Goal: Task Accomplishment & Management: Manage account settings

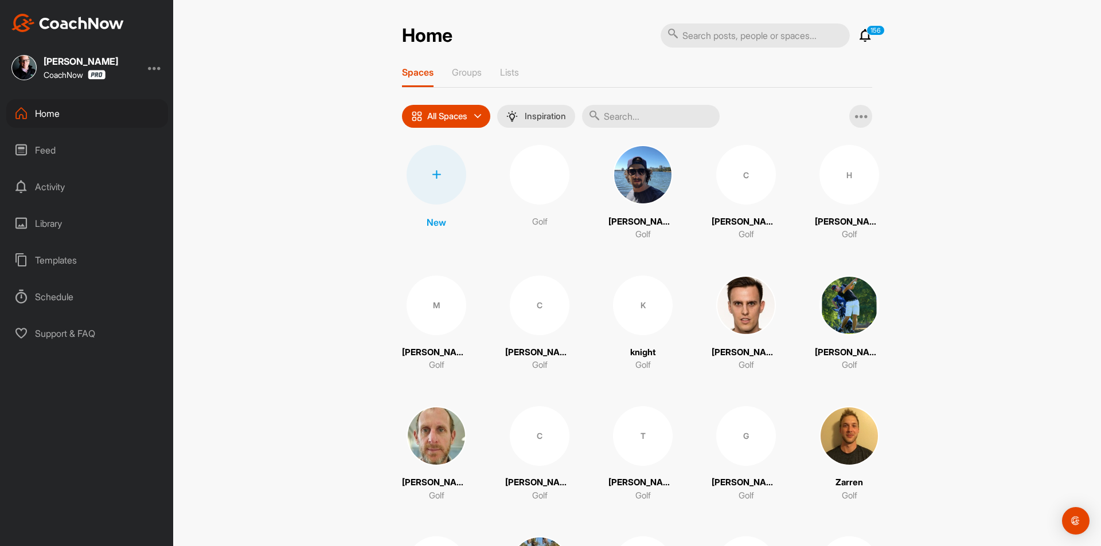
click at [422, 170] on div at bounding box center [437, 175] width 60 height 60
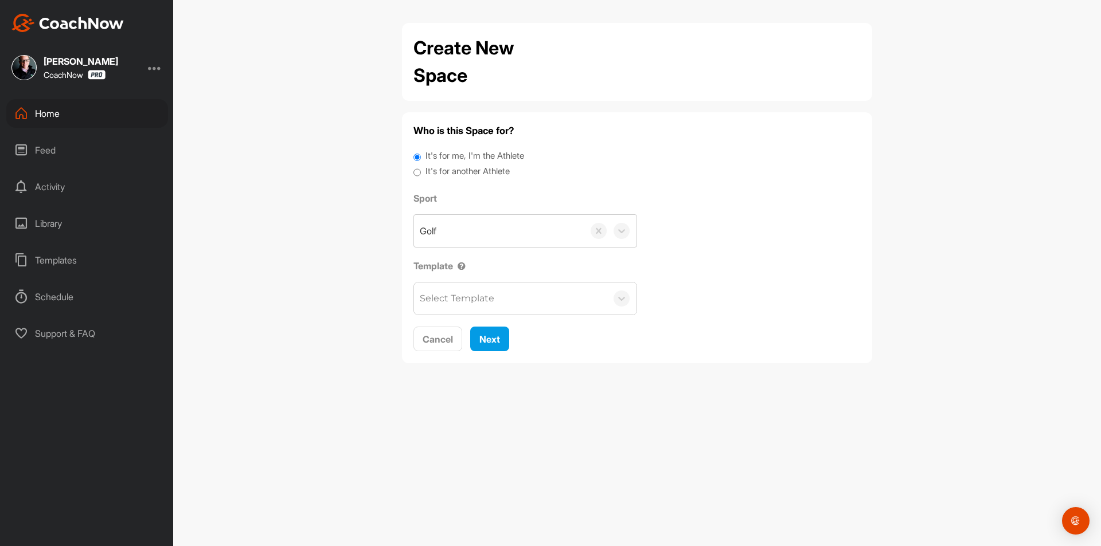
click at [419, 174] on input "It's for another Athlete" at bounding box center [416, 172] width 7 height 15
radio input "true"
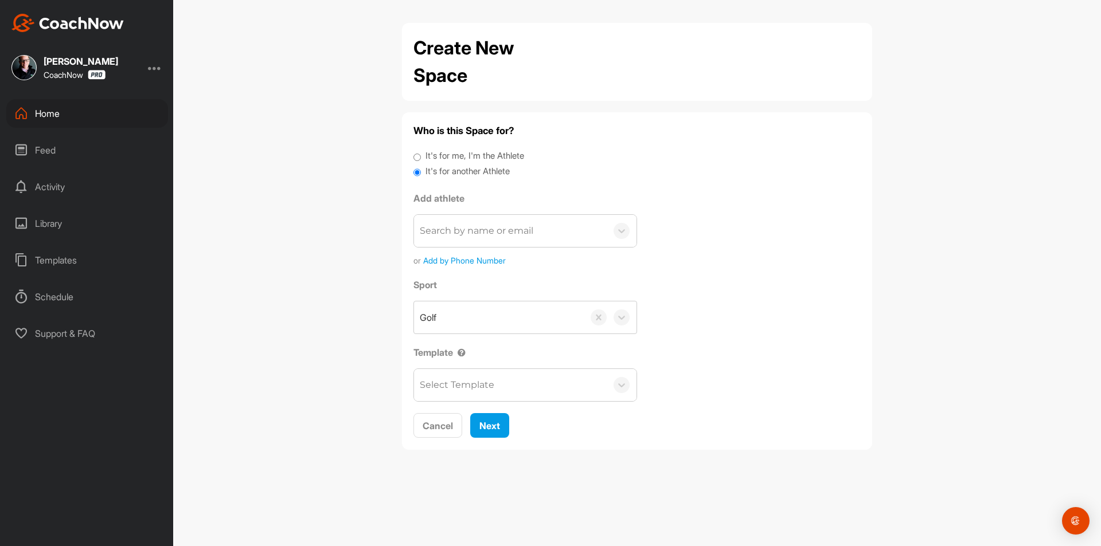
click at [439, 224] on div "Search by name or email" at bounding box center [477, 231] width 114 height 14
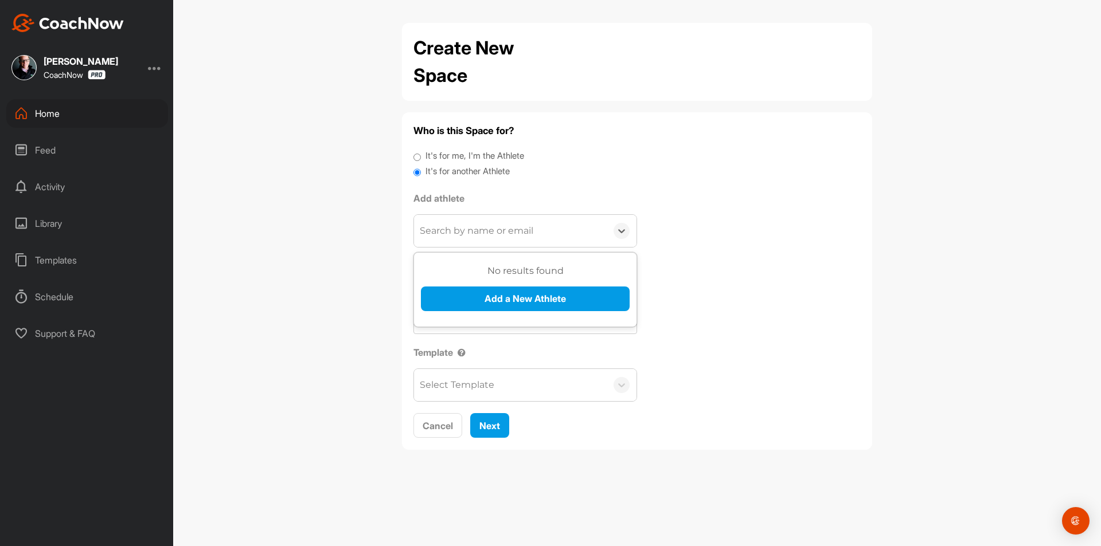
paste input "elliotta28@hotmail.com"
type input "elliotta28@hotmail.com"
click at [471, 308] on button "Add a New Athlete" at bounding box center [525, 299] width 209 height 25
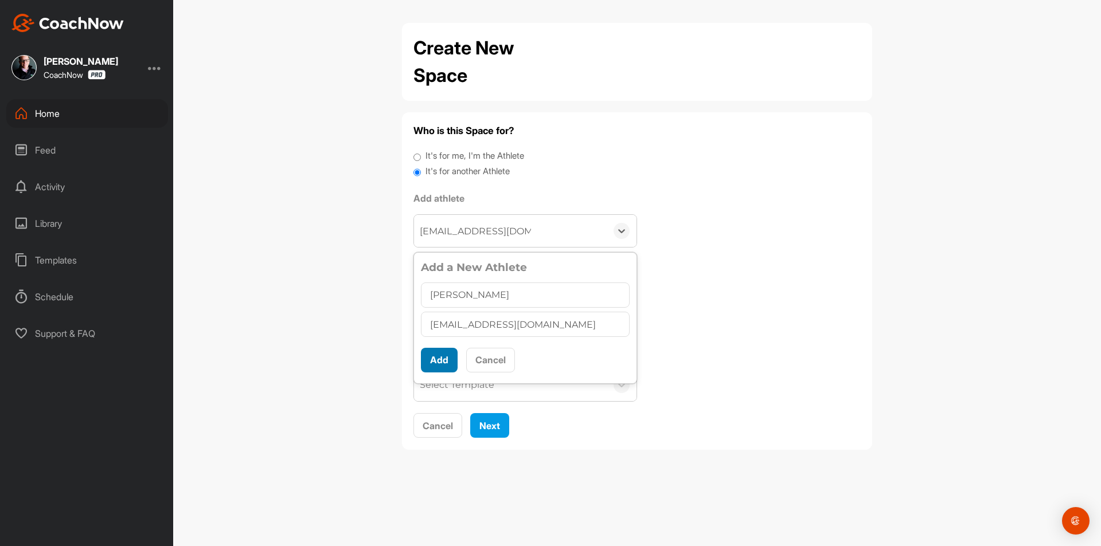
type input "[PERSON_NAME]"
click at [443, 356] on button "Add" at bounding box center [439, 360] width 37 height 25
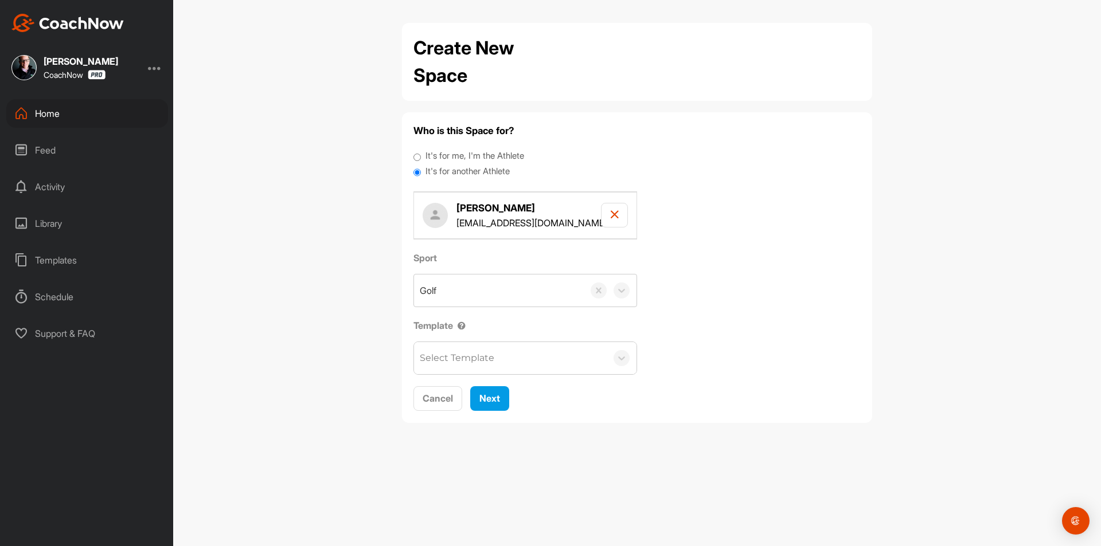
click at [455, 365] on div "Select Template" at bounding box center [457, 358] width 75 height 14
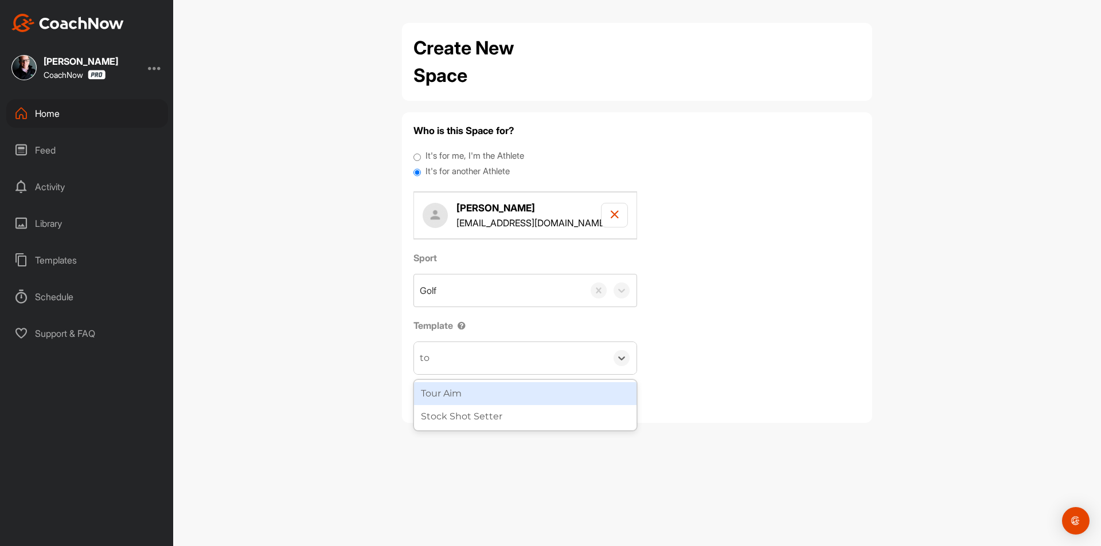
type input "tou"
click at [478, 407] on div "Tour Aim" at bounding box center [525, 394] width 222 height 28
click at [485, 396] on div "Tour Aim" at bounding box center [525, 393] width 222 height 23
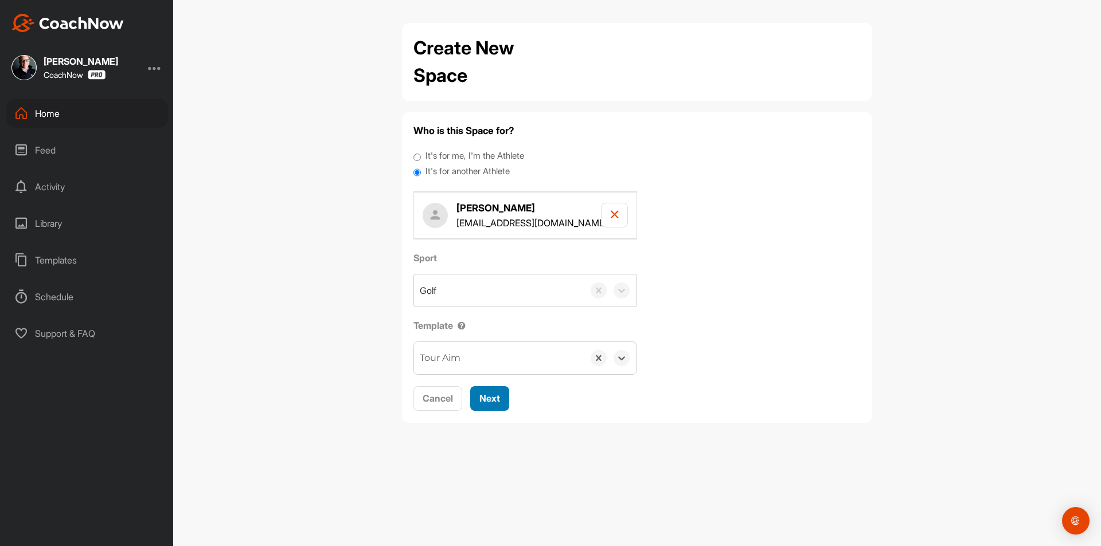
drag, startPoint x: 485, startPoint y: 396, endPoint x: 485, endPoint y: 388, distance: 8.0
click at [486, 396] on span "Next" at bounding box center [489, 398] width 21 height 11
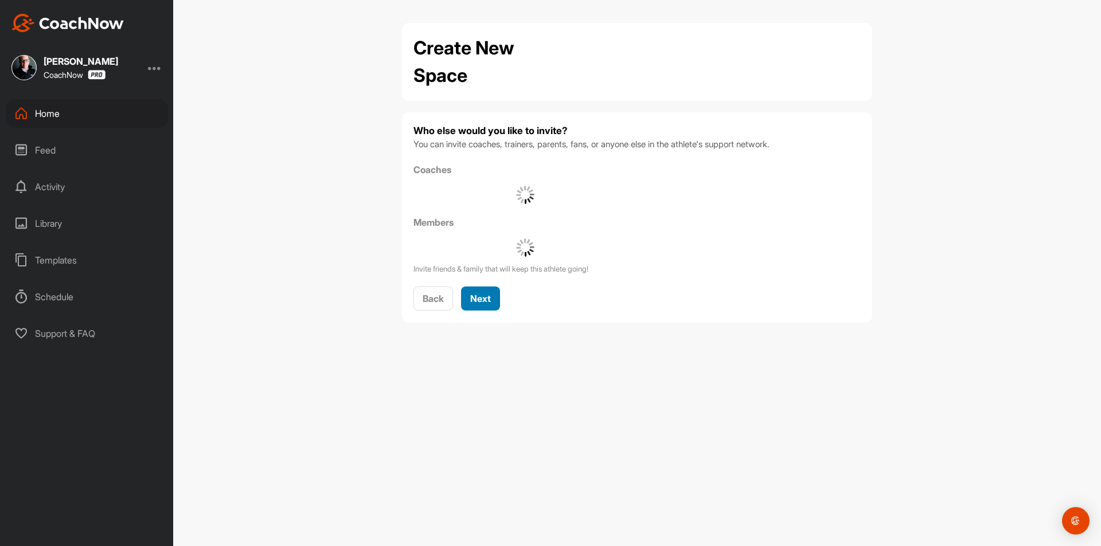
click at [492, 304] on button "Next" at bounding box center [480, 299] width 39 height 25
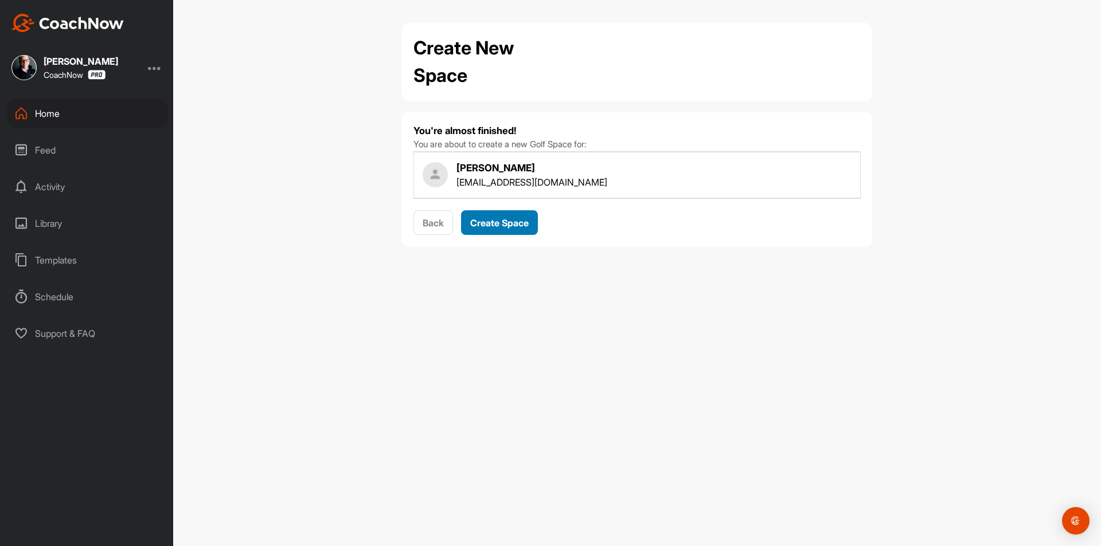
click at [503, 221] on span "Create Space" at bounding box center [499, 222] width 58 height 11
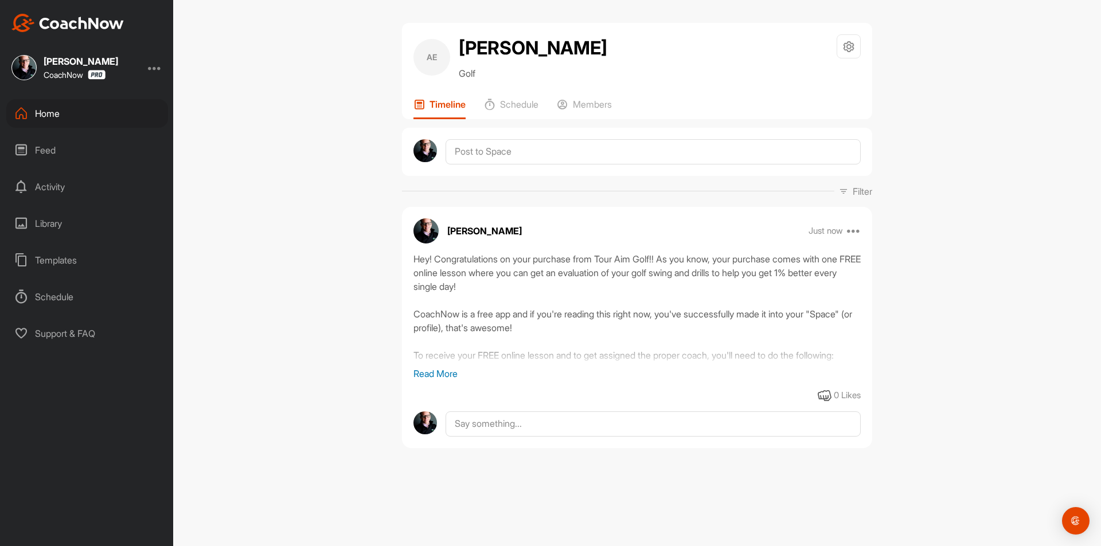
click at [86, 112] on div "Home" at bounding box center [87, 113] width 162 height 29
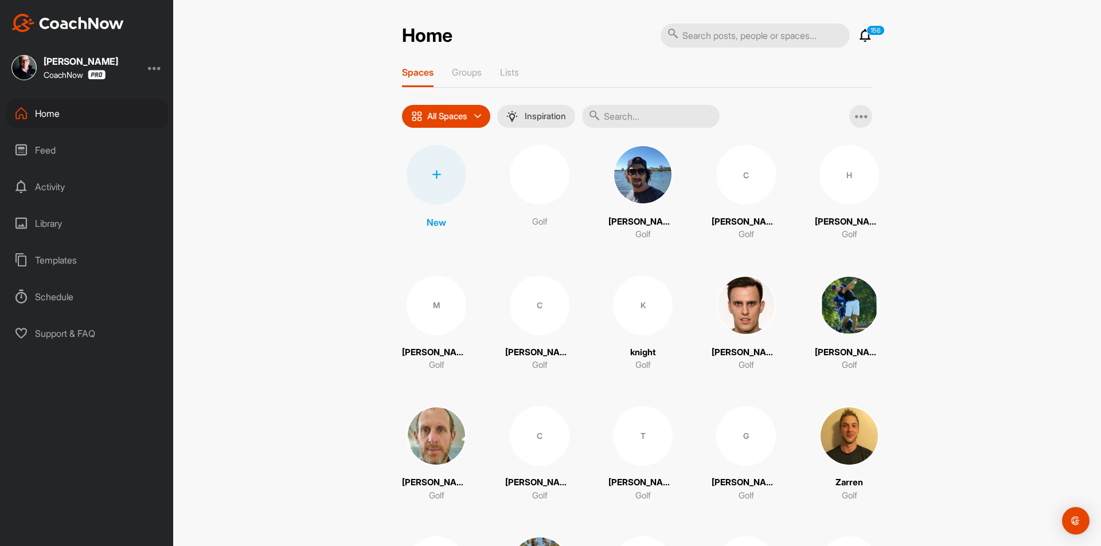
click at [436, 171] on icon at bounding box center [436, 174] width 9 height 9
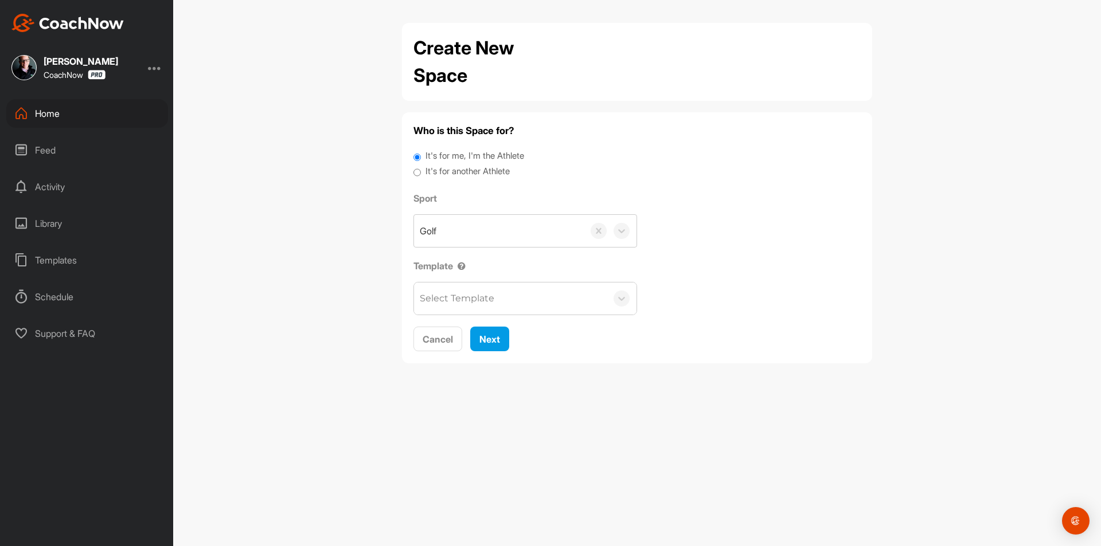
click at [446, 167] on label "It's for another Athlete" at bounding box center [467, 171] width 84 height 13
click at [421, 167] on input "It's for another Athlete" at bounding box center [416, 172] width 7 height 15
radio input "true"
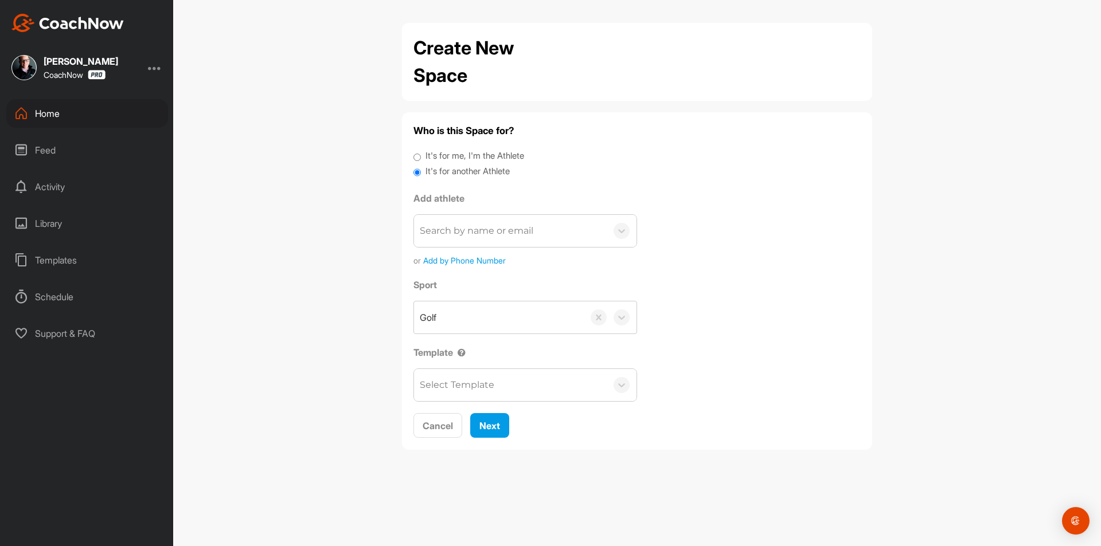
click at [451, 219] on div "Search by name or email" at bounding box center [510, 231] width 193 height 32
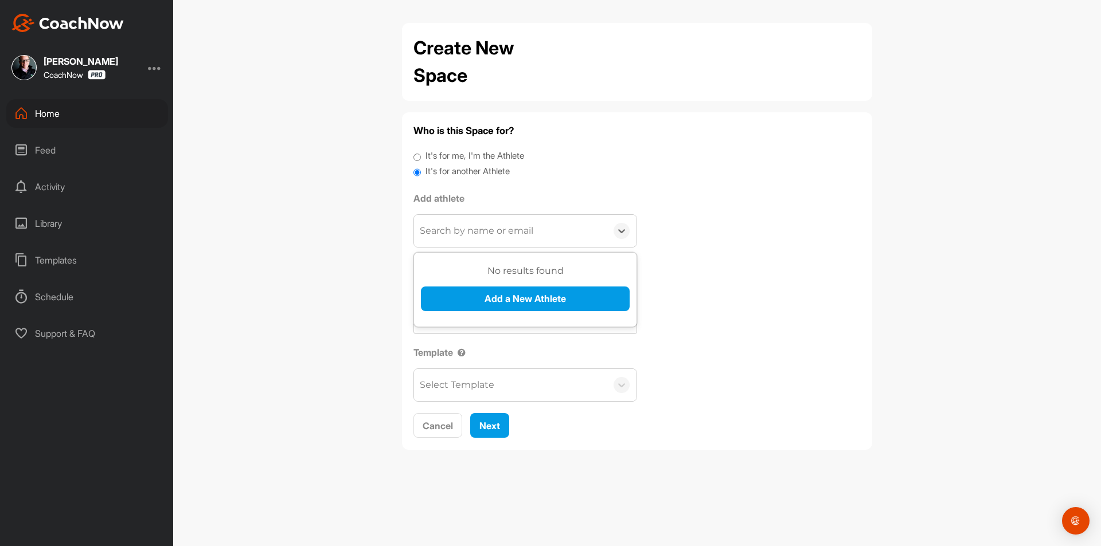
paste input "smitan08@alumni.luther.edu"
type input "smitan08@alumni.luther.edu"
click at [481, 296] on button "Add a New Athlete" at bounding box center [525, 299] width 209 height 25
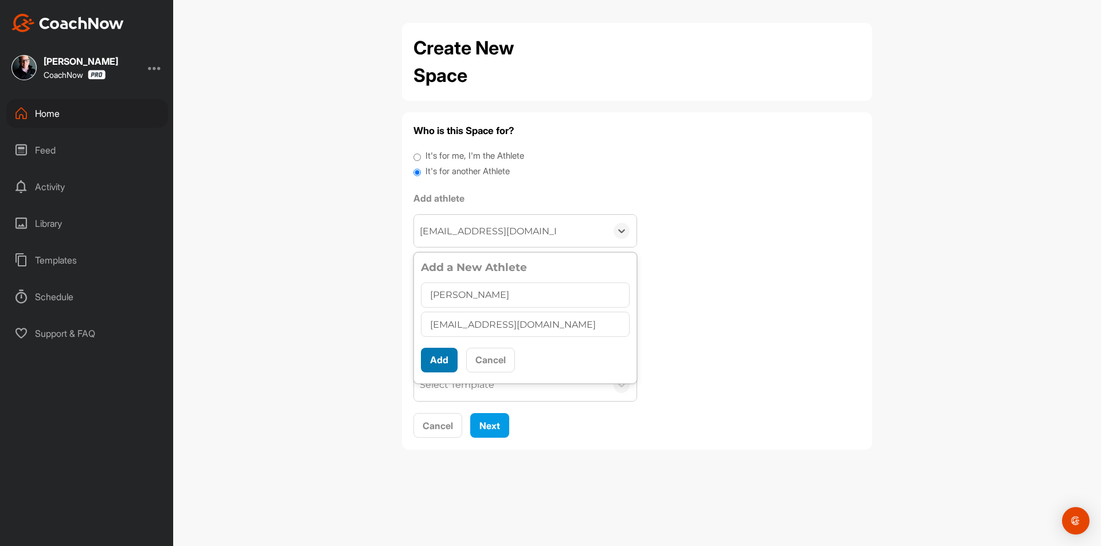
type input "Anthony Smith"
click at [450, 354] on button "Add" at bounding box center [439, 360] width 37 height 25
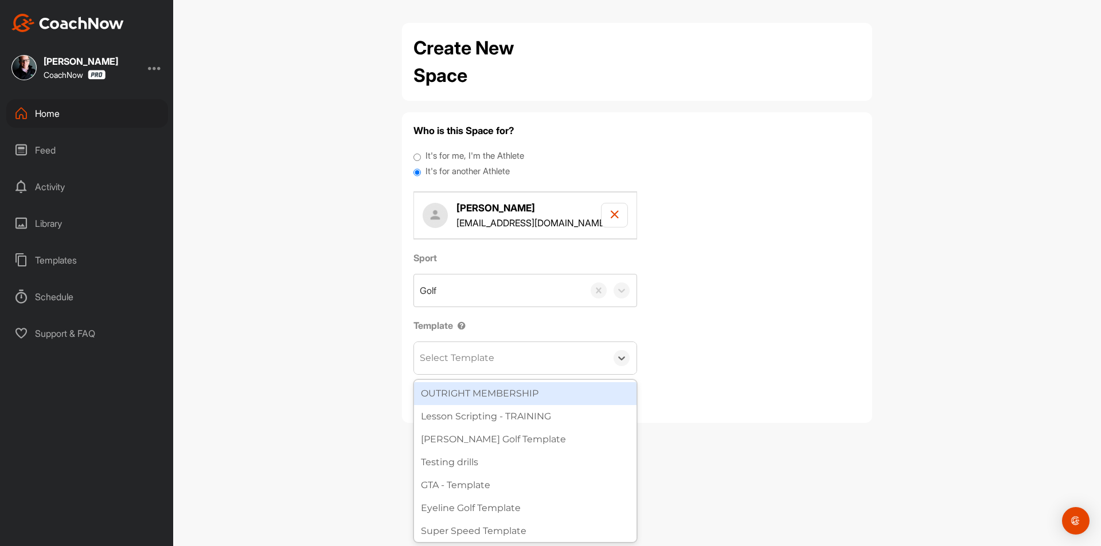
click at [452, 358] on div "Select Template" at bounding box center [457, 358] width 75 height 14
type input "tou"
click at [478, 404] on div "Tour Aim" at bounding box center [525, 393] width 222 height 23
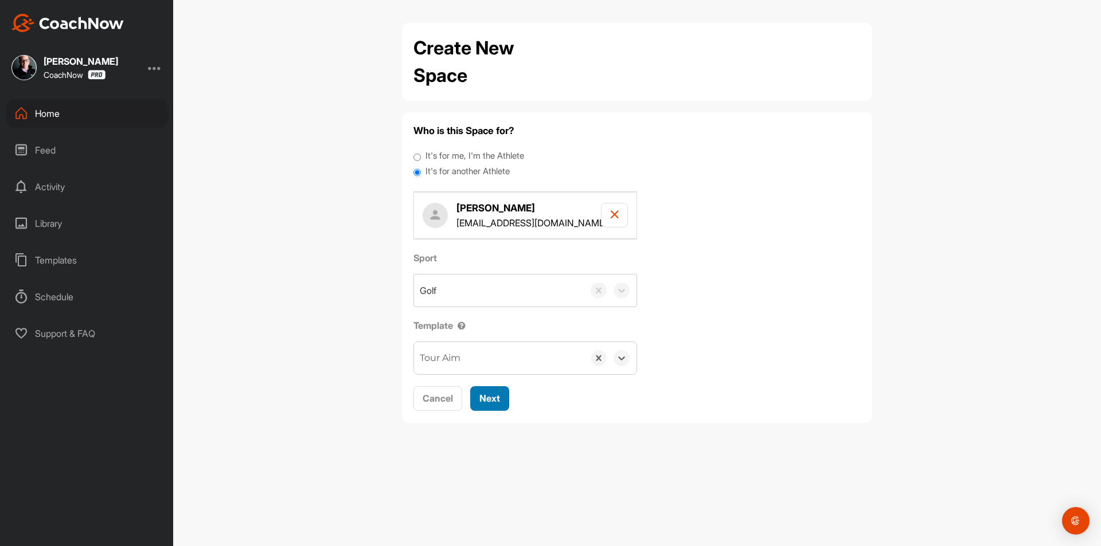
drag, startPoint x: 485, startPoint y: 400, endPoint x: 482, endPoint y: 346, distance: 53.9
click at [485, 399] on span "Next" at bounding box center [489, 398] width 21 height 11
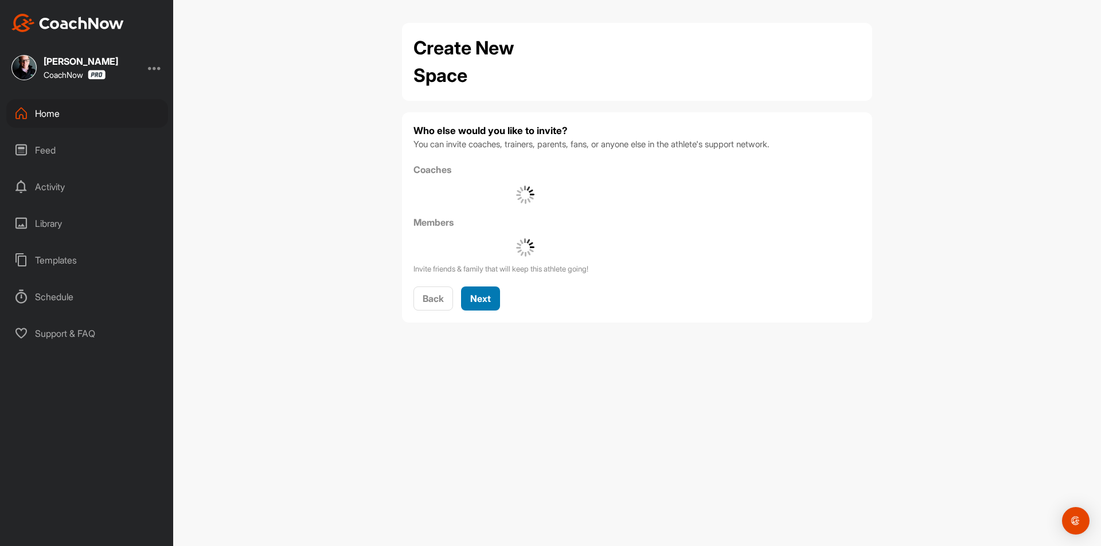
click at [479, 305] on div "Next" at bounding box center [480, 299] width 21 height 14
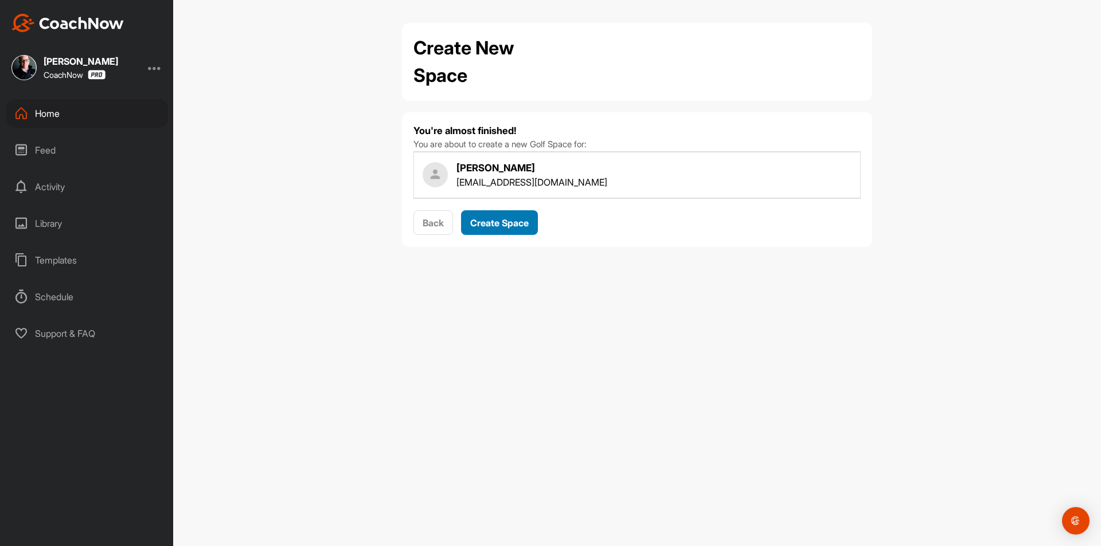
click at [492, 233] on button "Create Space" at bounding box center [499, 222] width 77 height 25
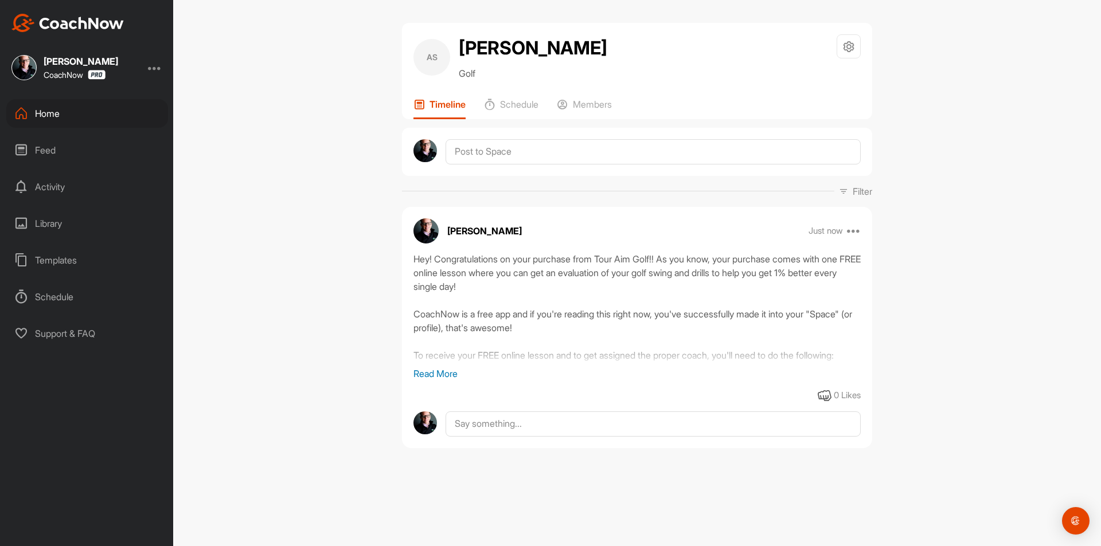
click at [87, 120] on div "Home" at bounding box center [87, 113] width 162 height 29
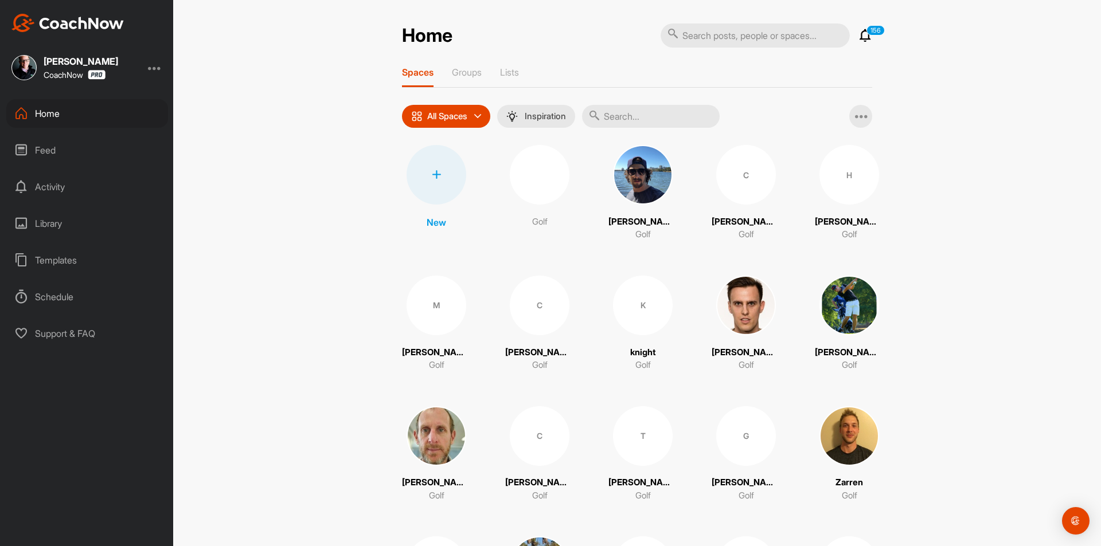
click at [446, 182] on div at bounding box center [437, 175] width 60 height 60
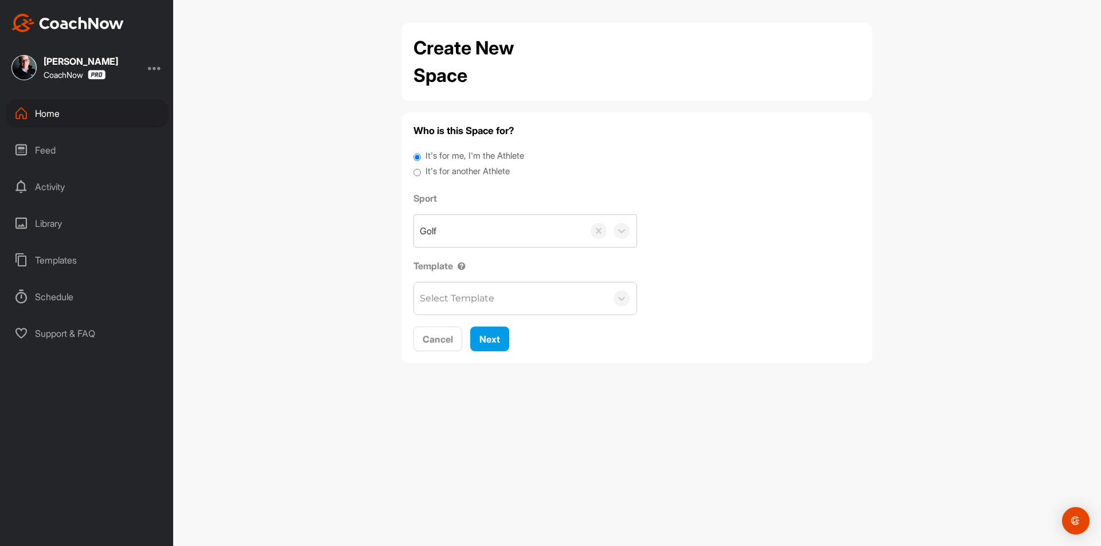
click at [447, 169] on label "It's for another Athlete" at bounding box center [467, 171] width 84 height 13
click at [421, 169] on input "It's for another Athlete" at bounding box center [416, 172] width 7 height 15
radio input "true"
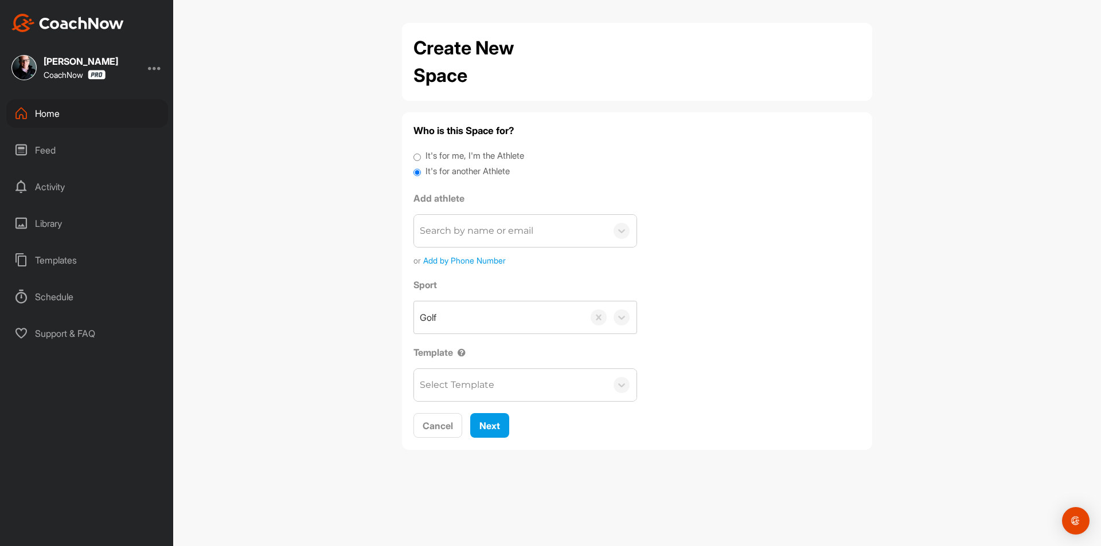
click at [443, 236] on div "Search by name or email" at bounding box center [477, 231] width 114 height 14
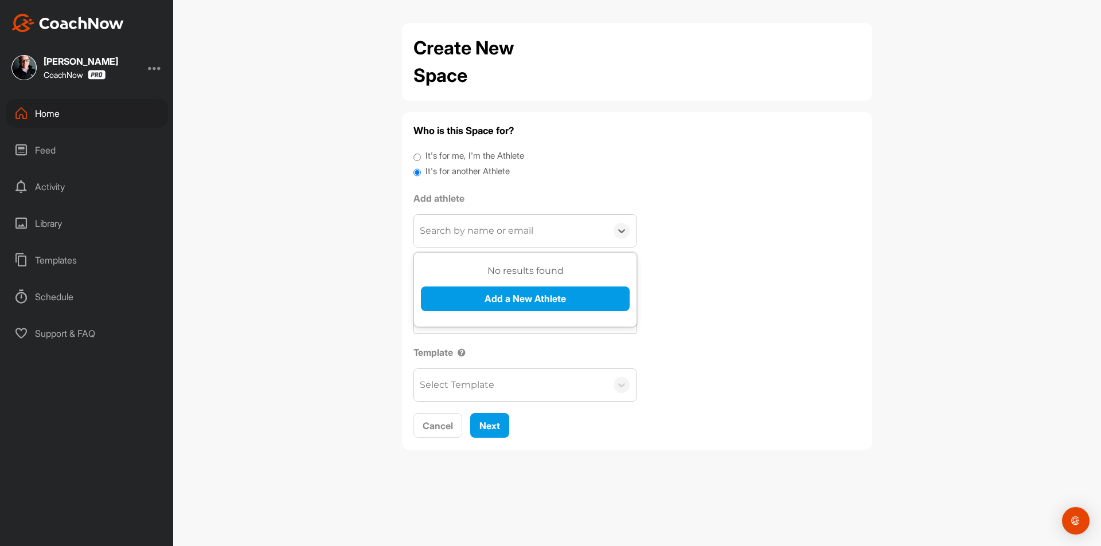
paste input "lmb@keemail.me"
type input "lmb@keemail.me"
click at [477, 296] on button "Add a New Athlete" at bounding box center [525, 299] width 209 height 25
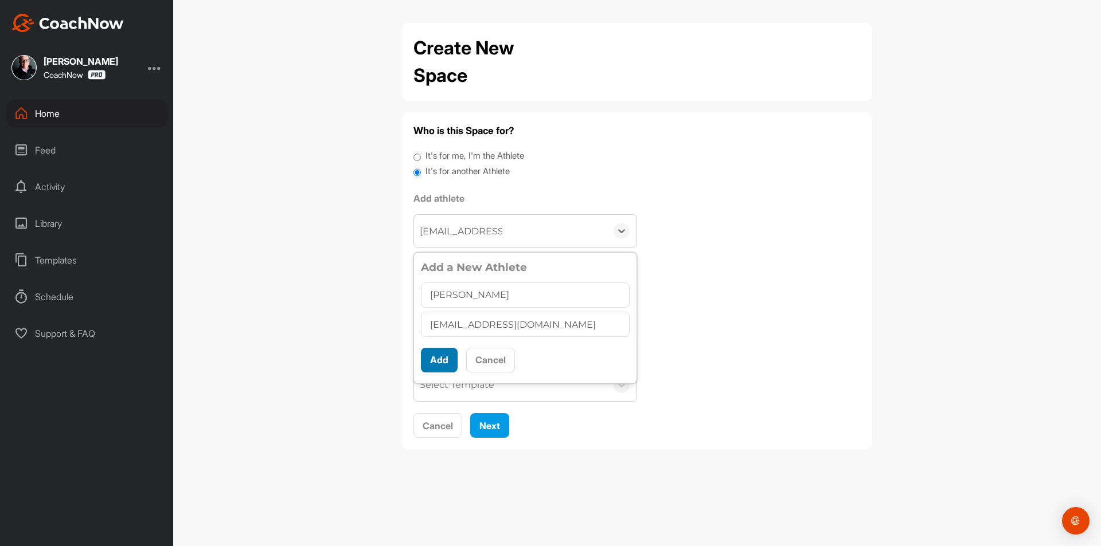
type input "Leo Brugnoli"
click at [432, 360] on button "Add" at bounding box center [439, 360] width 37 height 25
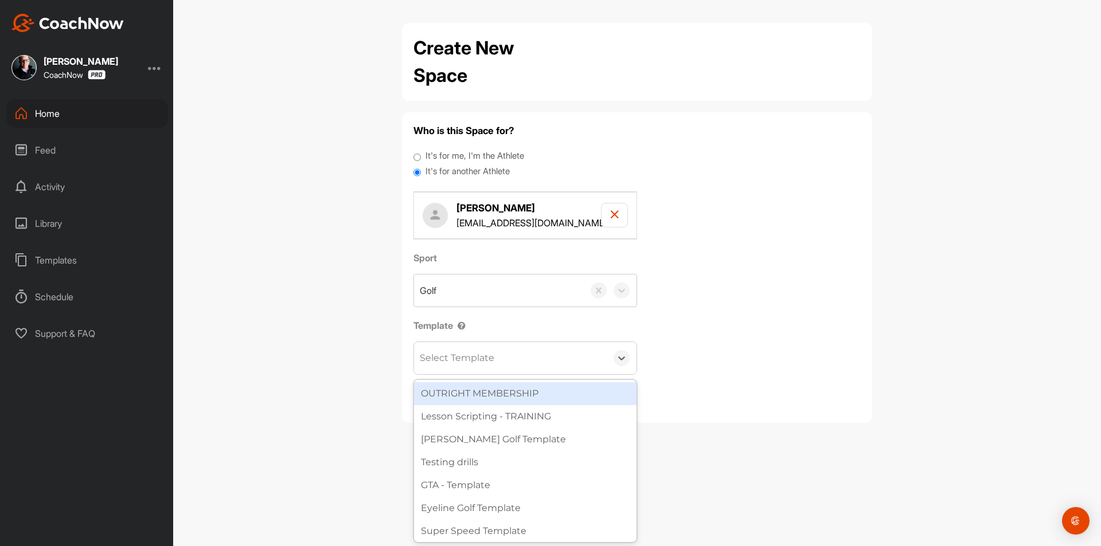
click at [461, 360] on div "Select Template" at bounding box center [457, 358] width 75 height 14
type input "tou"
click at [491, 404] on div "Tour Aim" at bounding box center [525, 393] width 222 height 23
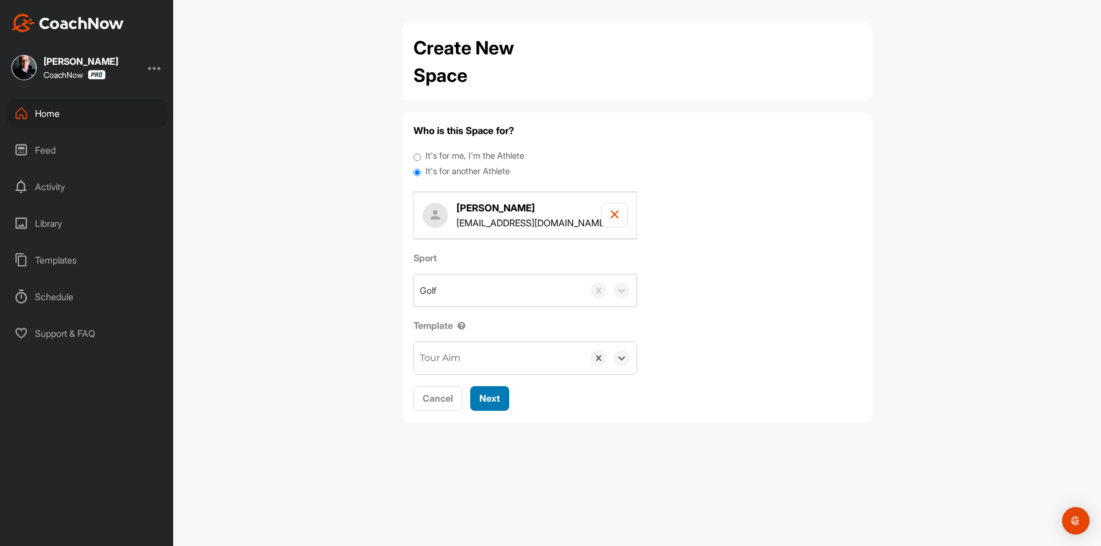
click at [491, 401] on span "Next" at bounding box center [489, 398] width 21 height 11
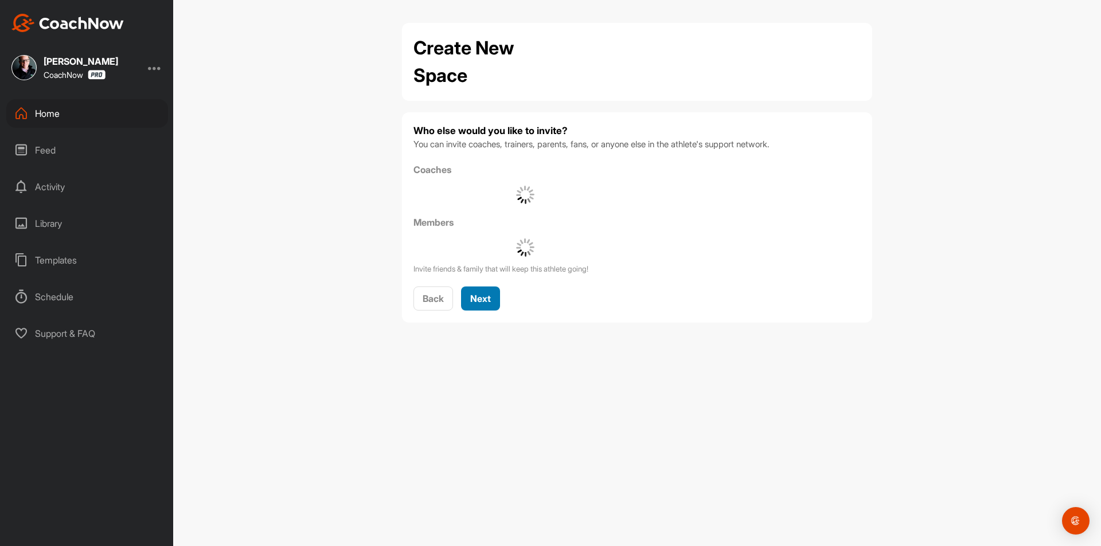
click at [471, 299] on span "Next" at bounding box center [480, 298] width 21 height 11
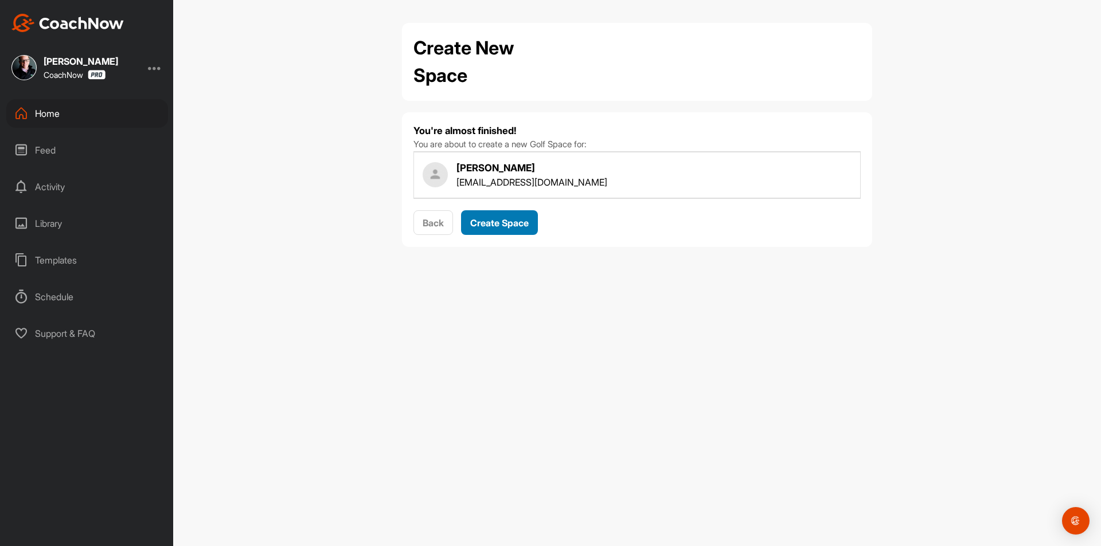
click at [503, 227] on span "Create Space" at bounding box center [499, 222] width 58 height 11
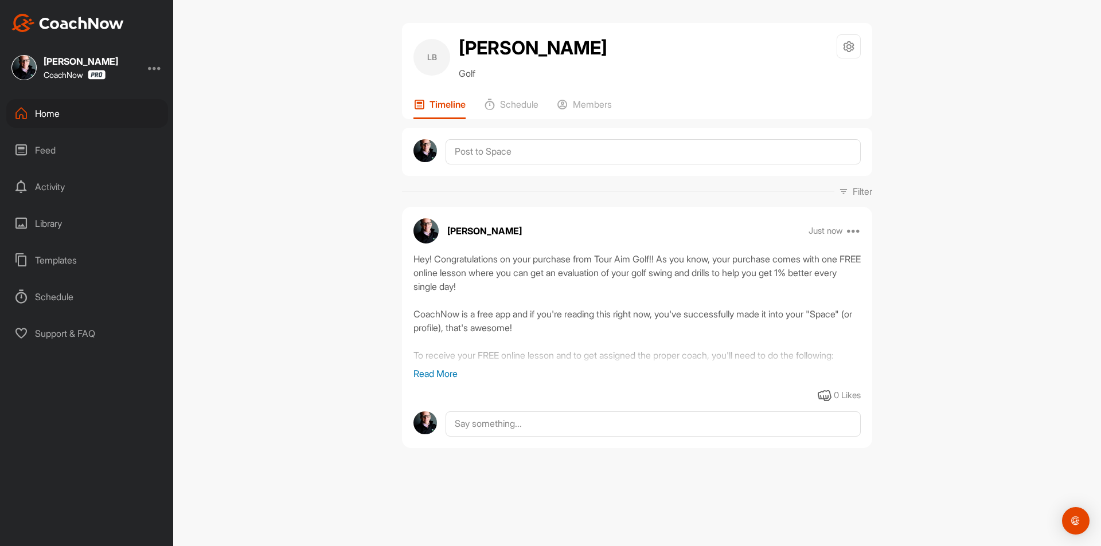
click at [74, 111] on div "Home" at bounding box center [87, 113] width 162 height 29
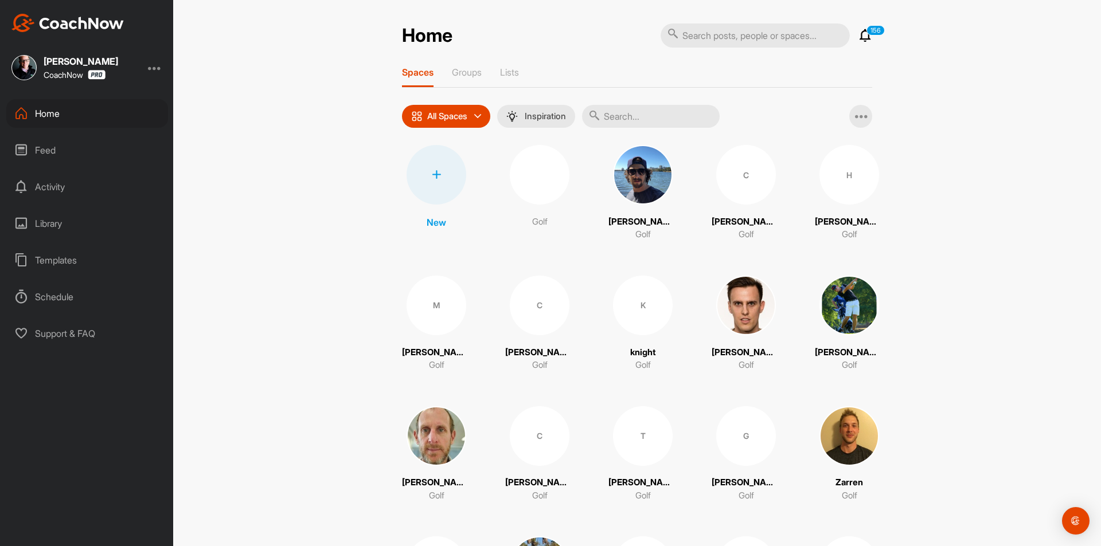
click at [435, 166] on div at bounding box center [437, 175] width 60 height 60
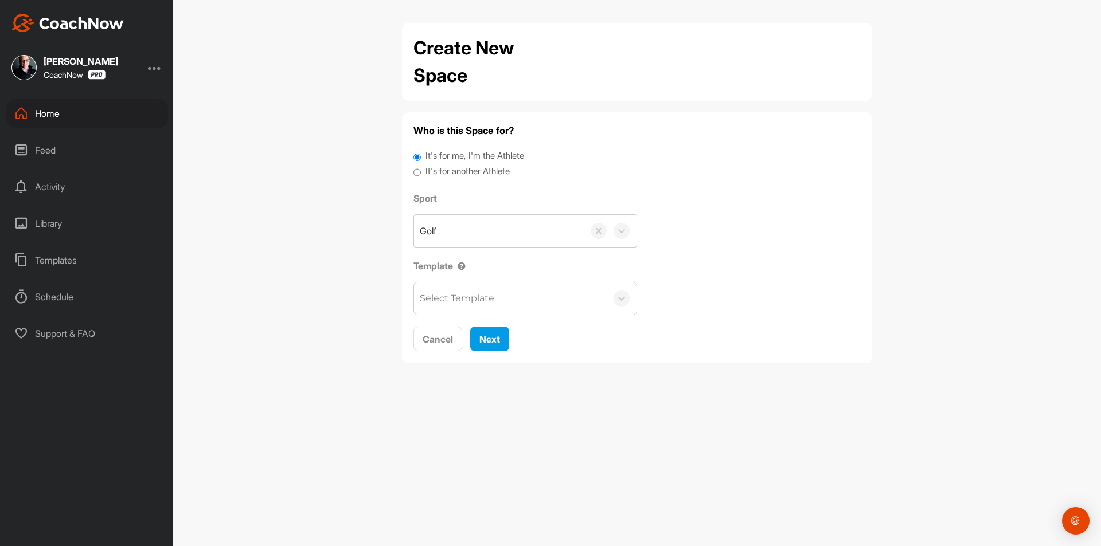
click at [463, 170] on label "It's for another Athlete" at bounding box center [467, 171] width 84 height 13
click at [421, 170] on input "It's for another Athlete" at bounding box center [416, 172] width 7 height 15
radio input "true"
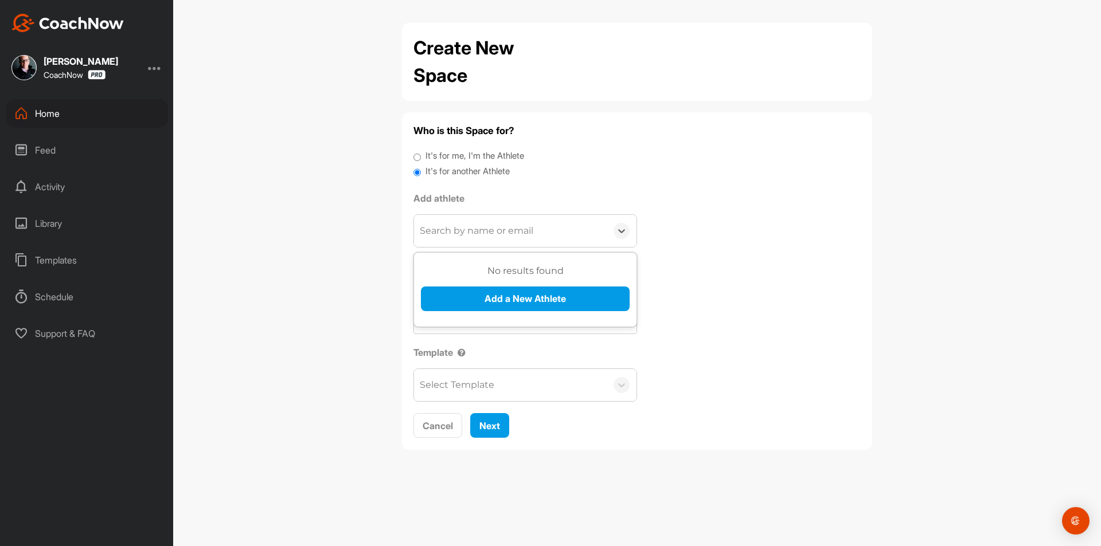
click at [448, 231] on div "Search by name or email" at bounding box center [477, 231] width 114 height 14
paste input "wong.yl.tony@gmail.com"
type input "wong.yl.tony@gmail.com"
click at [443, 295] on button "Add a New Athlete" at bounding box center [525, 299] width 209 height 25
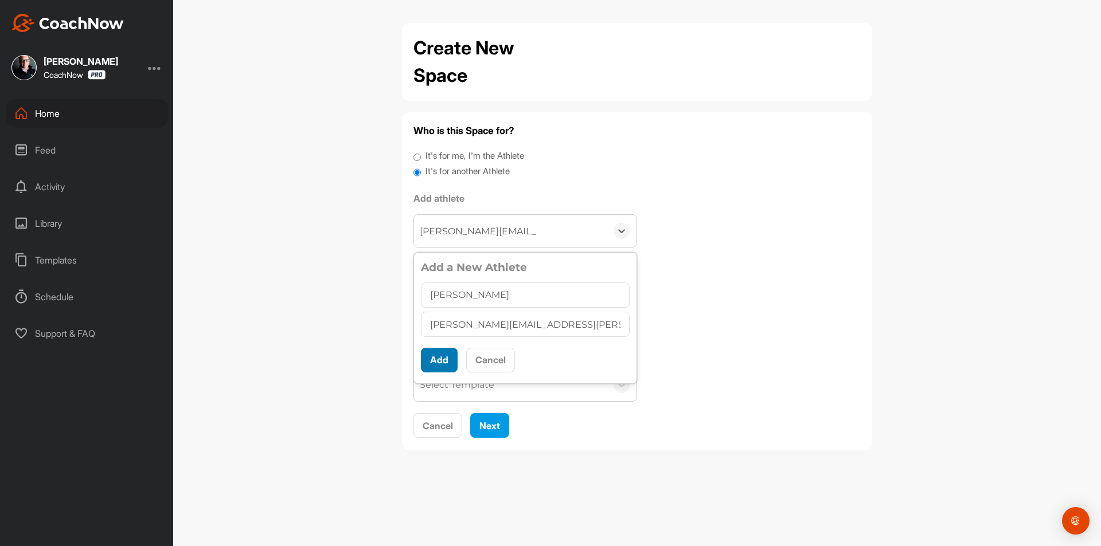
type input "Tony Wong"
click at [435, 359] on button "Add" at bounding box center [439, 360] width 37 height 25
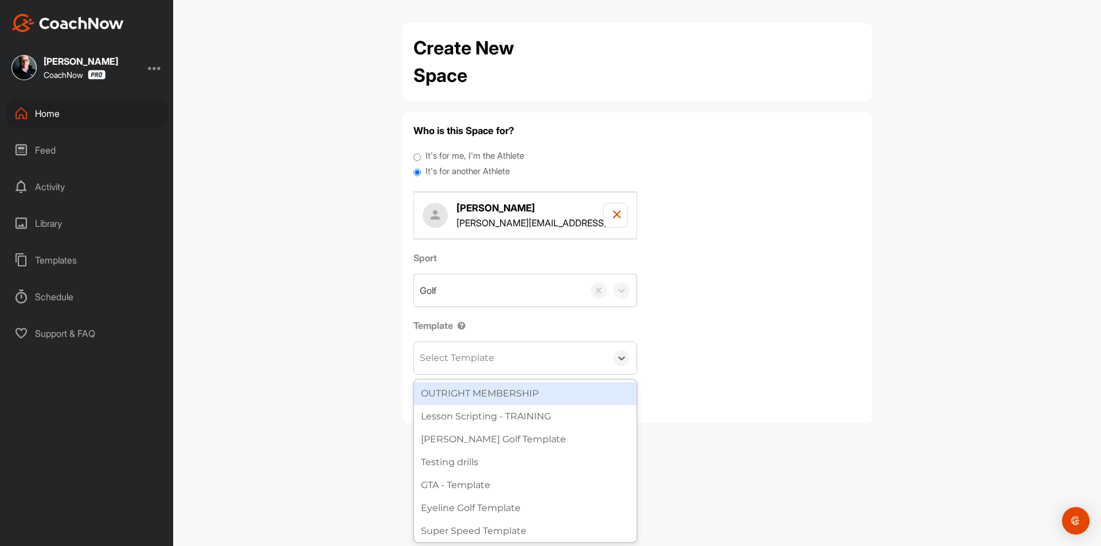
click at [446, 360] on div "Select Template" at bounding box center [457, 358] width 75 height 14
type input "tou"
click at [547, 397] on div "Tour Aim" at bounding box center [525, 393] width 222 height 23
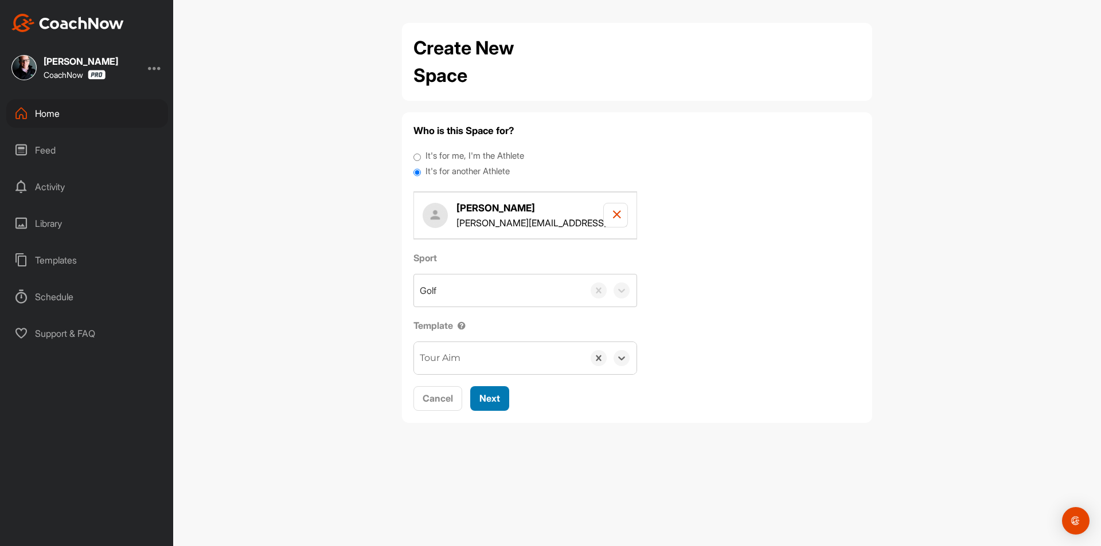
click at [486, 399] on span "Next" at bounding box center [489, 398] width 21 height 11
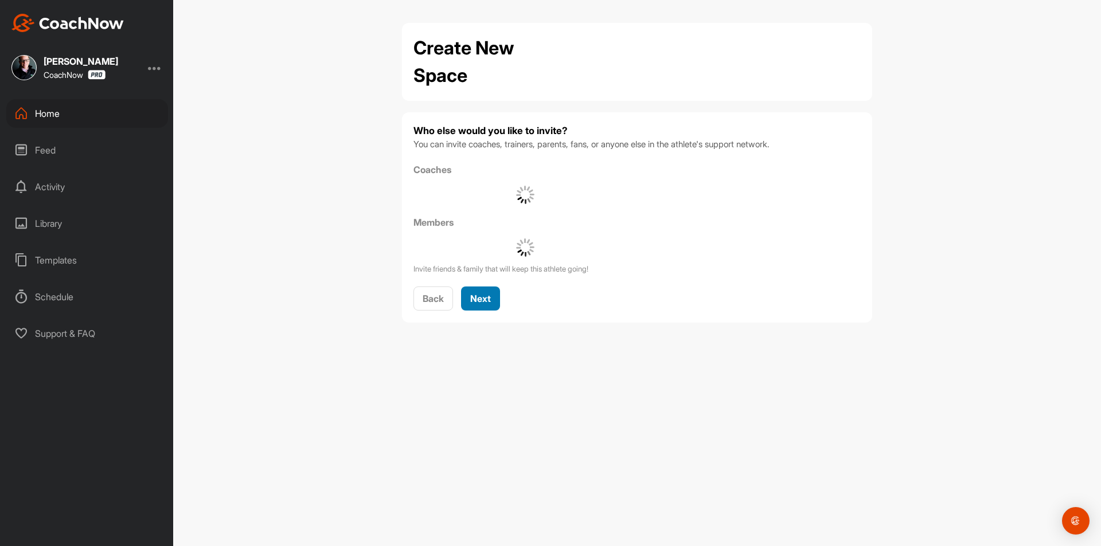
click at [468, 291] on button "Next" at bounding box center [480, 299] width 39 height 25
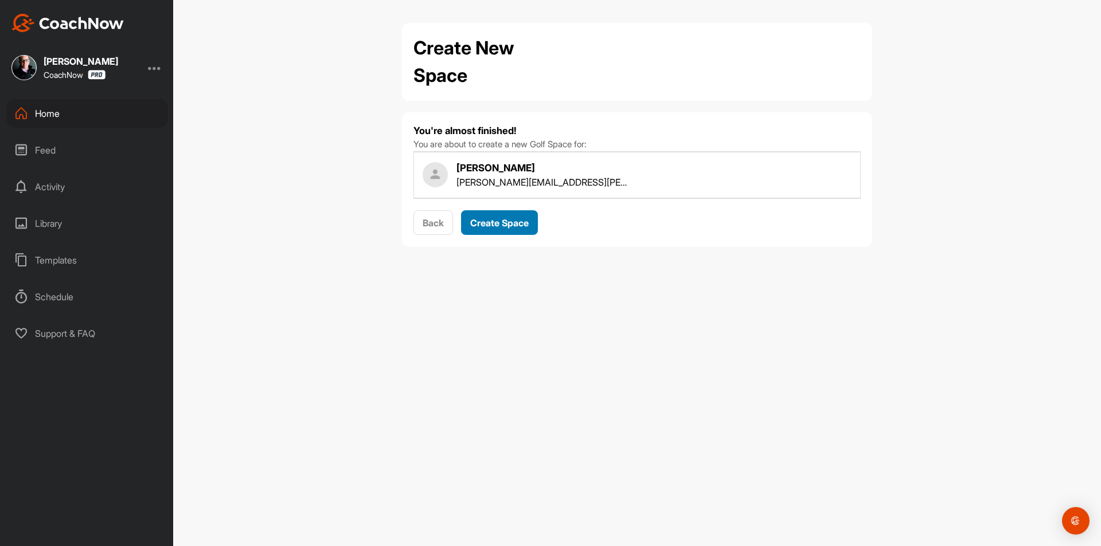
click at [499, 214] on button "Create Space" at bounding box center [499, 222] width 77 height 25
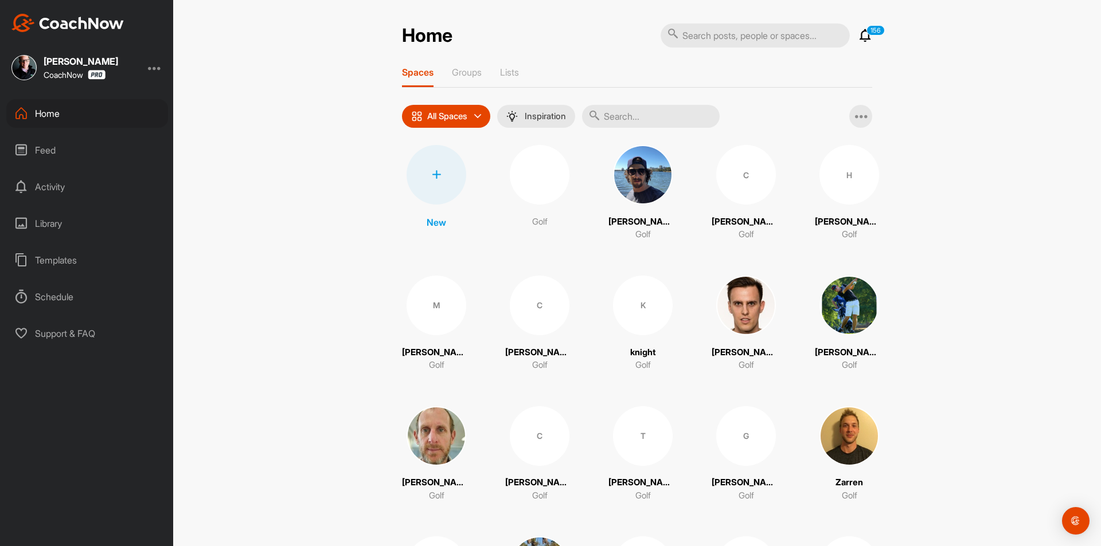
click at [435, 179] on div at bounding box center [437, 175] width 60 height 60
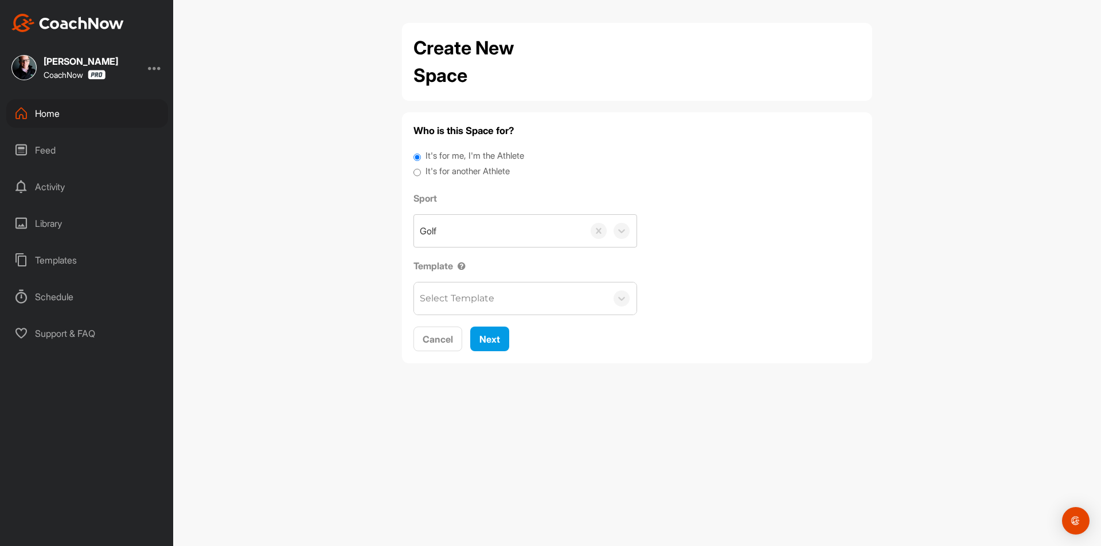
drag, startPoint x: 448, startPoint y: 173, endPoint x: 444, endPoint y: 183, distance: 10.8
click at [448, 173] on label "It's for another Athlete" at bounding box center [467, 171] width 84 height 13
click at [421, 173] on input "It's for another Athlete" at bounding box center [416, 172] width 7 height 15
radio input "true"
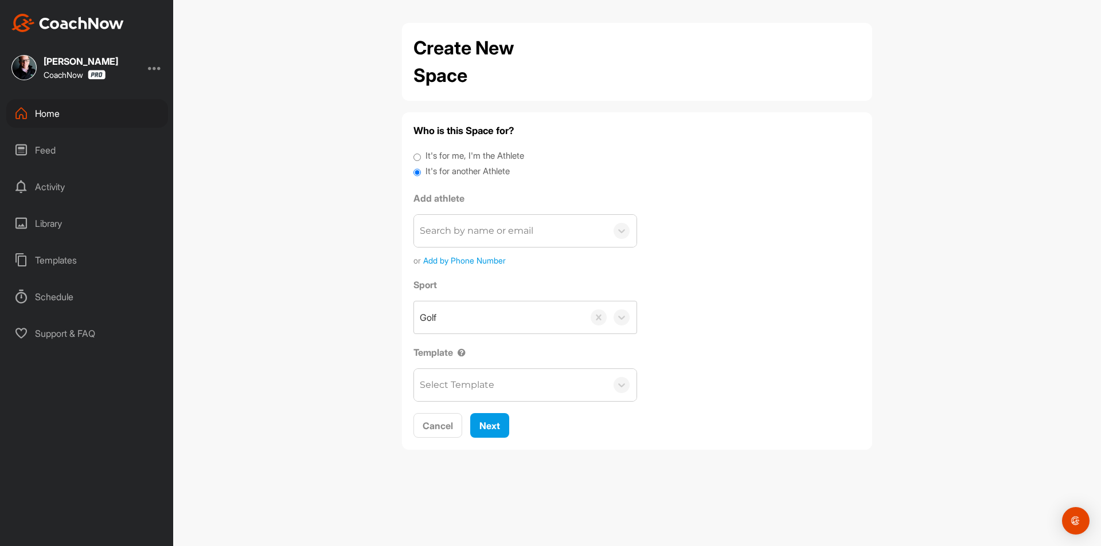
click at [445, 207] on div "Add athlete Search by name or email or Add by Phone Number" at bounding box center [525, 229] width 224 height 75
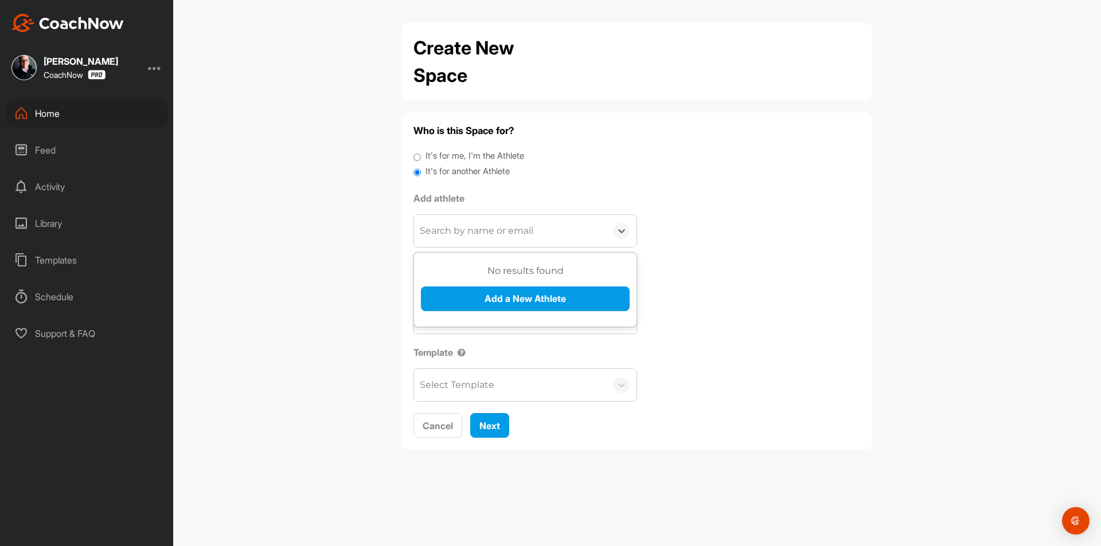
click at [451, 225] on div "Search by name or email" at bounding box center [477, 231] width 114 height 14
paste input "[EMAIL_ADDRESS][DOMAIN_NAME]"
type input "[EMAIL_ADDRESS][DOMAIN_NAME]"
drag, startPoint x: 462, startPoint y: 275, endPoint x: 464, endPoint y: 297, distance: 22.4
click at [462, 276] on h3 "No results found" at bounding box center [525, 271] width 209 height 14
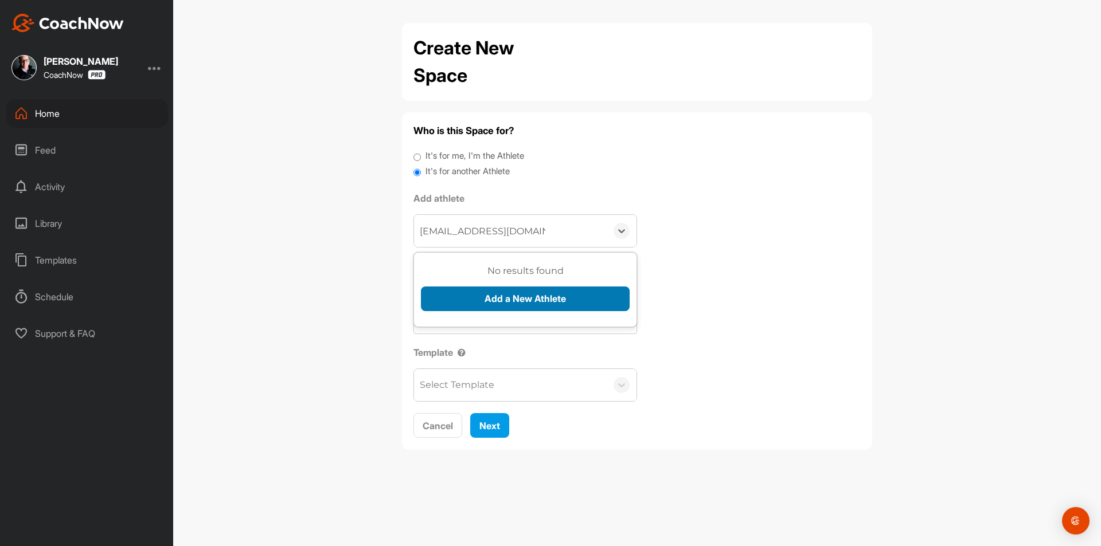
click at [465, 300] on button "Add a New Athlete" at bounding box center [525, 299] width 209 height 25
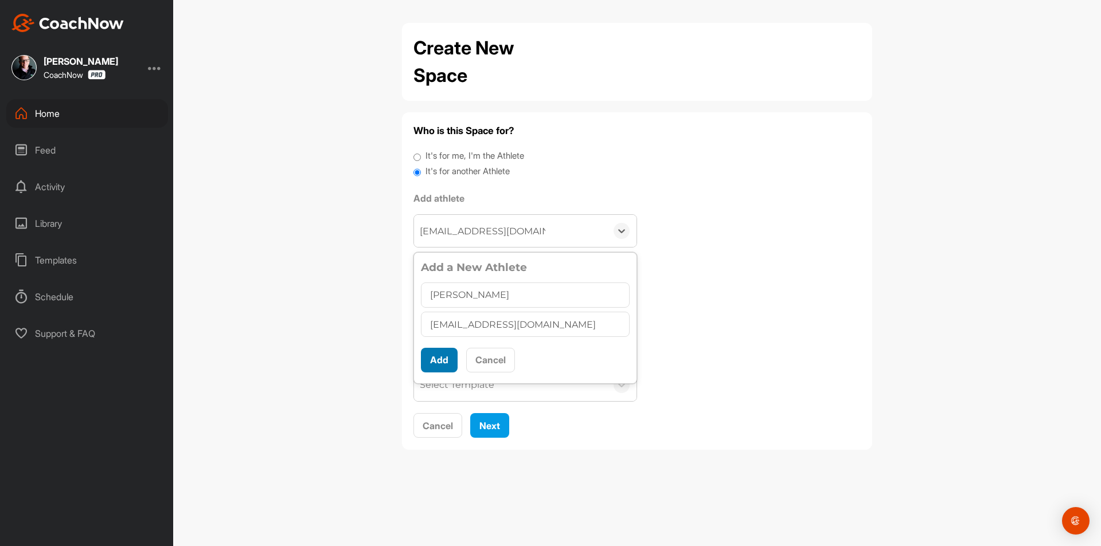
type input "[PERSON_NAME]"
click at [451, 360] on button "Add" at bounding box center [439, 360] width 37 height 25
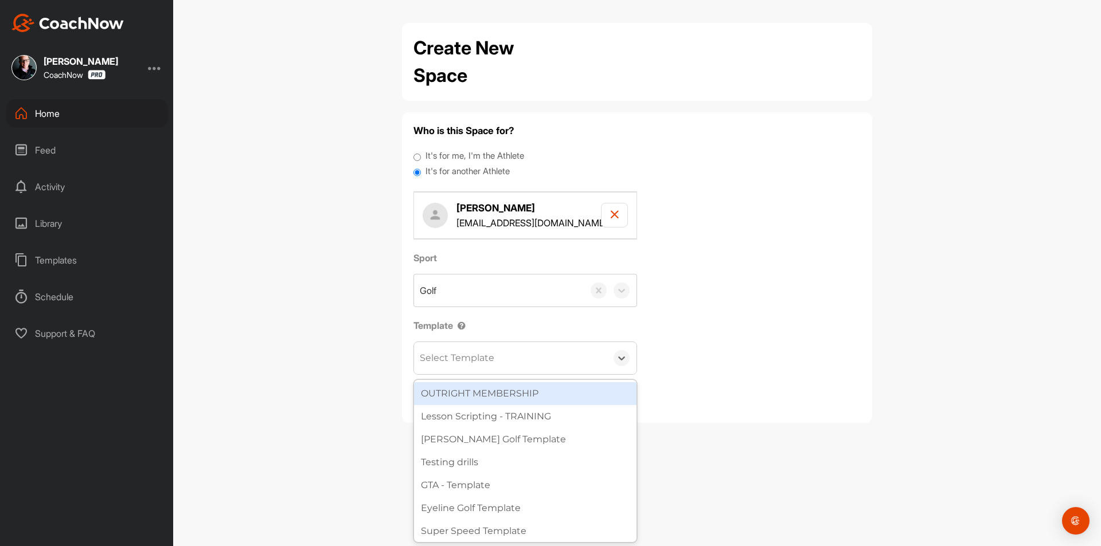
click at [458, 366] on div "Select Template" at bounding box center [510, 358] width 193 height 32
type input "wa"
click at [474, 394] on div "[PERSON_NAME] Golf Template" at bounding box center [525, 393] width 222 height 23
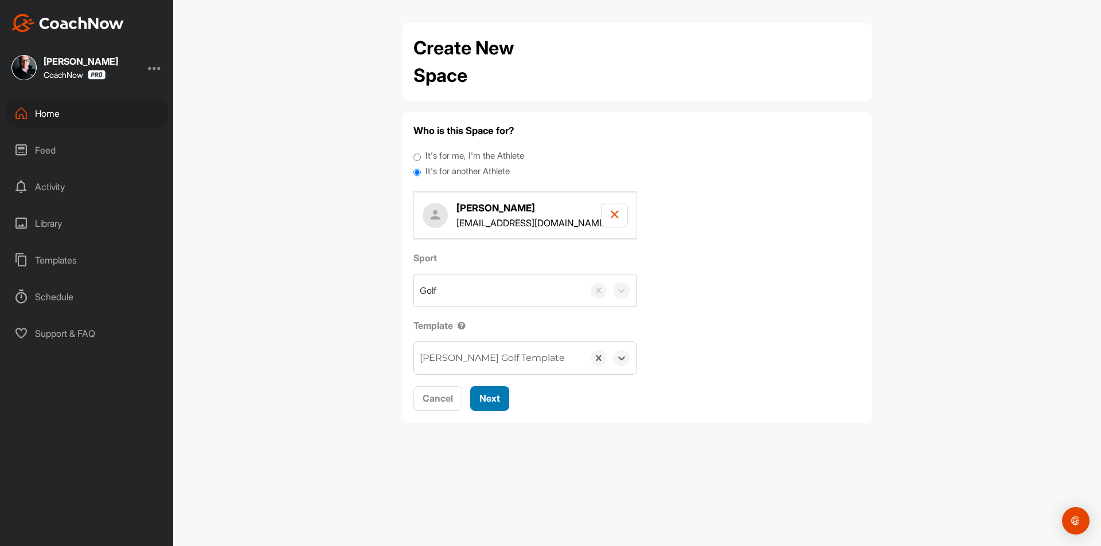
click at [488, 396] on span "Next" at bounding box center [489, 398] width 21 height 11
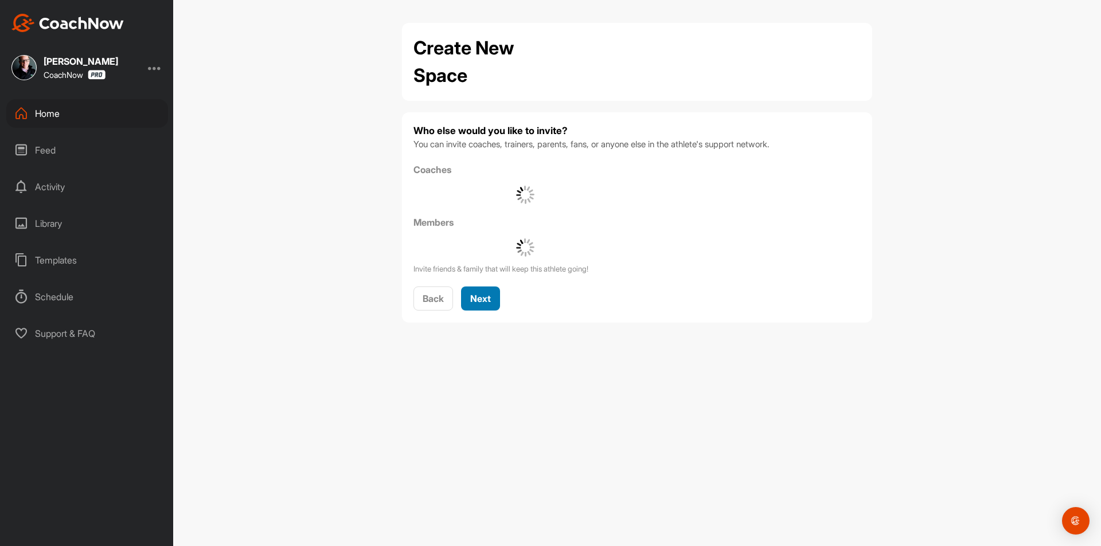
click at [470, 298] on button "Next" at bounding box center [480, 299] width 39 height 25
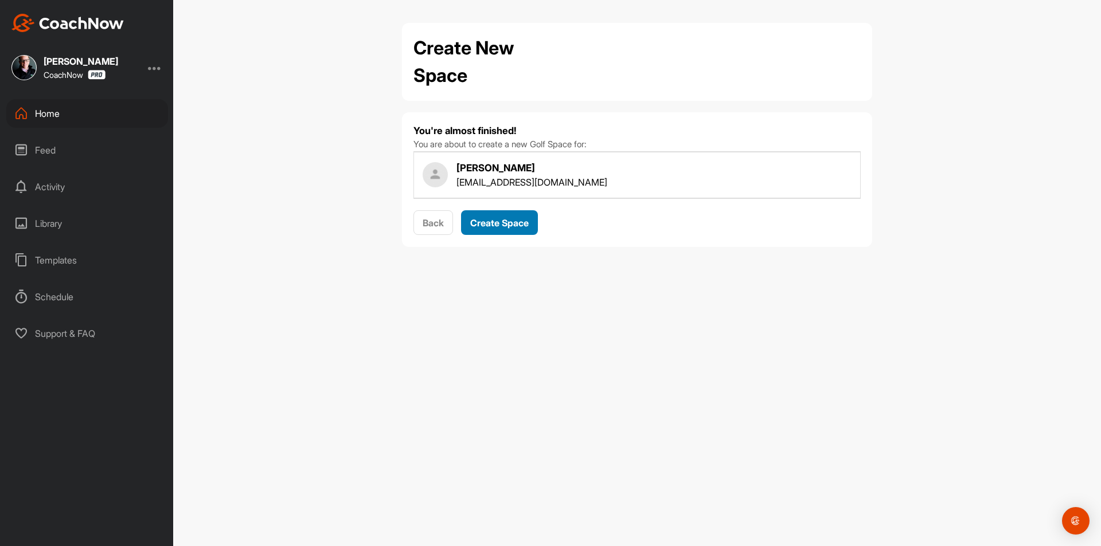
click at [501, 221] on span "Create Space" at bounding box center [499, 222] width 58 height 11
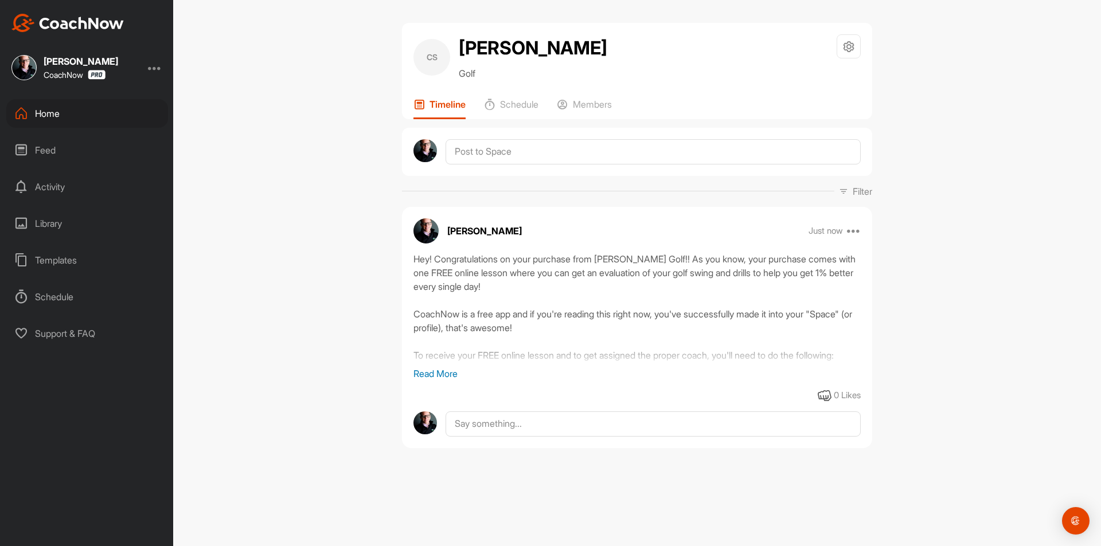
click at [102, 114] on div "Home" at bounding box center [87, 113] width 162 height 29
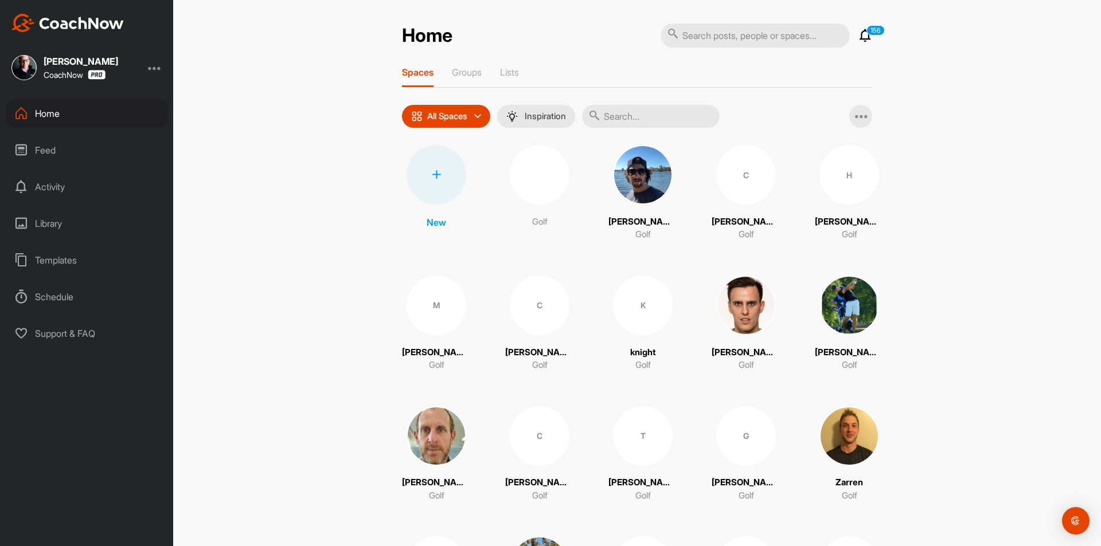
click at [447, 188] on div at bounding box center [437, 175] width 60 height 60
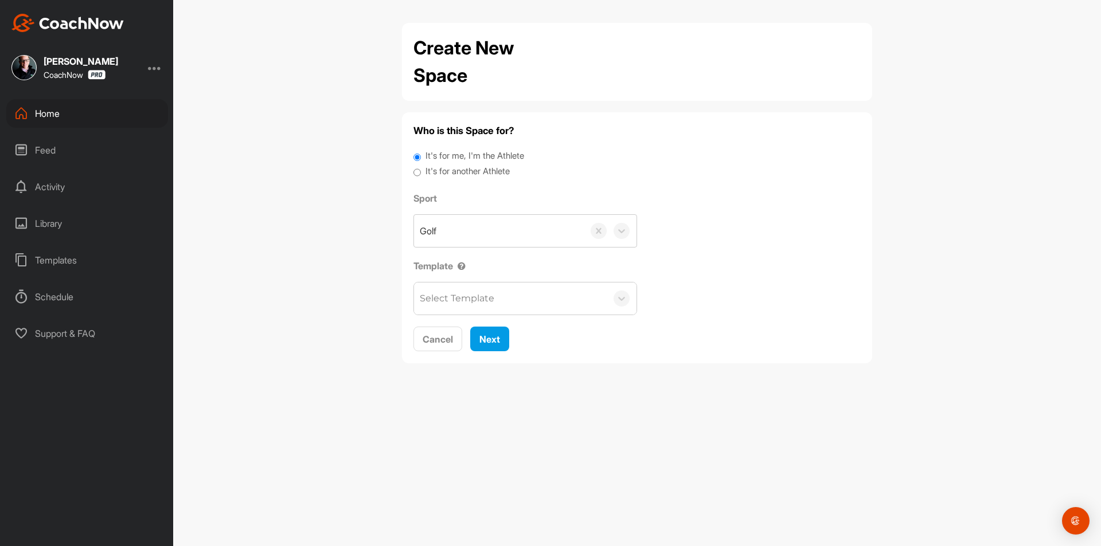
click at [463, 170] on label "It's for another Athlete" at bounding box center [467, 171] width 84 height 13
click at [421, 170] on input "It's for another Athlete" at bounding box center [416, 172] width 7 height 15
radio input "true"
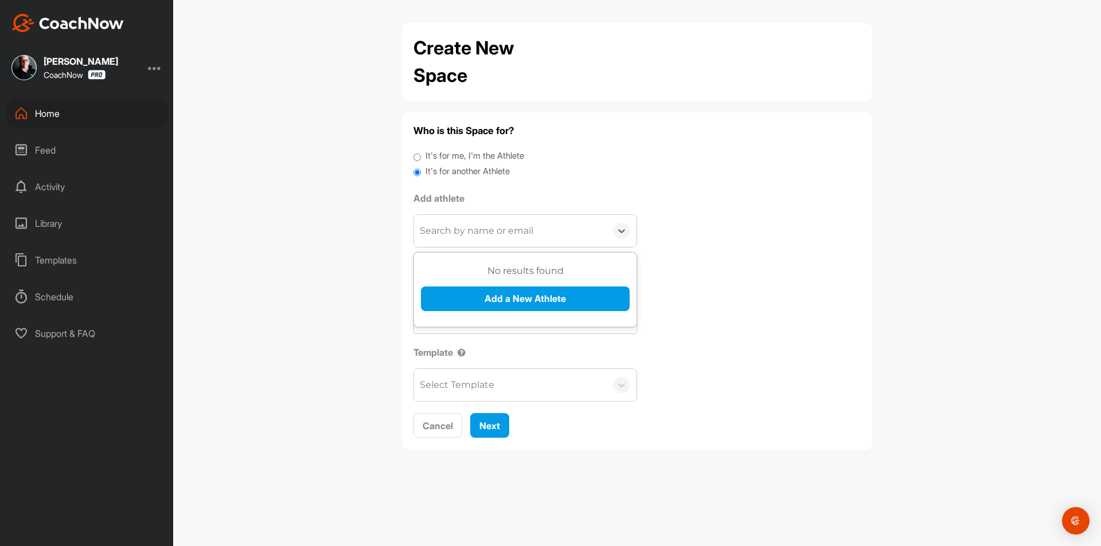
click at [472, 235] on div "Search by name or email" at bounding box center [477, 231] width 114 height 14
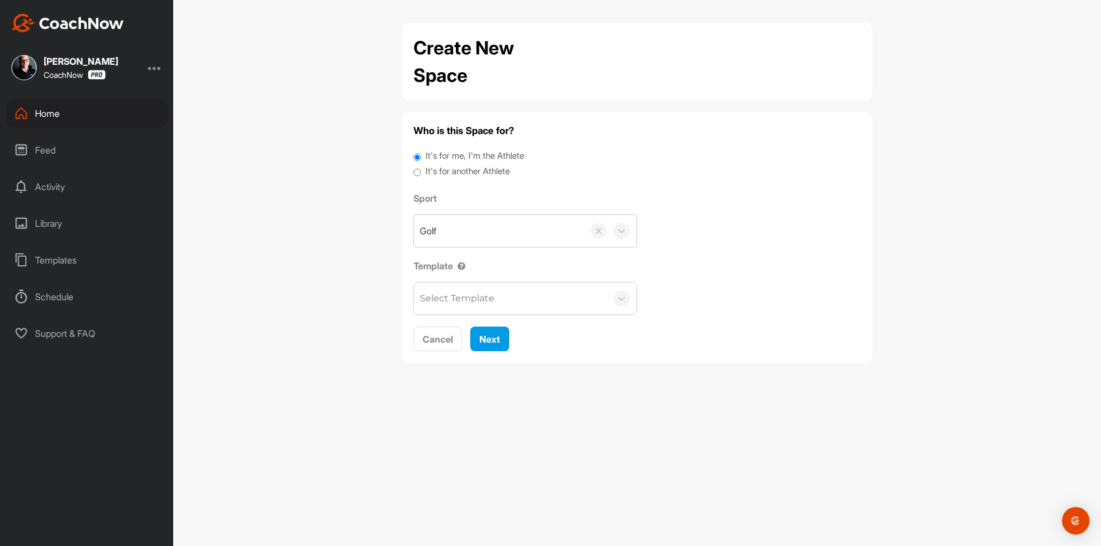
drag, startPoint x: 462, startPoint y: 169, endPoint x: 462, endPoint y: 188, distance: 19.5
click at [462, 169] on label "It's for another Athlete" at bounding box center [467, 171] width 84 height 13
click at [421, 169] on input "It's for another Athlete" at bounding box center [416, 172] width 7 height 15
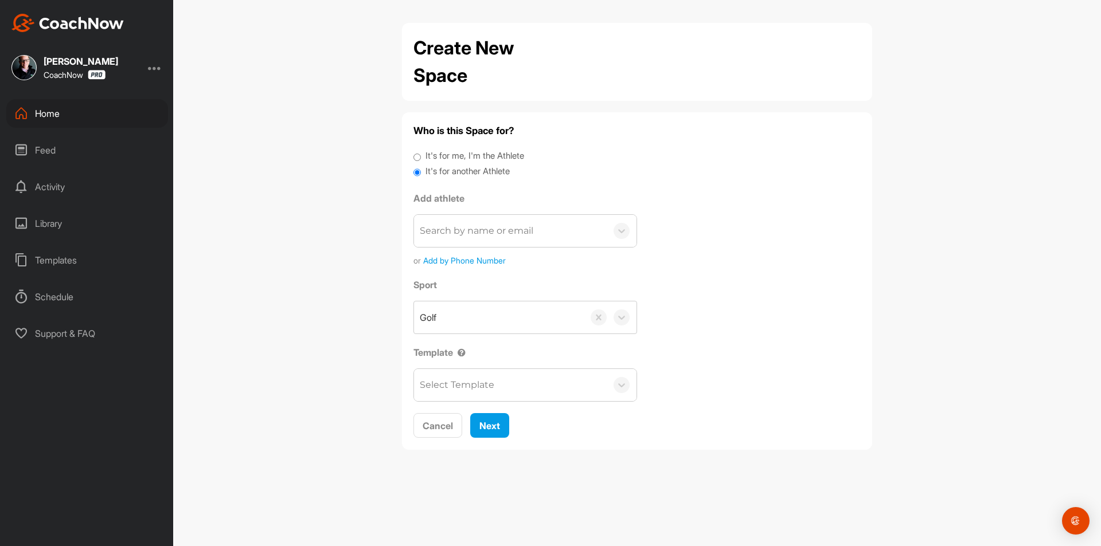
click at [466, 228] on div "Search by name or email" at bounding box center [477, 231] width 114 height 14
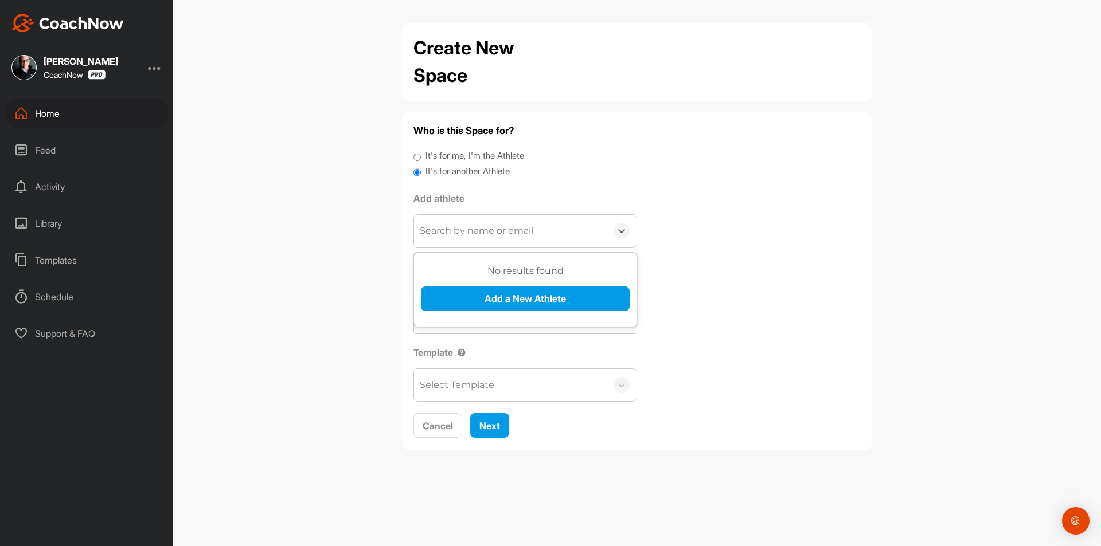
paste input "[EMAIL_ADDRESS][DOMAIN_NAME]"
type input "[EMAIL_ADDRESS][DOMAIN_NAME]"
click at [505, 300] on button "Add a New Athlete" at bounding box center [525, 299] width 209 height 25
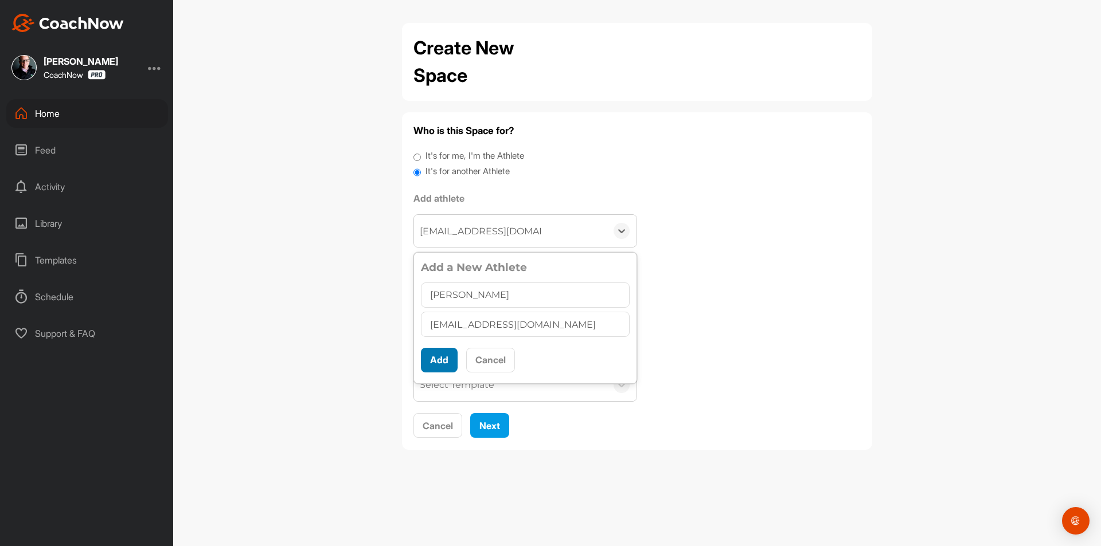
type input "[PERSON_NAME]"
click at [447, 352] on button "Add" at bounding box center [439, 360] width 37 height 25
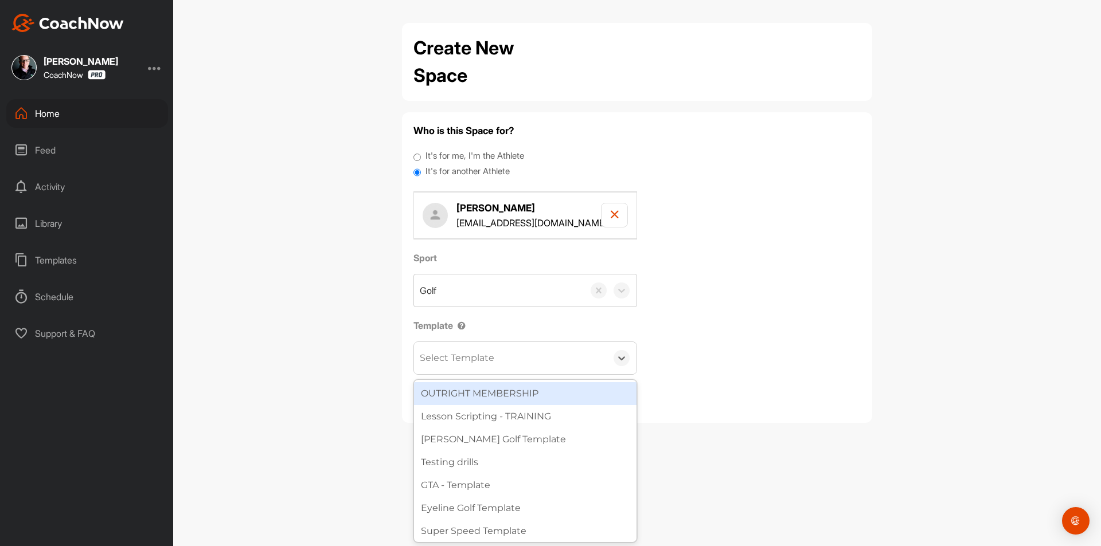
click at [481, 360] on div "Select Template" at bounding box center [457, 358] width 75 height 14
type input "wat"
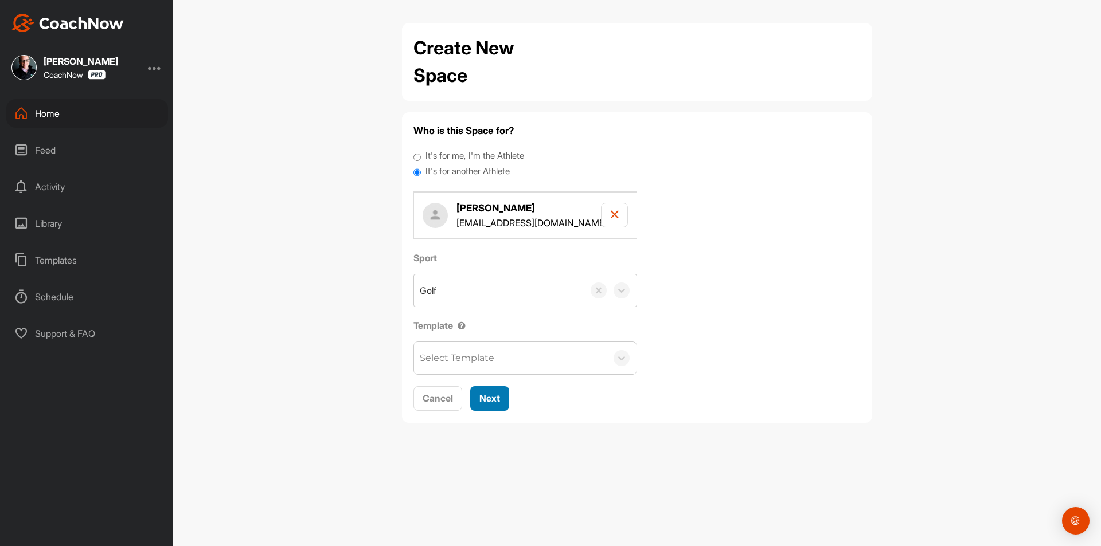
click at [486, 407] on button "Next" at bounding box center [489, 398] width 39 height 25
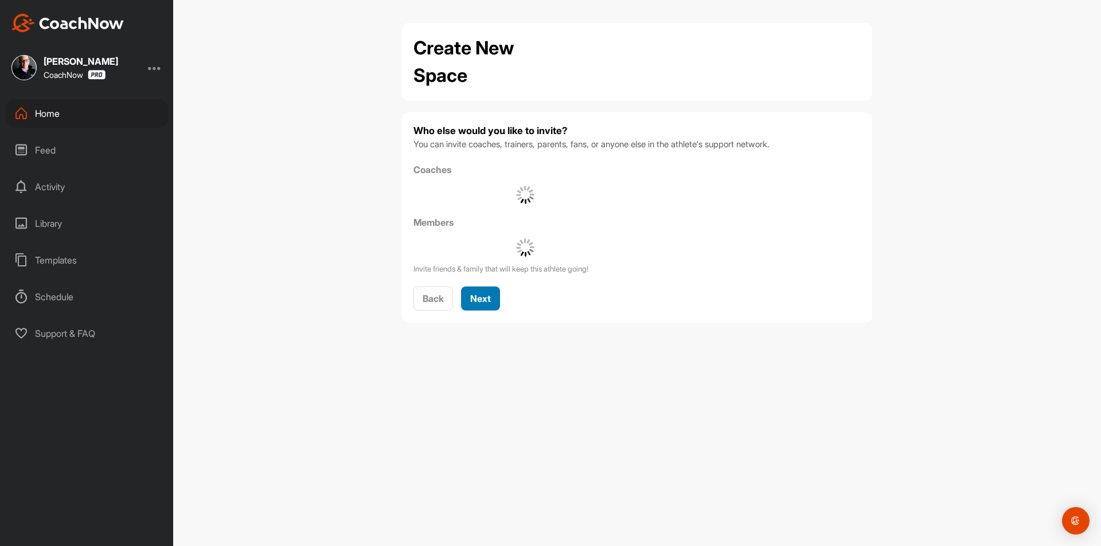
click at [484, 298] on span "Next" at bounding box center [480, 298] width 21 height 11
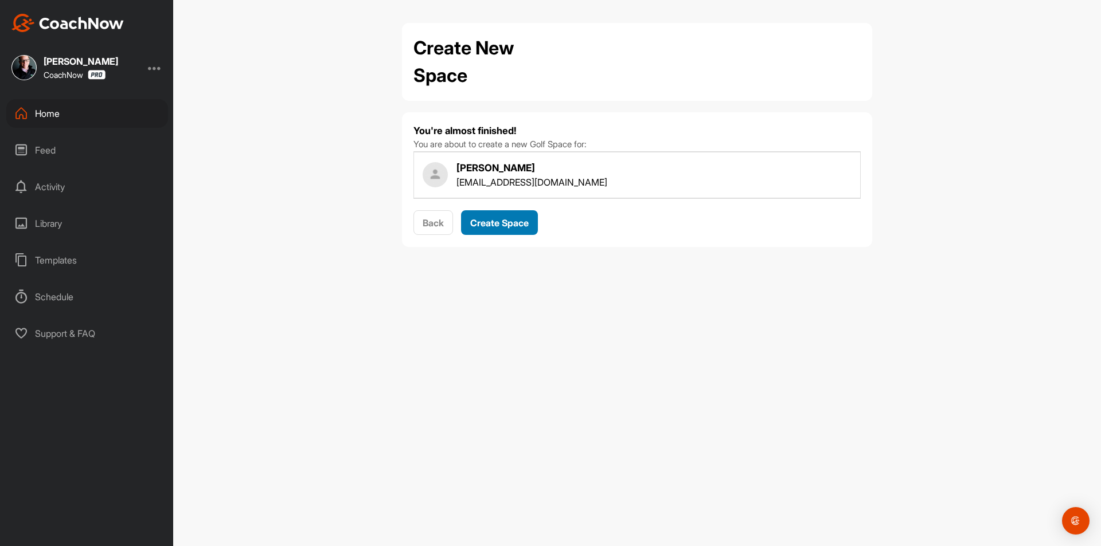
click at [492, 228] on span "Create Space" at bounding box center [499, 222] width 58 height 11
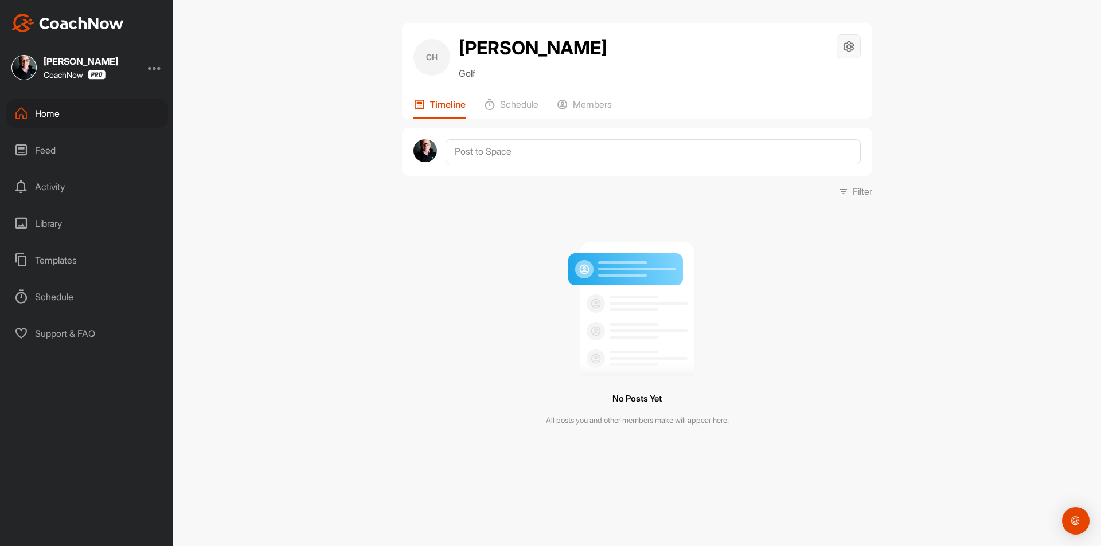
click at [843, 46] on icon at bounding box center [848, 46] width 13 height 13
click at [803, 84] on li "Space Settings" at bounding box center [814, 79] width 93 height 37
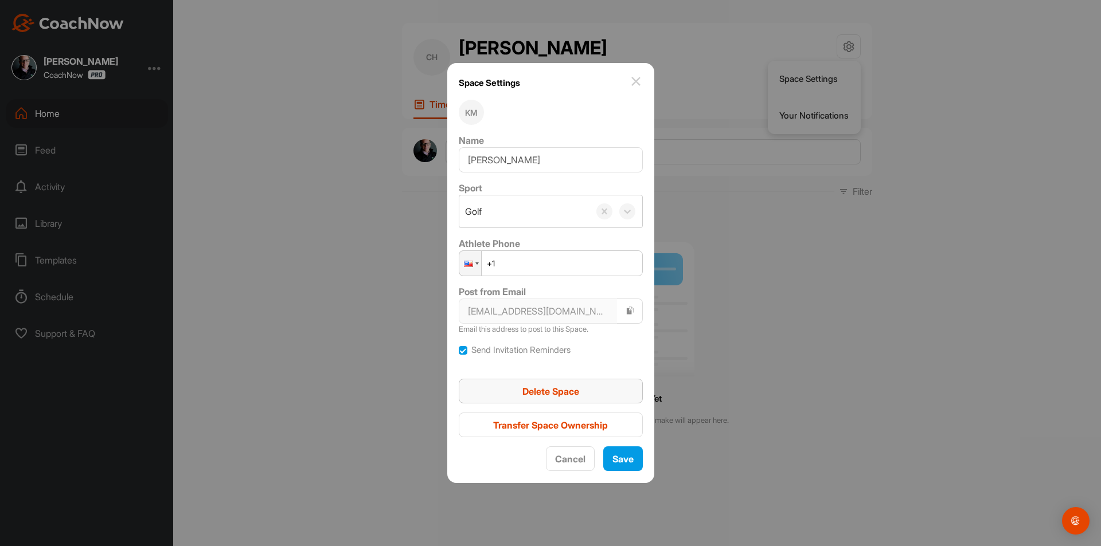
click at [578, 388] on span "Delete Space" at bounding box center [550, 391] width 57 height 11
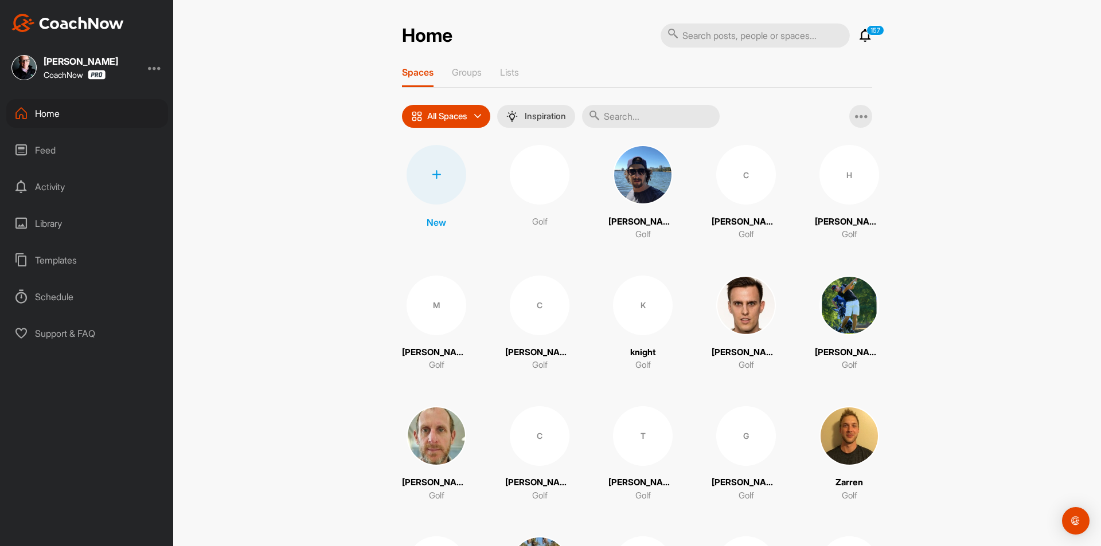
click at [431, 186] on div at bounding box center [437, 175] width 60 height 60
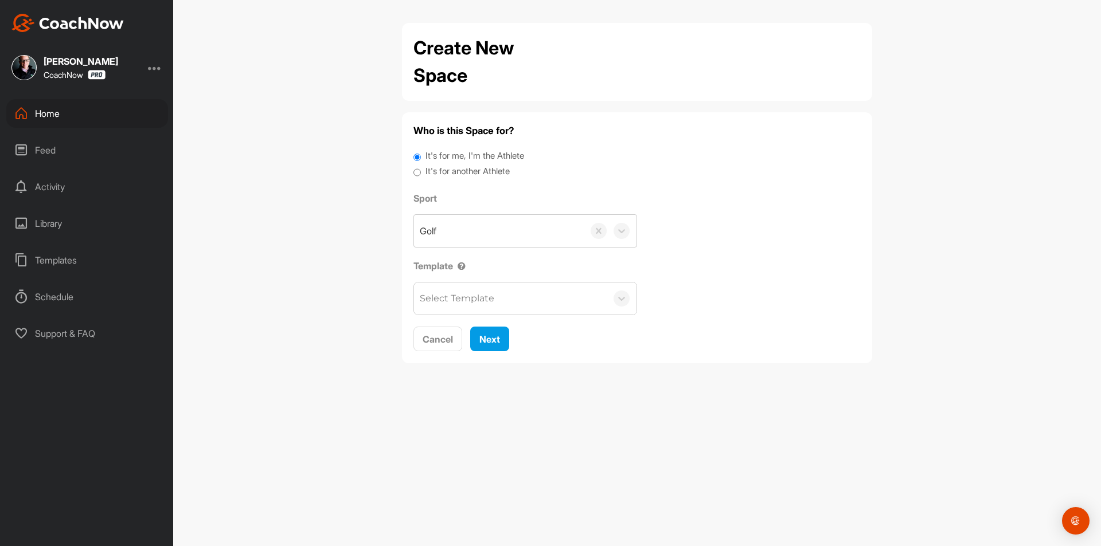
click at [466, 169] on label "It's for another Athlete" at bounding box center [467, 171] width 84 height 13
click at [421, 169] on input "It's for another Athlete" at bounding box center [416, 172] width 7 height 15
radio input "true"
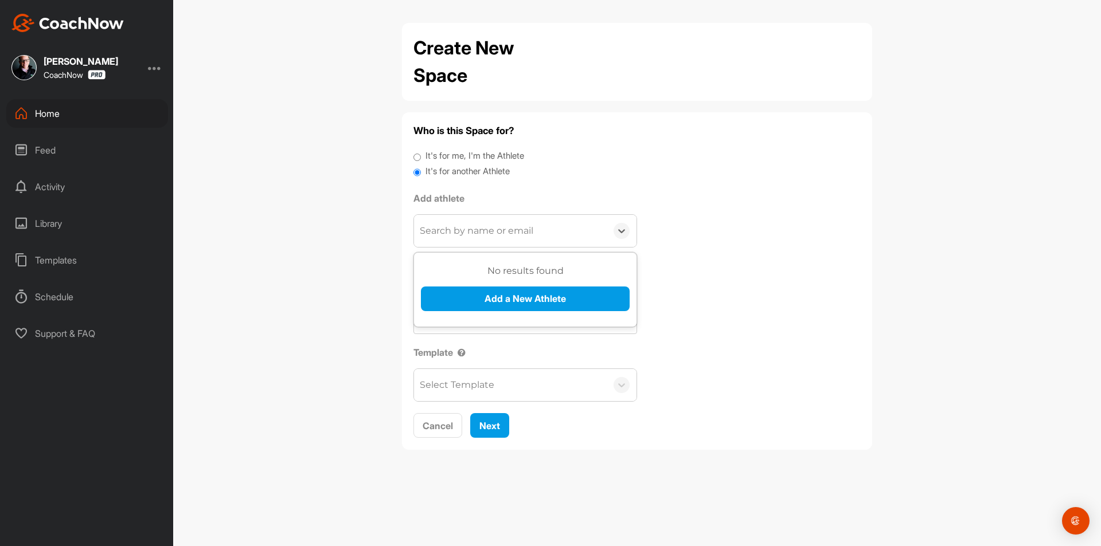
click at [471, 218] on div "Search by name or email" at bounding box center [510, 231] width 193 height 32
paste input "[PERSON_NAME]"
type input "[PERSON_NAME]"
click at [493, 308] on button "Add a New Athlete" at bounding box center [525, 299] width 209 height 25
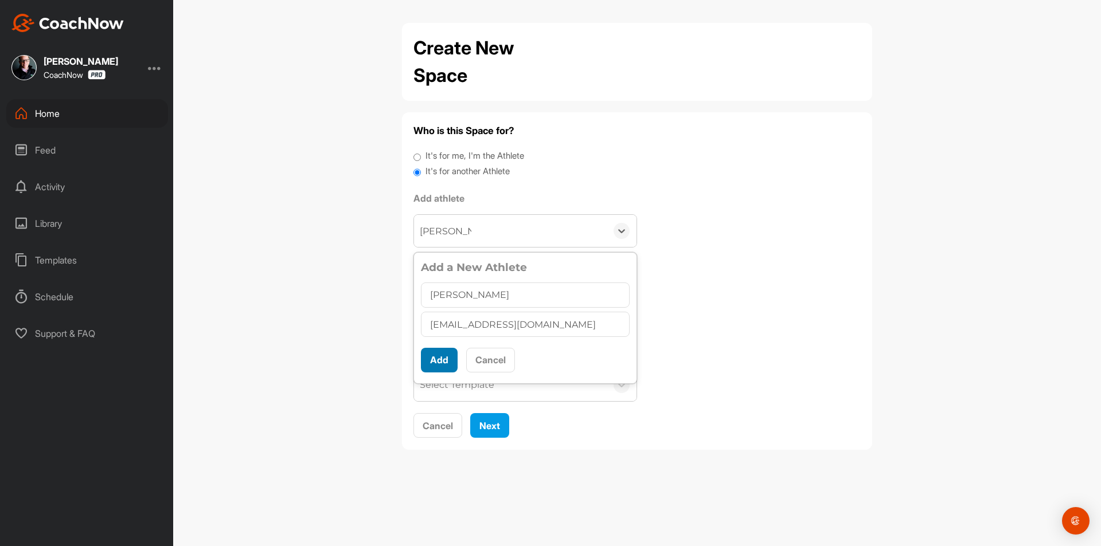
type input "[EMAIL_ADDRESS][DOMAIN_NAME]"
click at [426, 361] on button "Add" at bounding box center [439, 360] width 37 height 25
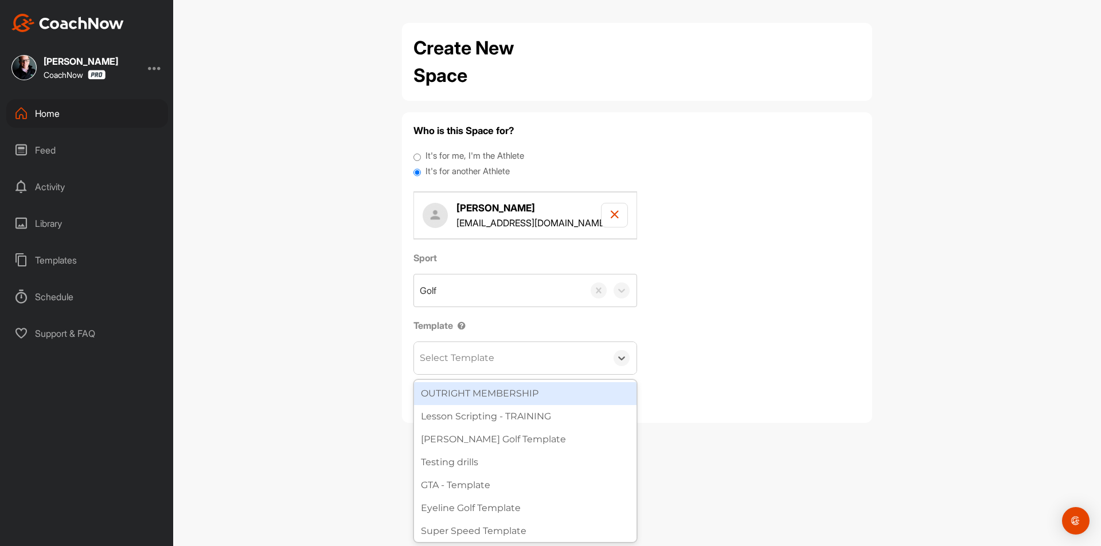
click at [451, 359] on div "Select Template" at bounding box center [457, 358] width 75 height 14
type input "wat"
click at [463, 391] on div "[PERSON_NAME] Golf Template" at bounding box center [525, 393] width 222 height 23
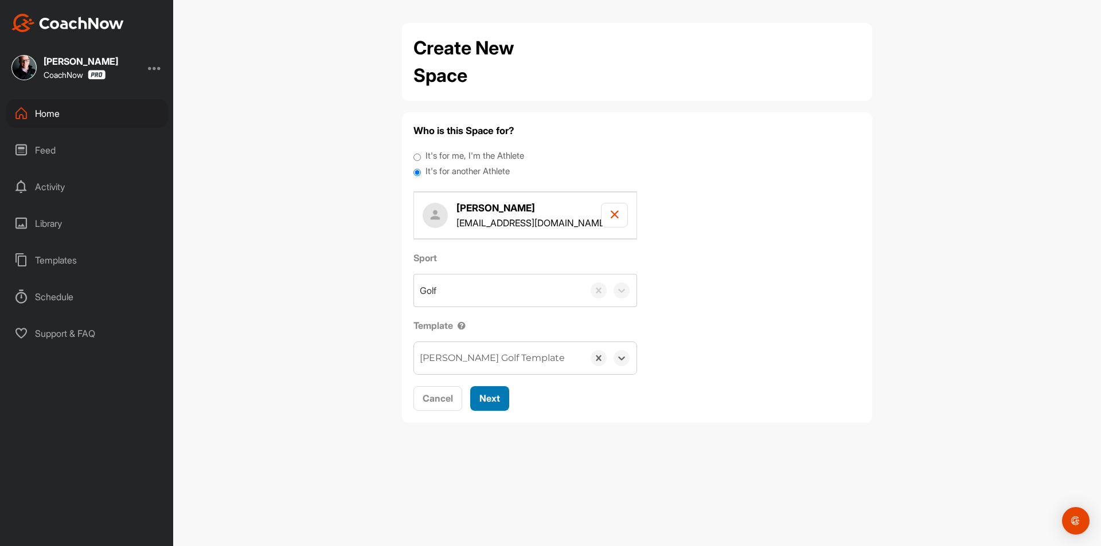
click at [490, 397] on span "Next" at bounding box center [489, 398] width 21 height 11
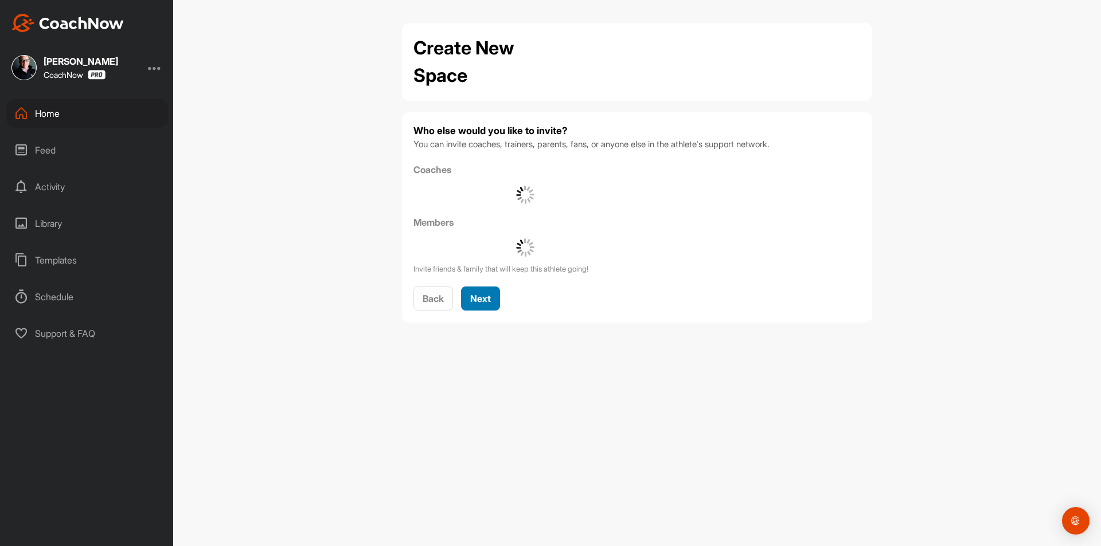
click at [487, 296] on span "Next" at bounding box center [480, 298] width 21 height 11
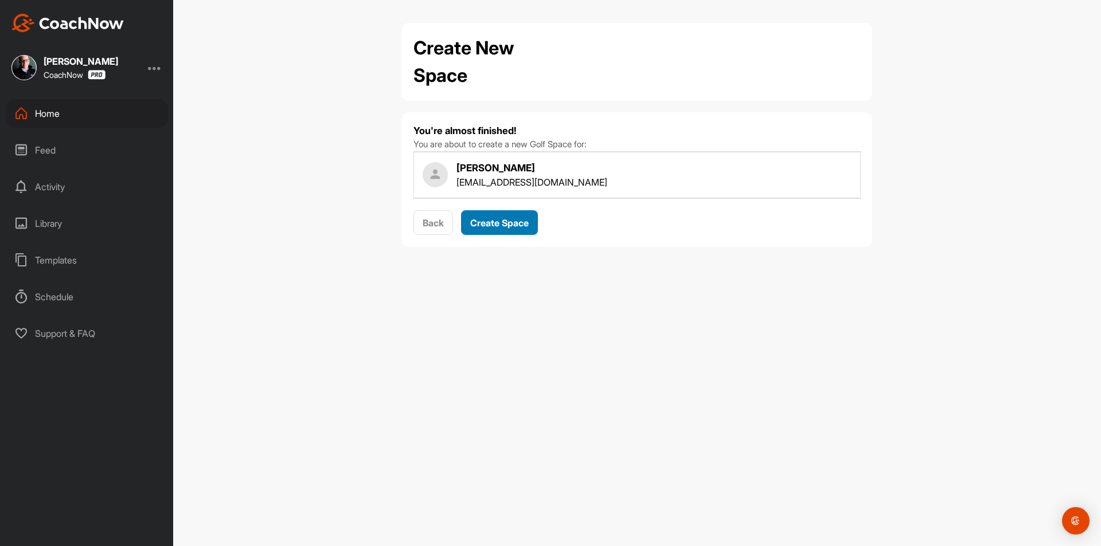
click at [498, 226] on span "Create Space" at bounding box center [499, 222] width 58 height 11
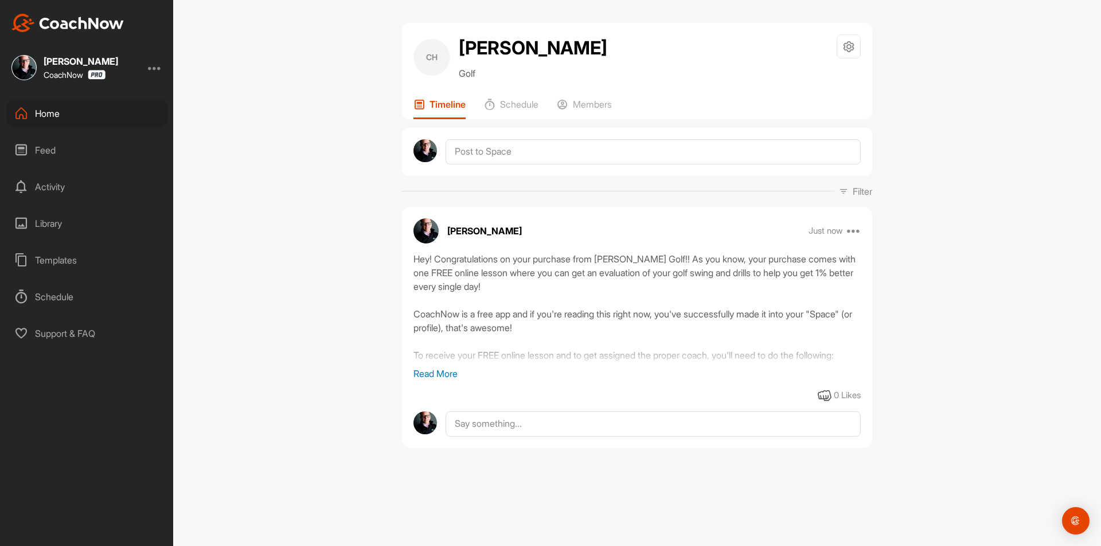
click at [106, 106] on div "Home" at bounding box center [87, 113] width 162 height 29
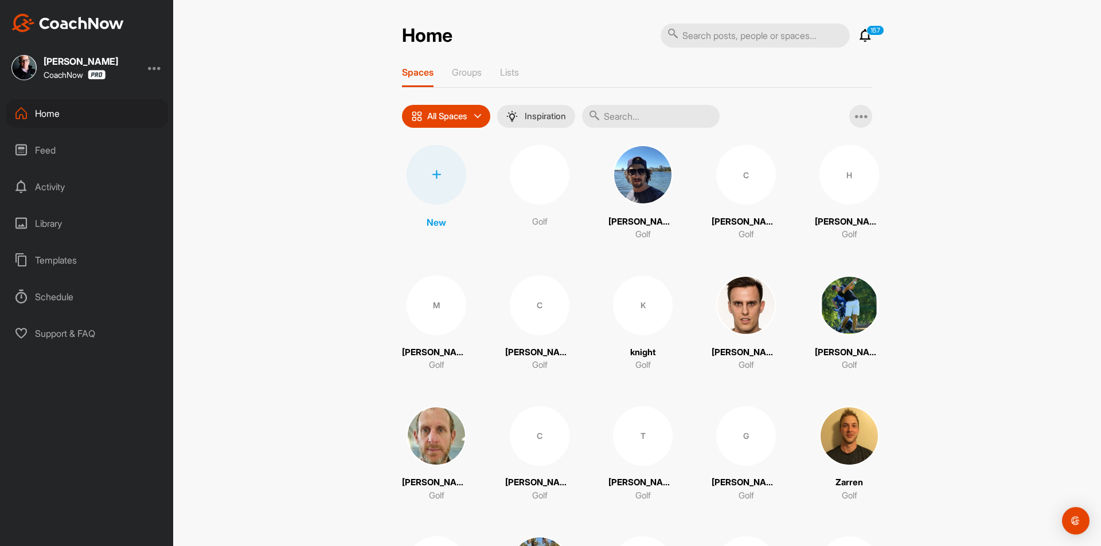
click at [451, 169] on div at bounding box center [437, 175] width 60 height 60
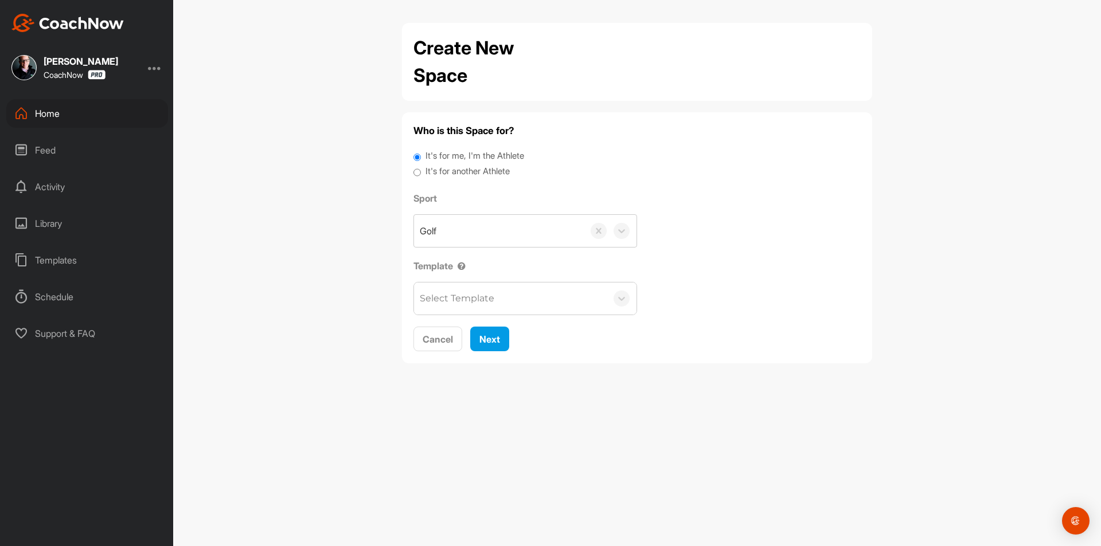
click at [467, 170] on label "It's for another Athlete" at bounding box center [467, 171] width 84 height 13
click at [421, 170] on input "It's for another Athlete" at bounding box center [416, 172] width 7 height 15
radio input "true"
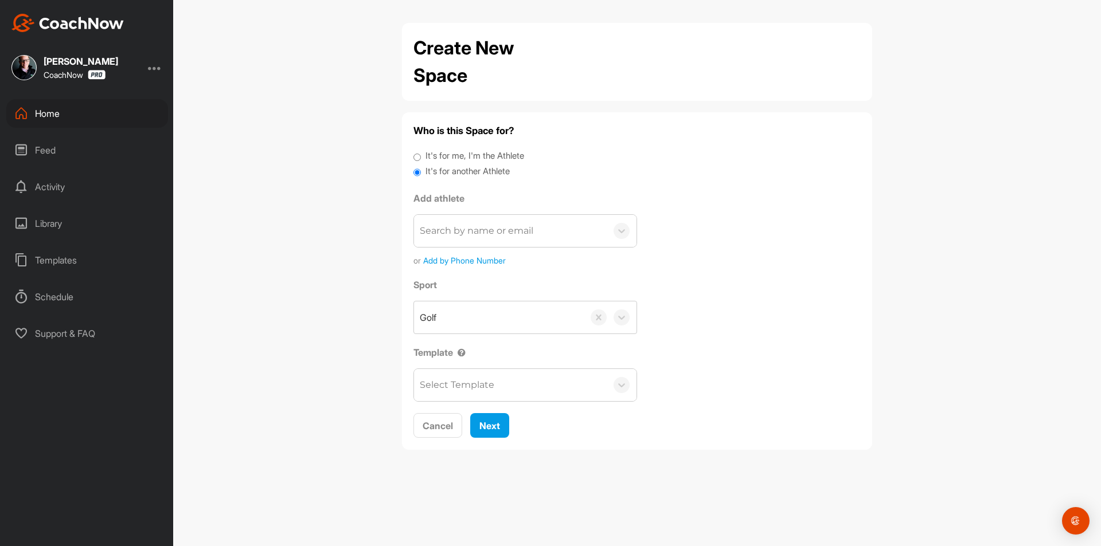
click at [464, 217] on div "Search by name or email" at bounding box center [510, 231] width 193 height 32
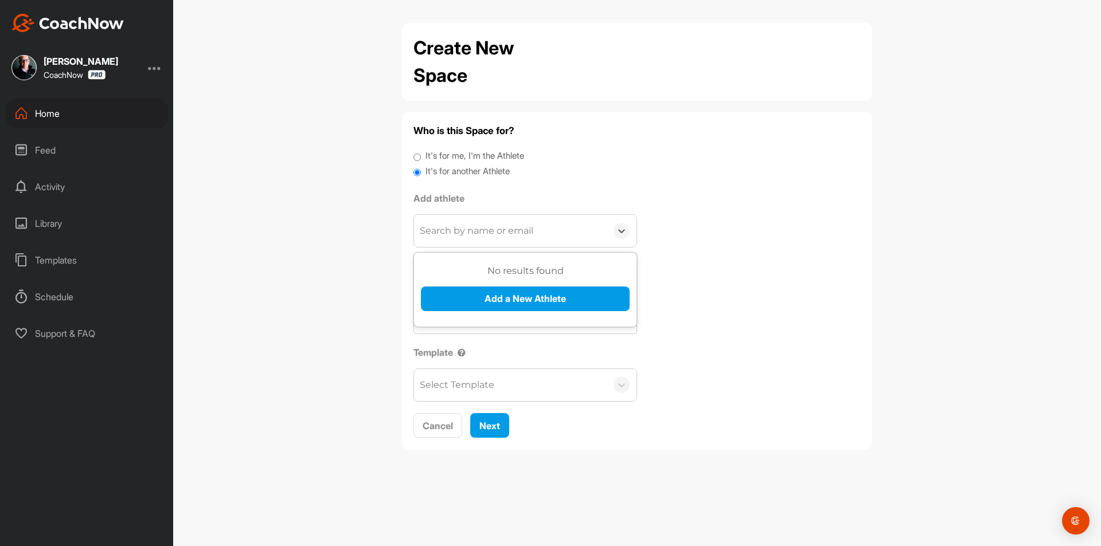
paste input "[EMAIL_ADDRESS][DOMAIN_NAME]"
type input "[EMAIL_ADDRESS][DOMAIN_NAME]"
click at [494, 307] on button "Add a New Athlete" at bounding box center [525, 299] width 209 height 25
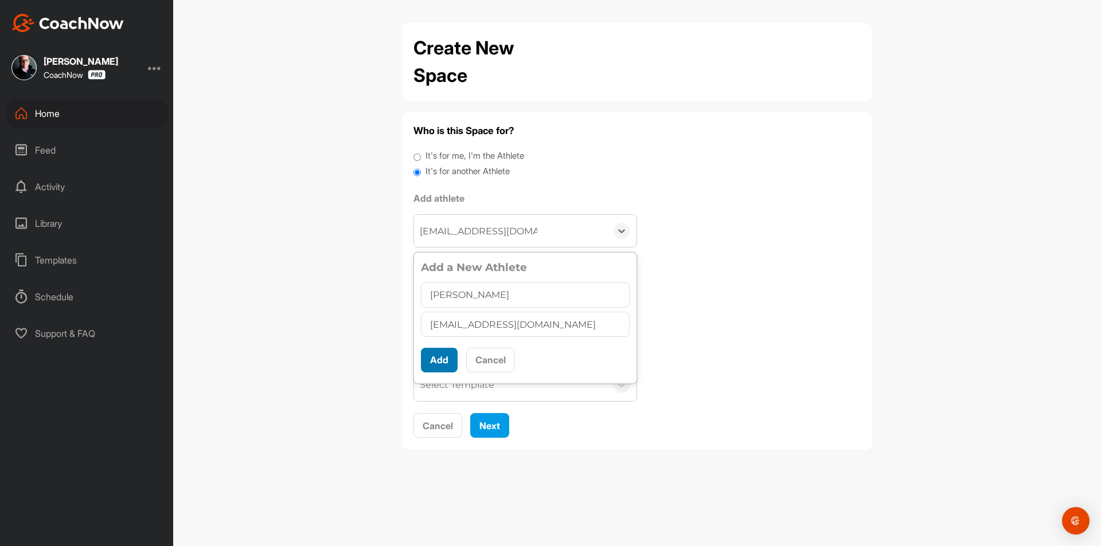
type input "[PERSON_NAME]"
click at [441, 361] on button "Add" at bounding box center [439, 360] width 37 height 25
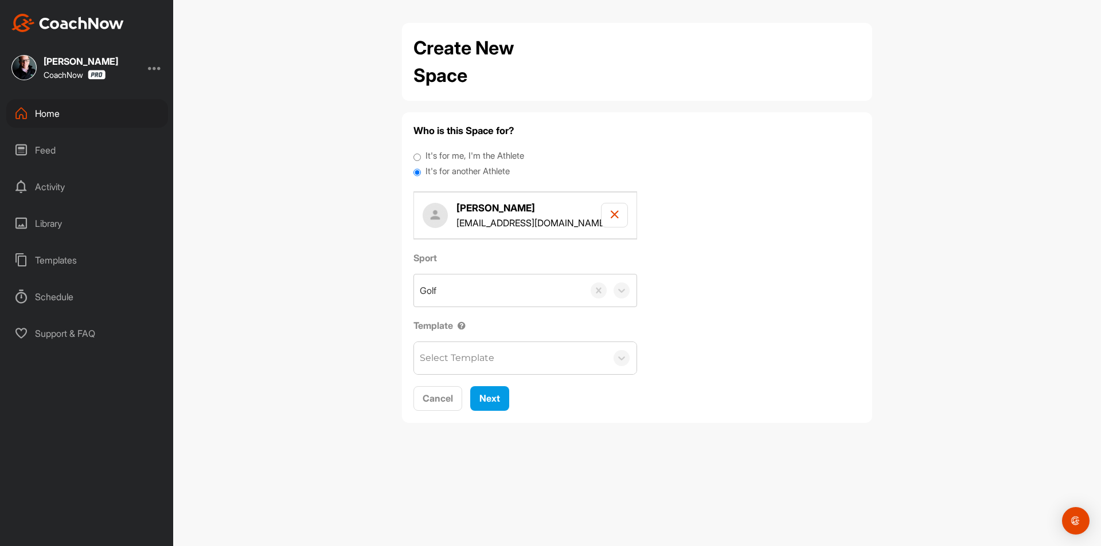
click at [450, 363] on div "Select Template" at bounding box center [457, 358] width 75 height 14
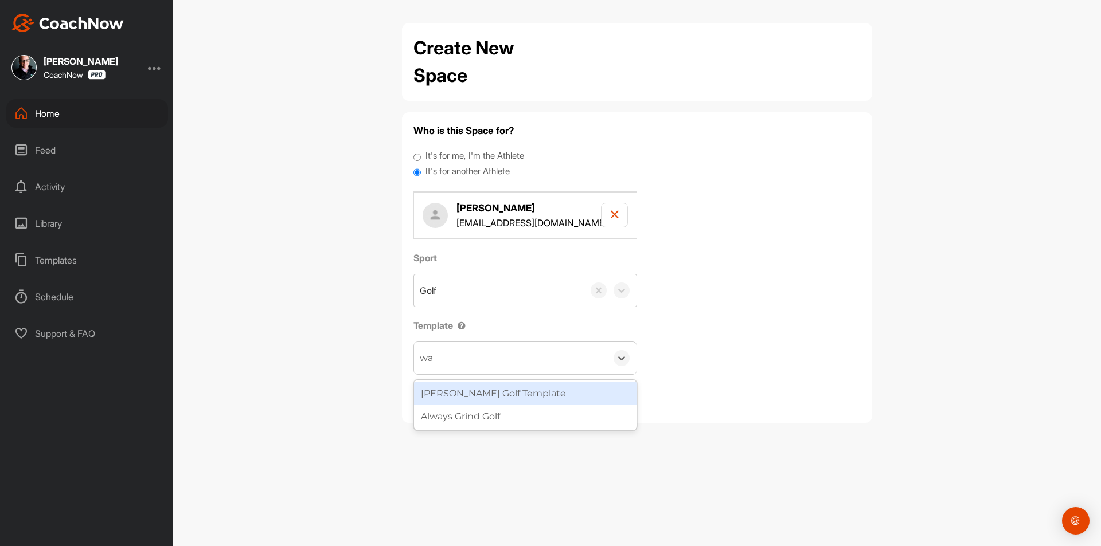
type input "wat"
click at [486, 394] on div "[PERSON_NAME] Golf Template" at bounding box center [525, 393] width 222 height 23
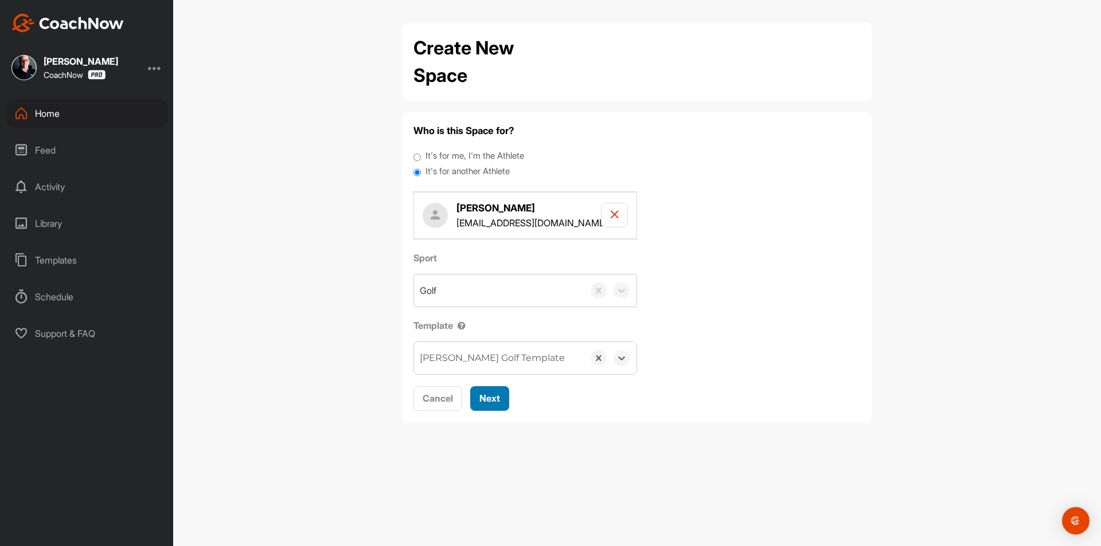
click at [496, 394] on span "Next" at bounding box center [489, 398] width 21 height 11
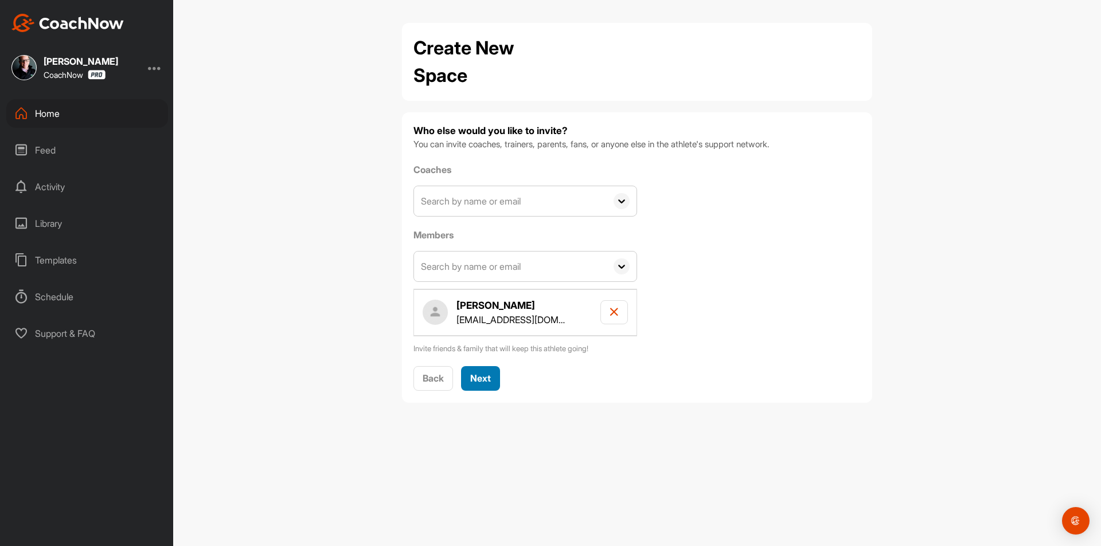
click at [486, 387] on button "Next" at bounding box center [480, 378] width 39 height 25
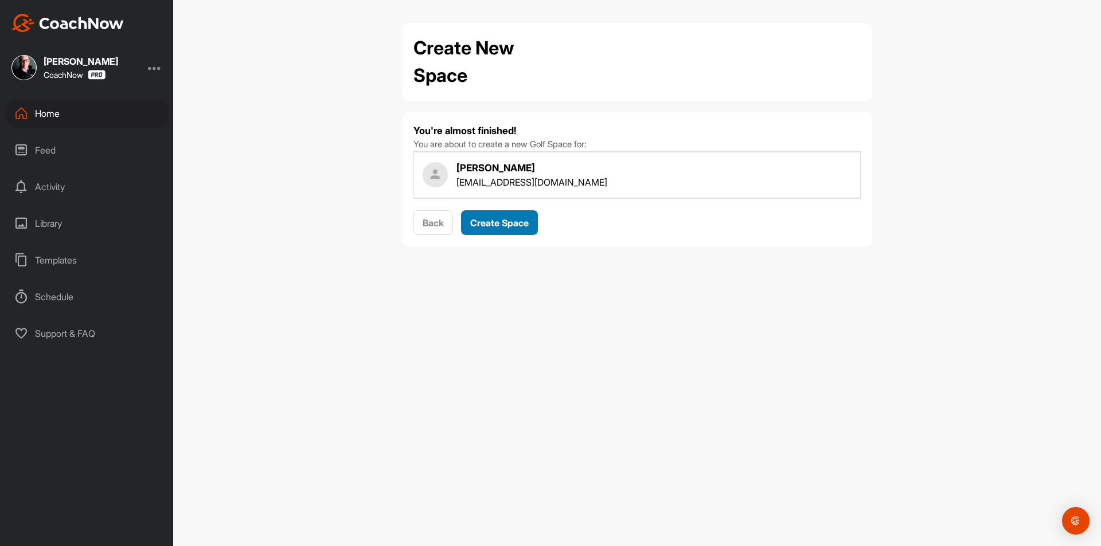
click at [498, 231] on button "Create Space" at bounding box center [499, 222] width 77 height 25
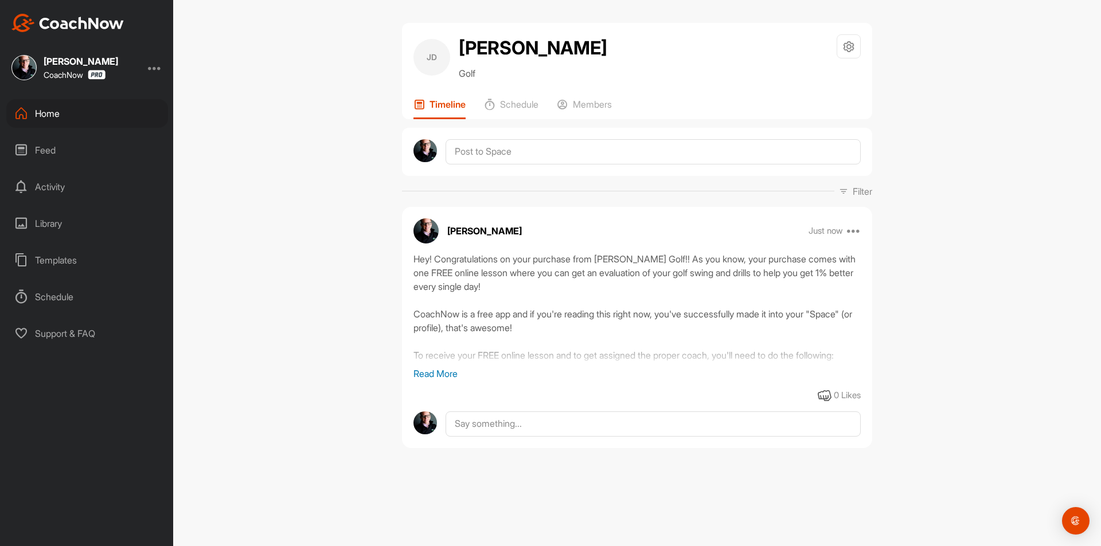
click at [114, 106] on div "Home" at bounding box center [87, 113] width 162 height 29
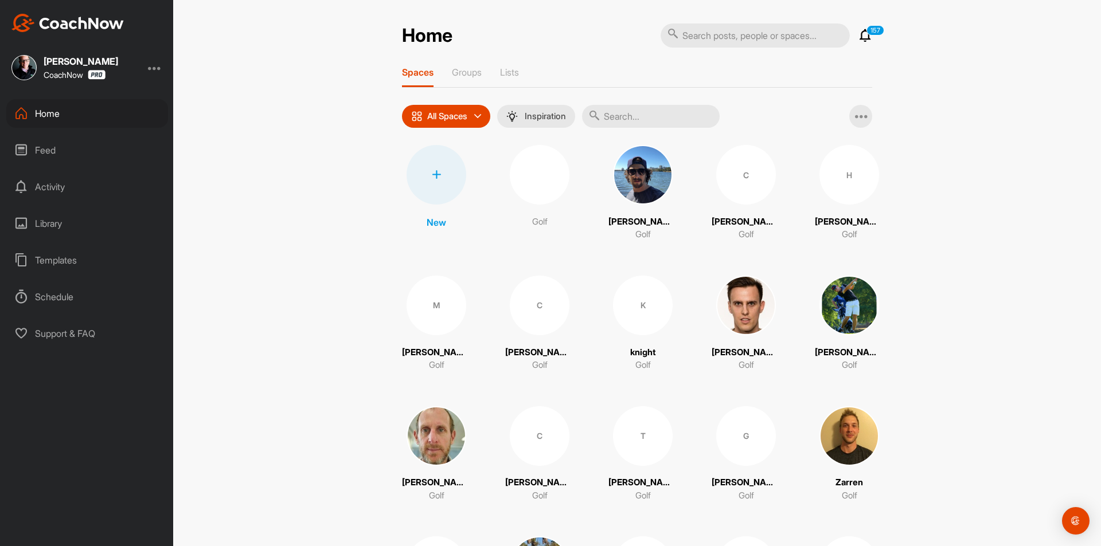
click at [436, 181] on div at bounding box center [437, 175] width 60 height 60
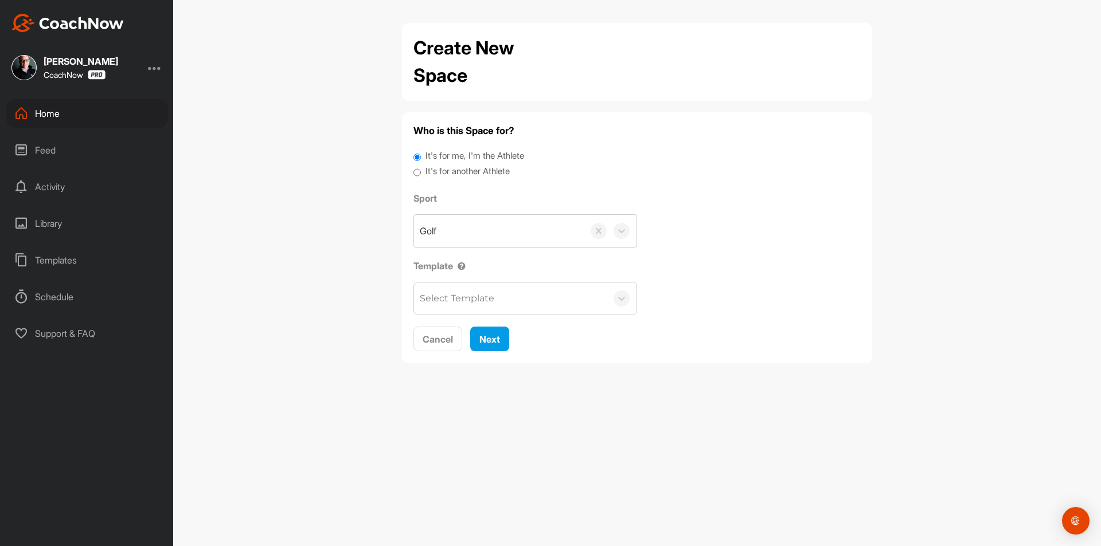
click at [449, 174] on label "It's for another Athlete" at bounding box center [467, 171] width 84 height 13
click at [421, 174] on input "It's for another Athlete" at bounding box center [416, 172] width 7 height 15
radio input "true"
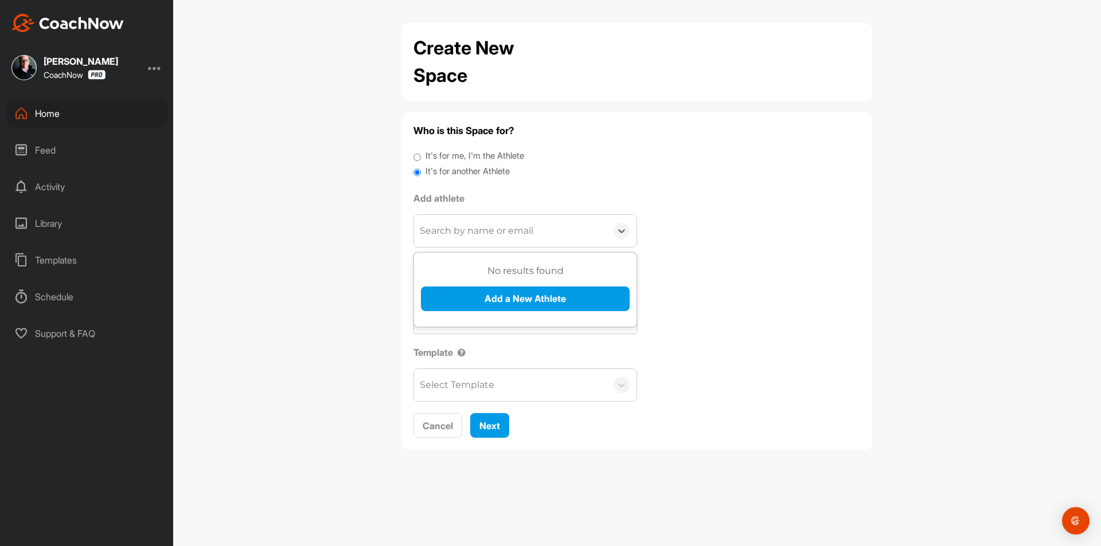
click at [475, 236] on div "Search by name or email" at bounding box center [477, 231] width 114 height 14
paste input "brice.k.womack@gmail.com"
type input "brice.k.womack@gmail.com"
click at [504, 297] on button "Add a New Athlete" at bounding box center [525, 299] width 209 height 25
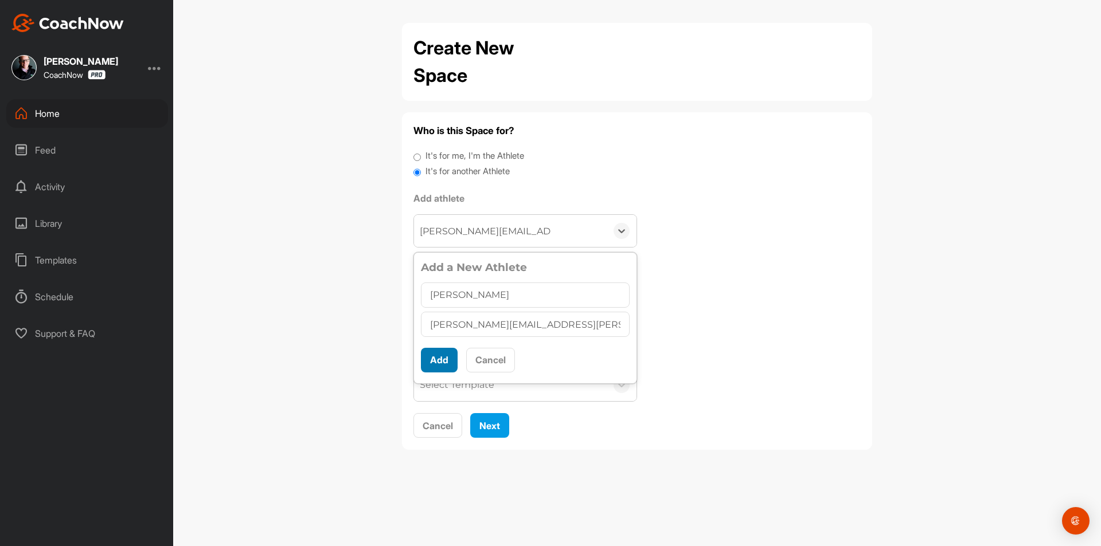
type input "Brice Womack"
click at [427, 354] on button "Add" at bounding box center [439, 360] width 37 height 25
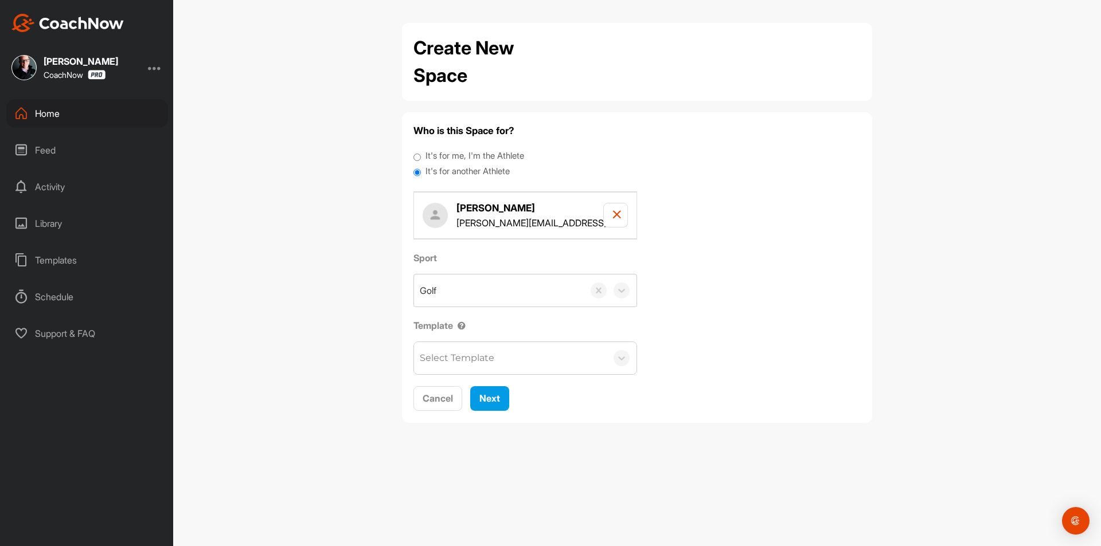
click at [459, 355] on div "Select Template" at bounding box center [457, 358] width 75 height 14
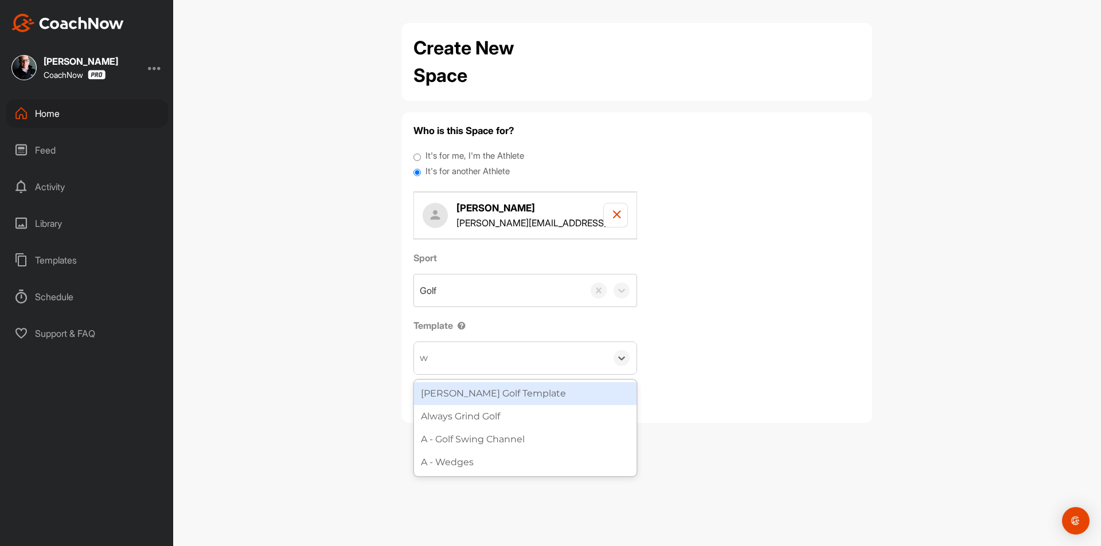
type input "wa"
click at [493, 396] on div "[PERSON_NAME] Golf Template" at bounding box center [525, 393] width 222 height 23
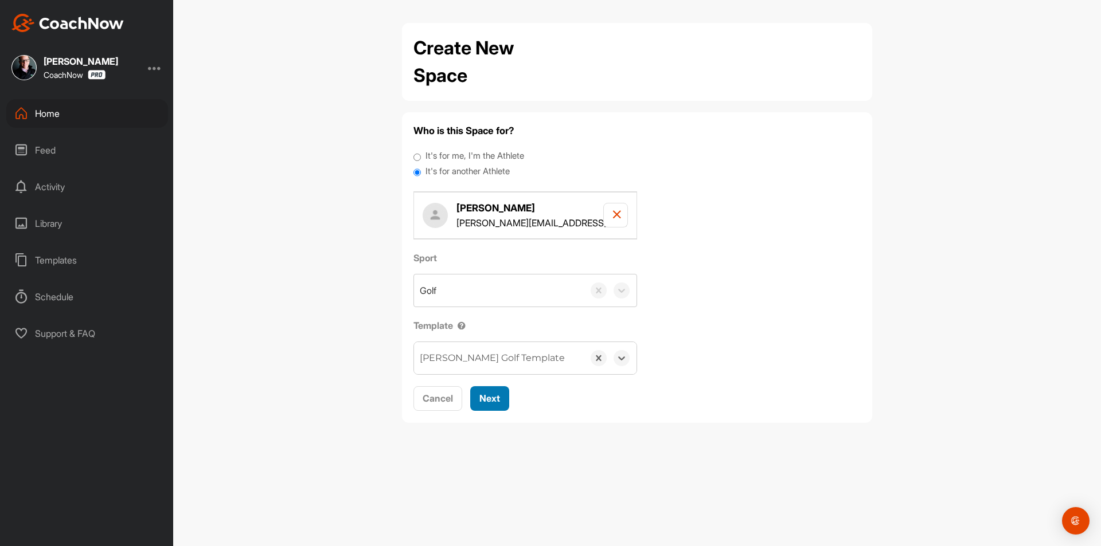
click at [483, 399] on span "Next" at bounding box center [489, 398] width 21 height 11
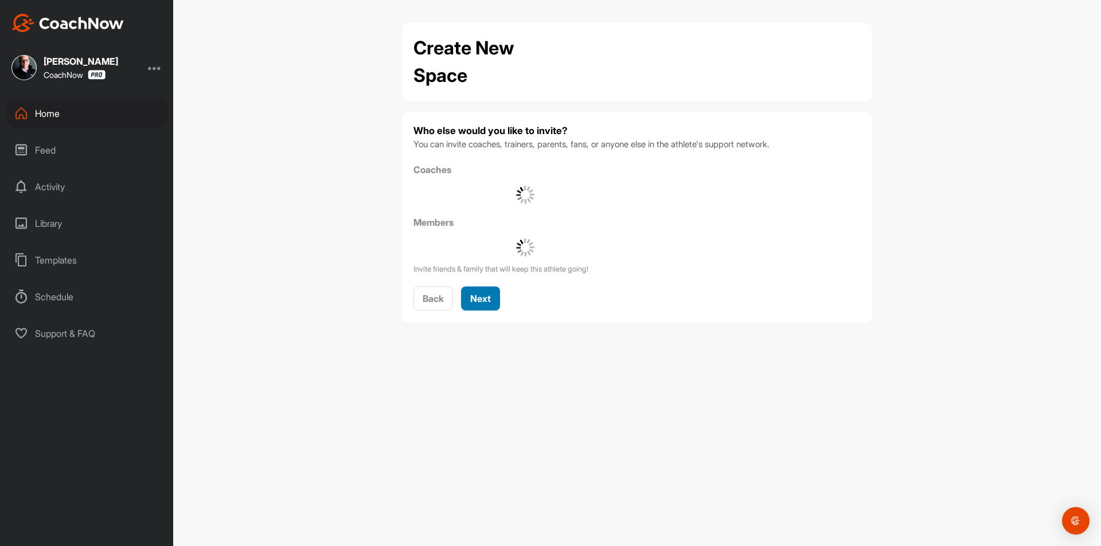
click at [475, 304] on span "Next" at bounding box center [480, 298] width 21 height 11
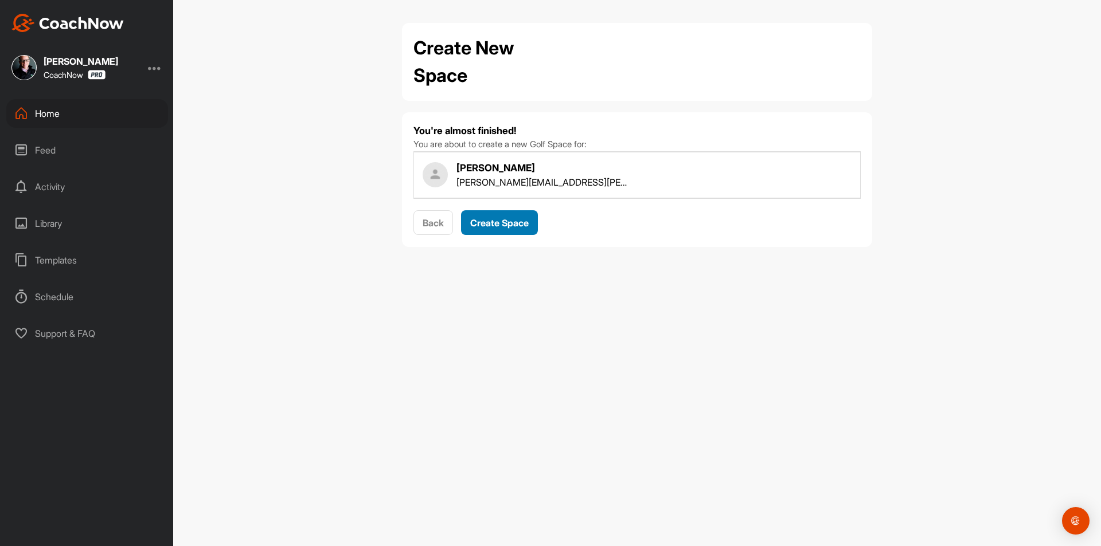
click at [505, 224] on span "Create Space" at bounding box center [499, 222] width 58 height 11
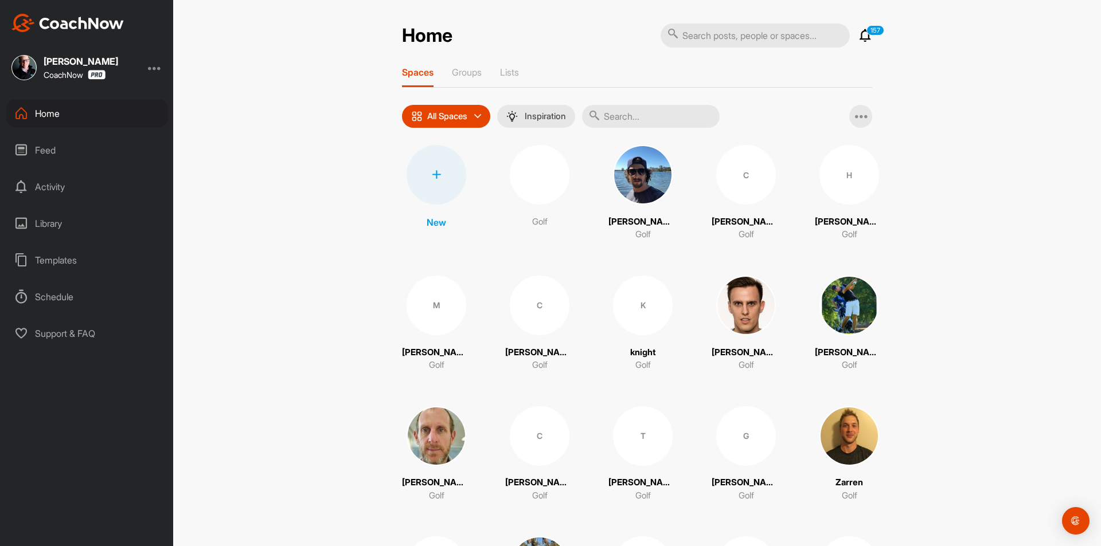
click at [424, 188] on div at bounding box center [437, 175] width 60 height 60
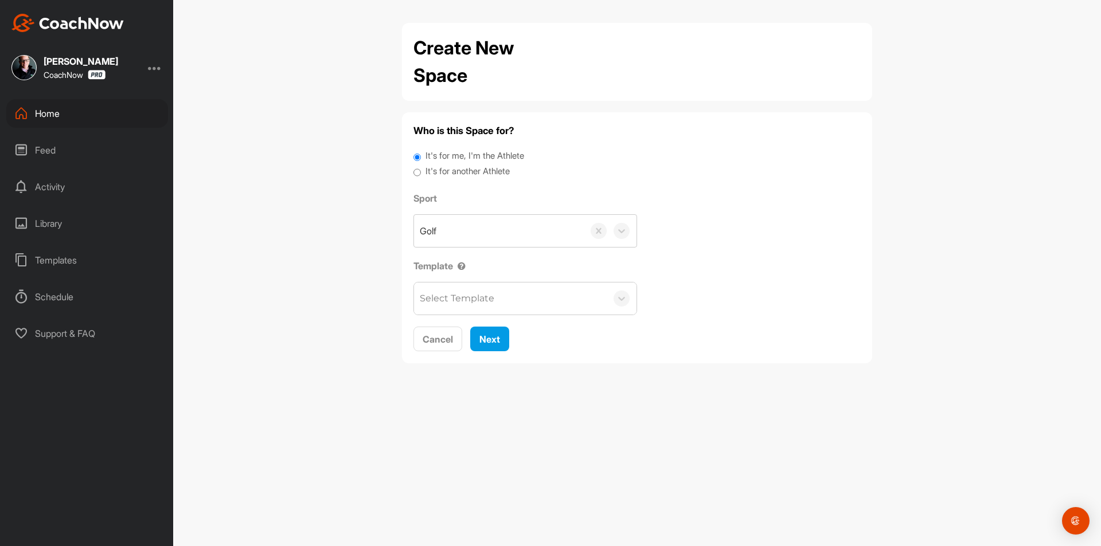
click at [447, 171] on label "It's for another Athlete" at bounding box center [467, 171] width 84 height 13
click at [421, 171] on input "It's for another Athlete" at bounding box center [416, 172] width 7 height 15
radio input "true"
click at [456, 218] on div "Golf" at bounding box center [499, 231] width 170 height 32
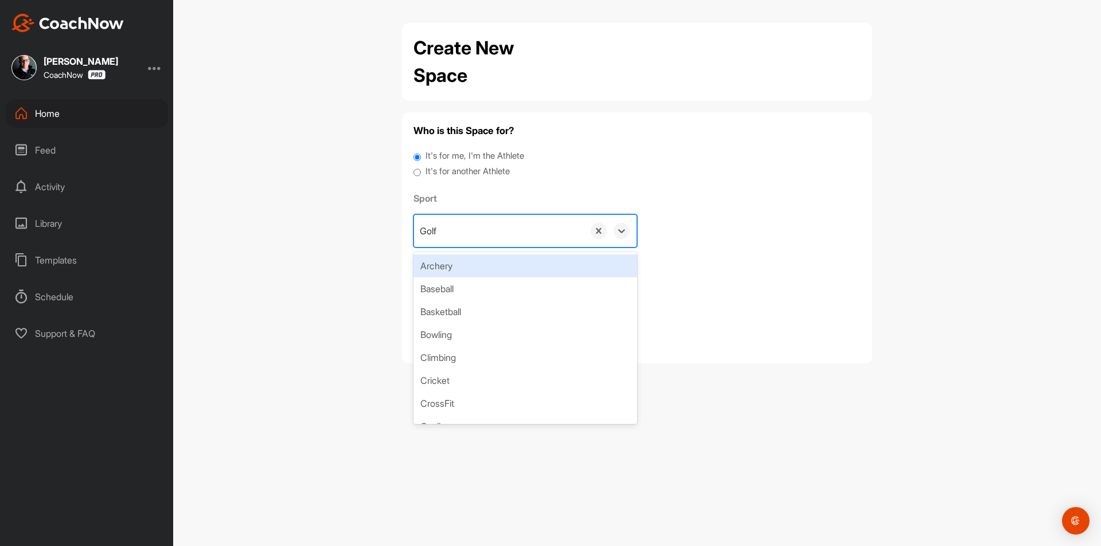
click at [456, 167] on label "It's for another Athlete" at bounding box center [467, 171] width 84 height 13
click at [421, 167] on input "It's for another Athlete" at bounding box center [416, 172] width 7 height 15
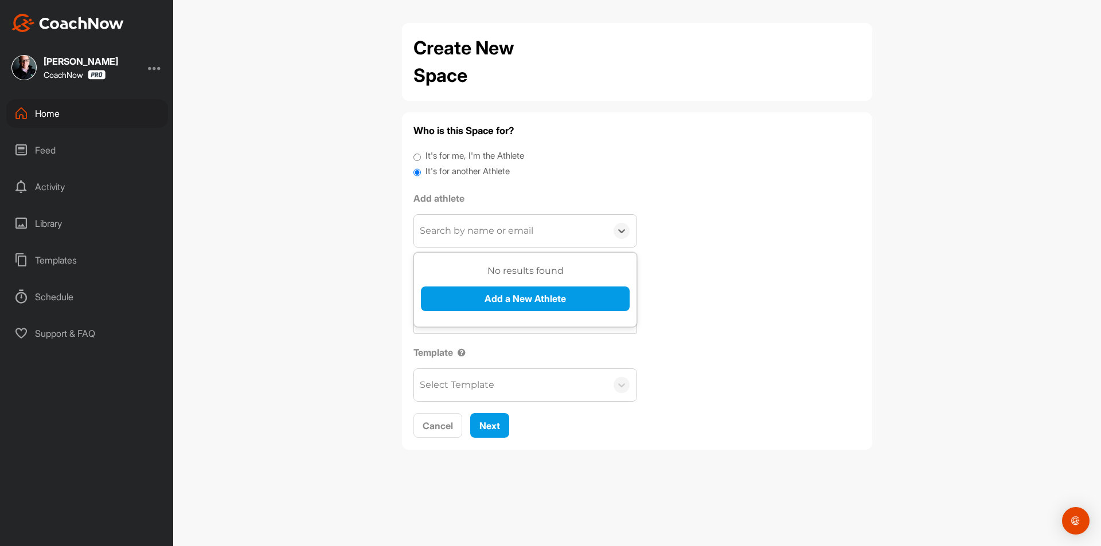
click at [455, 228] on div "Search by name or email" at bounding box center [477, 231] width 114 height 14
paste input "brad@satillainc.com"
type input "brad@satillainc.com"
click at [475, 304] on button "Add a New Athlete" at bounding box center [525, 299] width 209 height 25
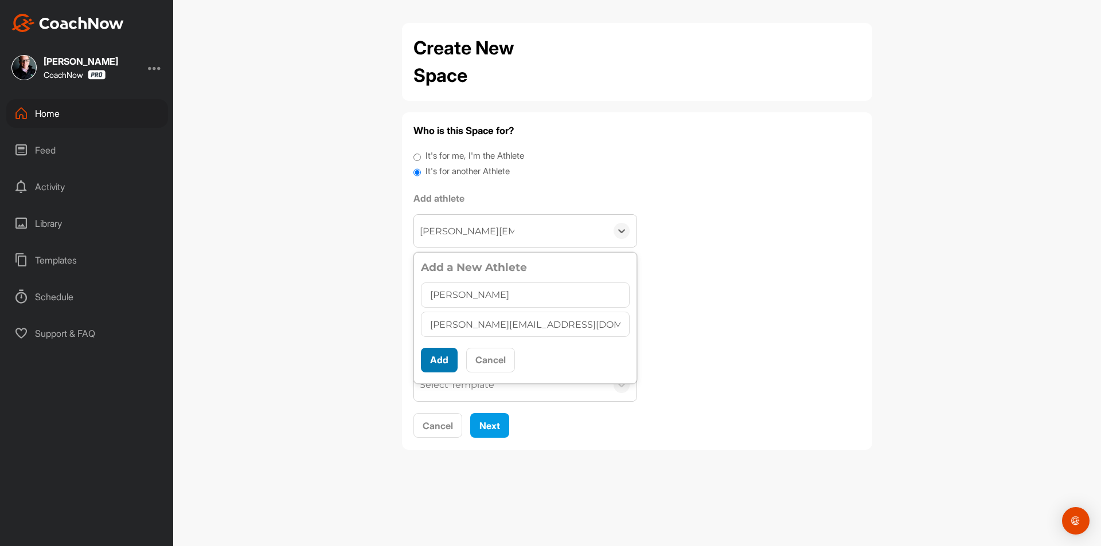
type input "Brad Walters"
click at [433, 369] on button "Add" at bounding box center [439, 360] width 37 height 25
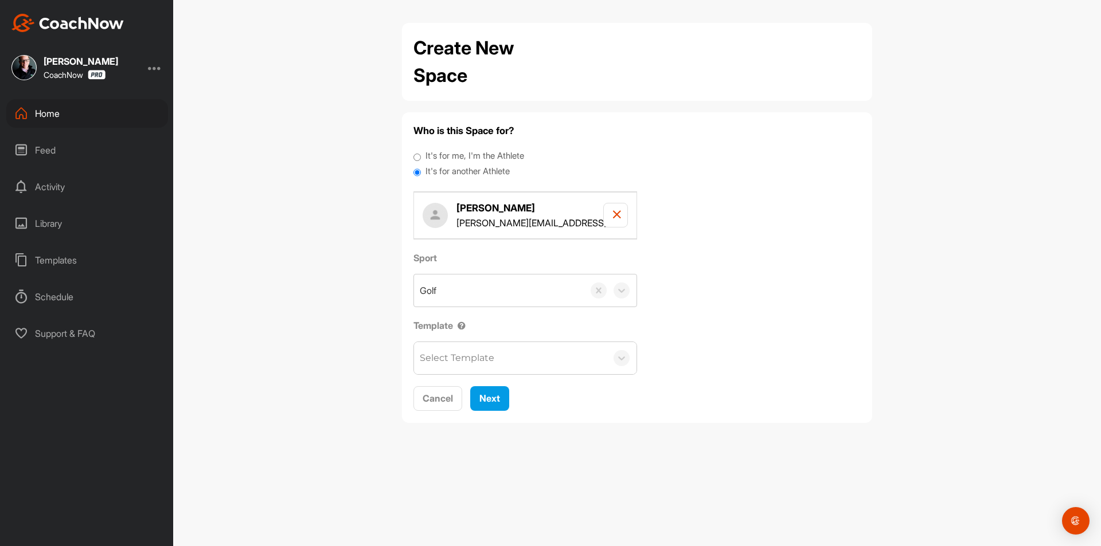
click at [481, 357] on div "Select Template" at bounding box center [457, 358] width 75 height 14
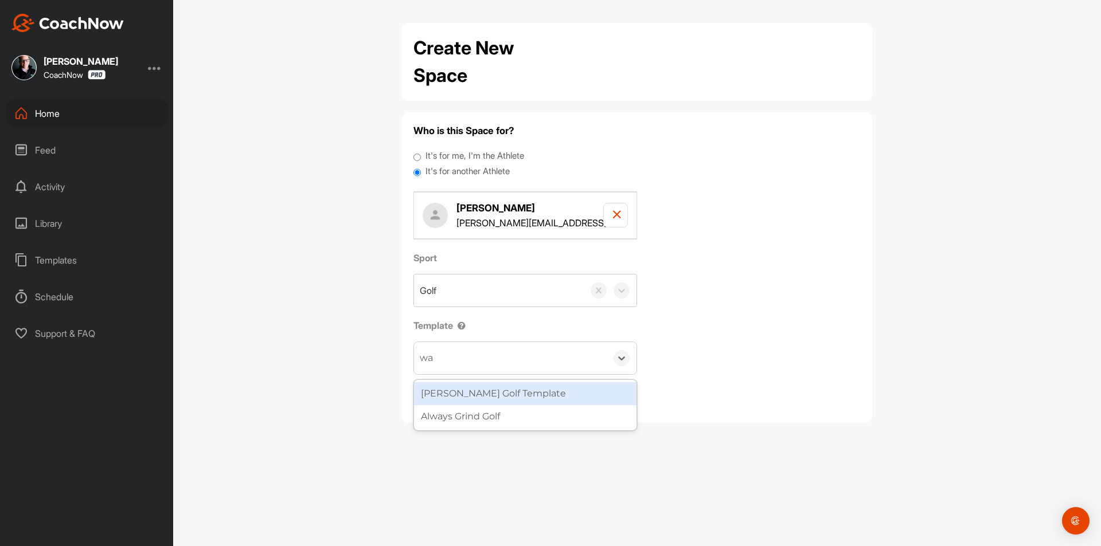
type input "wat"
click at [499, 393] on div "[PERSON_NAME] Golf Template" at bounding box center [525, 393] width 222 height 23
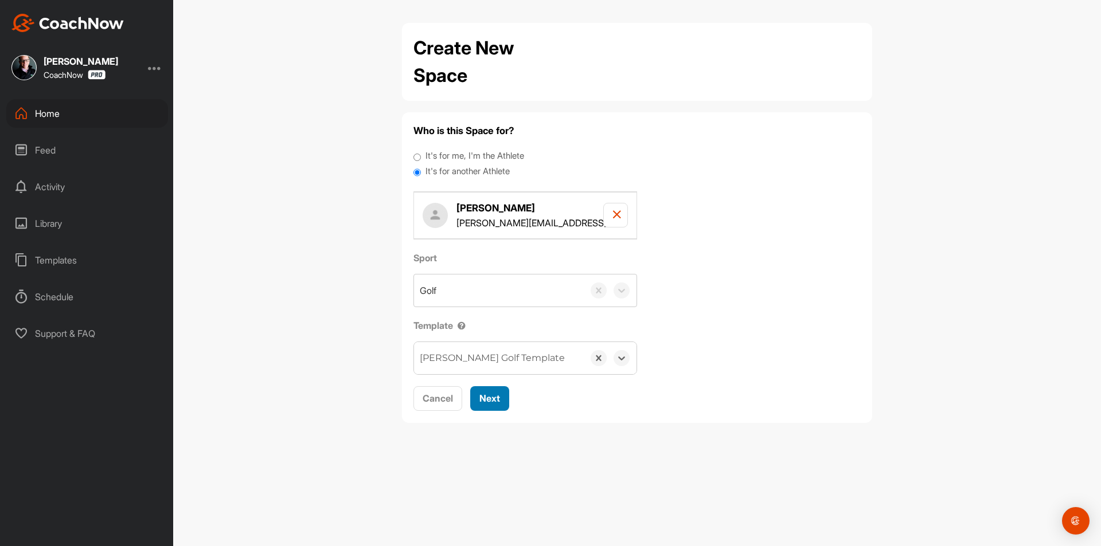
click at [500, 401] on span "Next" at bounding box center [489, 398] width 21 height 11
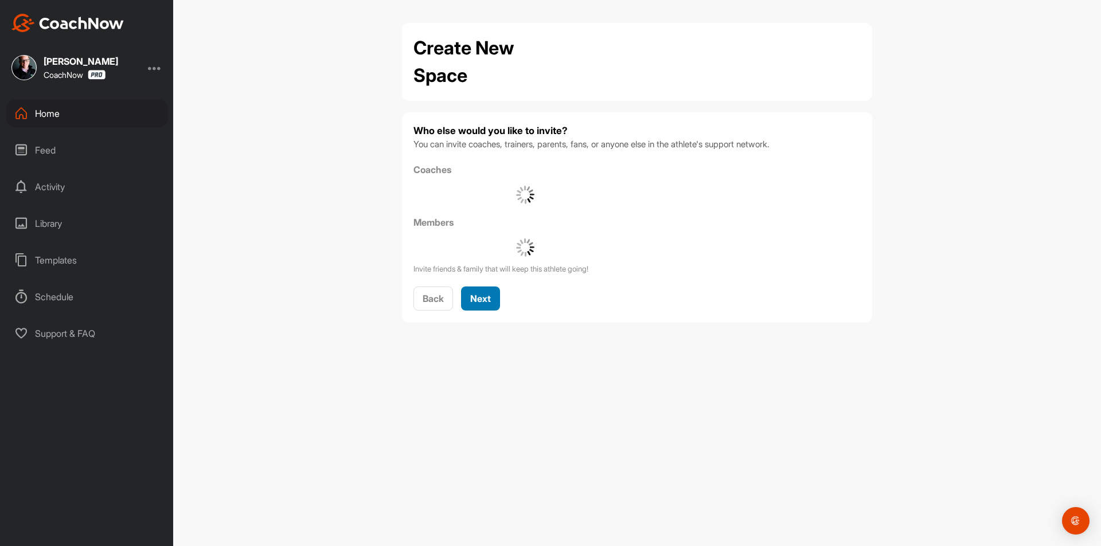
click at [489, 293] on span "Next" at bounding box center [480, 298] width 21 height 11
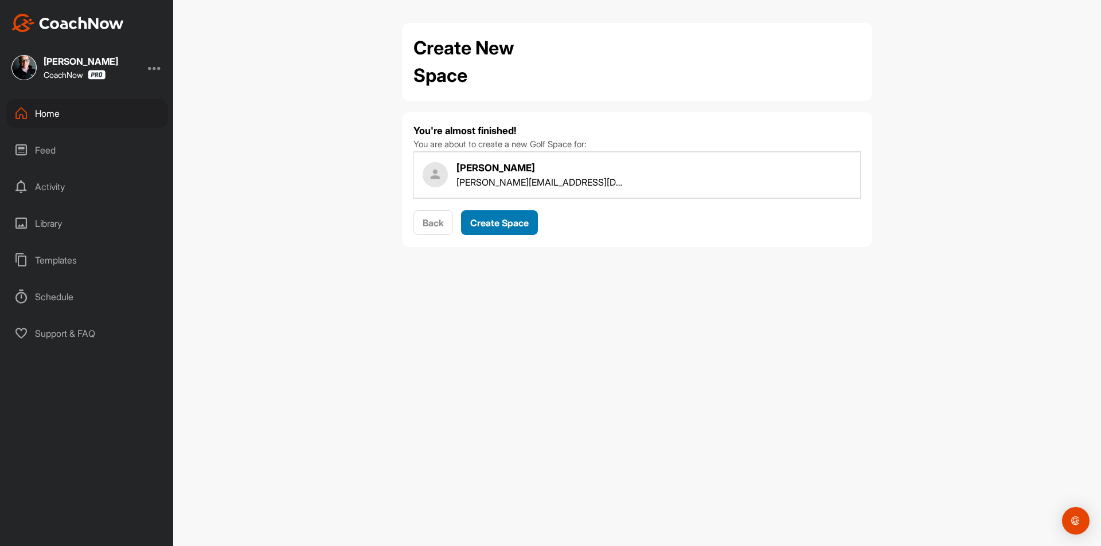
click at [513, 216] on div "Create Space" at bounding box center [499, 223] width 58 height 14
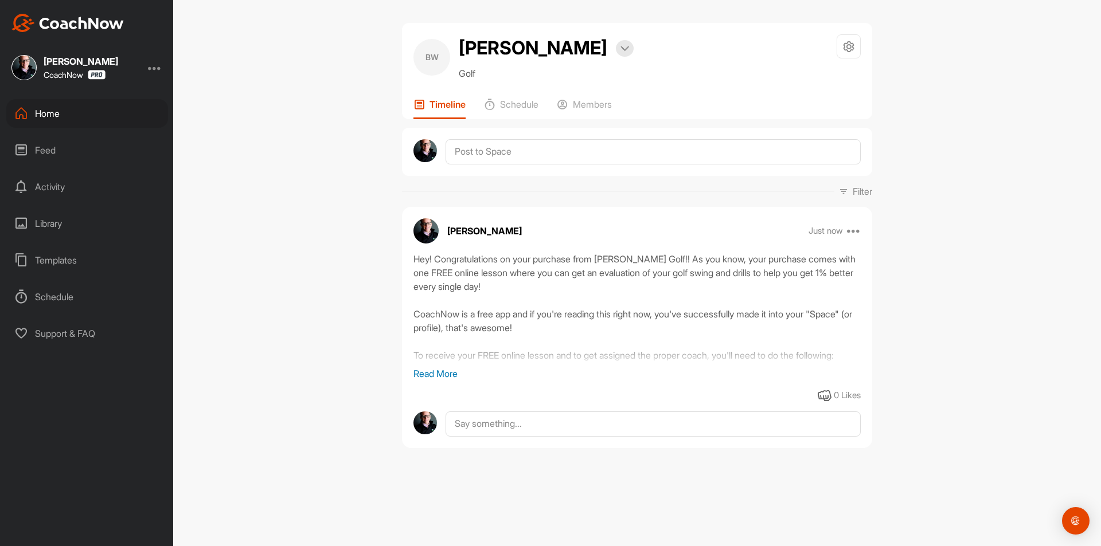
click at [102, 102] on div "Home" at bounding box center [87, 113] width 162 height 29
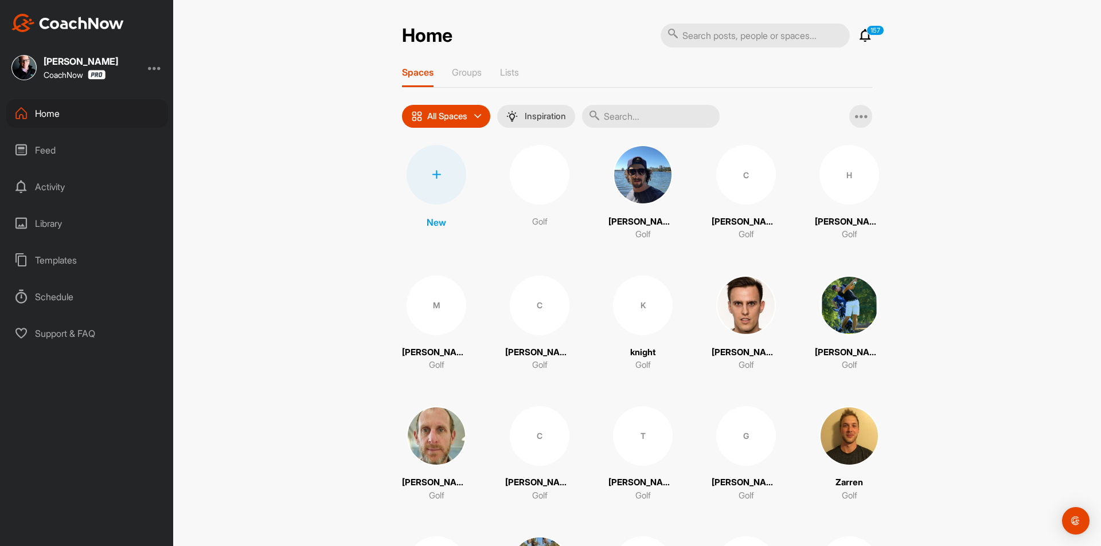
click at [453, 180] on div at bounding box center [437, 175] width 60 height 60
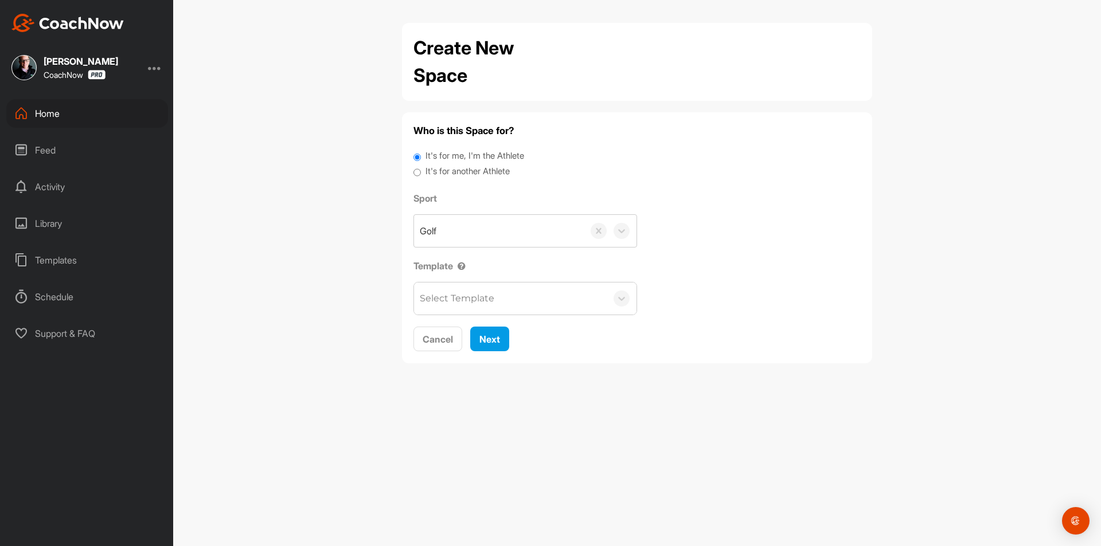
click at [472, 173] on label "It's for another Athlete" at bounding box center [467, 171] width 84 height 13
click at [421, 173] on input "It's for another Athlete" at bounding box center [416, 172] width 7 height 15
radio input "true"
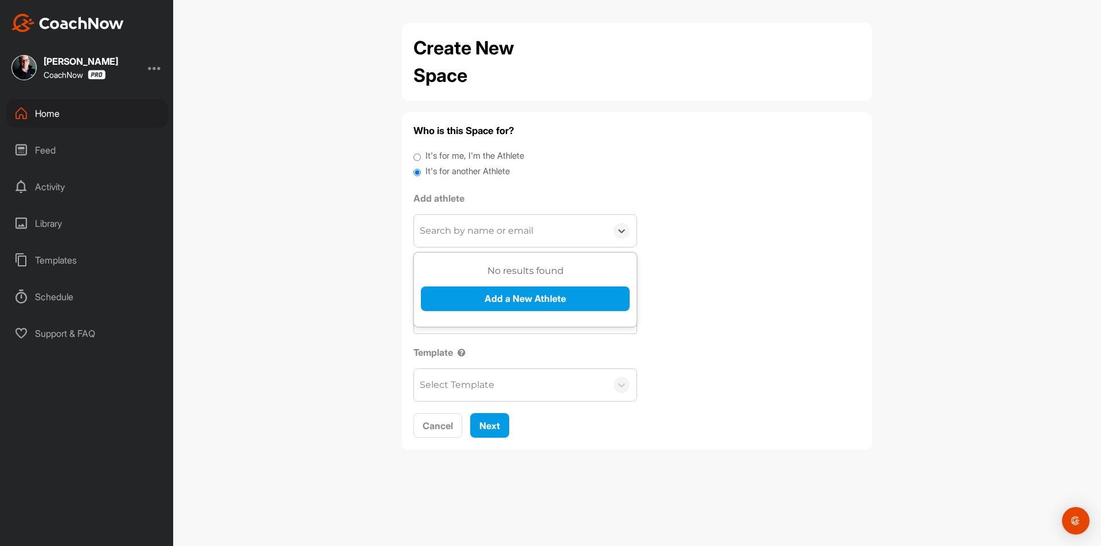
click at [474, 228] on div "Search by name or email" at bounding box center [477, 231] width 114 height 14
paste input "munk24@aol.com"
type input "munk24@aol.com"
click at [499, 284] on div "No results found Add a New Athlete" at bounding box center [525, 292] width 209 height 56
click at [508, 294] on button "Add a New Athlete" at bounding box center [525, 299] width 209 height 25
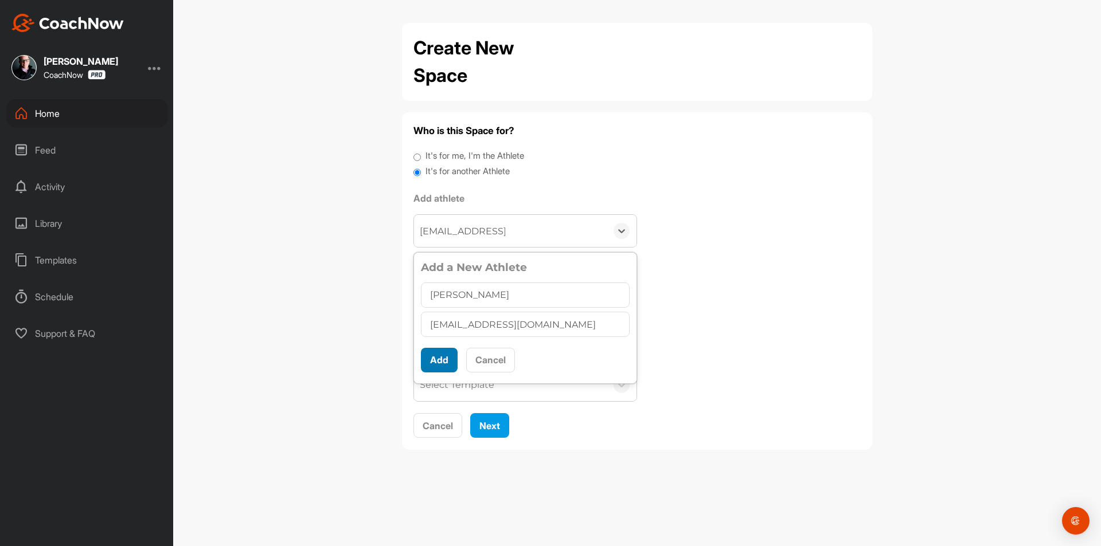
type input "Gilbert Whitaker"
click at [442, 363] on button "Add" at bounding box center [439, 360] width 37 height 25
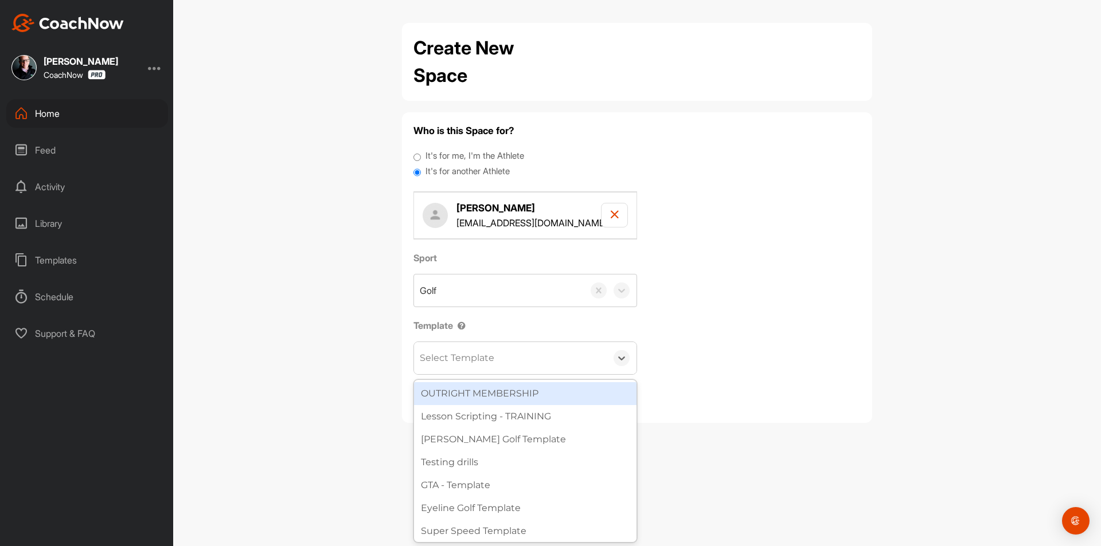
click at [464, 366] on div "Select Template" at bounding box center [510, 358] width 193 height 32
type input "wa"
click at [475, 389] on div "[PERSON_NAME] Golf Template" at bounding box center [525, 393] width 222 height 23
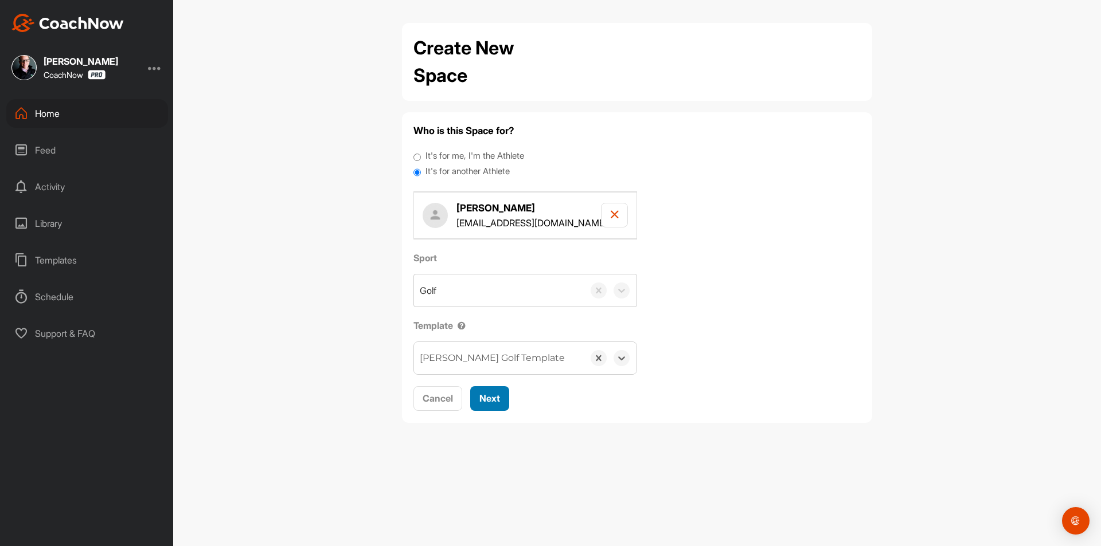
click at [502, 400] on button "Next" at bounding box center [489, 398] width 39 height 25
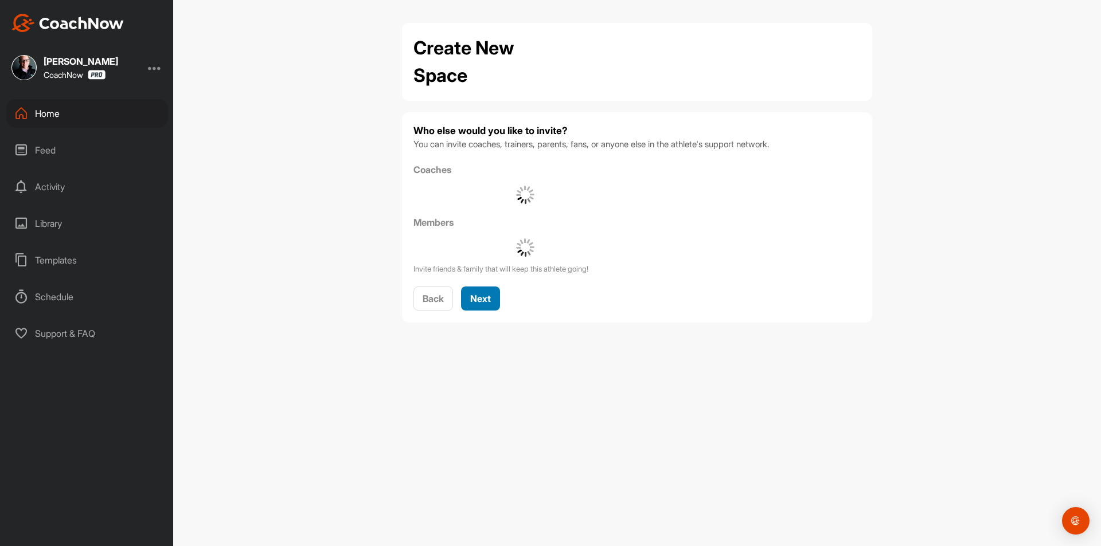
click at [489, 300] on span "Next" at bounding box center [480, 298] width 21 height 11
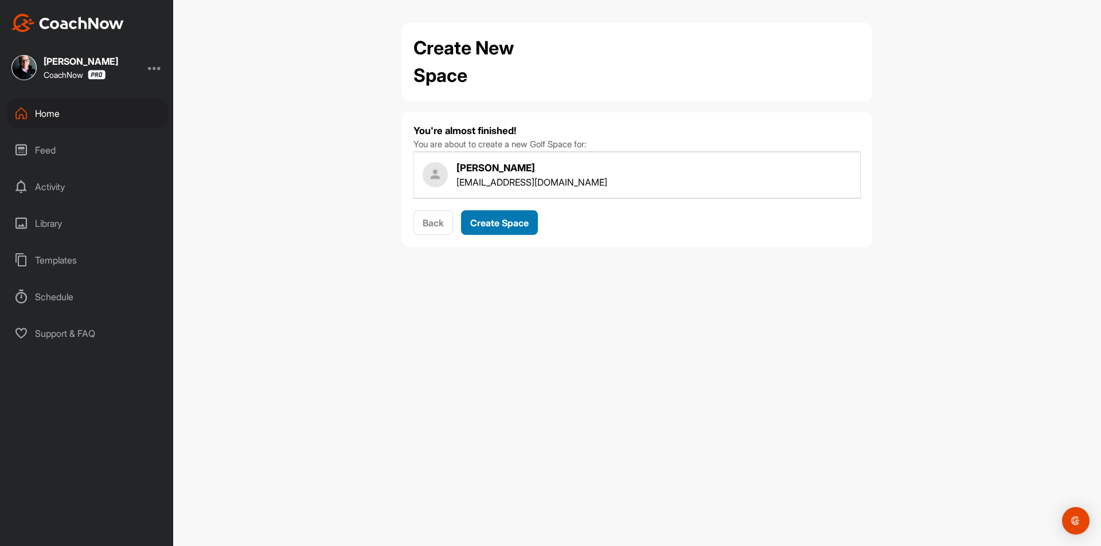
click at [506, 214] on button "Create Space" at bounding box center [499, 222] width 77 height 25
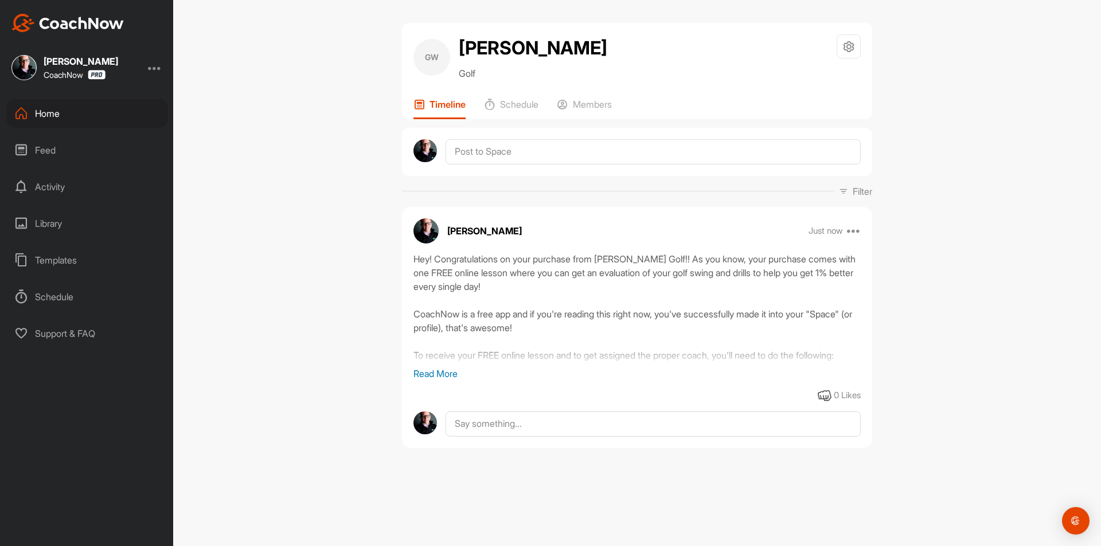
click at [100, 114] on div "Home" at bounding box center [87, 113] width 162 height 29
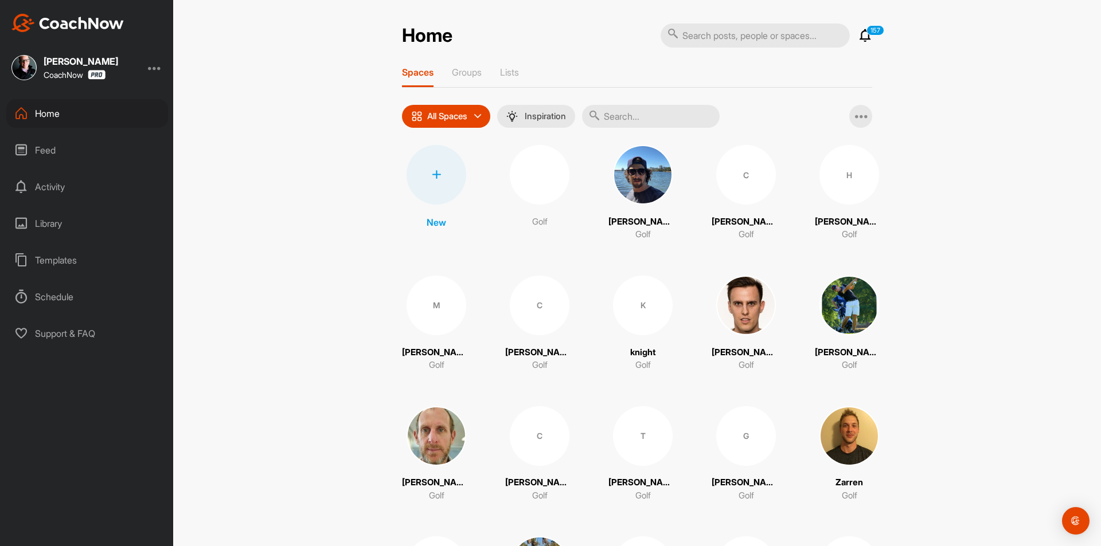
click at [450, 184] on div at bounding box center [437, 175] width 60 height 60
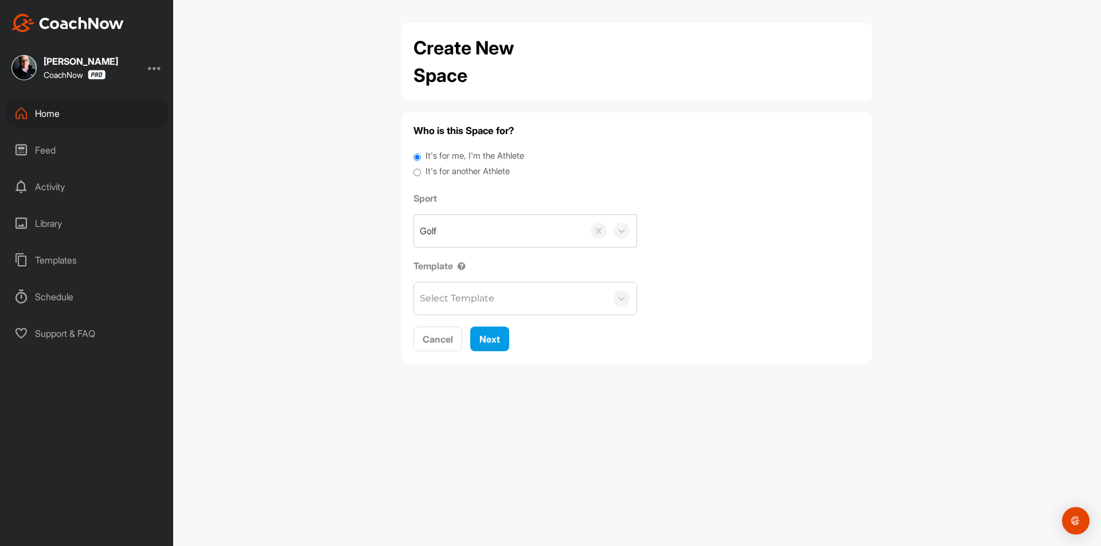
click at [470, 174] on label "It's for another Athlete" at bounding box center [467, 171] width 84 height 13
click at [421, 174] on input "It's for another Athlete" at bounding box center [416, 172] width 7 height 15
radio input "true"
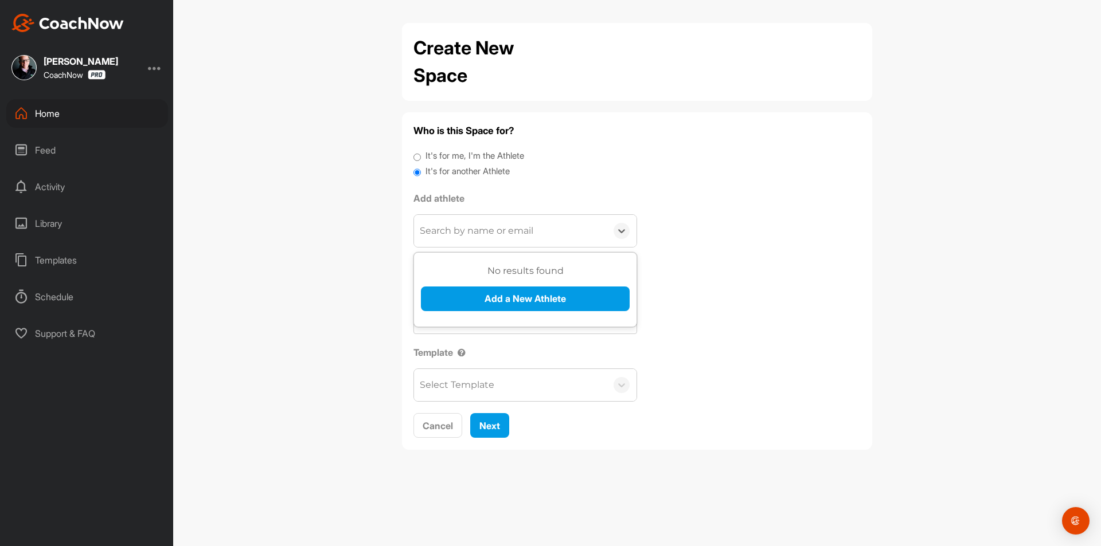
click at [486, 233] on div "Search by name or email" at bounding box center [477, 231] width 114 height 14
paste input "robdevine4@aol.com"
type input "robdevine4@aol.com"
click at [512, 306] on button "Add a New Athlete" at bounding box center [525, 299] width 209 height 25
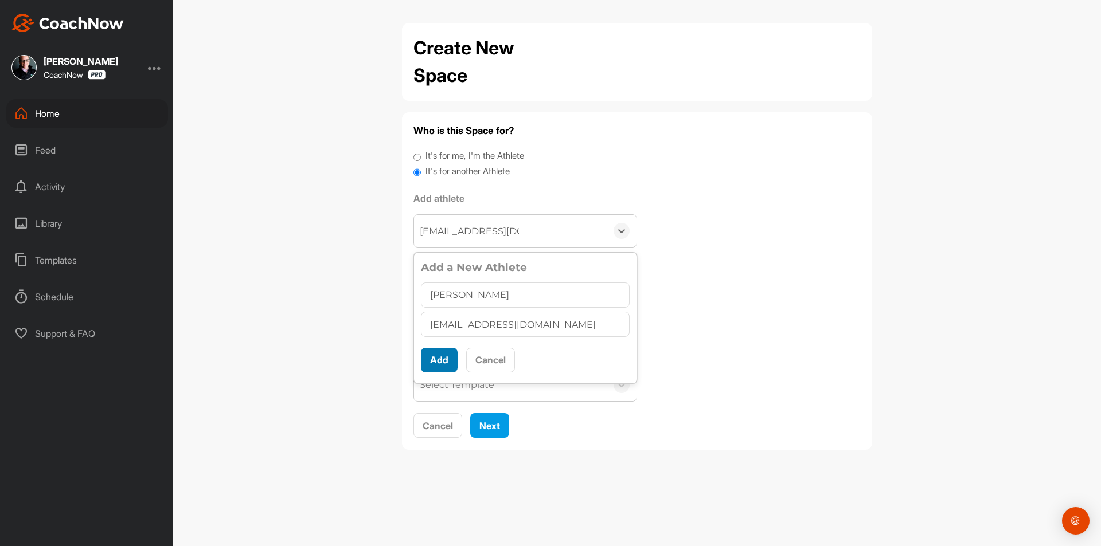
type input "Robert Devine"
click at [431, 361] on button "Add" at bounding box center [439, 360] width 37 height 25
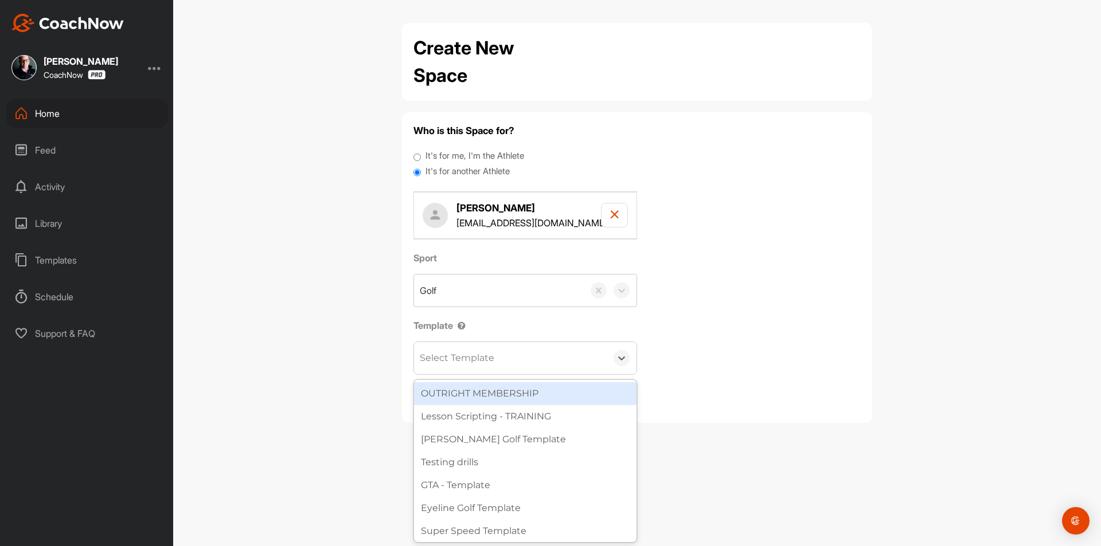
click at [468, 353] on div "Select Template" at bounding box center [457, 358] width 75 height 14
type input "wat"
drag, startPoint x: 492, startPoint y: 384, endPoint x: 495, endPoint y: 390, distance: 7.2
click at [493, 384] on div "[PERSON_NAME] Golf Template" at bounding box center [525, 393] width 222 height 23
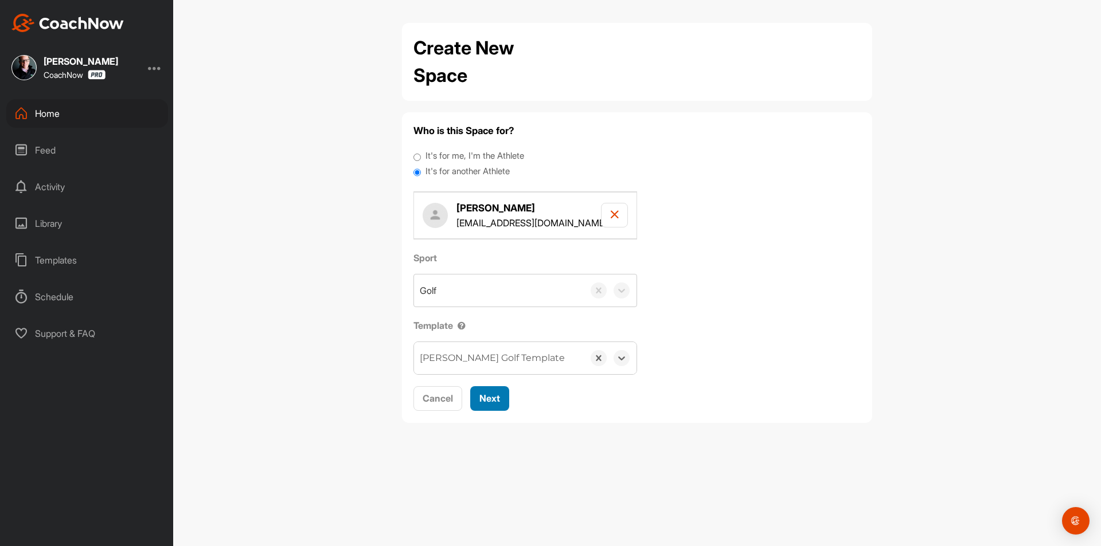
click at [497, 395] on span "Next" at bounding box center [489, 398] width 21 height 11
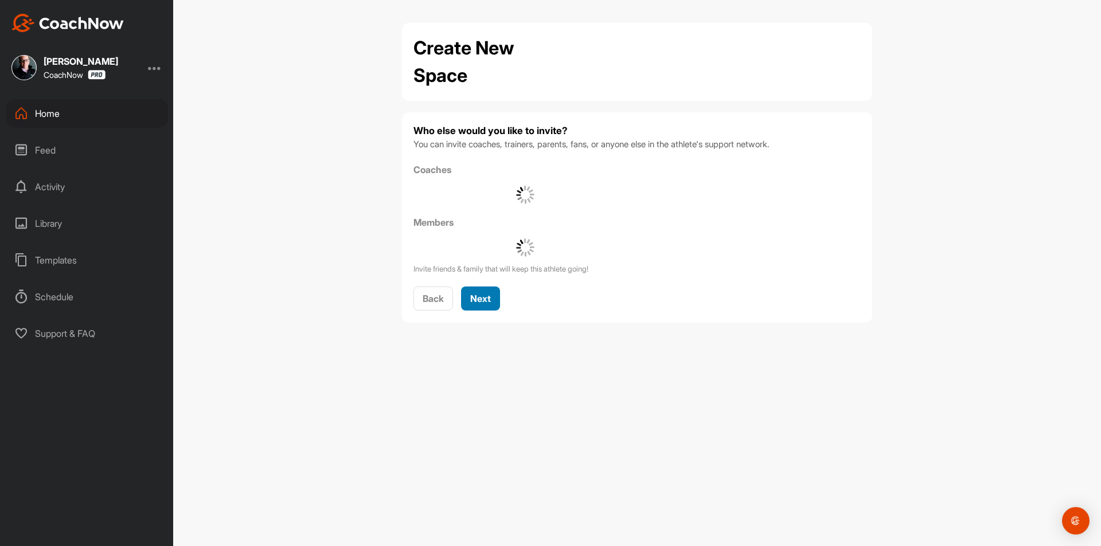
click at [474, 296] on span "Next" at bounding box center [480, 298] width 21 height 11
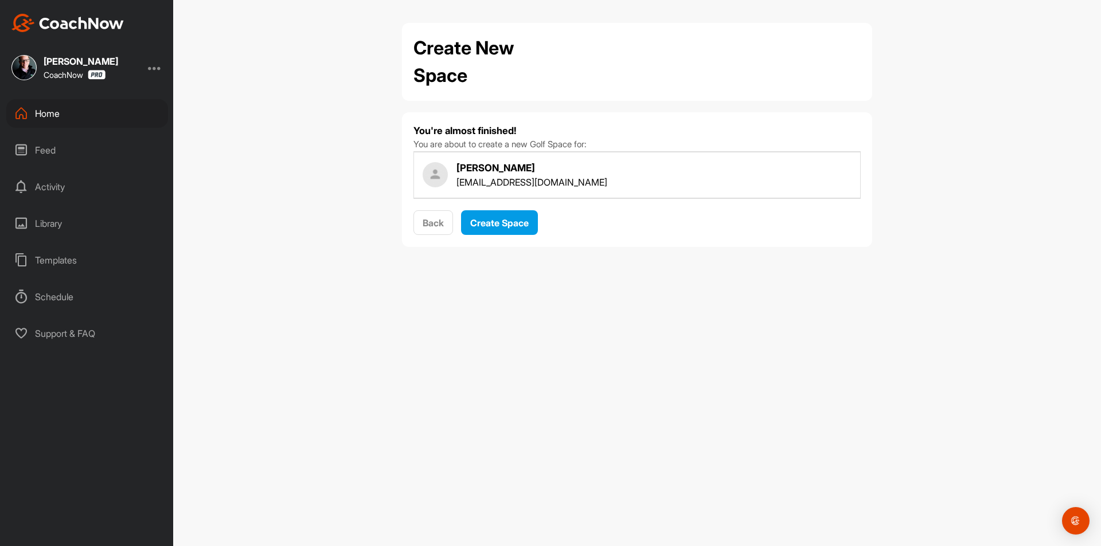
click at [515, 229] on div "Create Space" at bounding box center [499, 223] width 58 height 14
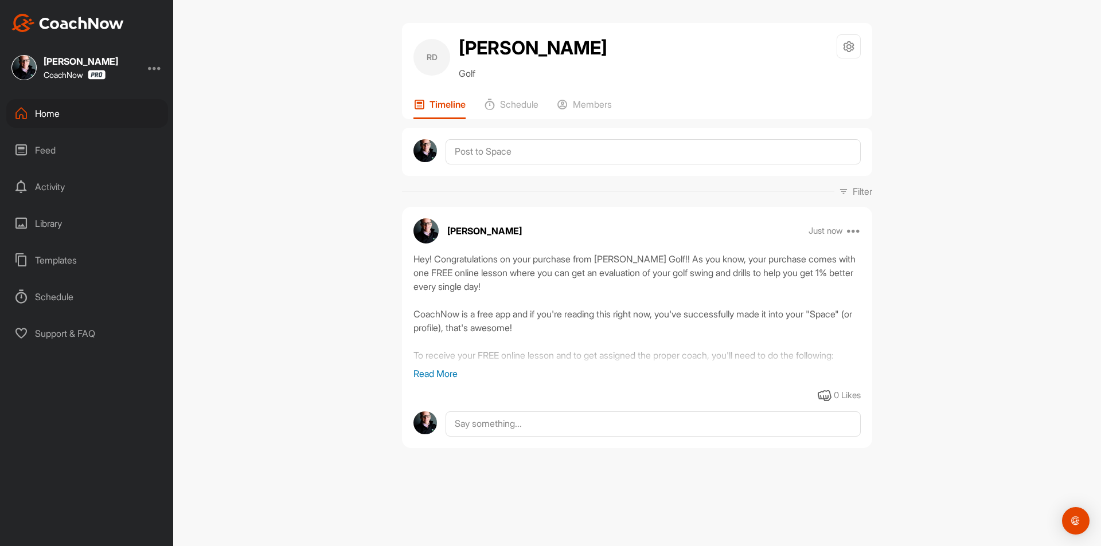
click at [83, 104] on div "Home" at bounding box center [87, 113] width 162 height 29
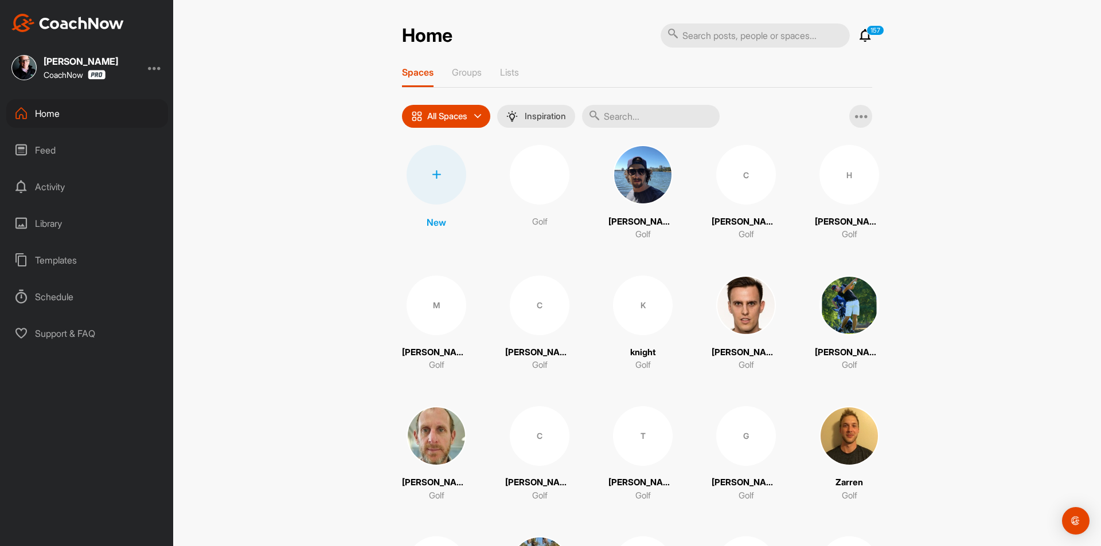
click at [433, 170] on div at bounding box center [437, 175] width 60 height 60
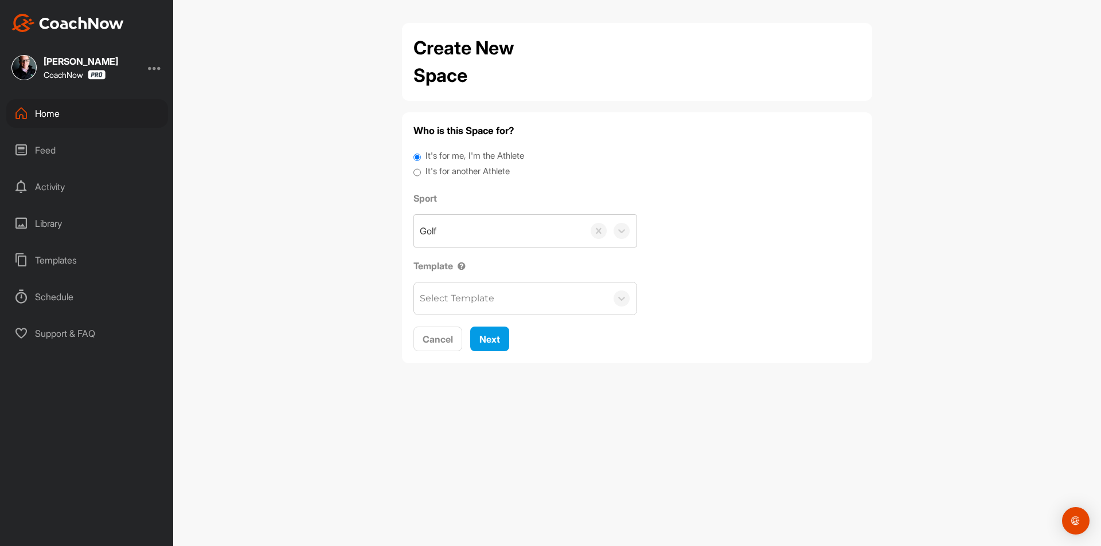
click at [461, 174] on label "It's for another Athlete" at bounding box center [467, 171] width 84 height 13
click at [421, 174] on input "It's for another Athlete" at bounding box center [416, 172] width 7 height 15
radio input "true"
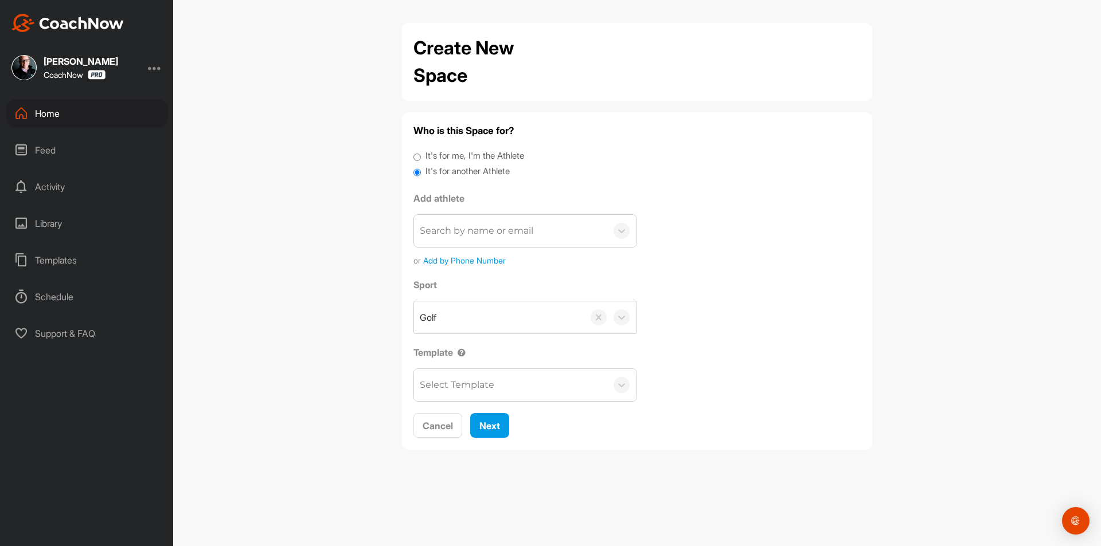
click at [469, 228] on div "Search by name or email" at bounding box center [477, 231] width 114 height 14
click at [468, 221] on div "Search by name or email" at bounding box center [510, 231] width 193 height 32
click at [471, 223] on div "Search by name or email" at bounding box center [510, 231] width 193 height 32
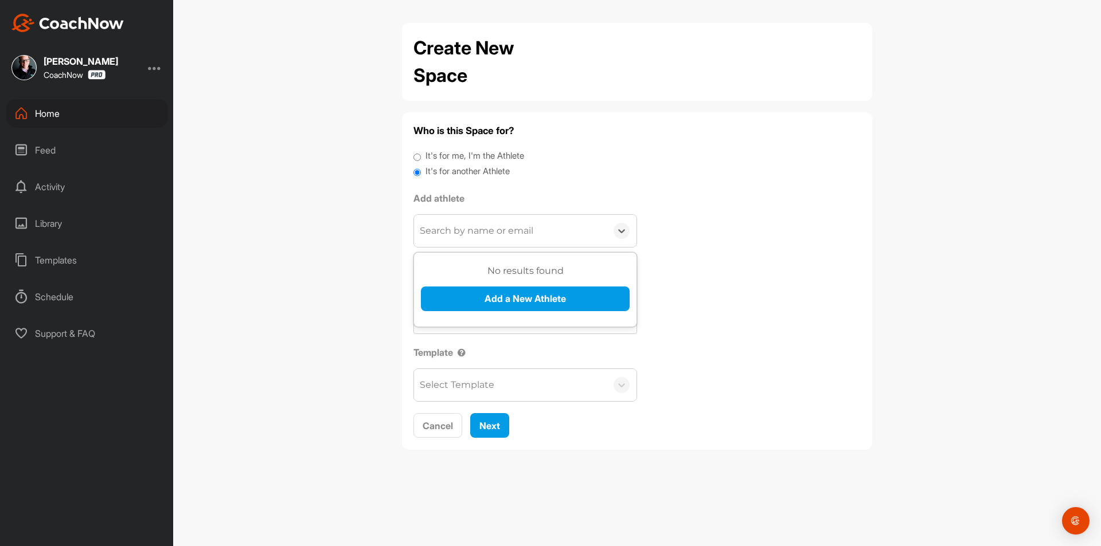
paste input "[PERSON_NAME][EMAIL_ADDRESS][PERSON_NAME][DOMAIN_NAME]"
type input "[PERSON_NAME][EMAIL_ADDRESS][PERSON_NAME][DOMAIN_NAME]"
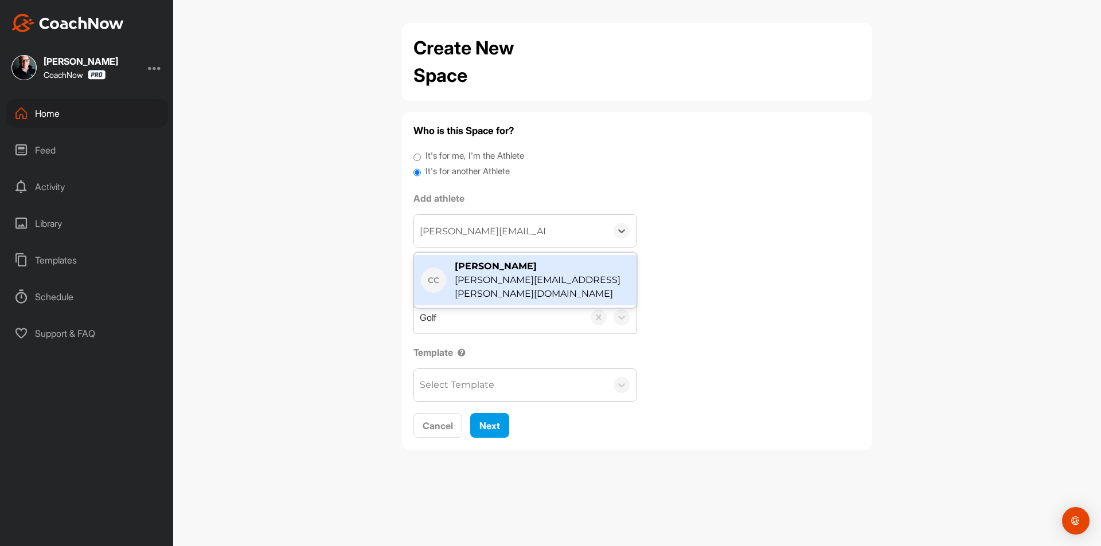
click at [475, 282] on div "[PERSON_NAME][EMAIL_ADDRESS][PERSON_NAME][DOMAIN_NAME]" at bounding box center [542, 288] width 175 height 28
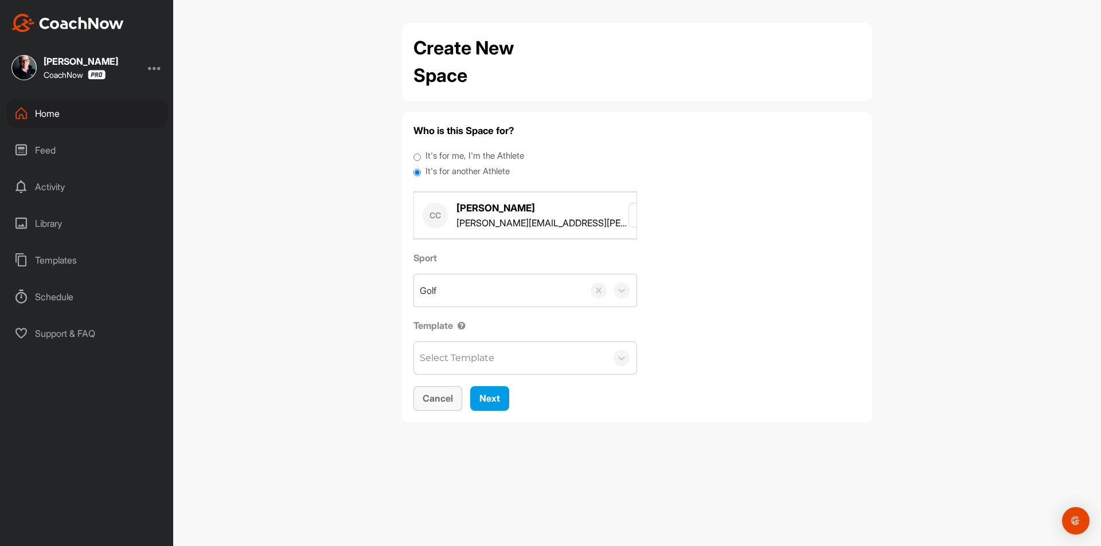
click at [440, 393] on span "Cancel" at bounding box center [438, 398] width 30 height 11
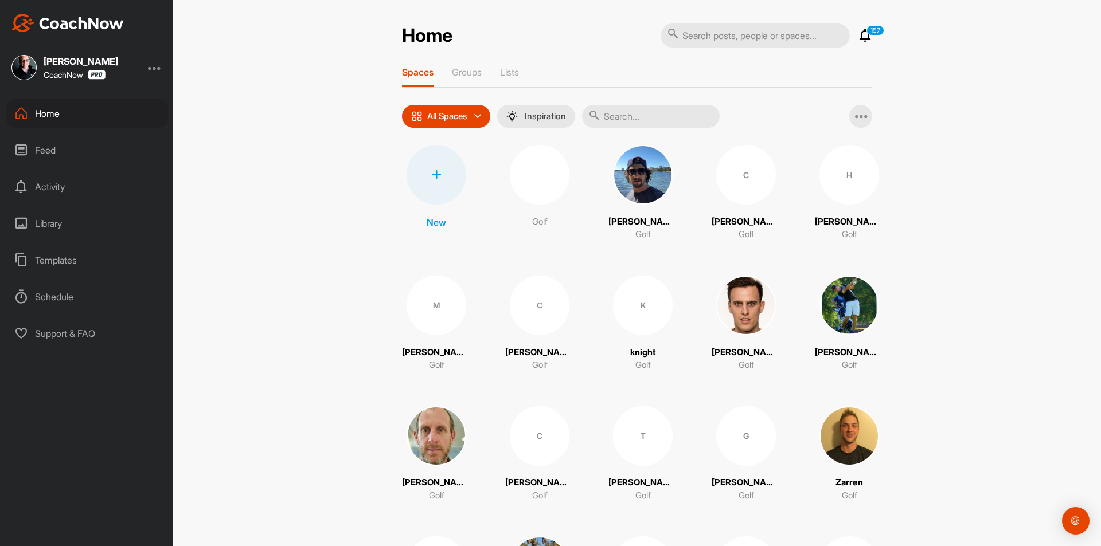
drag, startPoint x: 61, startPoint y: 118, endPoint x: 78, endPoint y: 123, distance: 17.2
click at [62, 118] on div "Home" at bounding box center [87, 113] width 162 height 29
click at [436, 178] on icon at bounding box center [436, 174] width 9 height 9
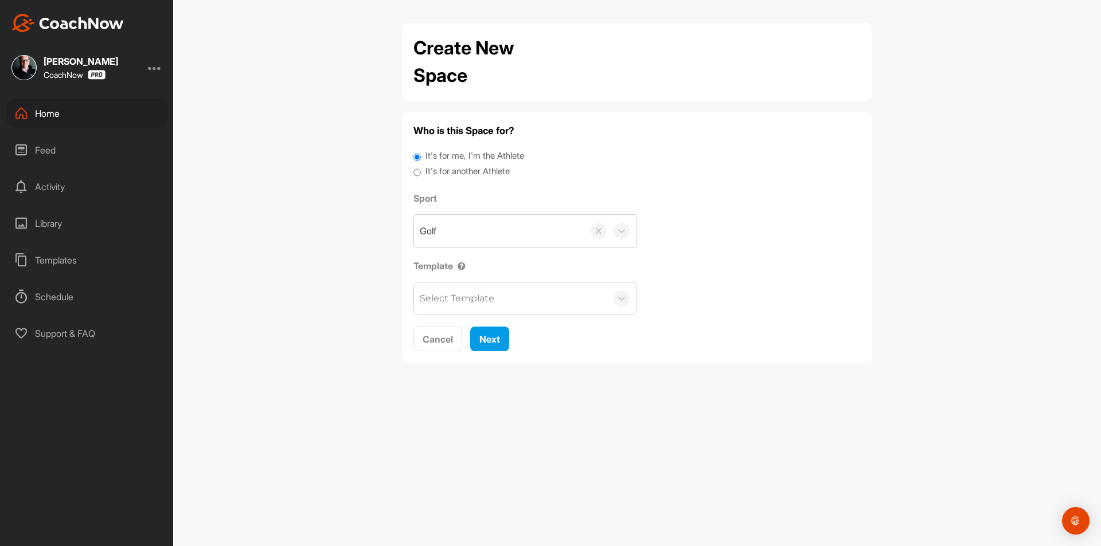
click at [433, 166] on label "It's for another Athlete" at bounding box center [467, 171] width 84 height 13
click at [421, 166] on input "It's for another Athlete" at bounding box center [416, 172] width 7 height 15
radio input "true"
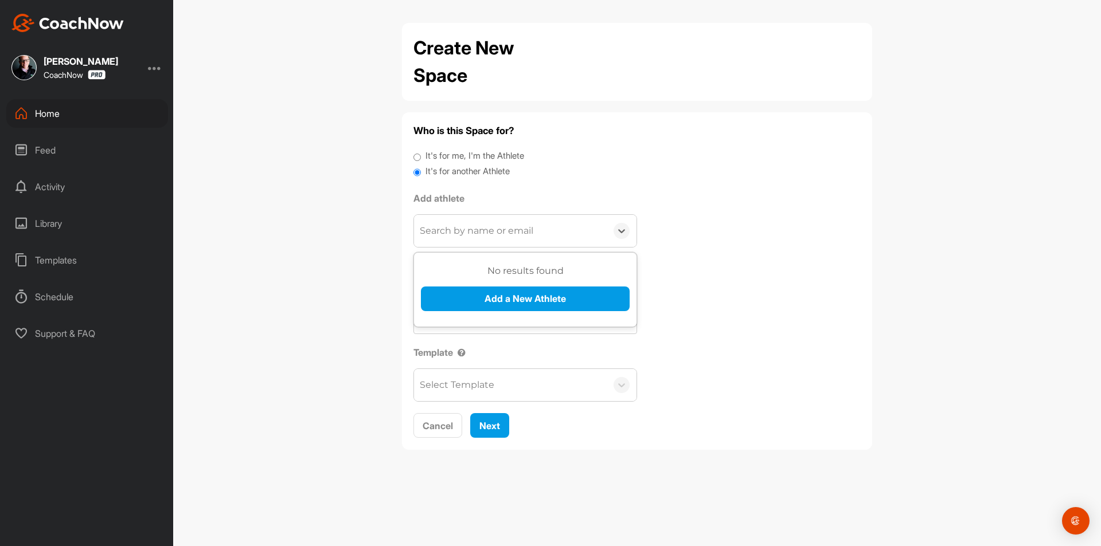
click at [447, 221] on div "Search by name or email" at bounding box center [510, 231] width 193 height 32
paste input "artgolf55@gmail.com"
type input "artgolf55@gmail.com"
click at [477, 309] on button "Add a New Athlete" at bounding box center [525, 299] width 209 height 25
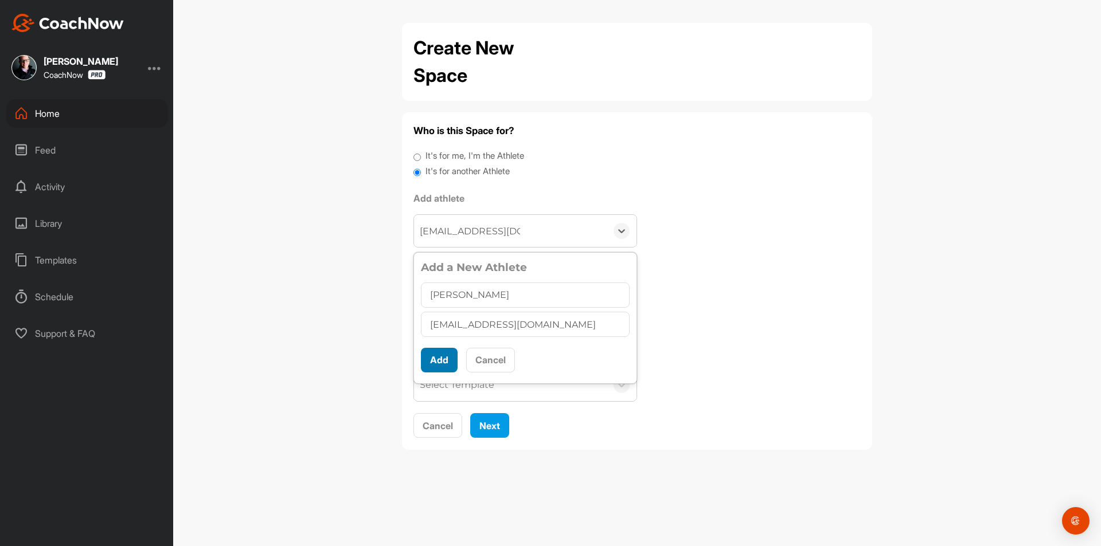
type input "Arthur Marineau"
click at [445, 353] on button "Add" at bounding box center [439, 360] width 37 height 25
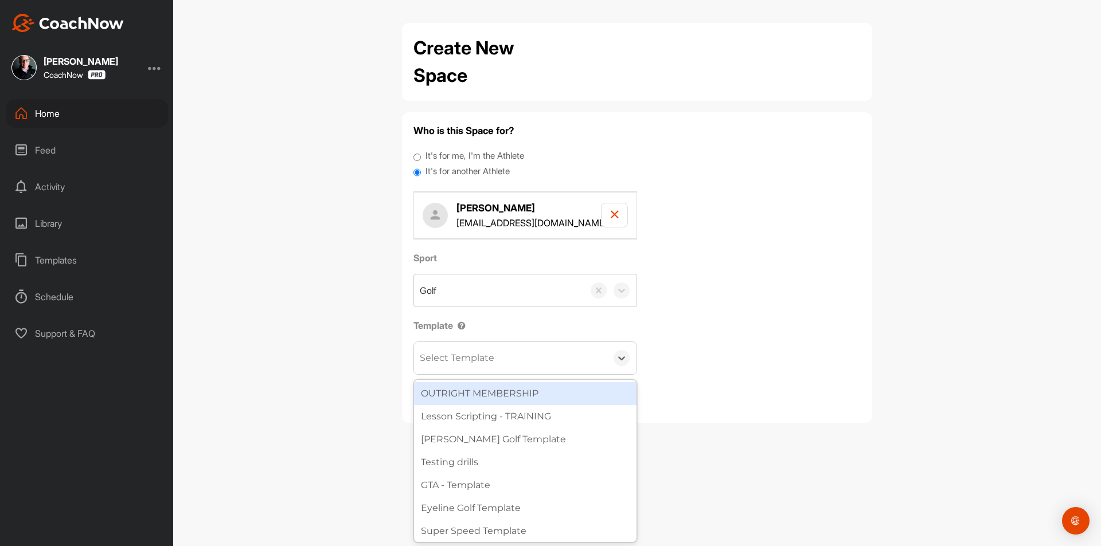
click at [452, 358] on div "Select Template" at bounding box center [457, 358] width 75 height 14
type input "wat"
drag, startPoint x: 464, startPoint y: 393, endPoint x: 477, endPoint y: 394, distance: 12.1
click at [466, 393] on div "[PERSON_NAME] Golf Template" at bounding box center [525, 393] width 222 height 23
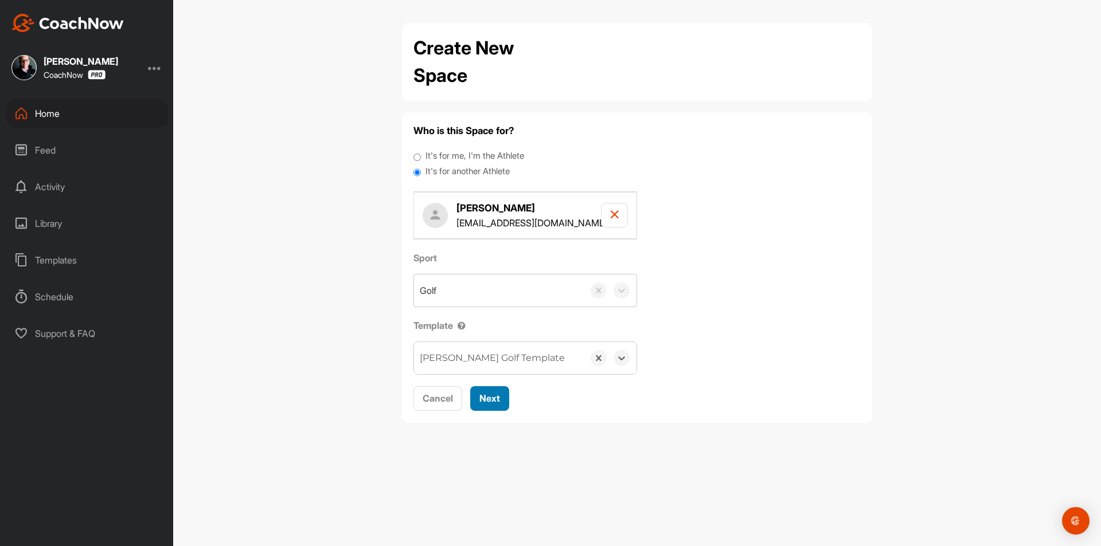
click at [506, 395] on button "Next" at bounding box center [489, 398] width 39 height 25
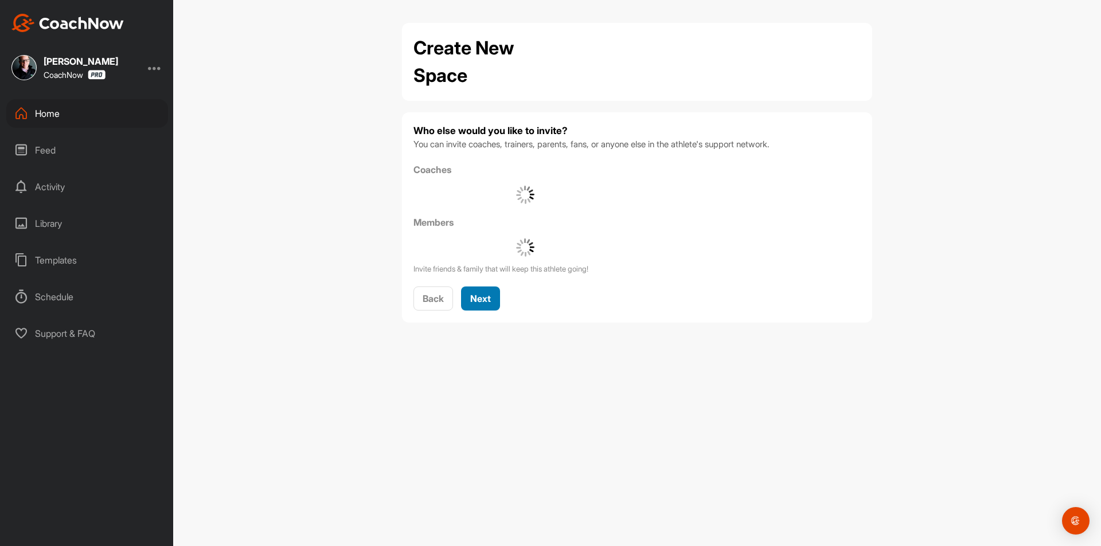
click at [487, 290] on button "Next" at bounding box center [480, 299] width 39 height 25
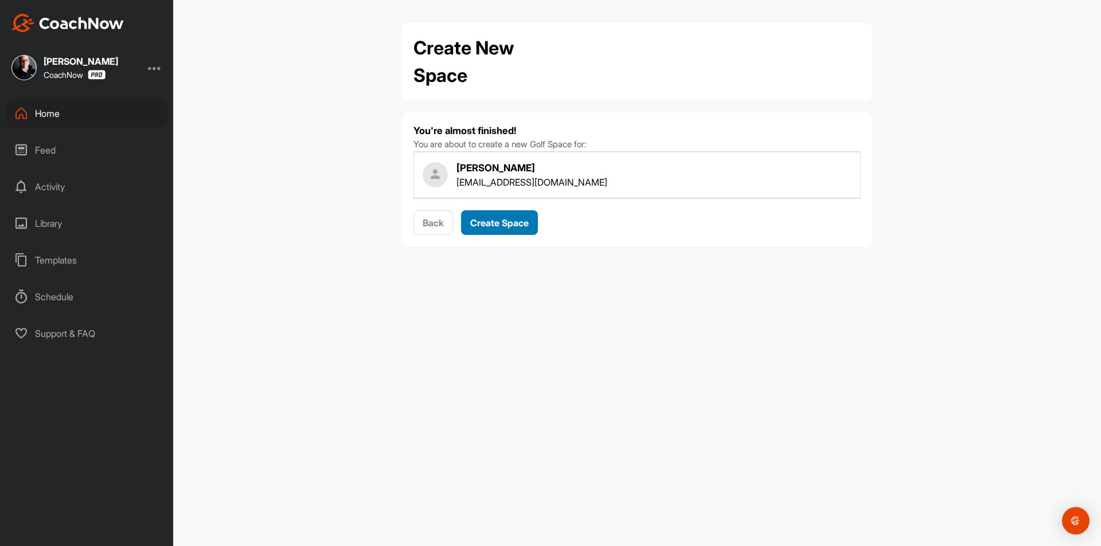
click at [502, 213] on button "Create Space" at bounding box center [499, 222] width 77 height 25
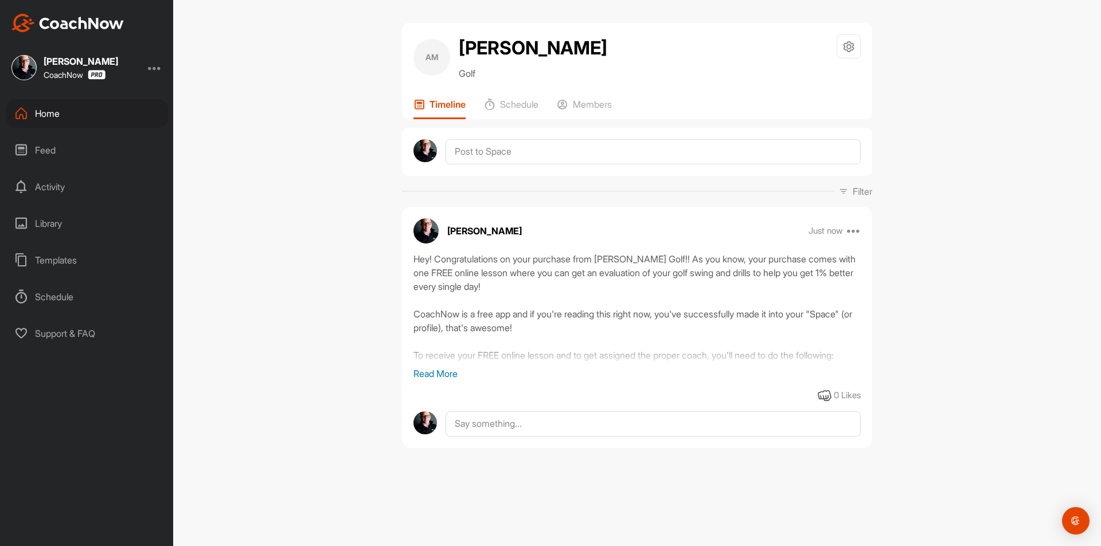
click at [68, 112] on div "Home" at bounding box center [87, 113] width 162 height 29
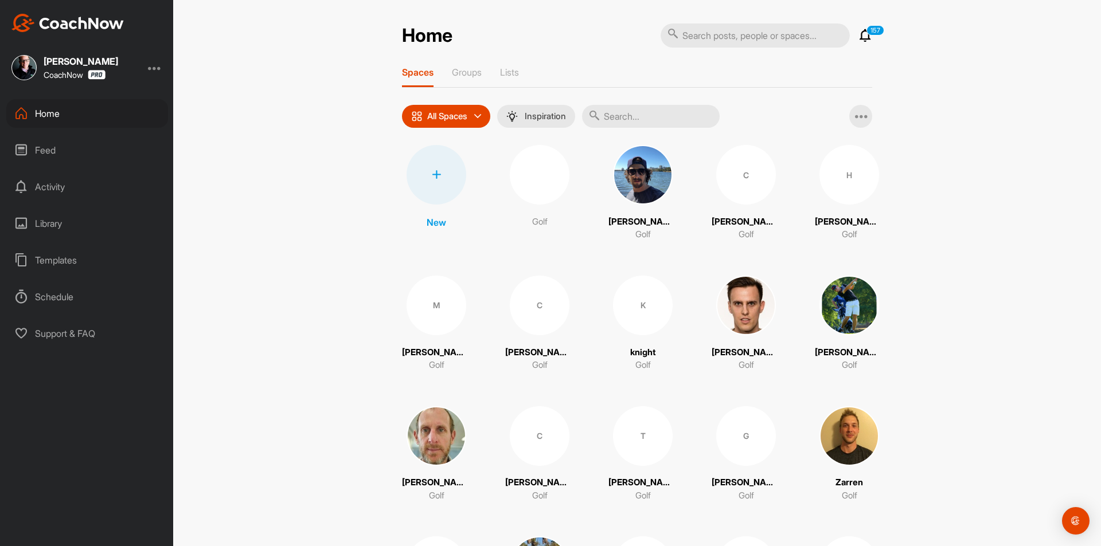
click at [432, 174] on icon at bounding box center [436, 174] width 9 height 9
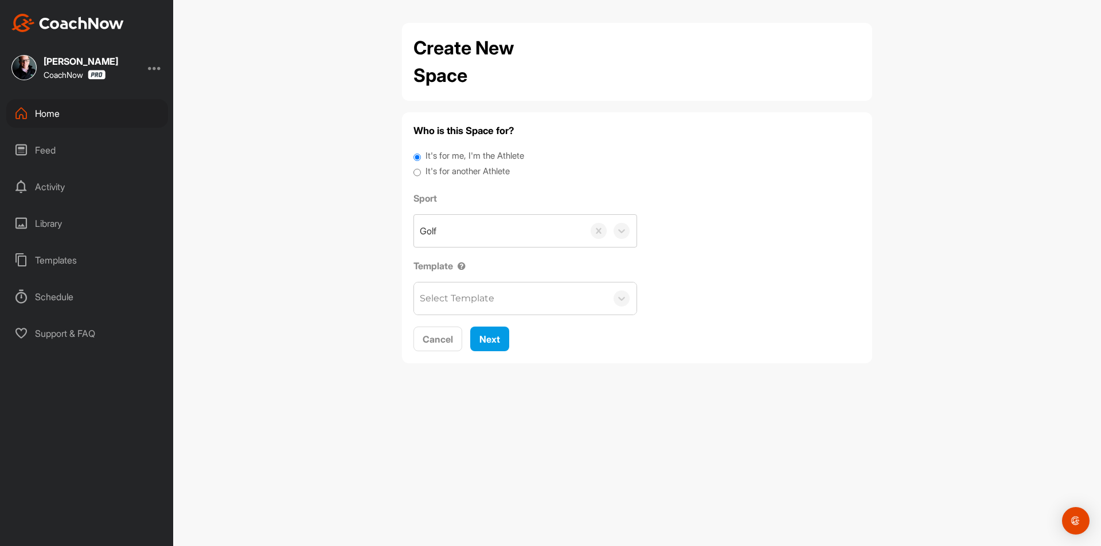
click at [458, 174] on label "It's for another Athlete" at bounding box center [467, 171] width 84 height 13
click at [421, 174] on input "It's for another Athlete" at bounding box center [416, 172] width 7 height 15
radio input "true"
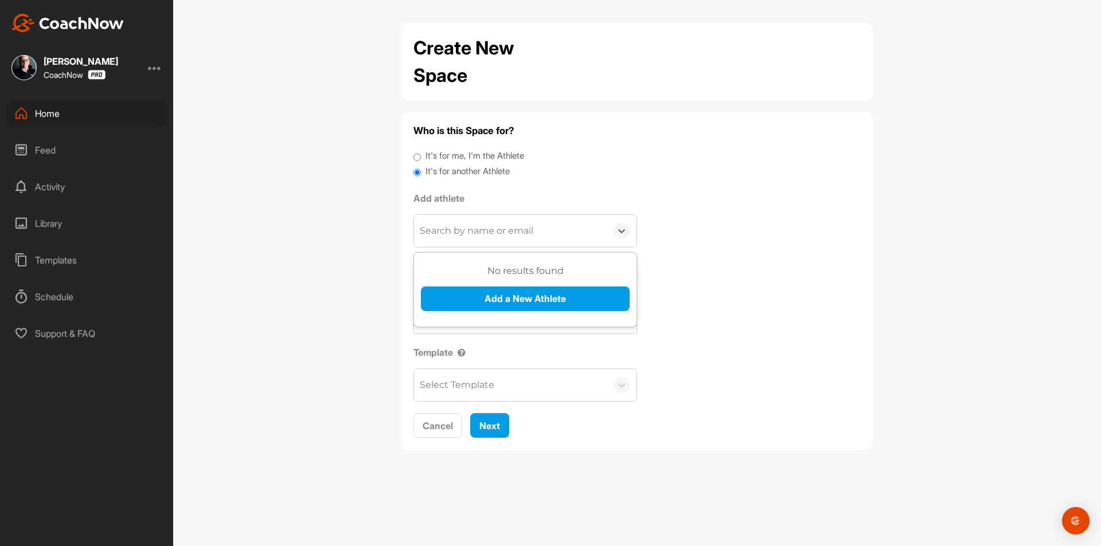
click at [456, 237] on div "Search by name or email" at bounding box center [477, 231] width 114 height 14
paste input "clyde@thirst.co.za"
type input "clyde@thirst.co.za"
click at [491, 309] on button "Add a New Athlete" at bounding box center [525, 299] width 209 height 25
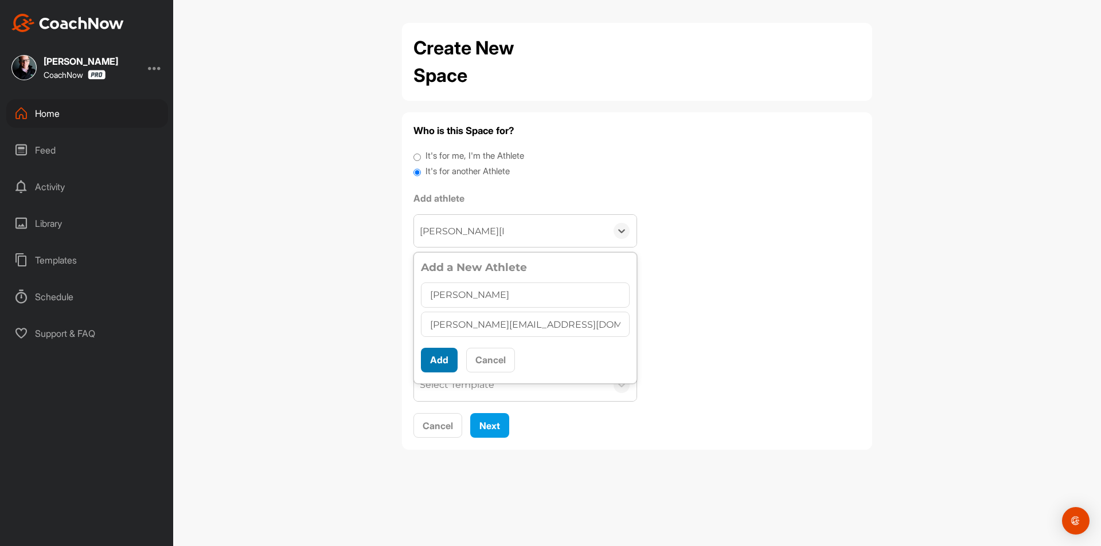
type input "Clyde Ackerman"
click at [442, 361] on button "Add" at bounding box center [439, 360] width 37 height 25
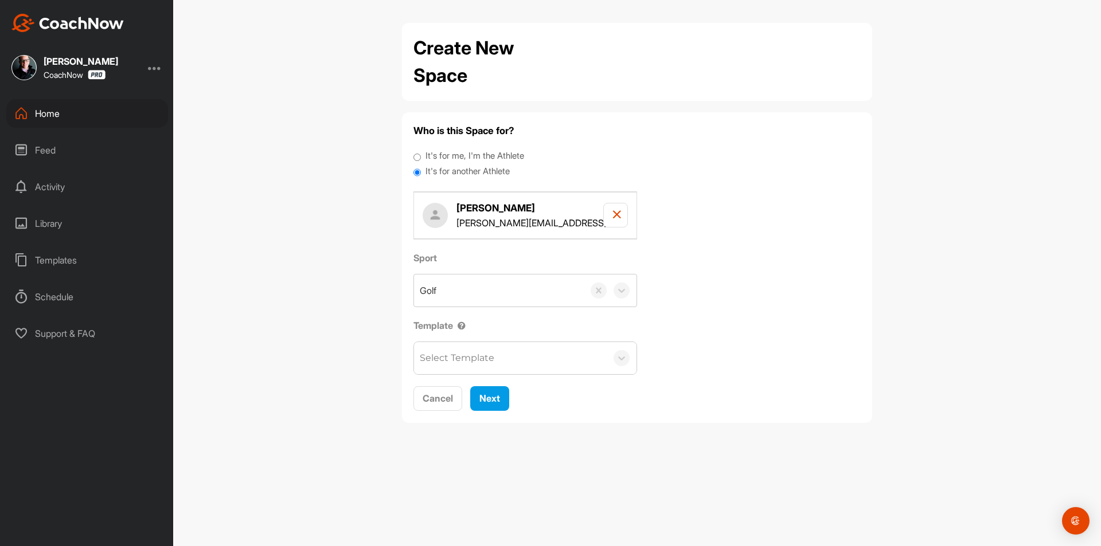
click at [472, 359] on div "Select Template" at bounding box center [457, 358] width 75 height 14
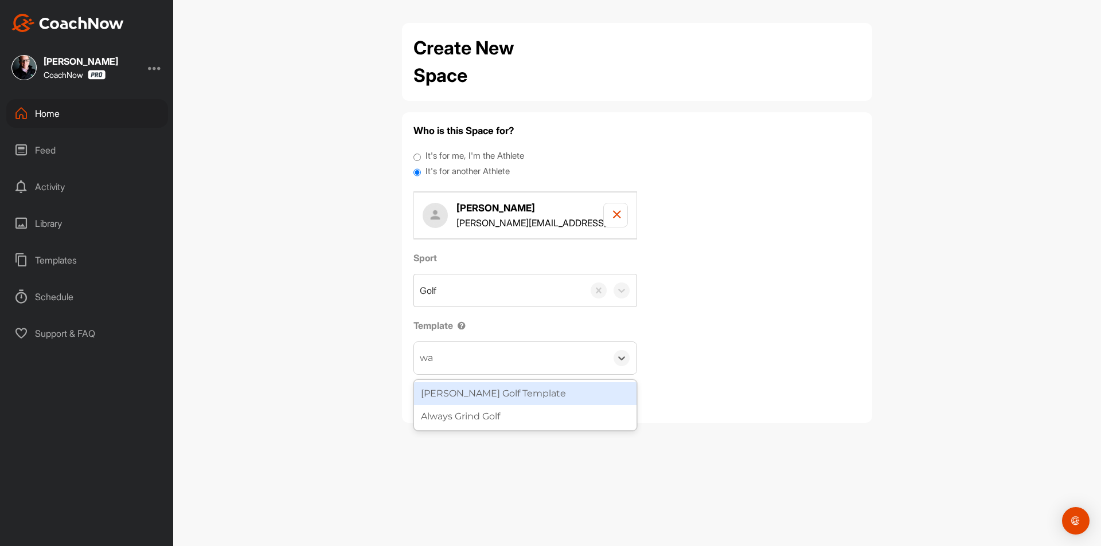
type input "wat"
drag, startPoint x: 477, startPoint y: 390, endPoint x: 498, endPoint y: 394, distance: 22.2
click at [477, 388] on div "[PERSON_NAME] Golf Template" at bounding box center [525, 393] width 222 height 23
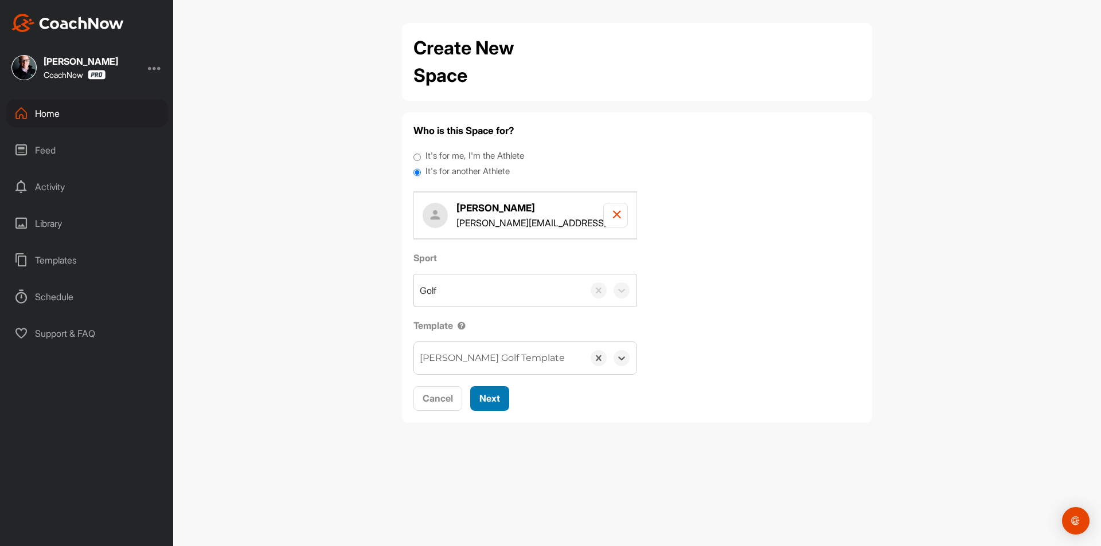
click at [480, 395] on button "Next" at bounding box center [489, 398] width 39 height 25
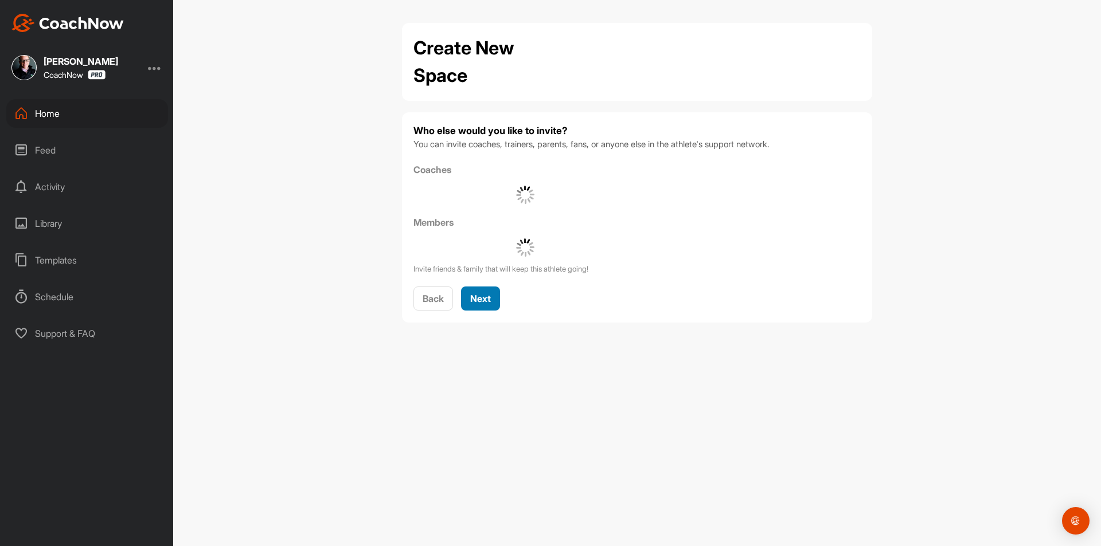
click at [489, 291] on button "Next" at bounding box center [480, 299] width 39 height 25
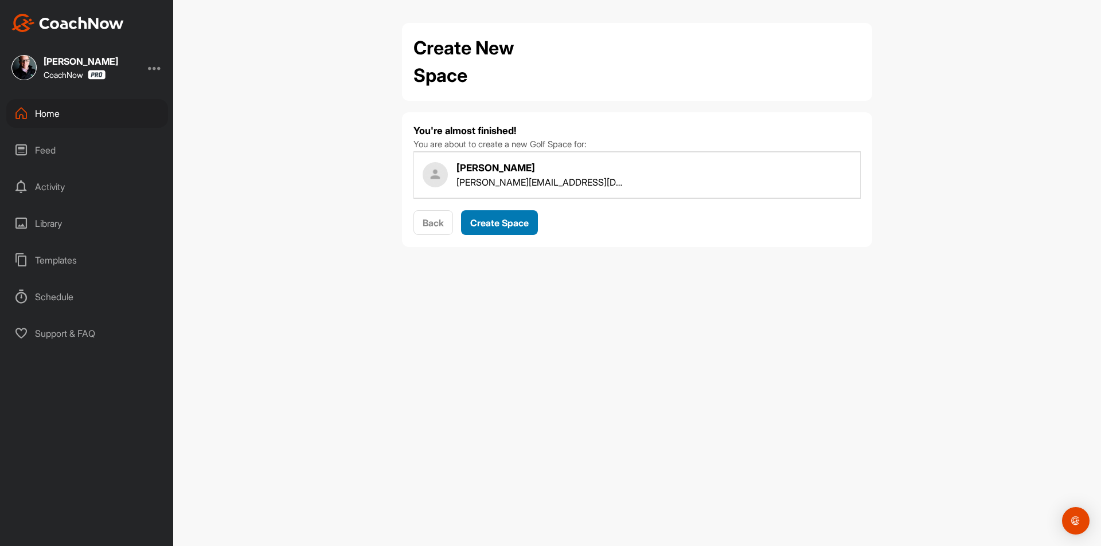
click at [507, 220] on span "Create Space" at bounding box center [499, 222] width 58 height 11
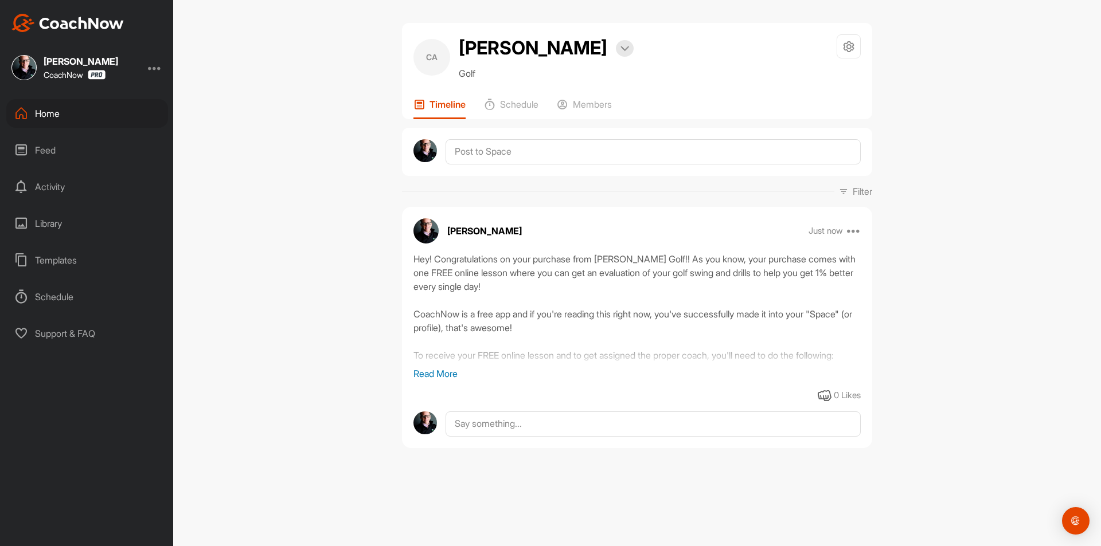
click at [74, 108] on div "Home" at bounding box center [87, 113] width 162 height 29
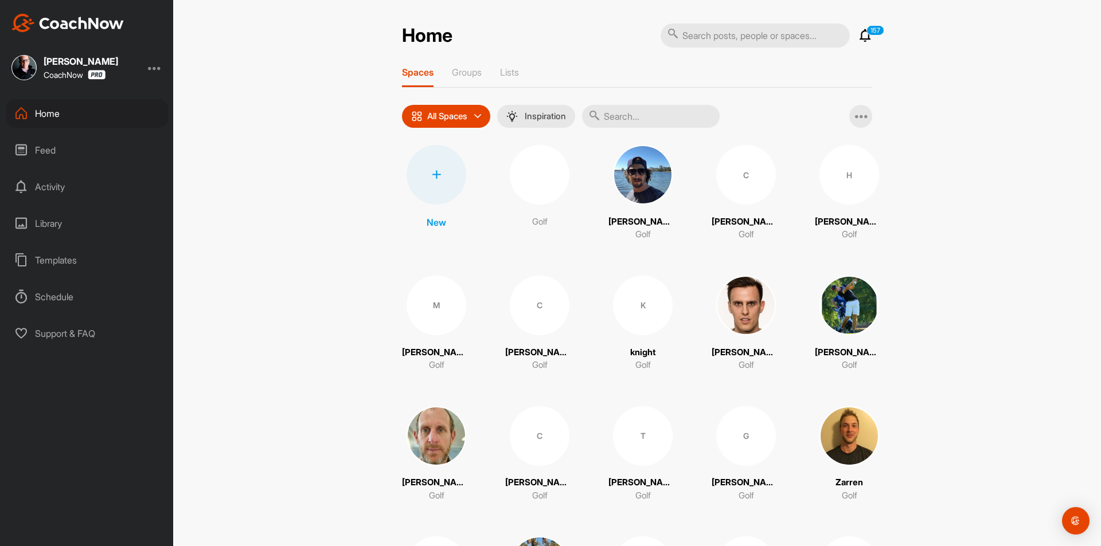
click at [420, 190] on div at bounding box center [437, 175] width 60 height 60
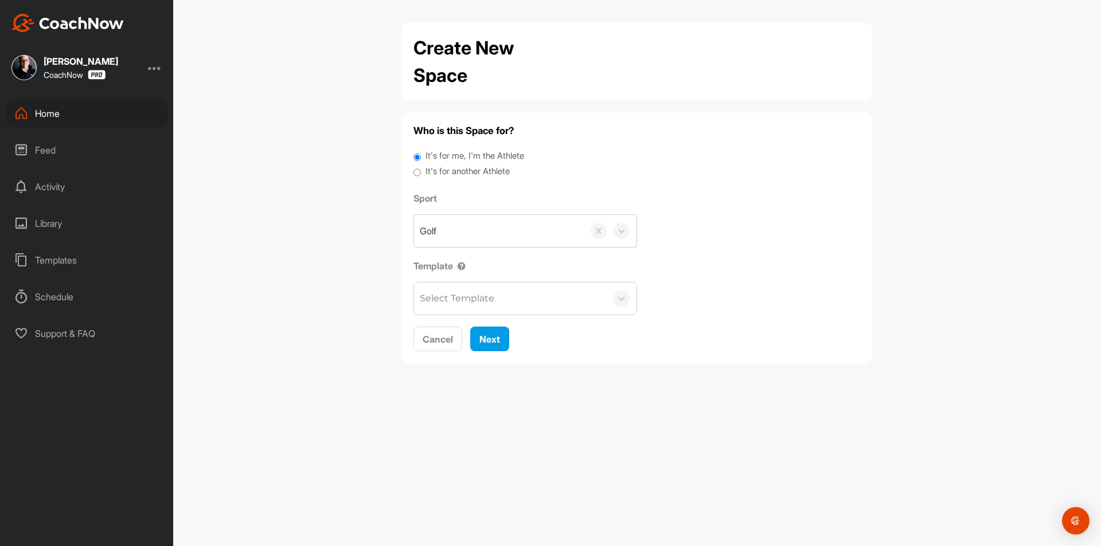
click at [463, 172] on label "It's for another Athlete" at bounding box center [467, 171] width 84 height 13
click at [421, 172] on input "It's for another Athlete" at bounding box center [416, 172] width 7 height 15
radio input "true"
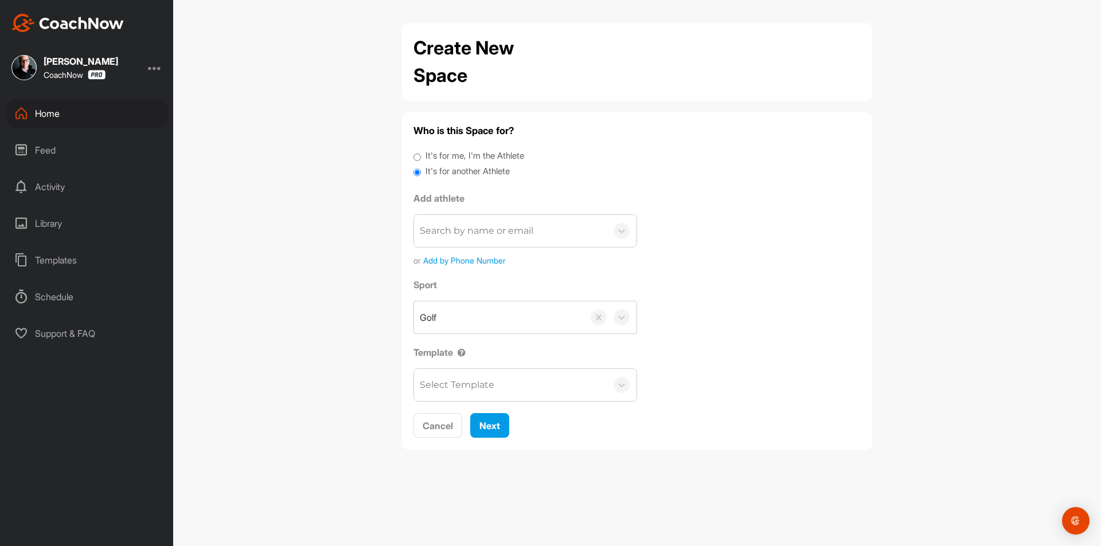
click at [474, 225] on div "Search by name or email" at bounding box center [477, 231] width 114 height 14
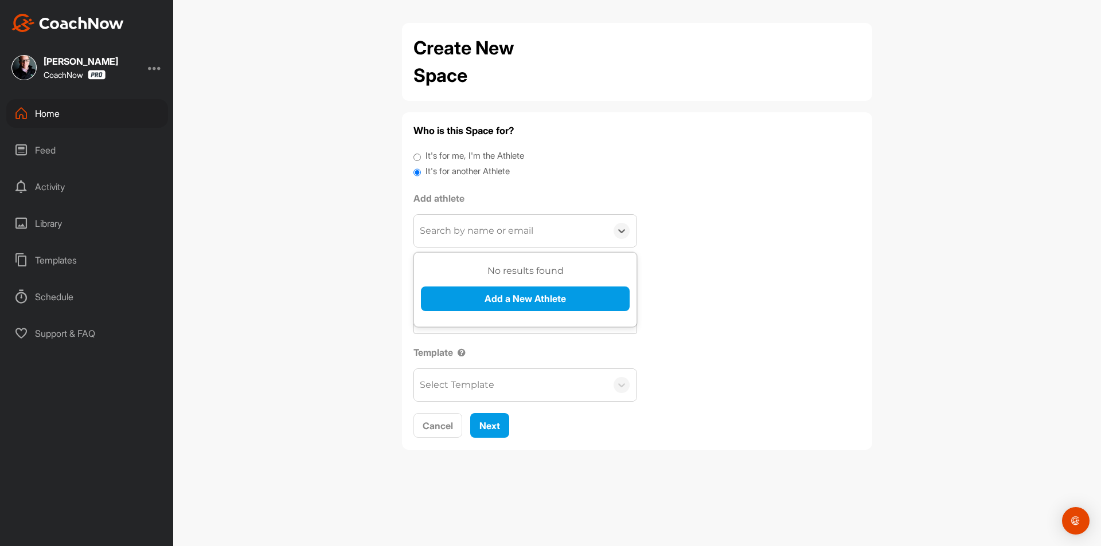
paste input "jonathonyard@gmail.com"
type input "jonathonyard@gmail.com"
click at [504, 299] on button "Add a New Athlete" at bounding box center [525, 299] width 209 height 25
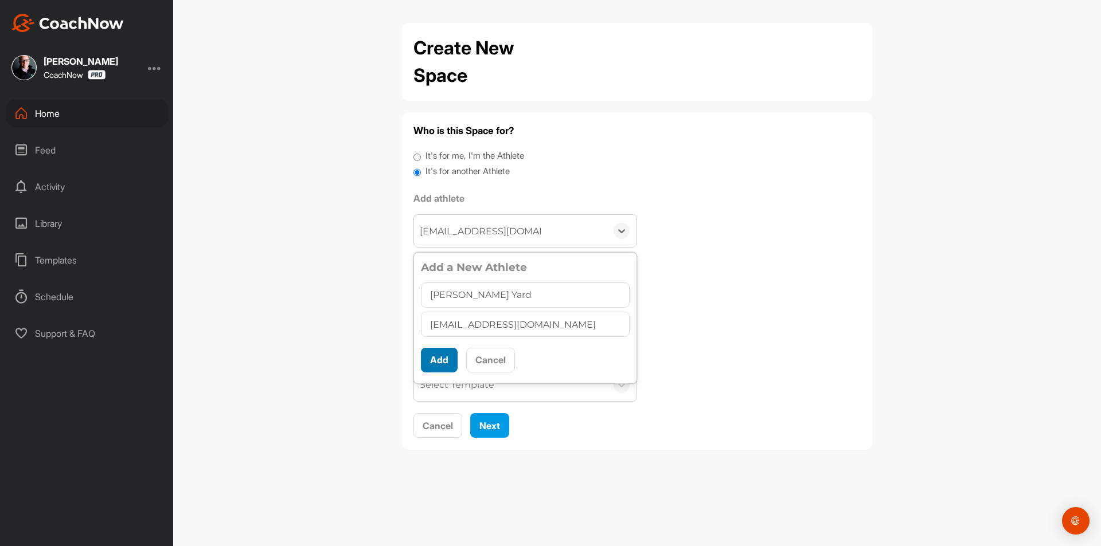
type input "Jonathon Yard"
click at [423, 363] on button "Add" at bounding box center [439, 360] width 37 height 25
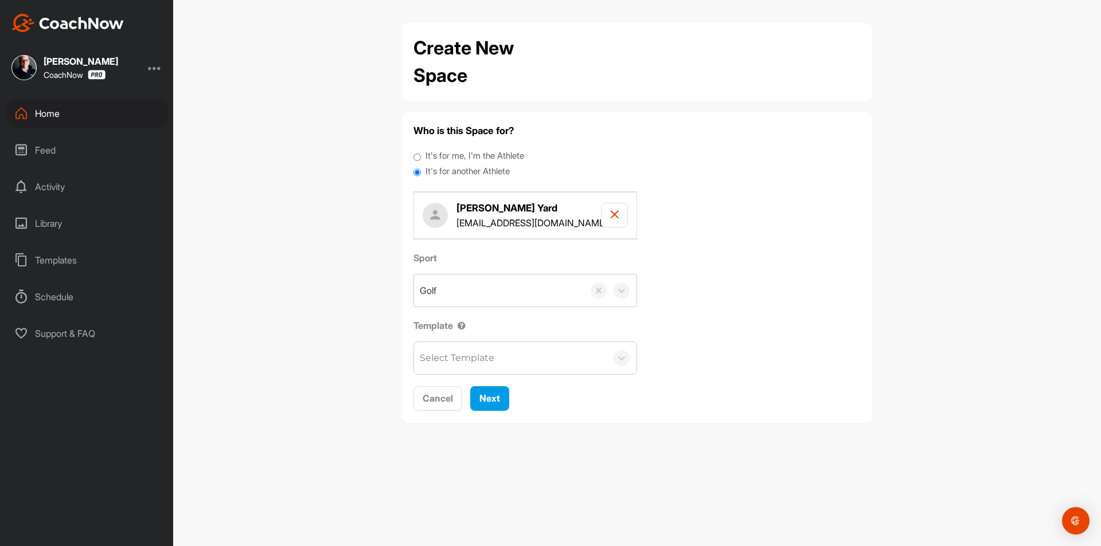
click at [466, 369] on div "Select Template" at bounding box center [510, 358] width 193 height 32
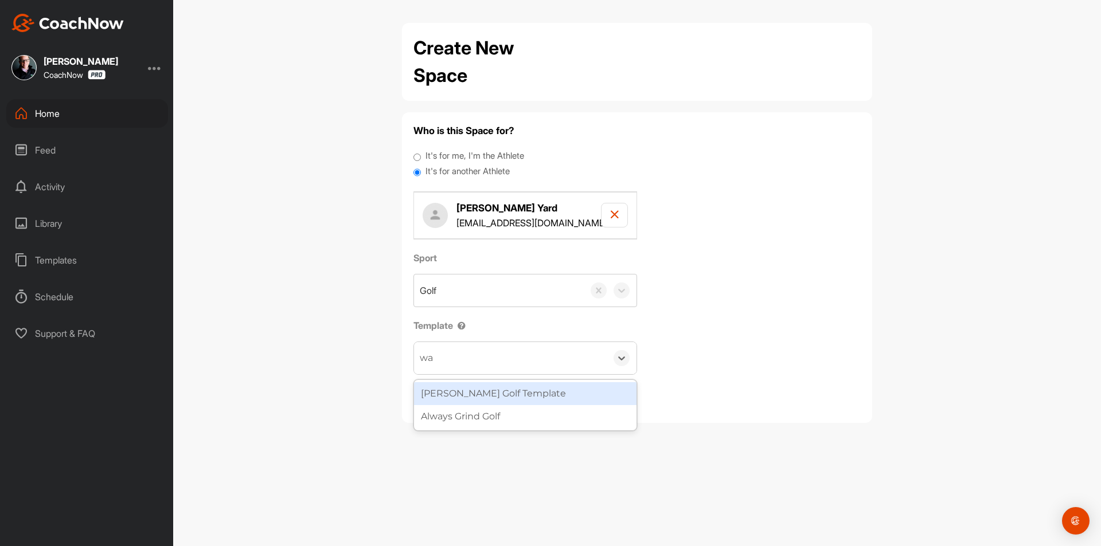
type input "wat"
click at [482, 407] on div "Watson Golf Template Always Grind Golf" at bounding box center [525, 405] width 222 height 50
click at [489, 391] on div "[PERSON_NAME] Golf Template" at bounding box center [525, 393] width 222 height 23
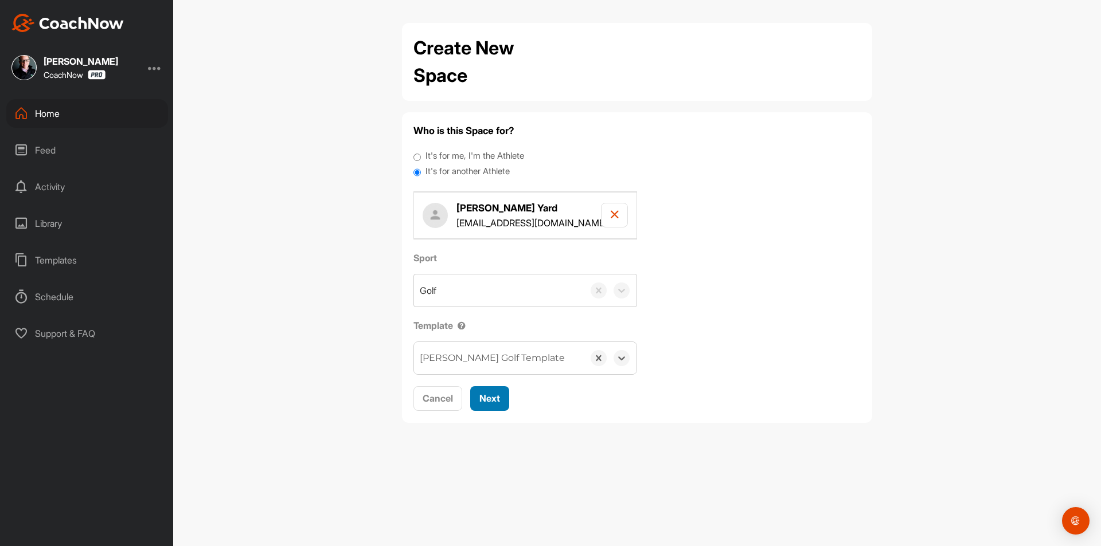
click at [493, 405] on div "Next" at bounding box center [489, 399] width 21 height 14
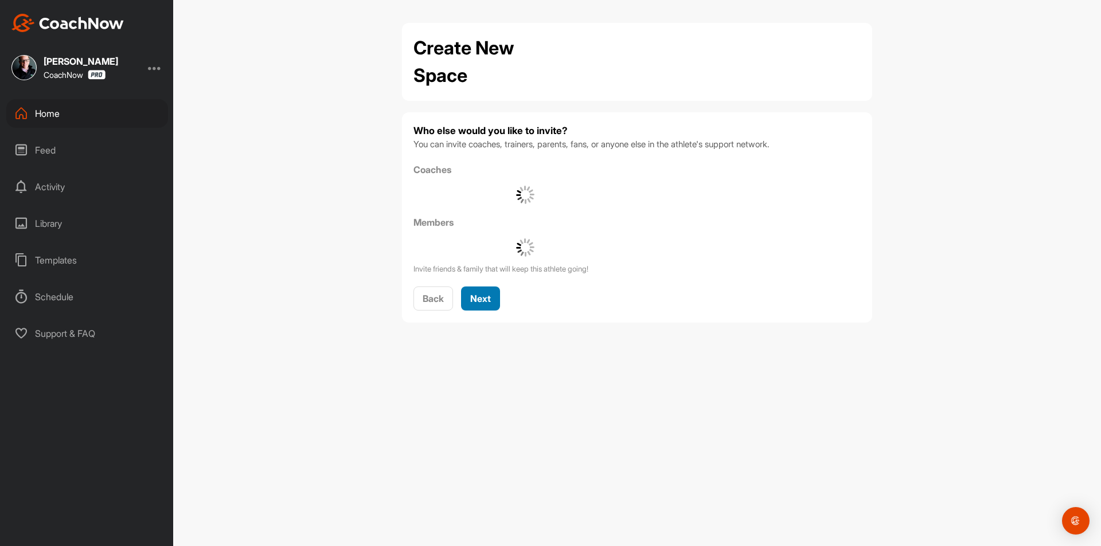
click at [480, 292] on div "Next" at bounding box center [480, 299] width 21 height 14
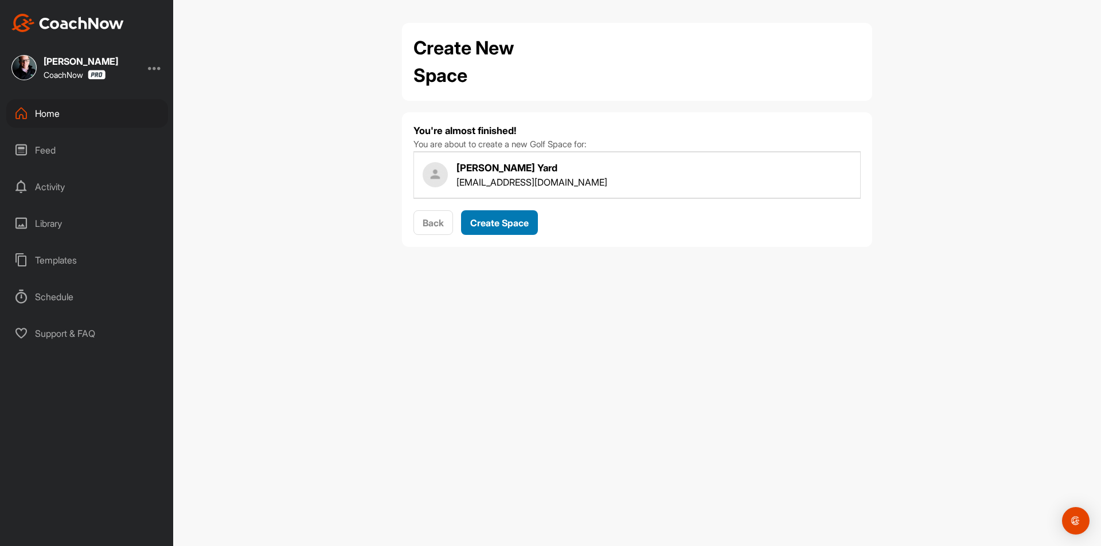
click at [481, 231] on button "Create Space" at bounding box center [499, 222] width 77 height 25
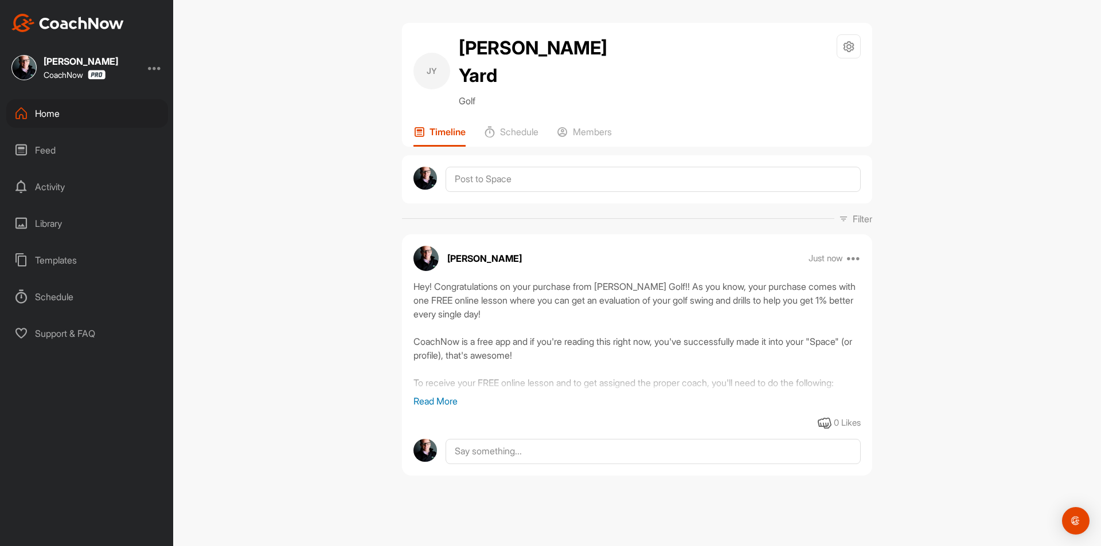
click at [83, 115] on div "Home" at bounding box center [87, 113] width 162 height 29
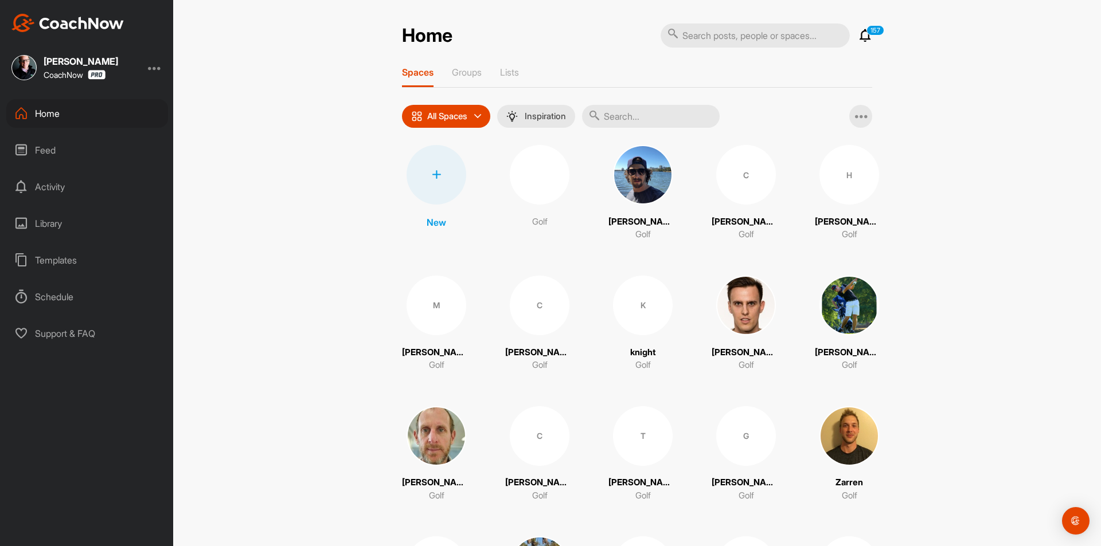
click at [421, 188] on div at bounding box center [437, 175] width 60 height 60
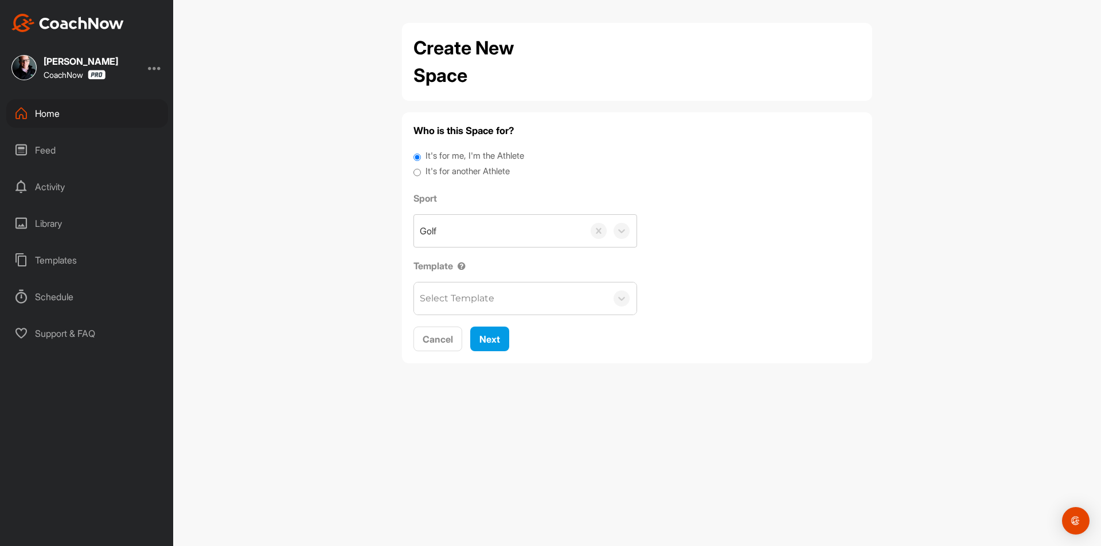
click at [446, 173] on label "It's for another Athlete" at bounding box center [467, 171] width 84 height 13
click at [421, 173] on input "It's for another Athlete" at bounding box center [416, 172] width 7 height 15
radio input "true"
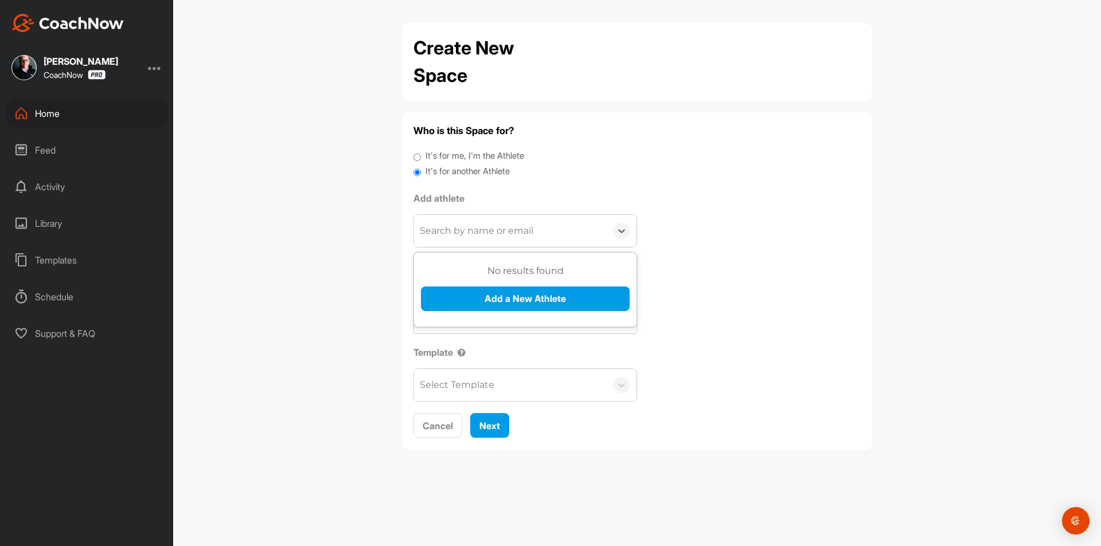
click at [452, 239] on div "Search by name or email" at bounding box center [510, 231] width 193 height 32
paste input "ecbusick@yahoo.com"
type input "ecbusick@yahoo.com"
click at [471, 295] on button "Add a New Athlete" at bounding box center [525, 299] width 209 height 25
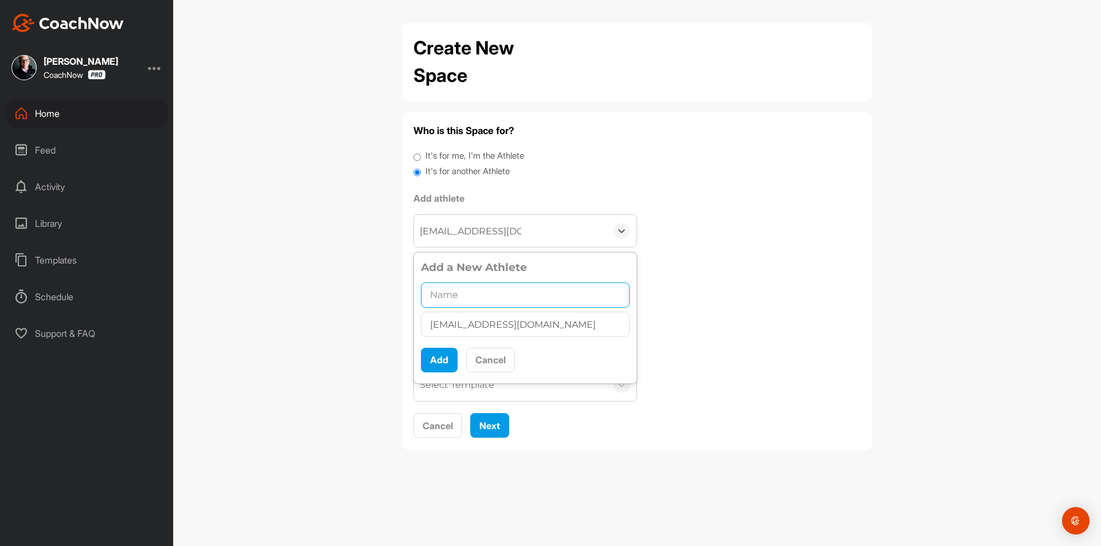
click at [467, 296] on input "text" at bounding box center [525, 295] width 209 height 25
type input "Eric Busick"
click at [430, 360] on button "Add" at bounding box center [439, 360] width 37 height 25
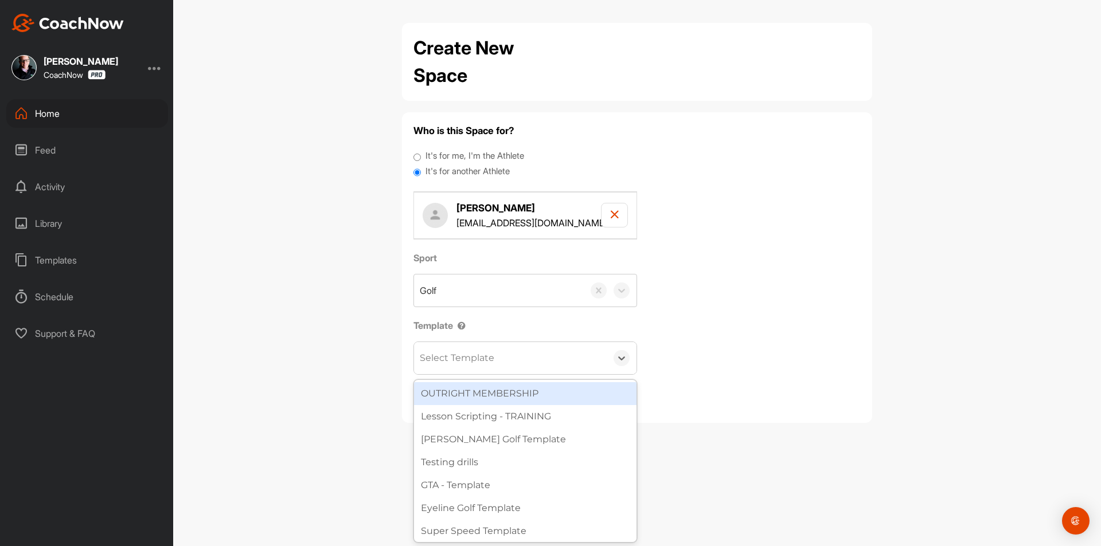
click at [455, 355] on div "Select Template" at bounding box center [457, 358] width 75 height 14
type input "wat"
click at [466, 391] on div "[PERSON_NAME] Golf Template" at bounding box center [525, 393] width 222 height 23
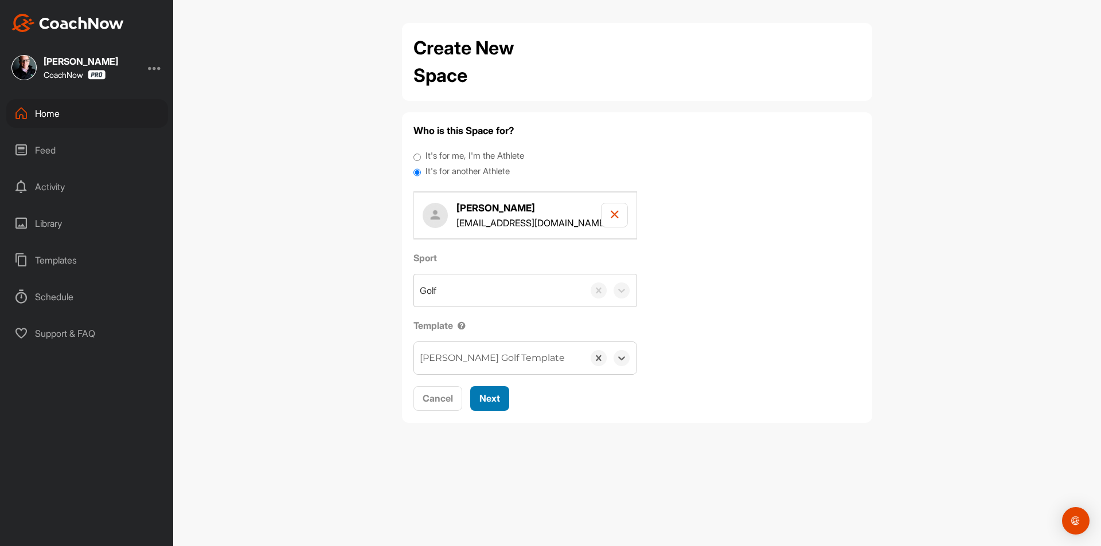
click at [482, 393] on span "Next" at bounding box center [489, 398] width 21 height 11
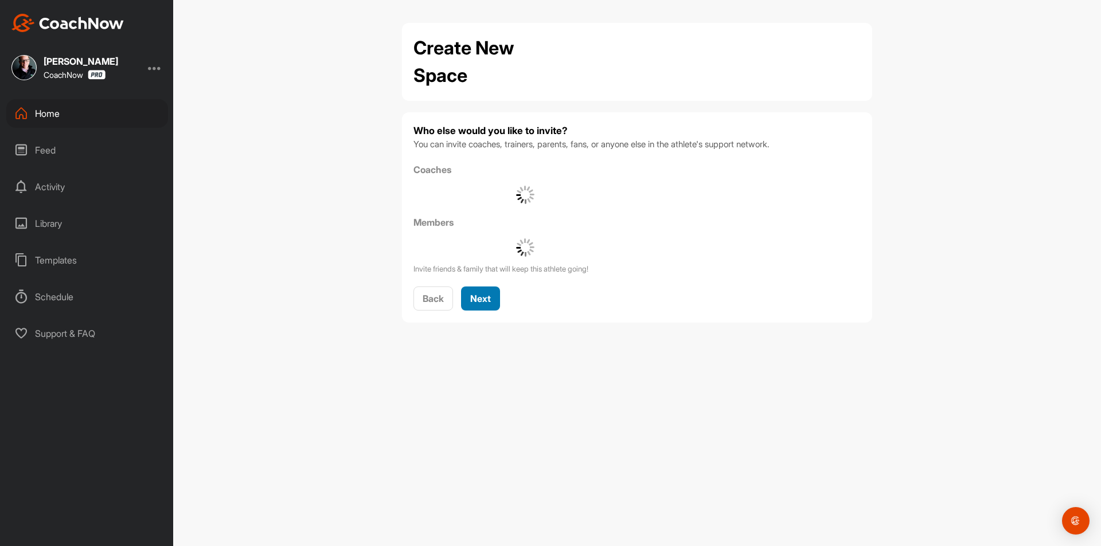
click at [467, 291] on button "Next" at bounding box center [480, 299] width 39 height 25
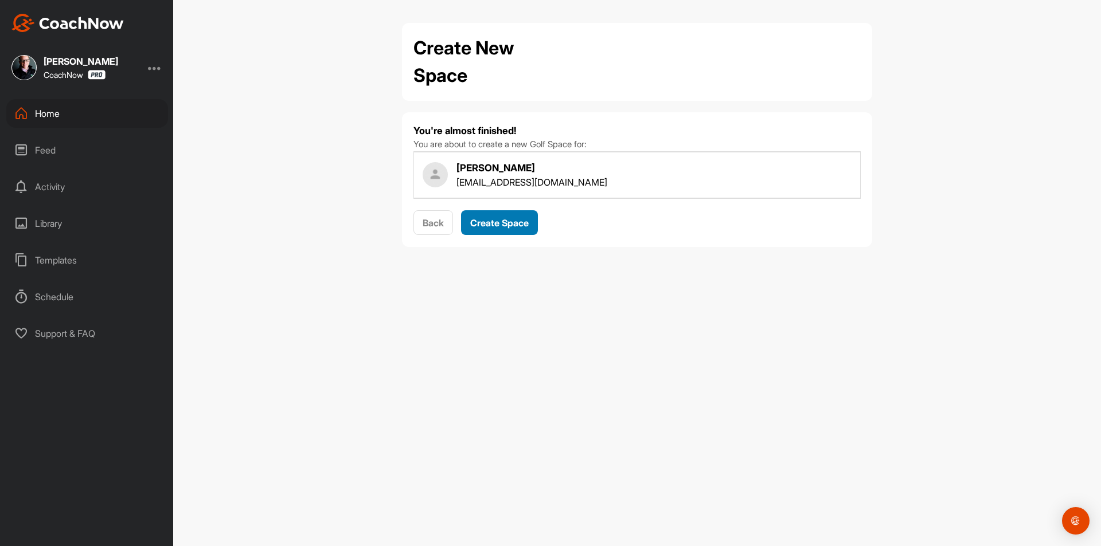
click at [488, 229] on div "Create Space" at bounding box center [499, 223] width 58 height 14
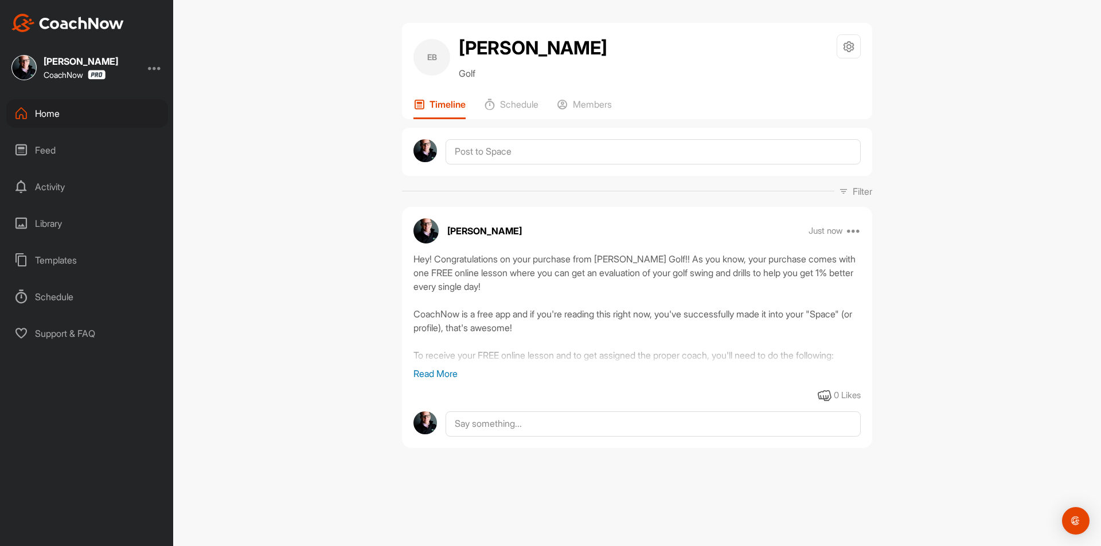
click at [100, 106] on div "Home" at bounding box center [87, 113] width 162 height 29
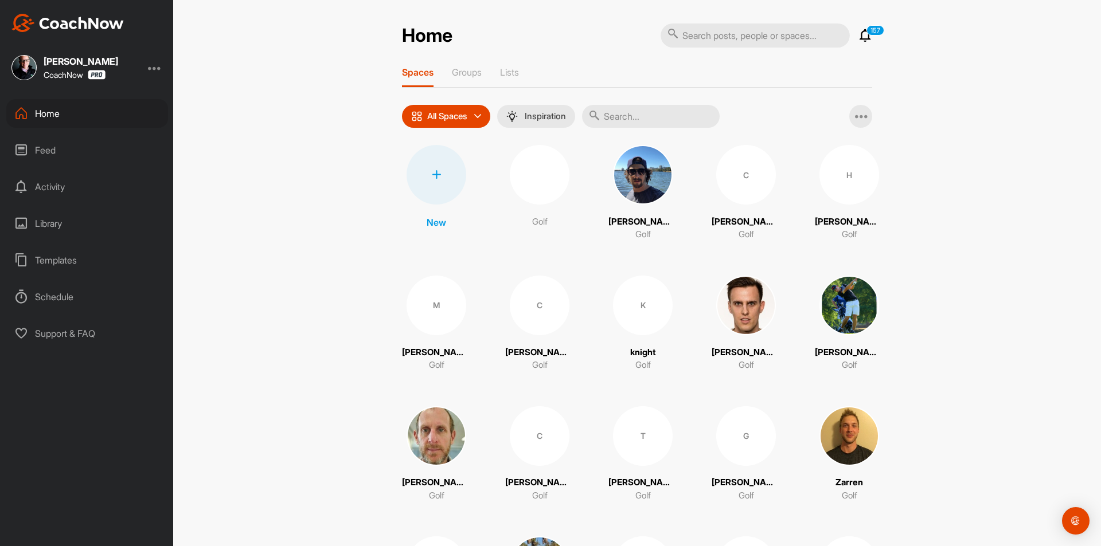
click at [443, 186] on div at bounding box center [437, 175] width 60 height 60
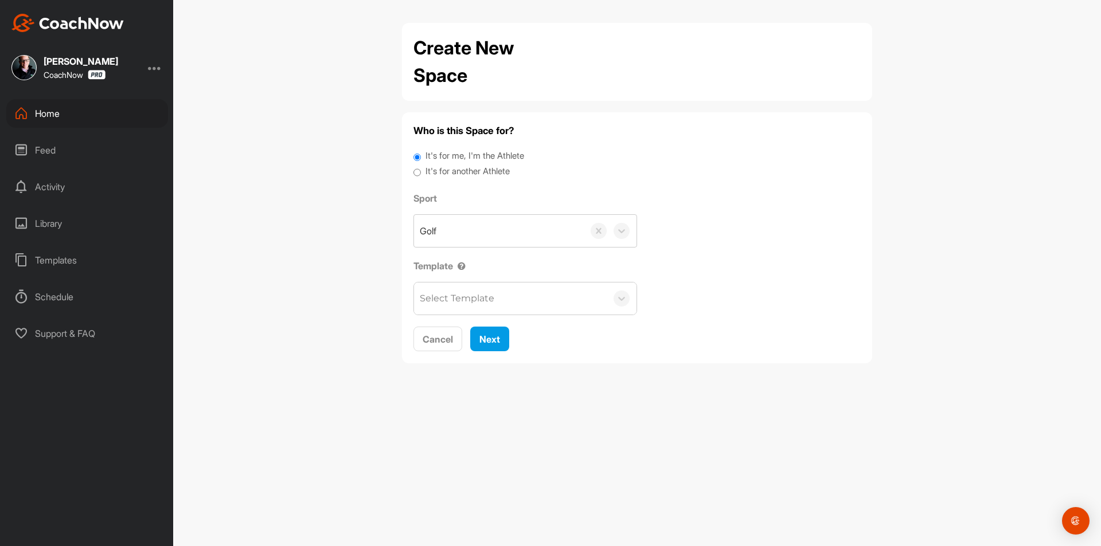
click at [461, 172] on label "It's for another Athlete" at bounding box center [467, 171] width 84 height 13
click at [421, 172] on input "It's for another Athlete" at bounding box center [416, 172] width 7 height 15
radio input "true"
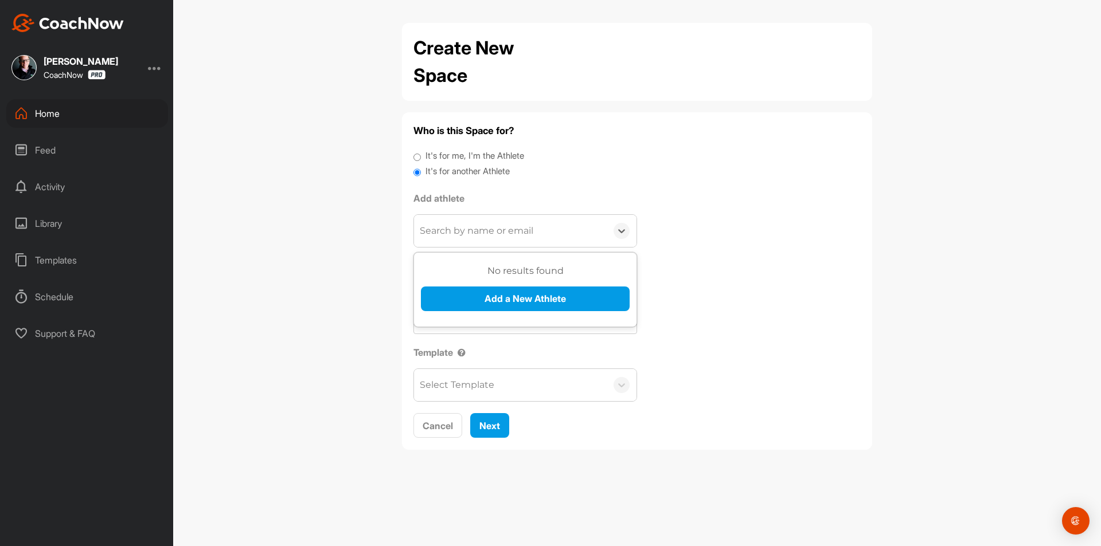
click at [460, 228] on div "Search by name or email" at bounding box center [477, 231] width 114 height 14
paste input "tom@scenicsir.com"
type input "tom@scenicsir.com"
click at [498, 304] on button "Add a New Athlete" at bounding box center [525, 299] width 209 height 25
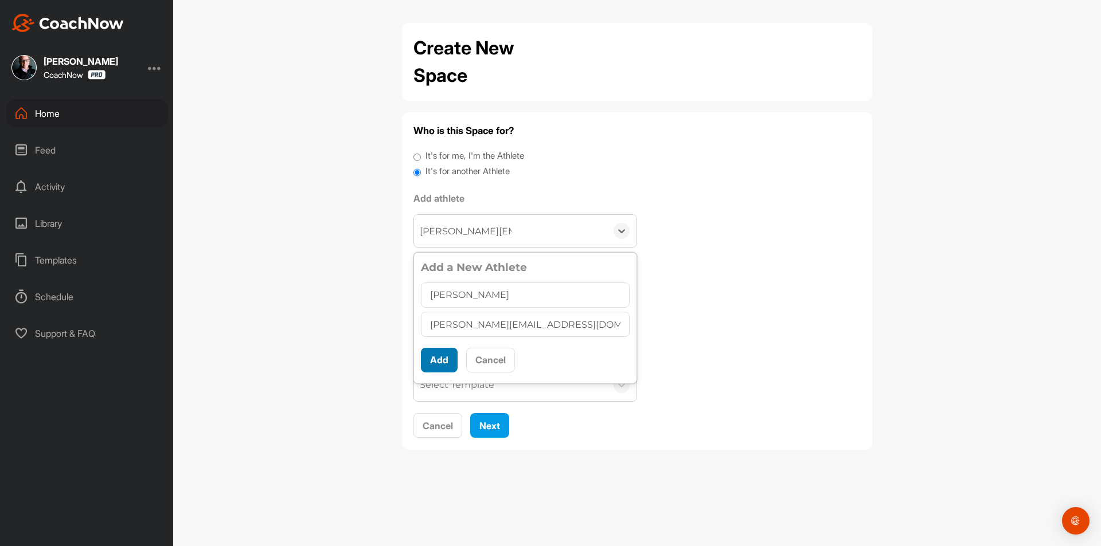
type input "[PERSON_NAME]"
click at [441, 358] on button "Add" at bounding box center [439, 360] width 37 height 25
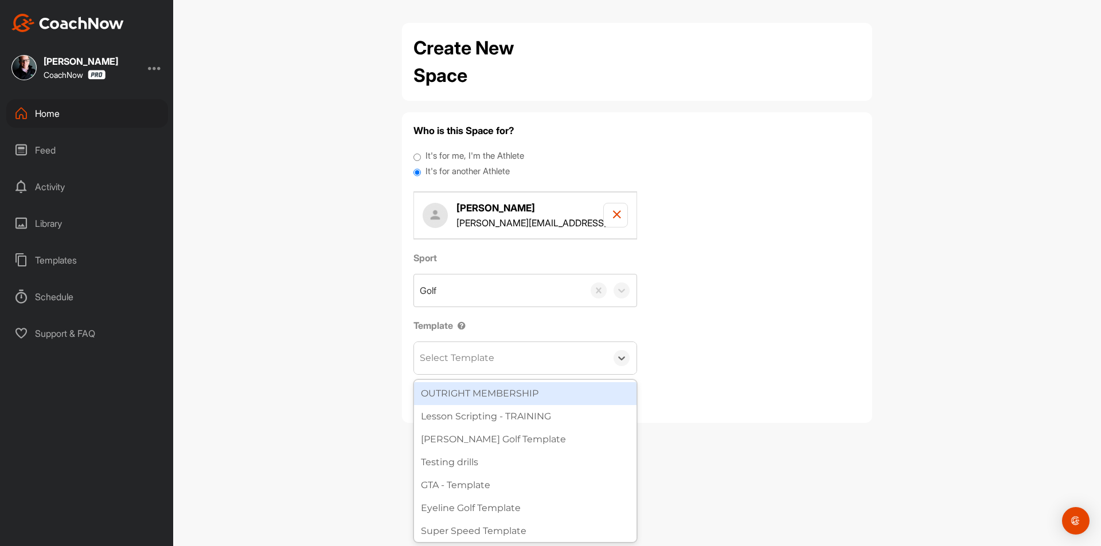
click at [445, 365] on div "Select Template" at bounding box center [457, 358] width 75 height 14
type input "wat"
drag, startPoint x: 470, startPoint y: 400, endPoint x: 483, endPoint y: 393, distance: 15.1
click at [470, 399] on div "[PERSON_NAME] Golf Template" at bounding box center [525, 393] width 222 height 23
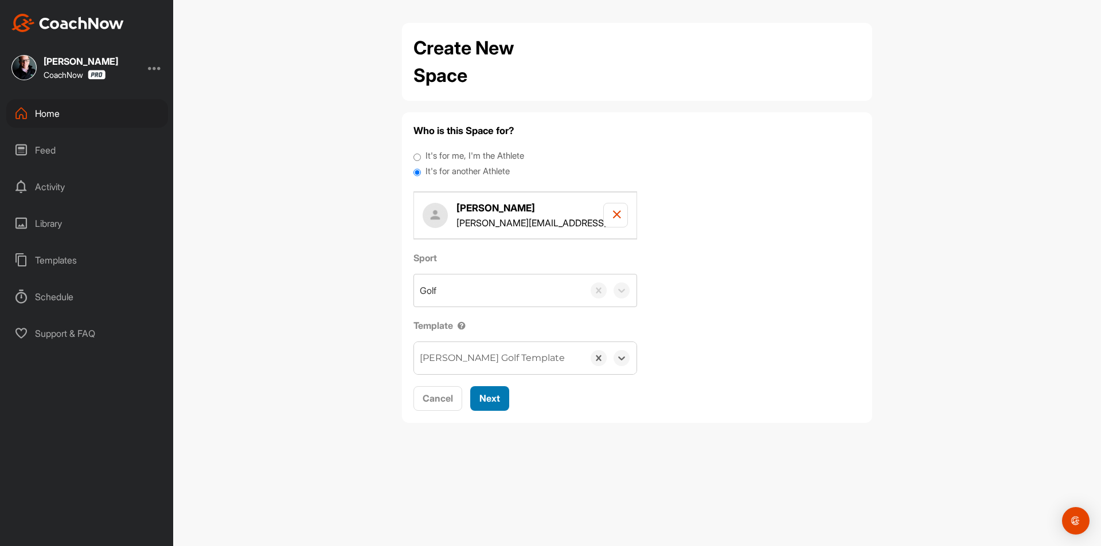
click at [493, 392] on div "Next" at bounding box center [489, 399] width 21 height 14
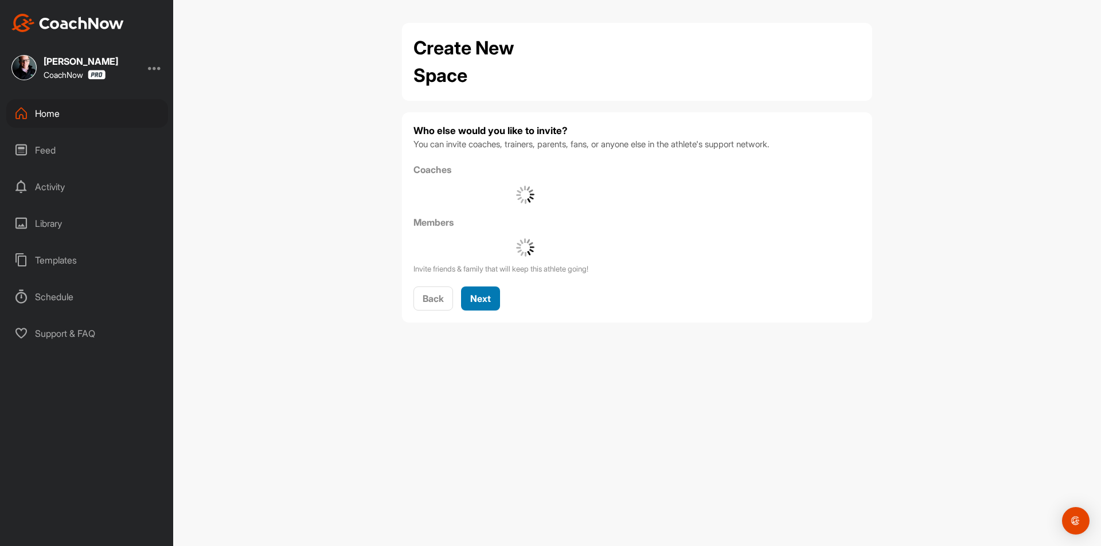
click at [485, 294] on span "Next" at bounding box center [480, 298] width 21 height 11
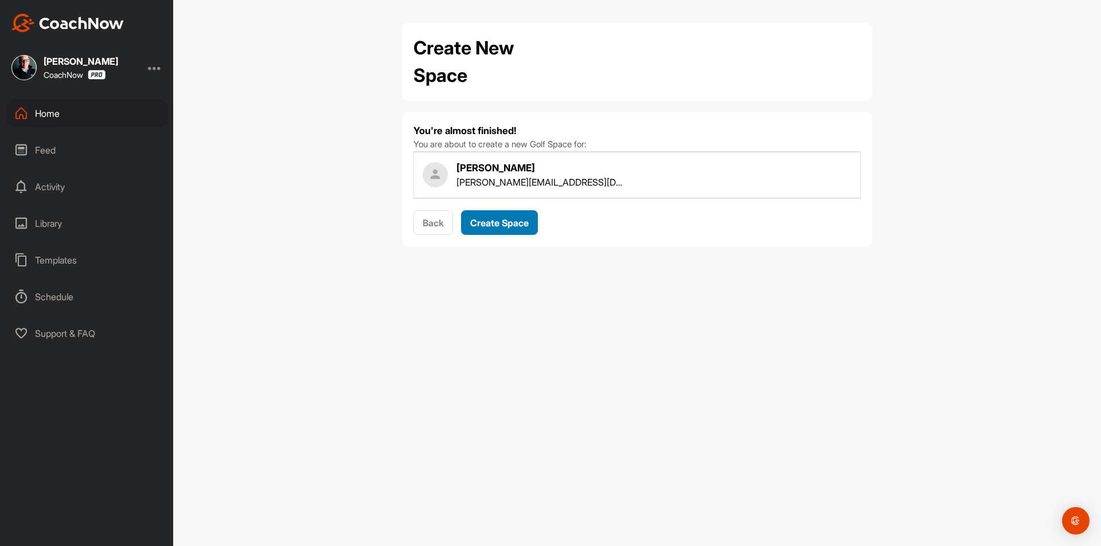
click at [491, 222] on span "Create Space" at bounding box center [499, 222] width 58 height 11
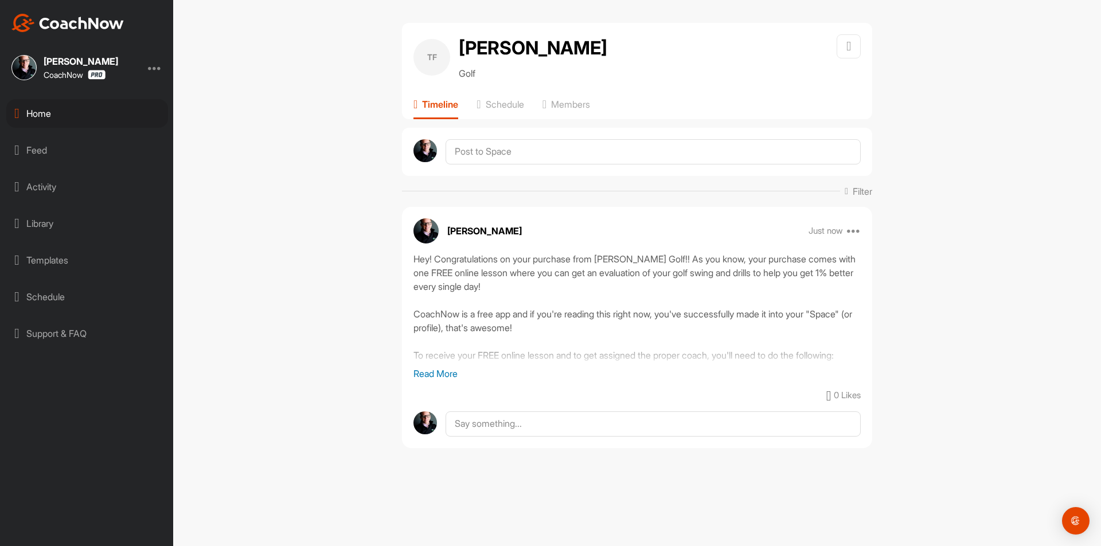
click at [108, 120] on div "Home" at bounding box center [87, 113] width 162 height 29
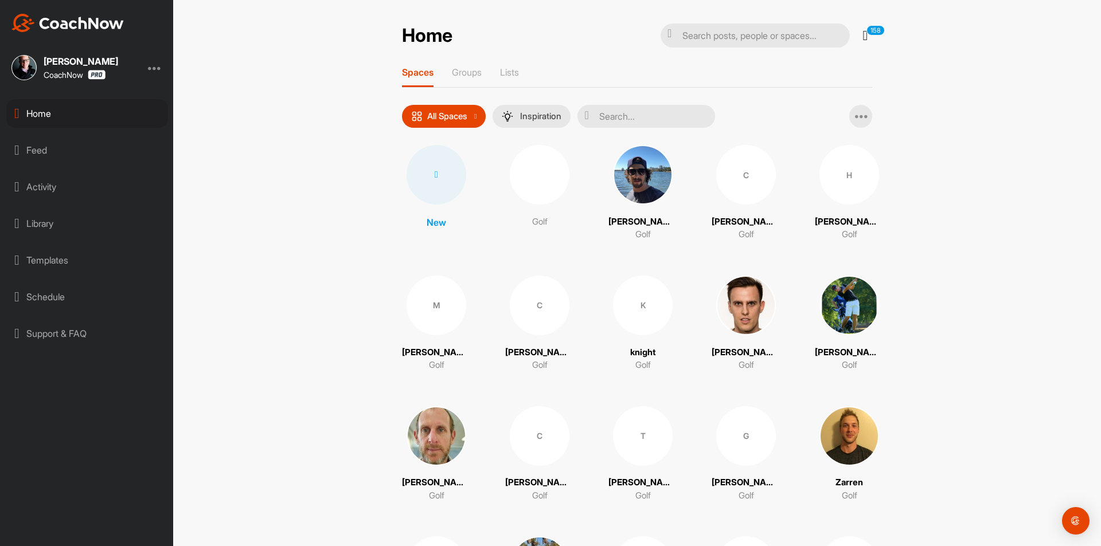
click at [425, 183] on div at bounding box center [437, 175] width 60 height 60
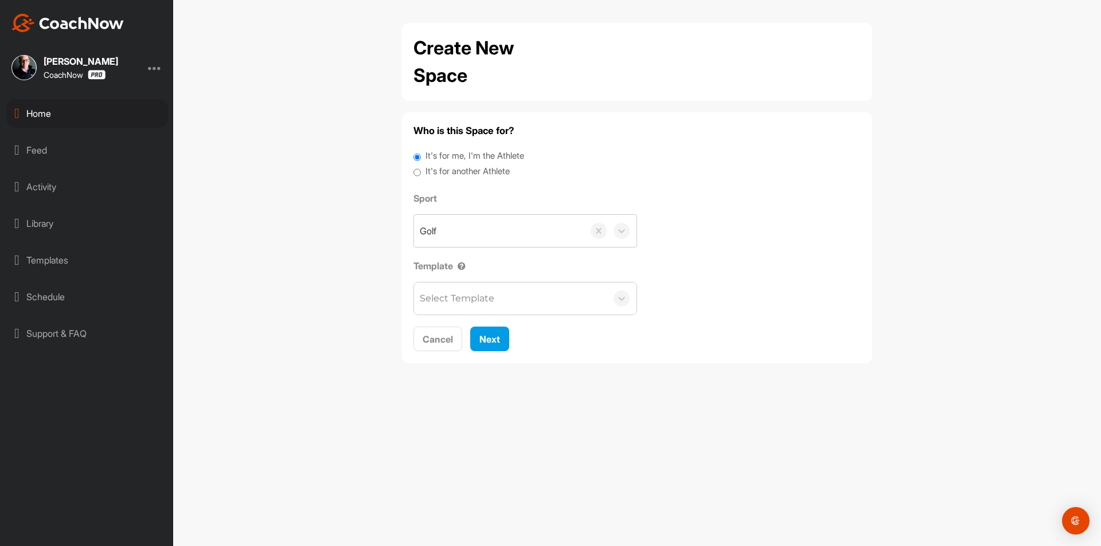
click at [465, 166] on label "It's for another Athlete" at bounding box center [467, 171] width 84 height 13
click at [421, 166] on input "It's for another Athlete" at bounding box center [416, 172] width 7 height 15
radio input "true"
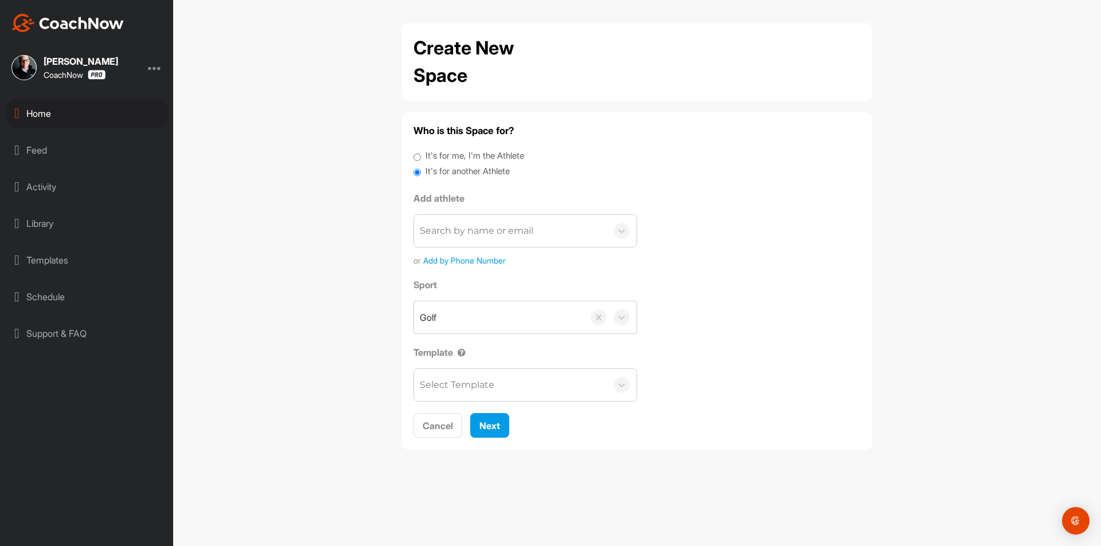
click at [481, 221] on div "Search by name or email" at bounding box center [510, 231] width 193 height 32
click at [464, 223] on div "Search by name or email" at bounding box center [510, 231] width 193 height 32
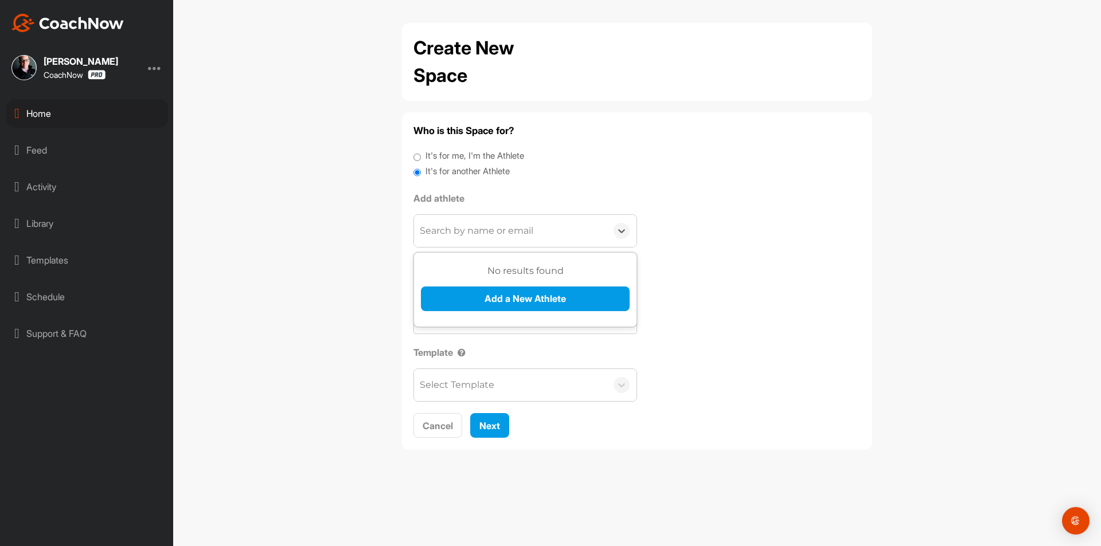
click at [464, 223] on div "Search by name or email" at bounding box center [510, 231] width 193 height 32
paste input "[EMAIL_ADDRESS][DOMAIN_NAME]"
type input "[EMAIL_ADDRESS][DOMAIN_NAME]"
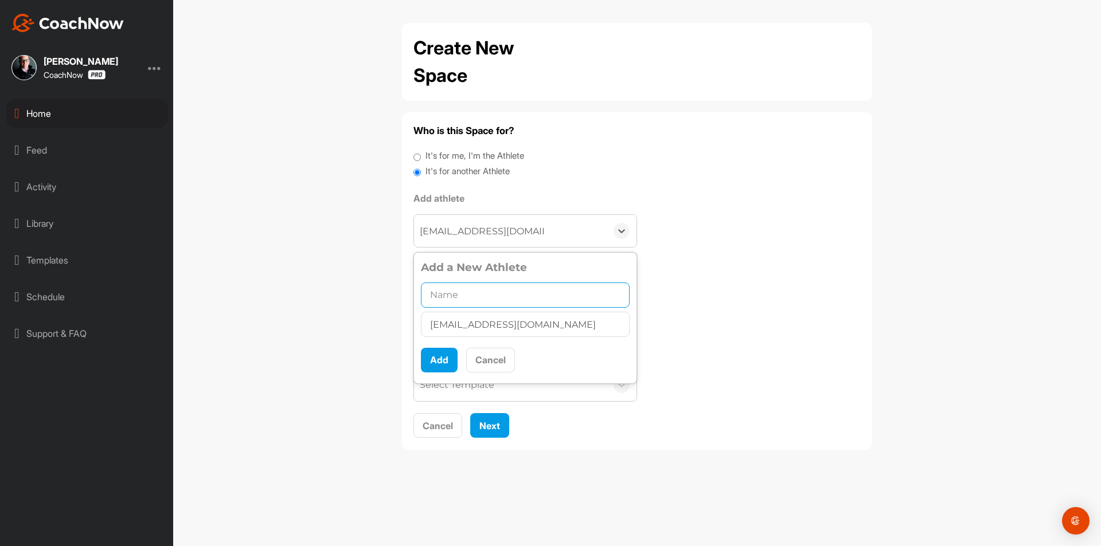
click at [491, 298] on input "text" at bounding box center [525, 295] width 209 height 25
paste input "[PERSON_NAME]"
type input "[PERSON_NAME]"
click at [444, 361] on button "Add" at bounding box center [439, 360] width 37 height 25
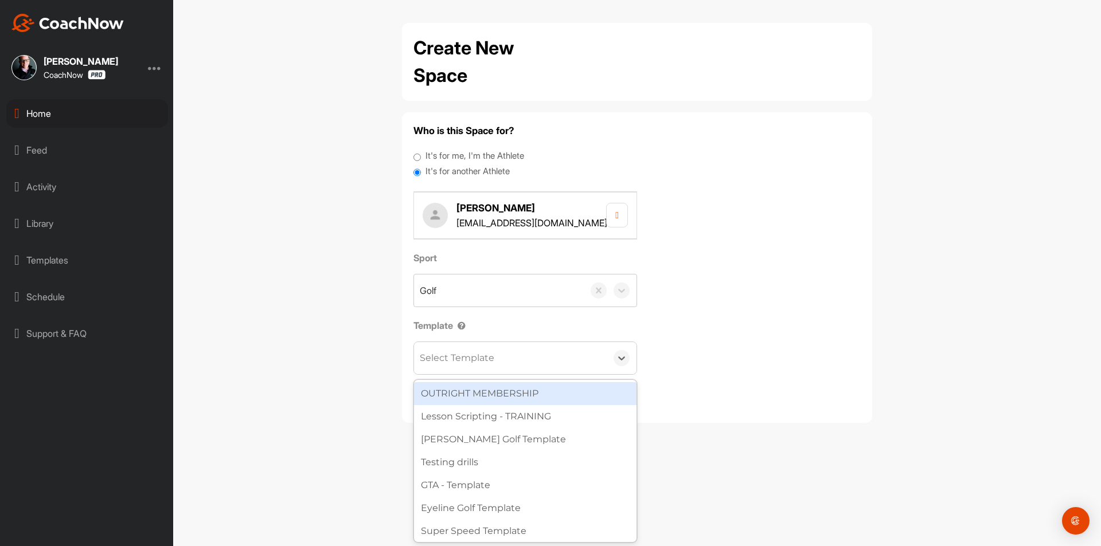
click at [470, 362] on div "Select Template" at bounding box center [457, 358] width 75 height 14
type input "wat"
drag, startPoint x: 478, startPoint y: 388, endPoint x: 483, endPoint y: 395, distance: 9.1
click at [477, 389] on div "[PERSON_NAME] Golf Template" at bounding box center [525, 393] width 222 height 23
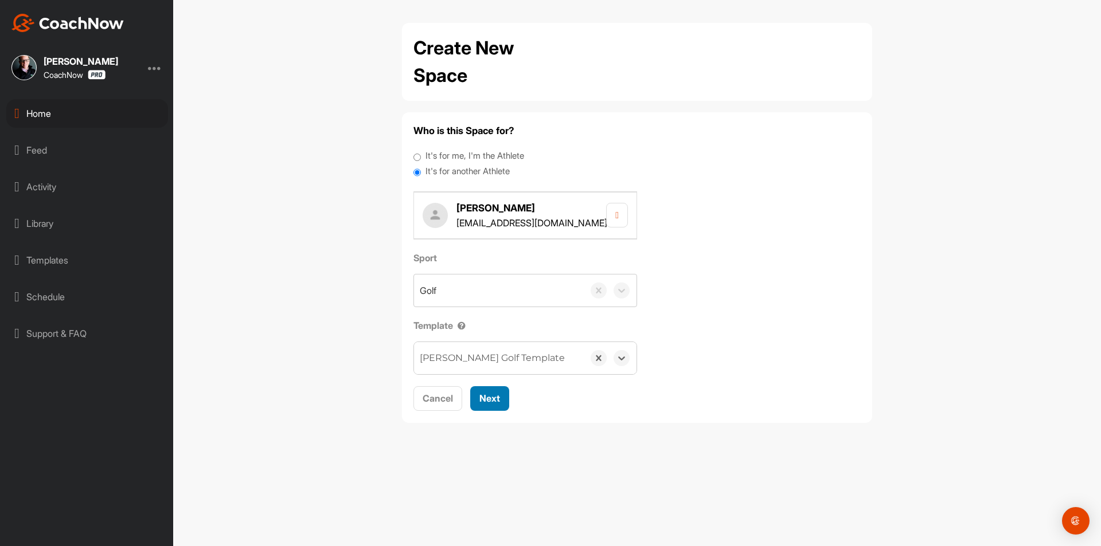
drag, startPoint x: 486, startPoint y: 397, endPoint x: 482, endPoint y: 374, distance: 22.7
click at [487, 397] on span "Next" at bounding box center [489, 398] width 21 height 11
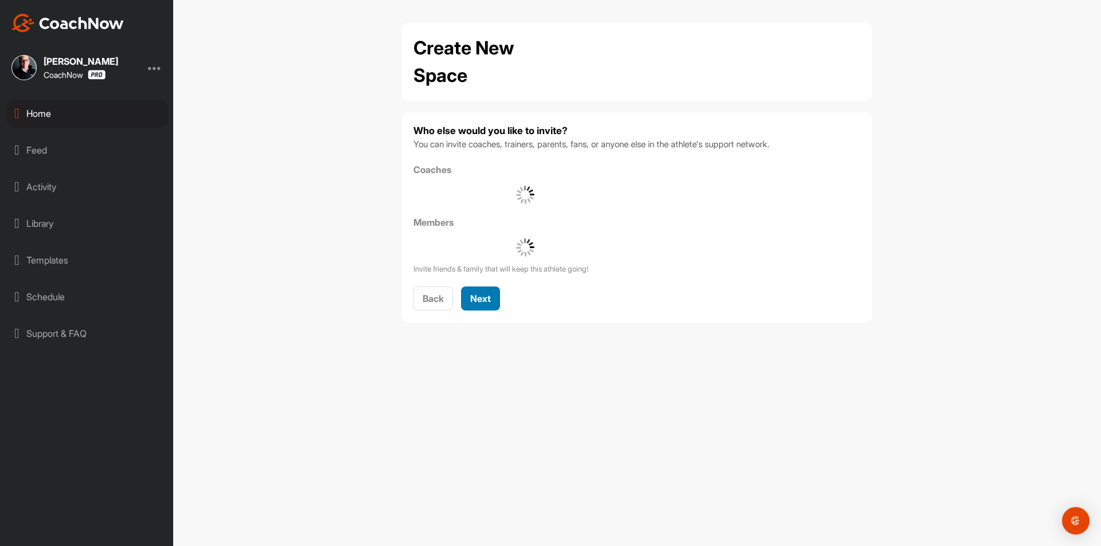
click at [479, 305] on div "Next" at bounding box center [480, 299] width 21 height 14
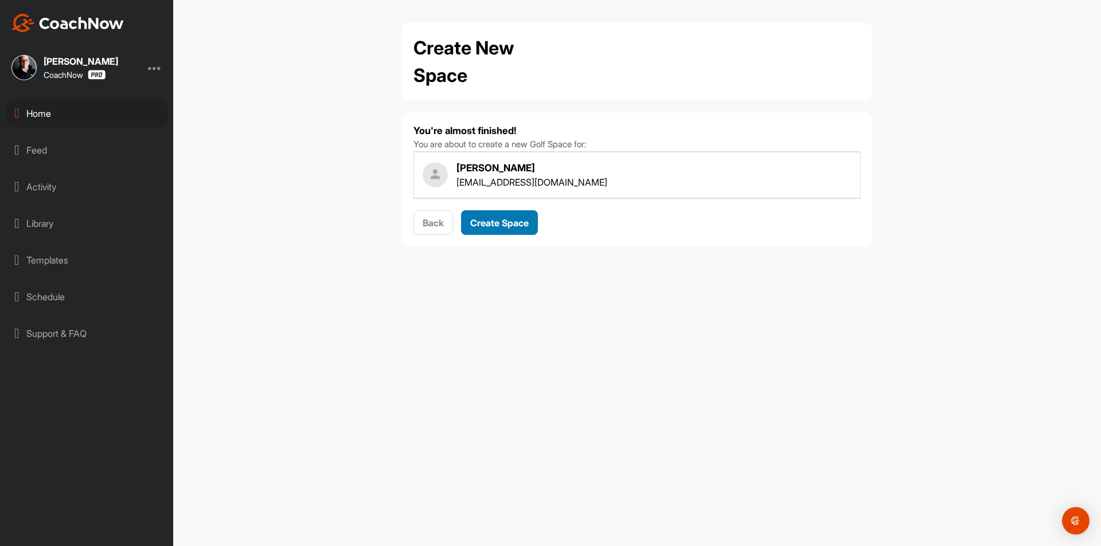
click at [494, 228] on span "Create Space" at bounding box center [499, 222] width 58 height 11
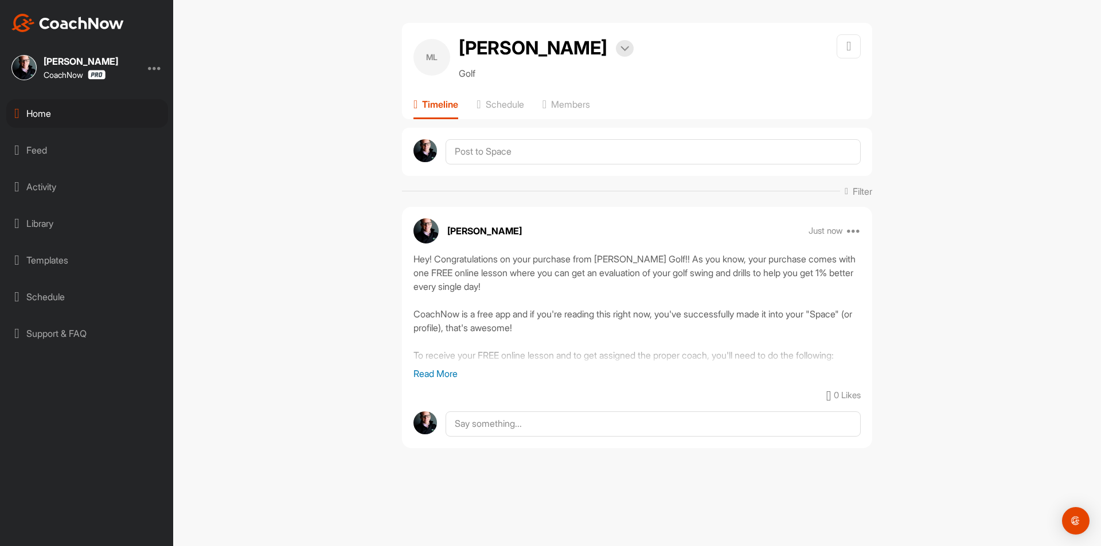
click at [103, 110] on div "Home" at bounding box center [87, 113] width 162 height 29
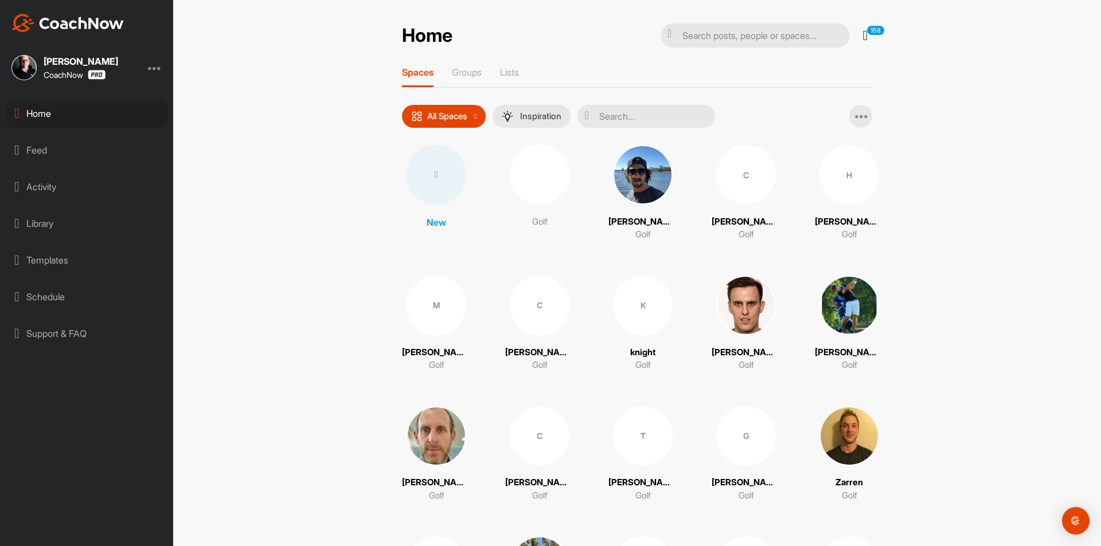
click at [416, 194] on div at bounding box center [437, 175] width 60 height 60
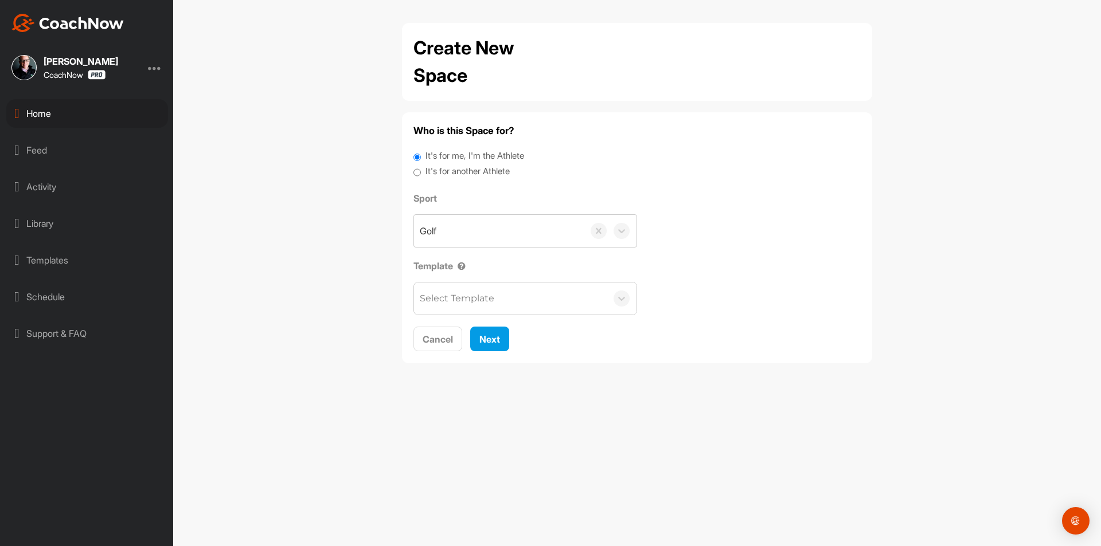
click at [459, 174] on label "It's for another Athlete" at bounding box center [467, 171] width 84 height 13
click at [421, 174] on input "It's for another Athlete" at bounding box center [416, 172] width 7 height 15
radio input "true"
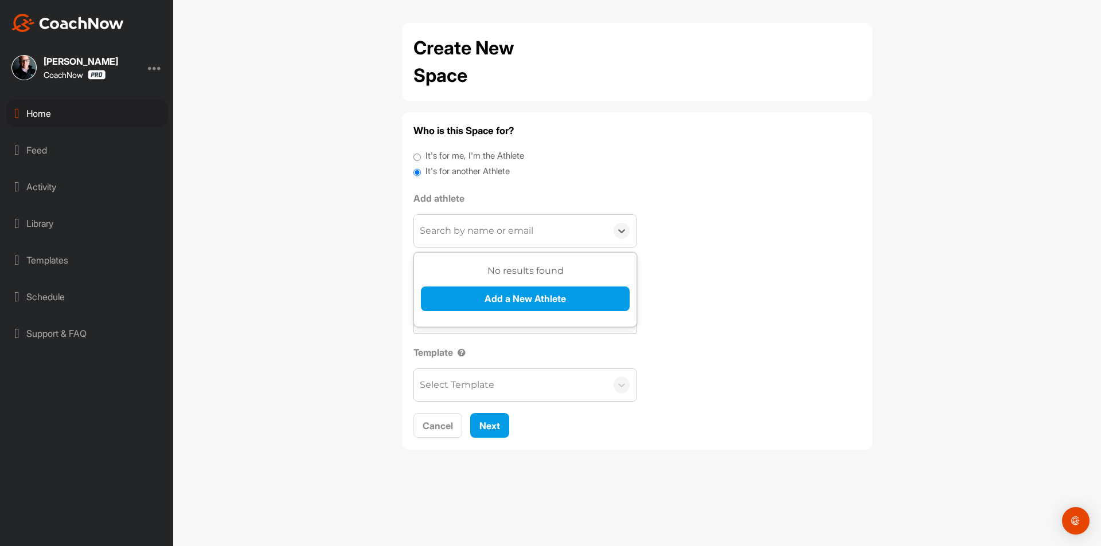
click at [458, 231] on div "Search by name or email" at bounding box center [477, 231] width 114 height 14
click at [464, 235] on div "Search by name or email" at bounding box center [477, 231] width 114 height 14
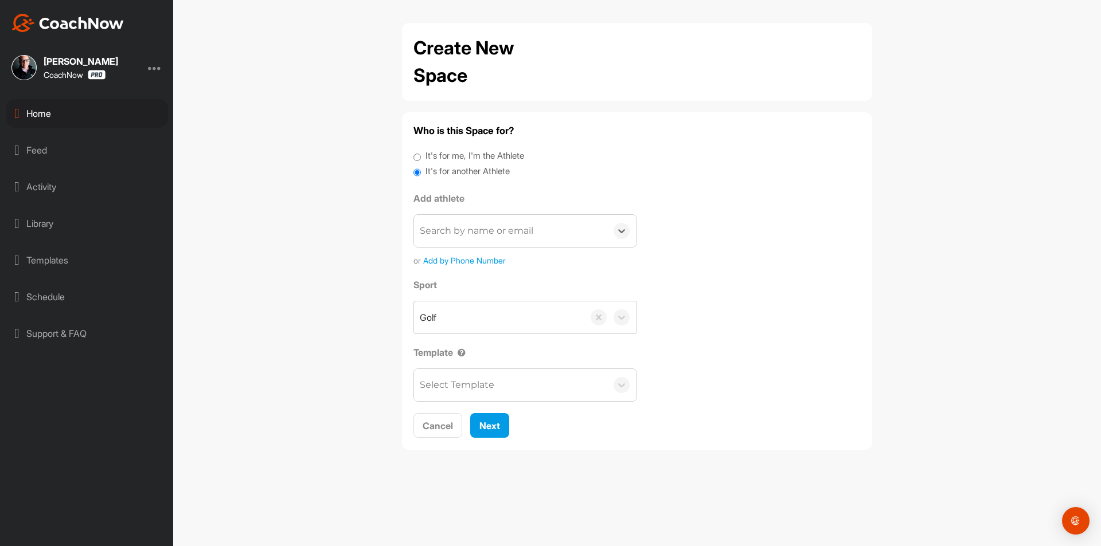
paste input "mark@isquaredsoftware.com"
type input "mark@isquaredsoftware.com"
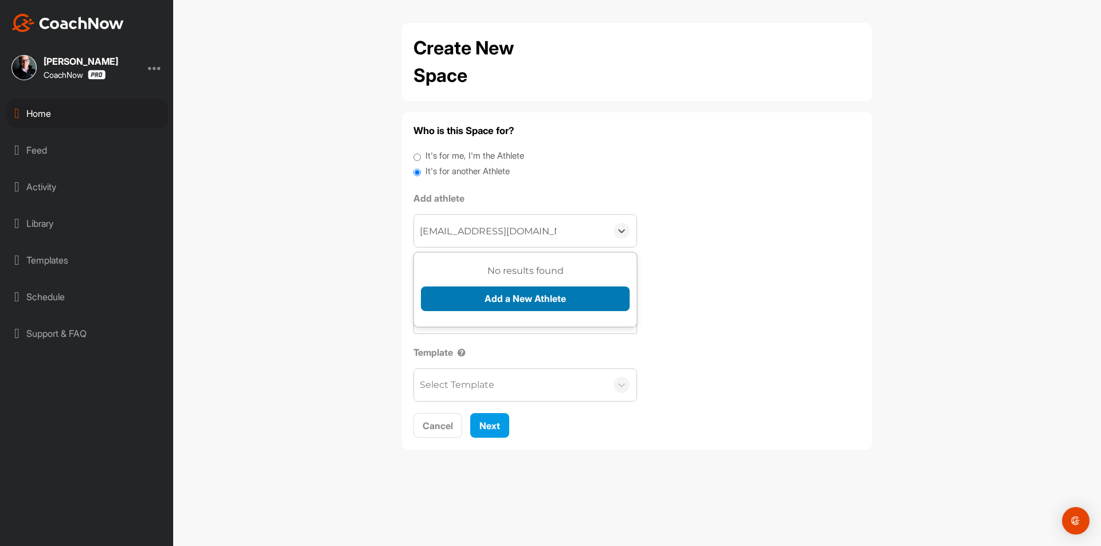
click at [491, 299] on button "Add a New Athlete" at bounding box center [525, 299] width 209 height 25
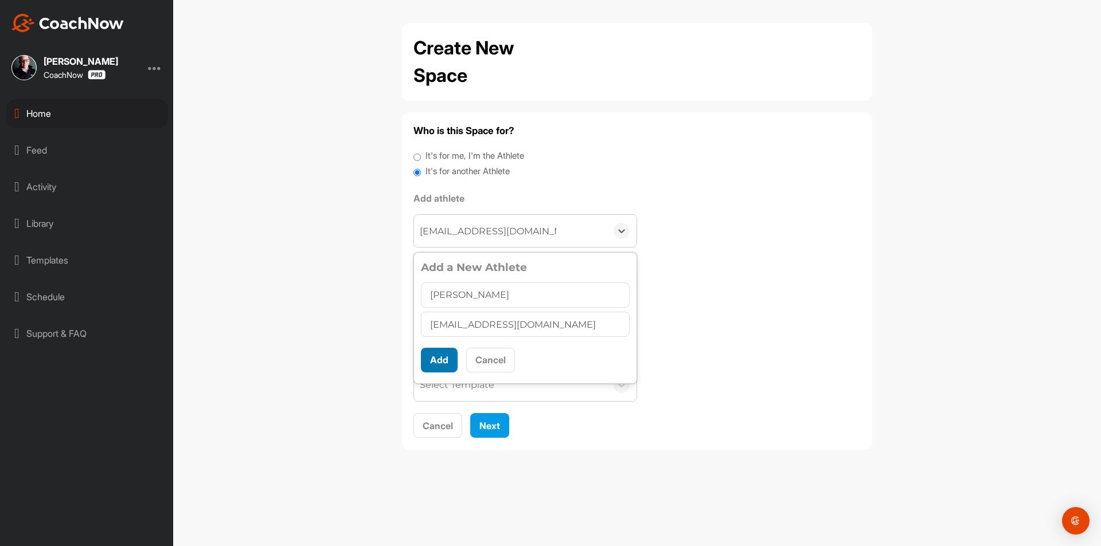
type input "Mark Erikson"
click at [432, 359] on button "Add" at bounding box center [439, 360] width 37 height 25
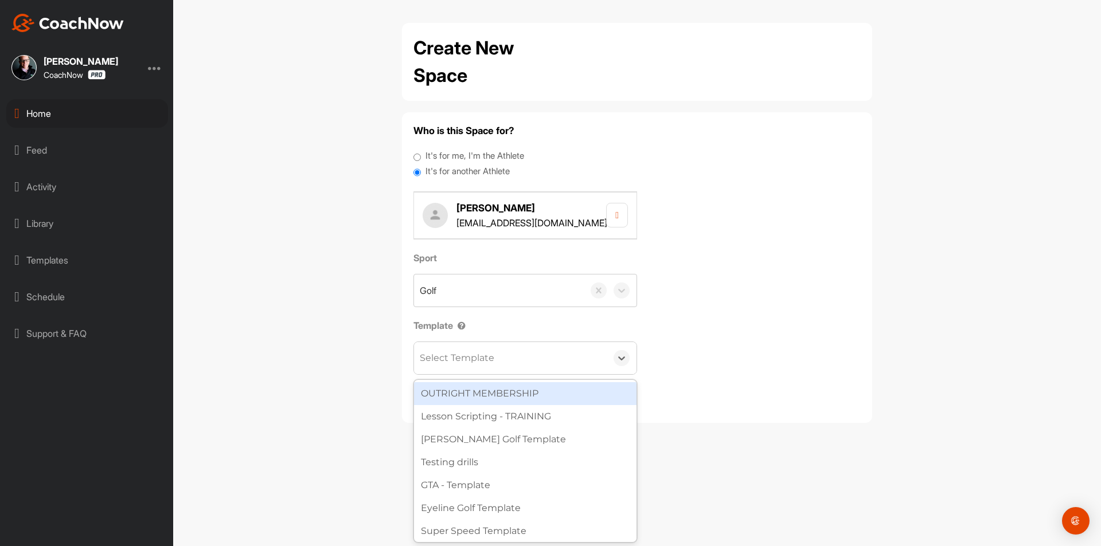
click at [447, 372] on div "Select Template" at bounding box center [510, 358] width 193 height 32
type input "wat"
drag, startPoint x: 477, startPoint y: 396, endPoint x: 490, endPoint y: 396, distance: 13.8
click at [477, 396] on div "[PERSON_NAME] Golf Template" at bounding box center [525, 393] width 222 height 23
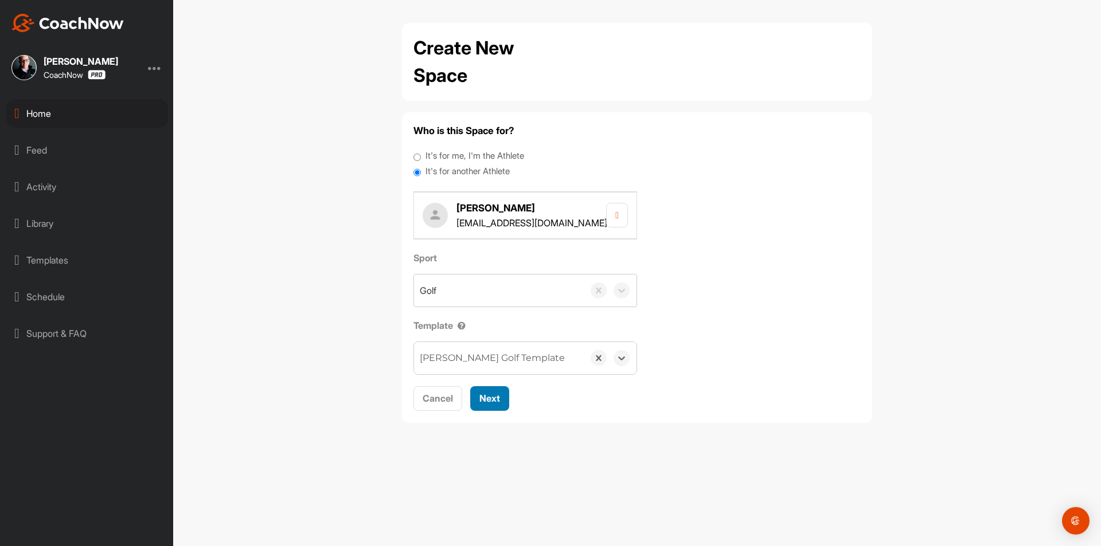
click at [495, 396] on span "Next" at bounding box center [489, 398] width 21 height 11
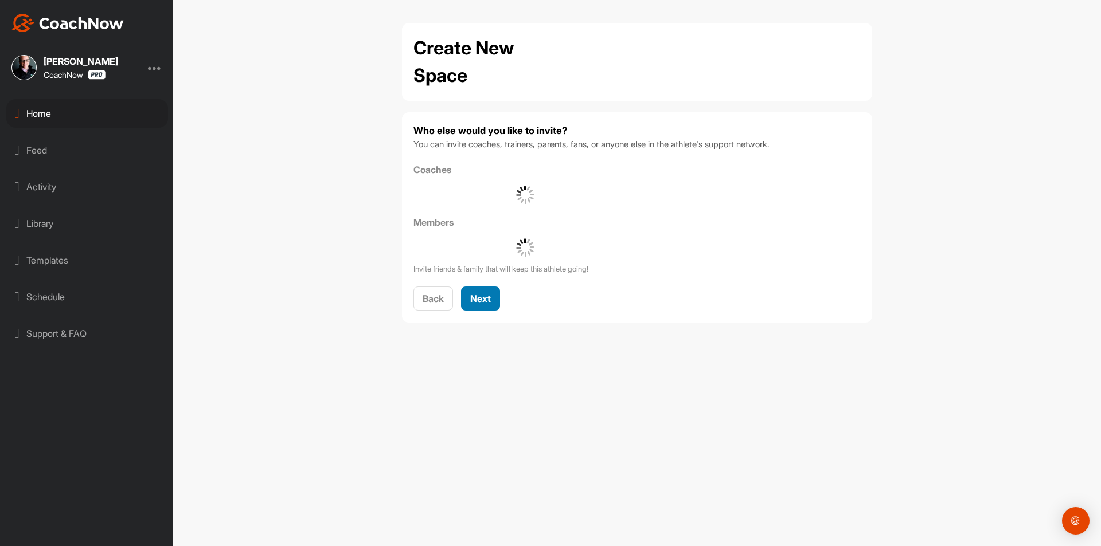
click at [490, 298] on span "Next" at bounding box center [480, 298] width 21 height 11
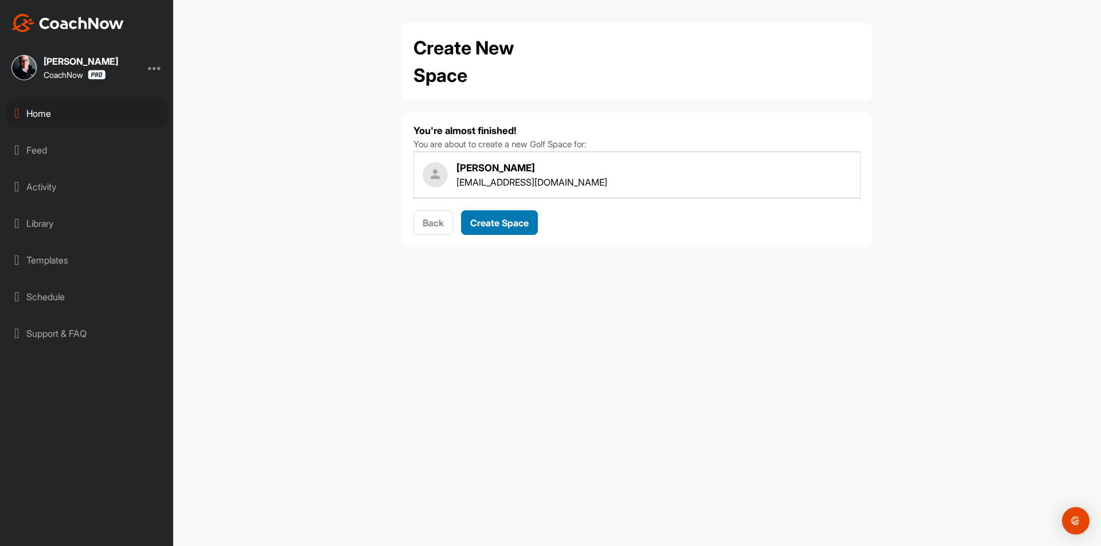
click at [509, 217] on span "Create Space" at bounding box center [499, 222] width 58 height 11
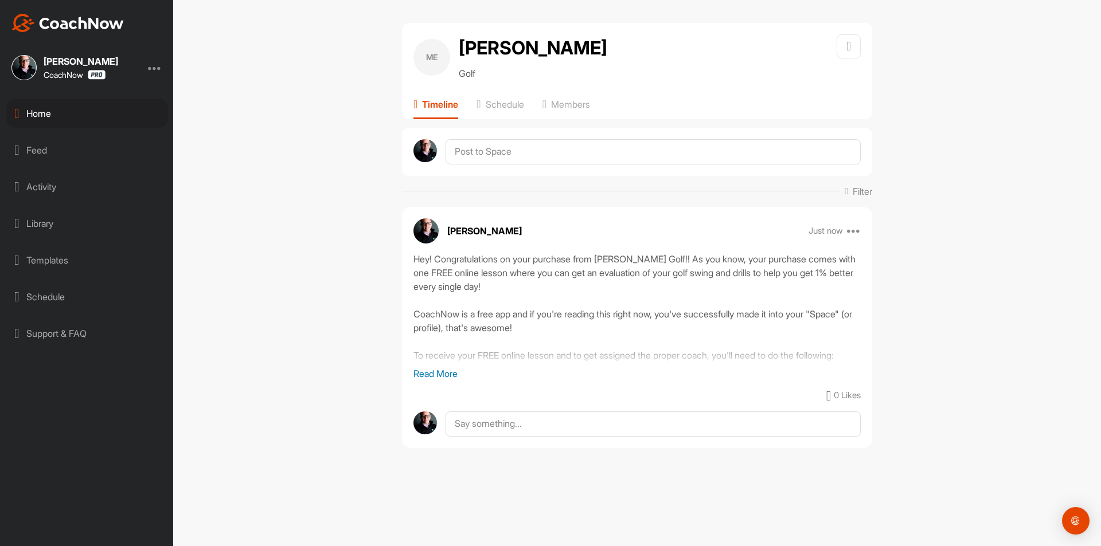
click at [124, 108] on div "Home" at bounding box center [87, 113] width 162 height 29
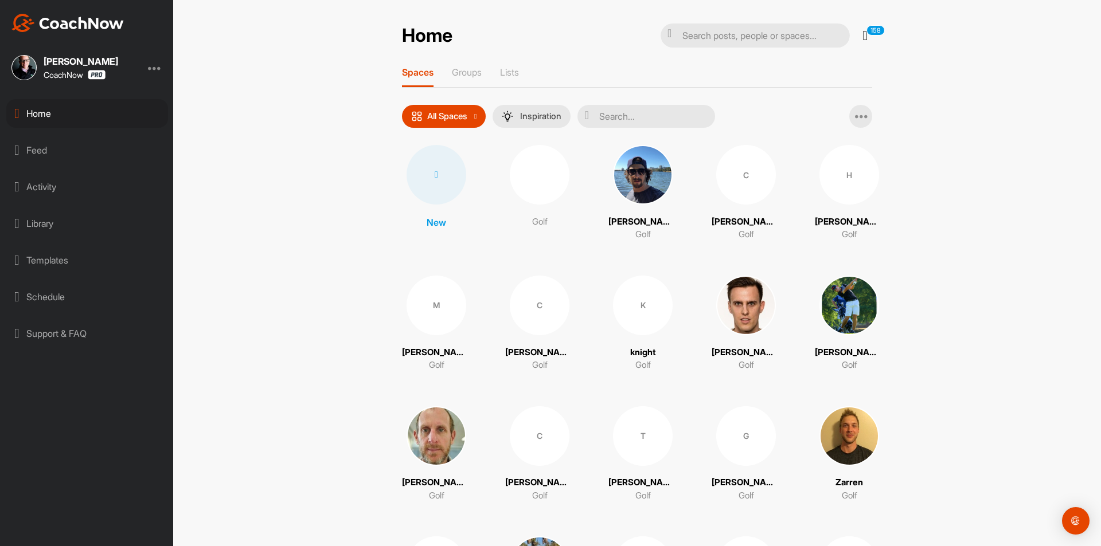
click at [444, 163] on div at bounding box center [437, 175] width 60 height 60
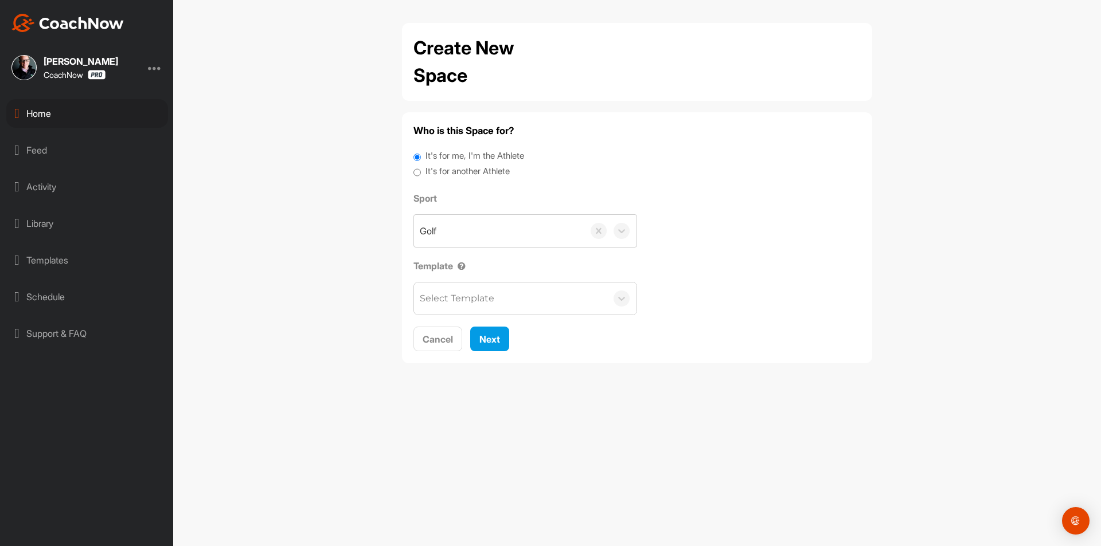
click at [459, 170] on label "It's for another Athlete" at bounding box center [467, 171] width 84 height 13
click at [421, 170] on input "It's for another Athlete" at bounding box center [416, 172] width 7 height 15
radio input "true"
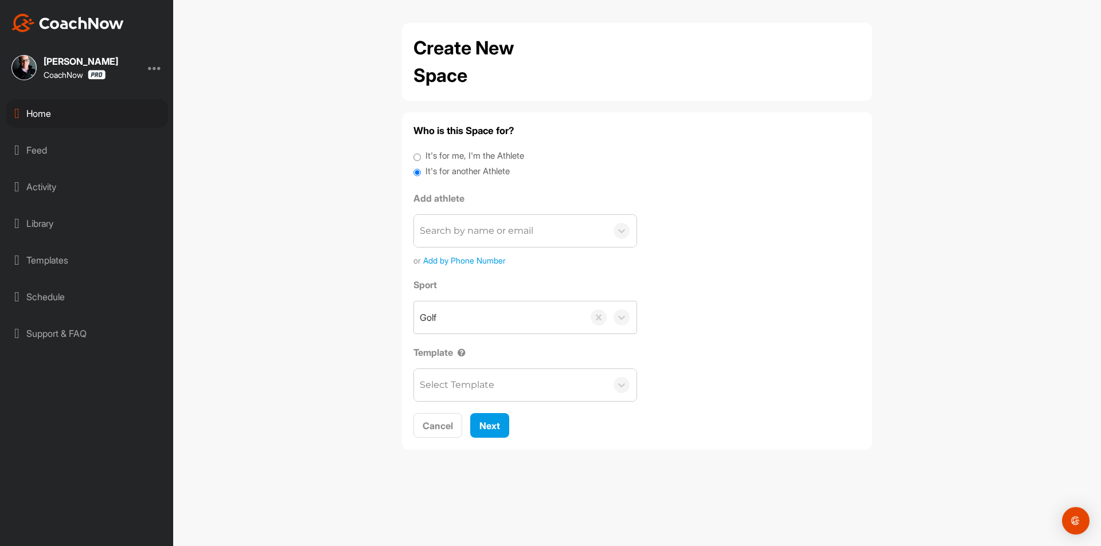
click at [465, 229] on div "Search by name or email" at bounding box center [477, 231] width 114 height 14
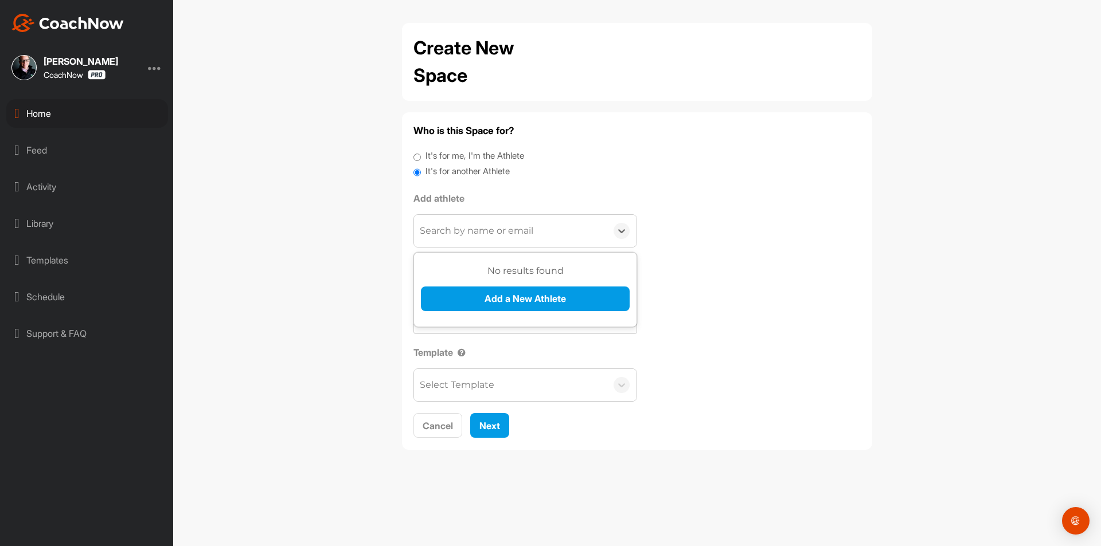
paste input "jrwaddell@comcast.net"
type input "jrwaddell@comcast.net"
click at [509, 296] on button "Add a New Athlete" at bounding box center [525, 299] width 209 height 25
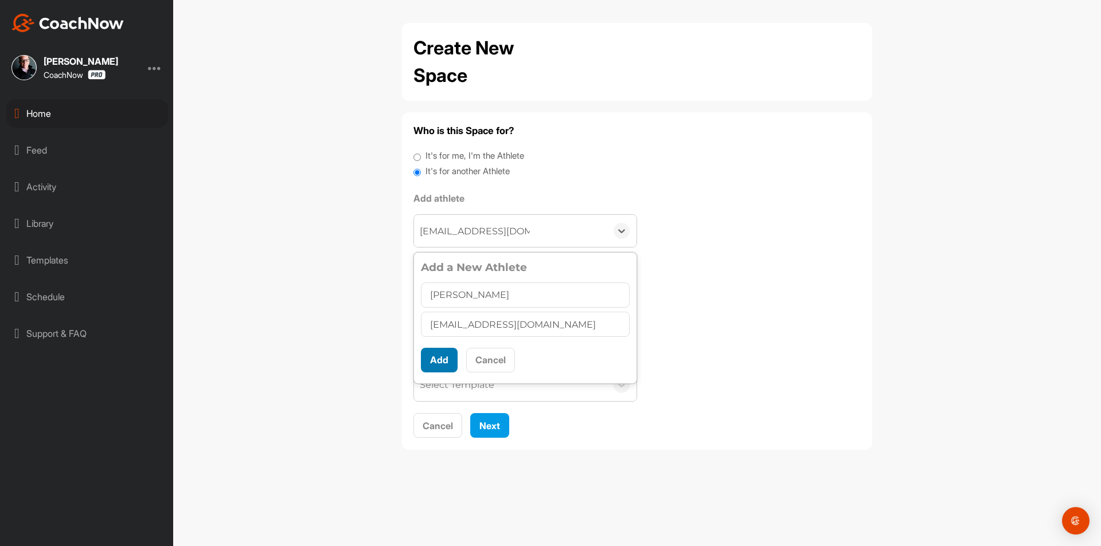
type input "John Waddell"
click at [428, 358] on button "Add" at bounding box center [439, 360] width 37 height 25
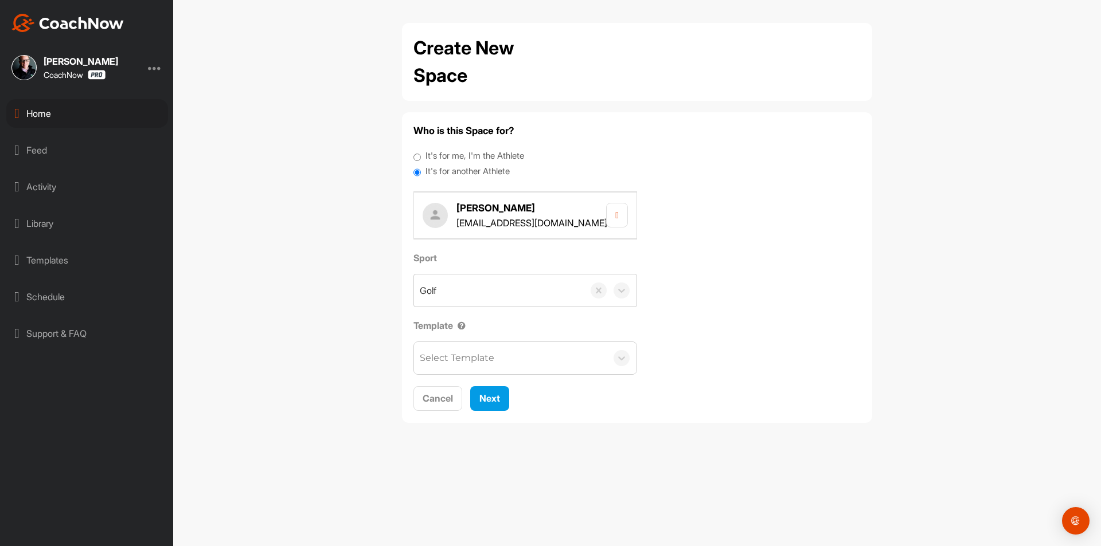
click at [477, 362] on div "Select Template" at bounding box center [457, 358] width 75 height 14
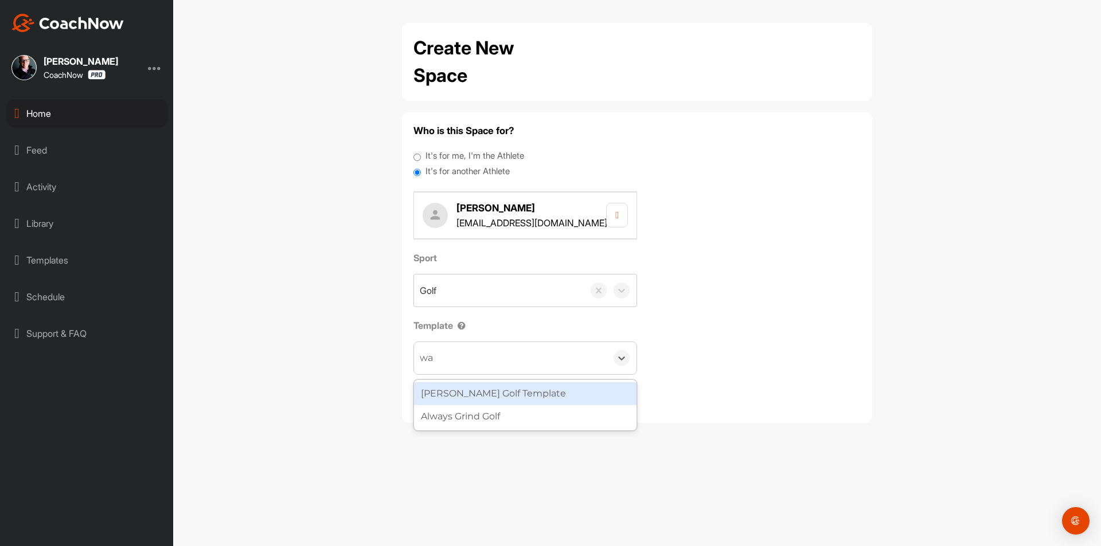
type input "wat"
click at [500, 397] on div "[PERSON_NAME] Golf Template" at bounding box center [525, 393] width 222 height 23
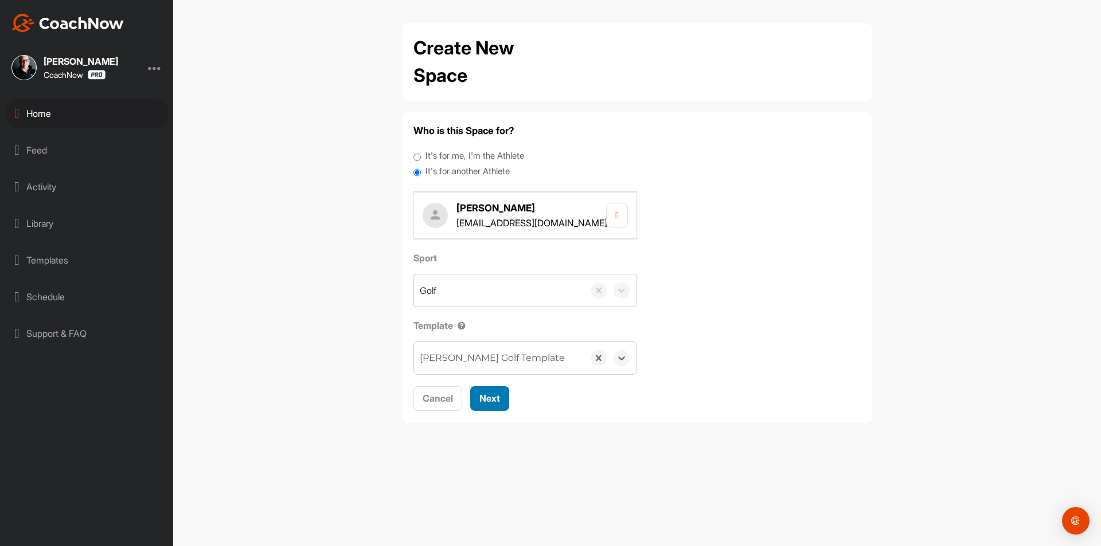
click at [498, 397] on span "Next" at bounding box center [489, 398] width 21 height 11
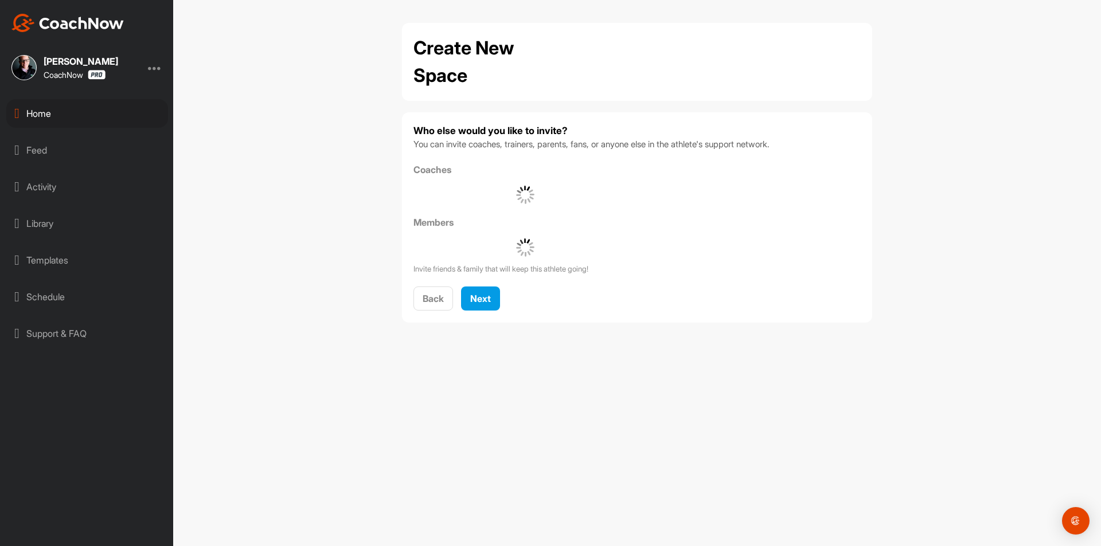
click at [483, 281] on div "Who else would you like to invite? You can invite coaches, trainers, parents, f…" at bounding box center [636, 218] width 447 height 188
click at [486, 306] on button "Next" at bounding box center [480, 299] width 39 height 25
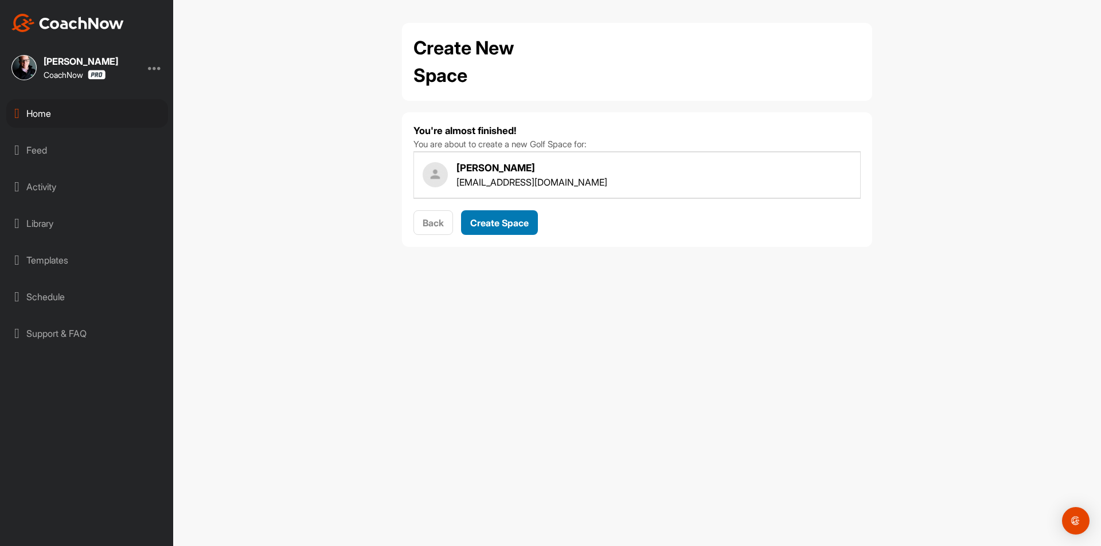
click at [497, 225] on span "Create Space" at bounding box center [499, 222] width 58 height 11
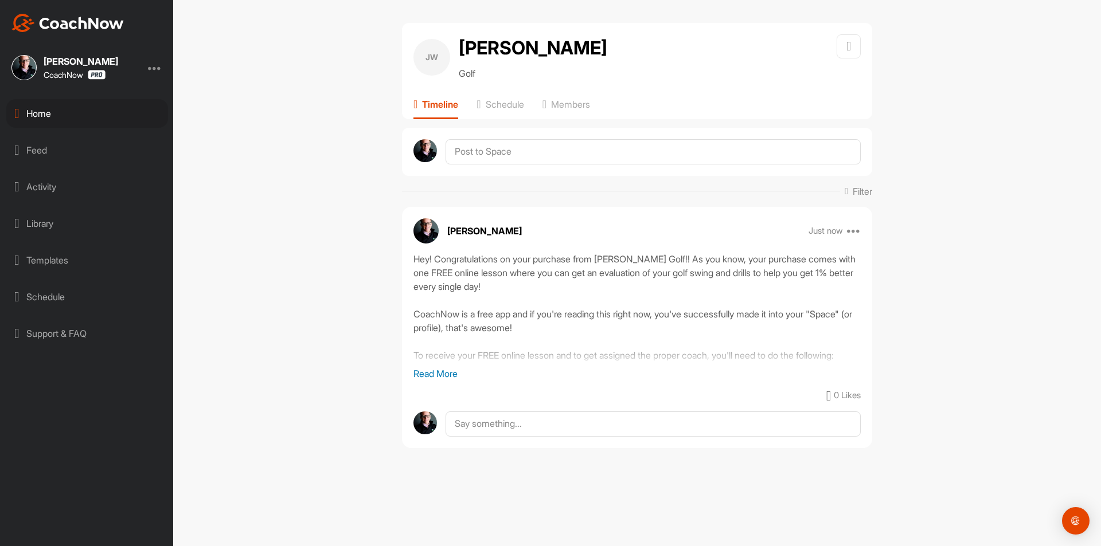
click at [122, 107] on div "Home" at bounding box center [87, 113] width 162 height 29
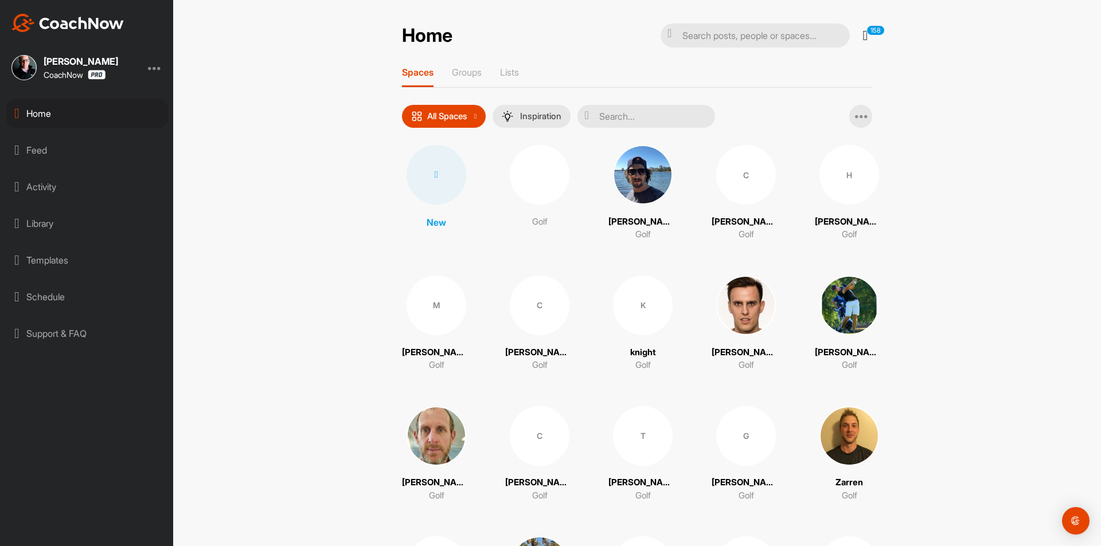
click at [433, 186] on div at bounding box center [437, 175] width 60 height 60
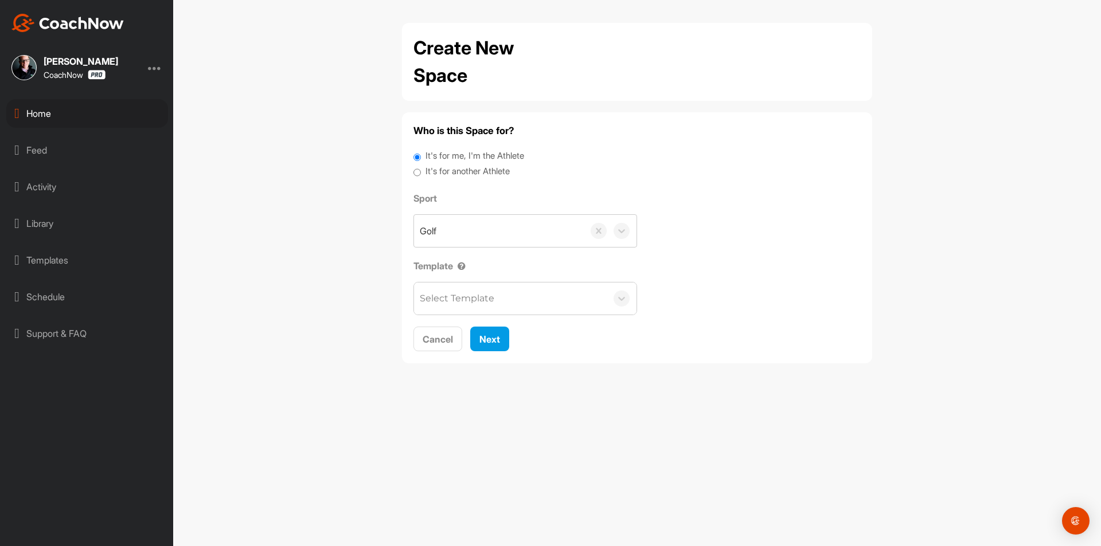
click at [440, 170] on label "It's for another Athlete" at bounding box center [467, 171] width 84 height 13
click at [421, 170] on input "It's for another Athlete" at bounding box center [416, 172] width 7 height 15
radio input "true"
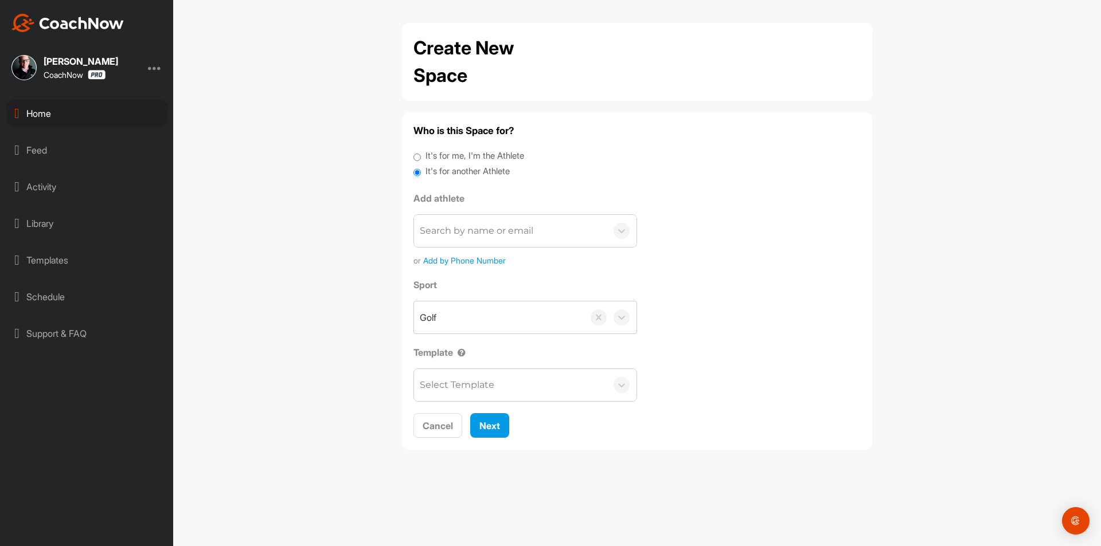
click at [447, 232] on div "Search by name or email" at bounding box center [477, 231] width 114 height 14
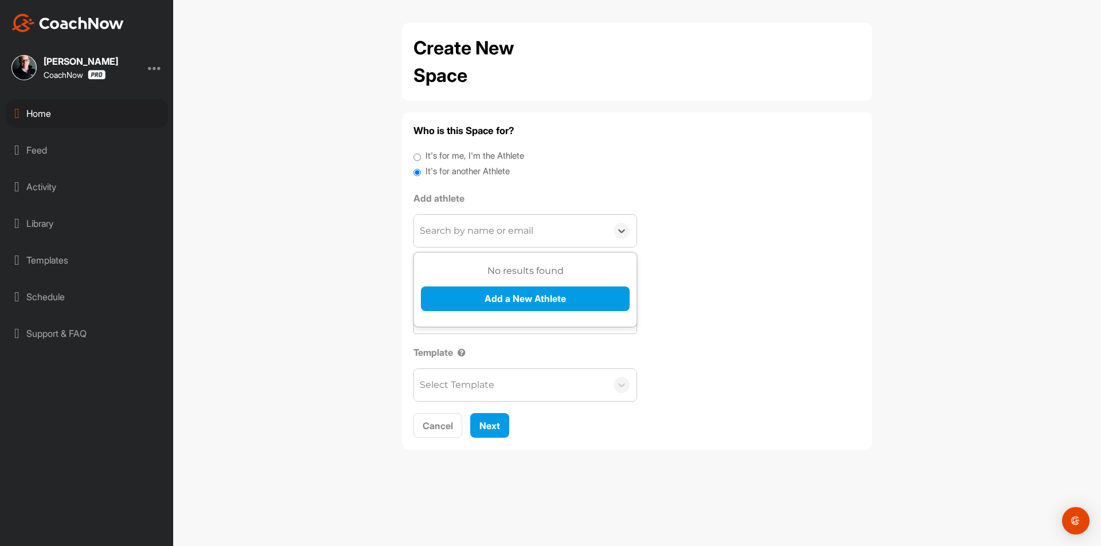
paste input "jason.cesta@me.com"
type input "jason.cesta@me.com"
click at [467, 299] on button "Add a New Athlete" at bounding box center [525, 299] width 209 height 25
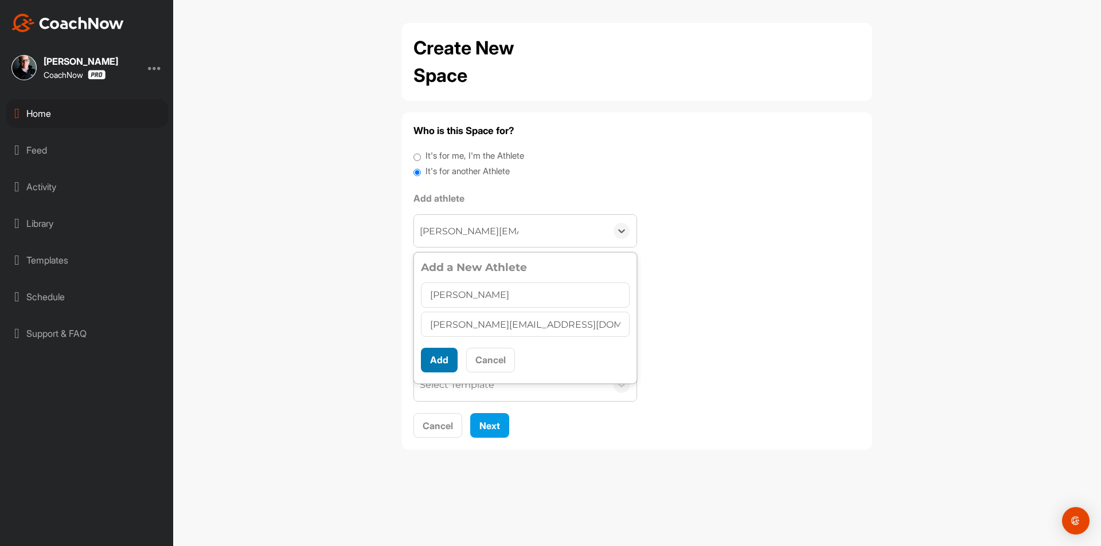
type input "Jason Cesta"
click at [445, 354] on button "Add" at bounding box center [439, 360] width 37 height 25
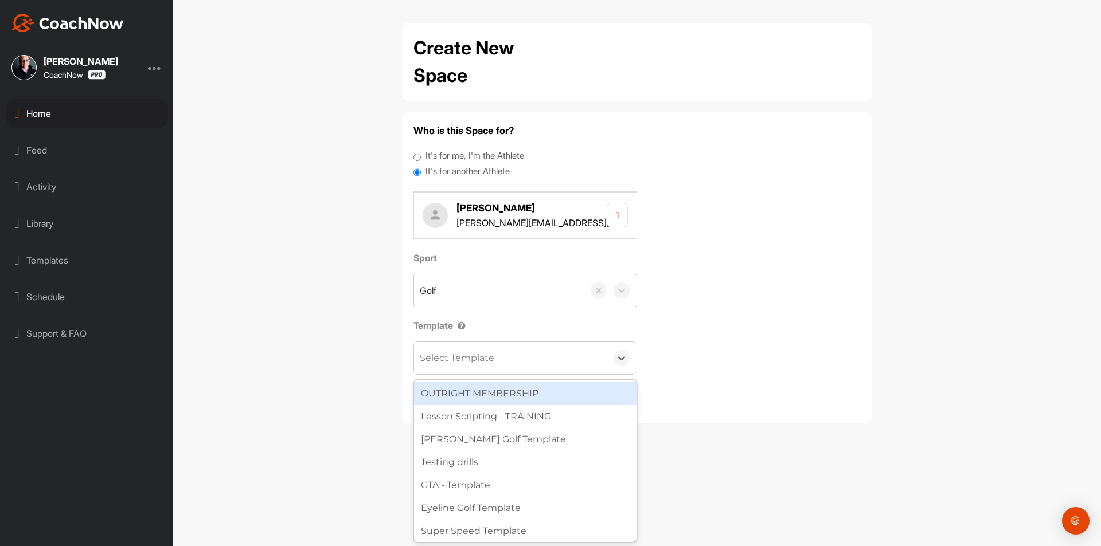
click at [448, 357] on div "Select Template" at bounding box center [457, 358] width 75 height 14
type input "wat"
click at [468, 396] on div "[PERSON_NAME] Golf Template" at bounding box center [525, 393] width 222 height 23
click at [493, 401] on span "Next" at bounding box center [489, 398] width 21 height 11
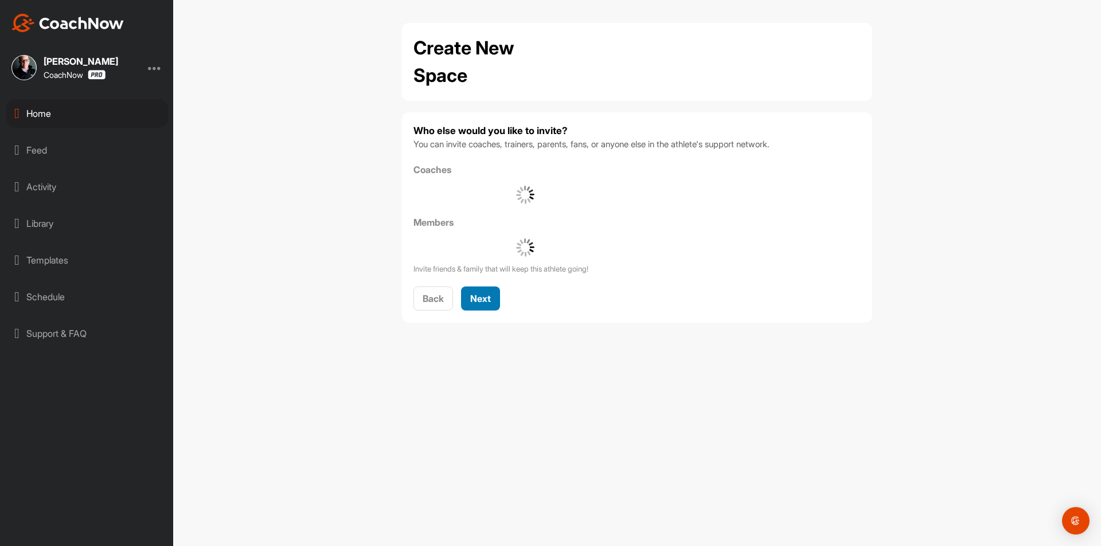
click at [479, 302] on span "Next" at bounding box center [480, 298] width 21 height 11
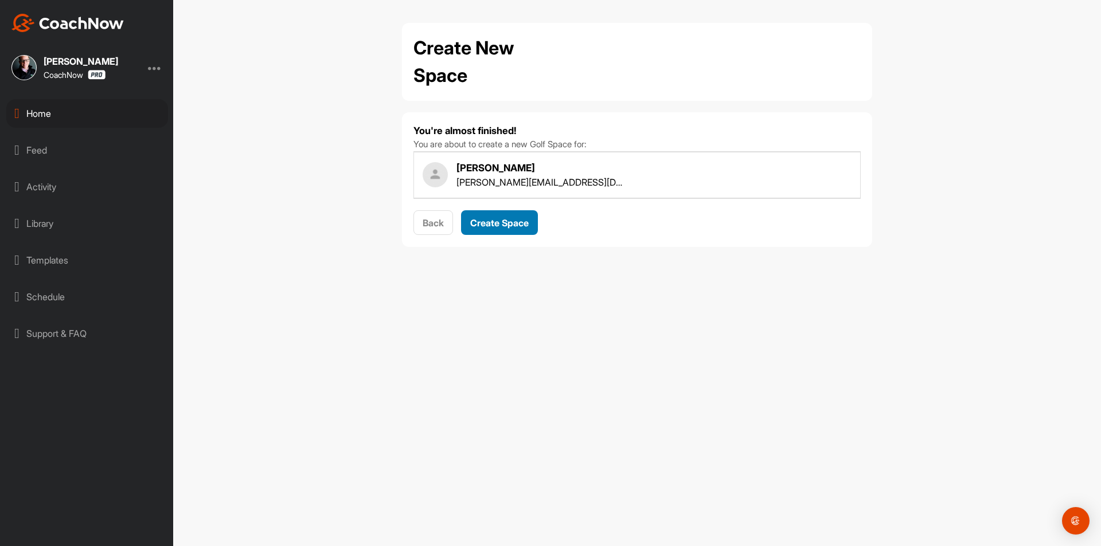
click at [485, 225] on span "Create Space" at bounding box center [499, 222] width 58 height 11
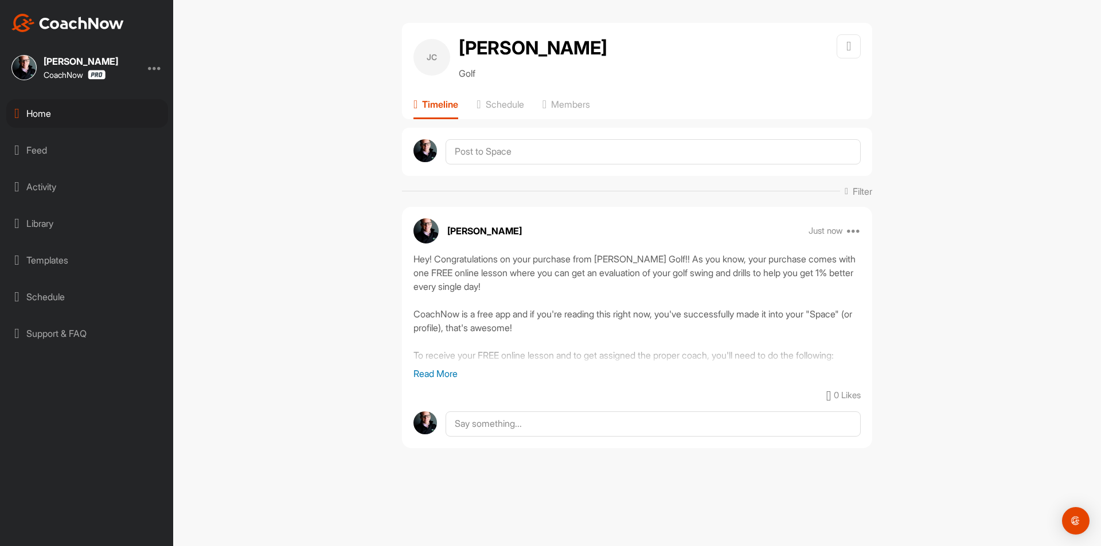
click at [114, 110] on div "Home" at bounding box center [87, 113] width 162 height 29
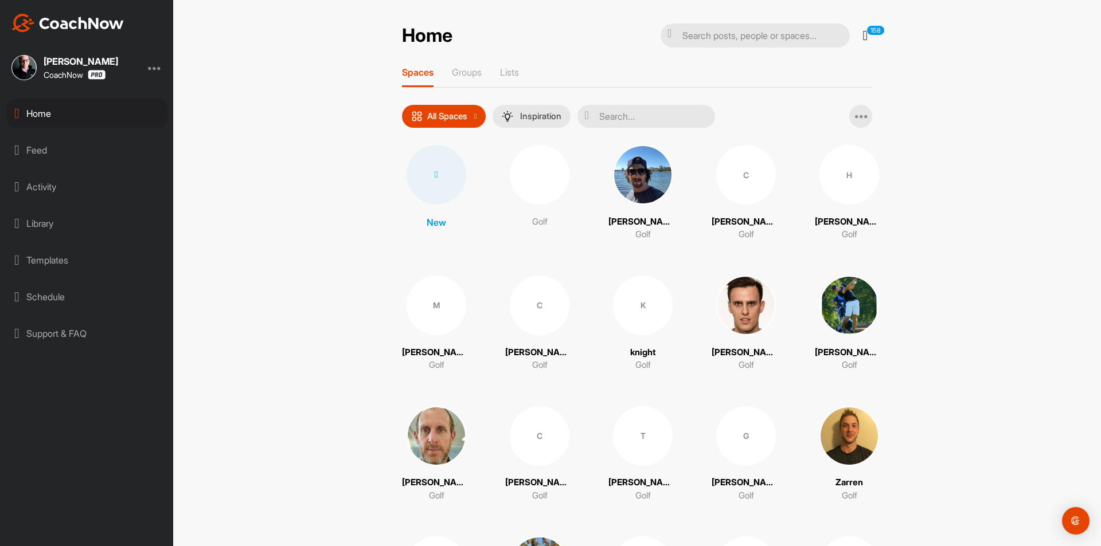
click at [448, 188] on div at bounding box center [437, 175] width 60 height 60
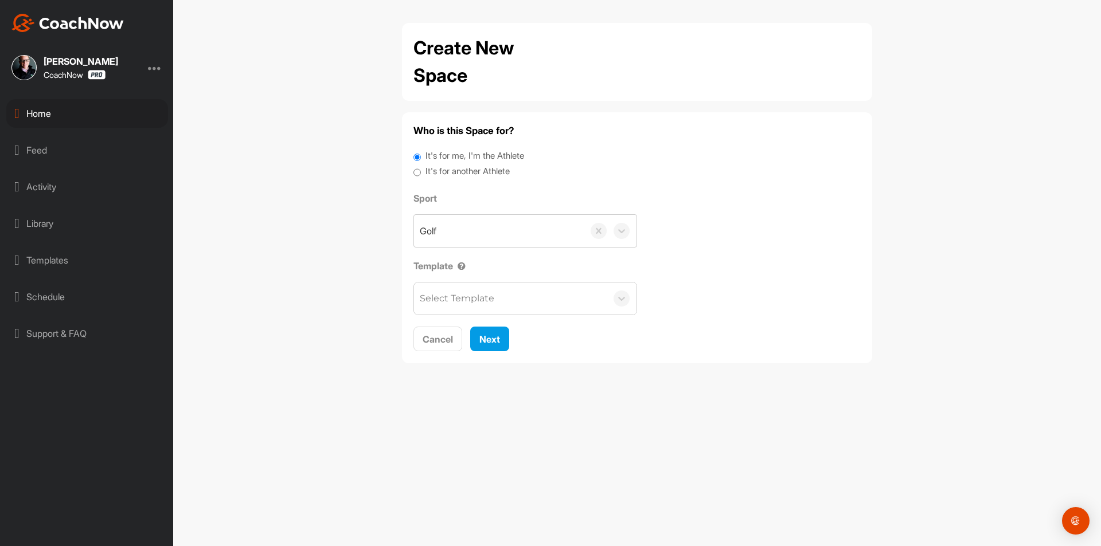
click at [454, 173] on label "It's for another Athlete" at bounding box center [467, 171] width 84 height 13
click at [421, 173] on input "It's for another Athlete" at bounding box center [416, 172] width 7 height 15
radio input "true"
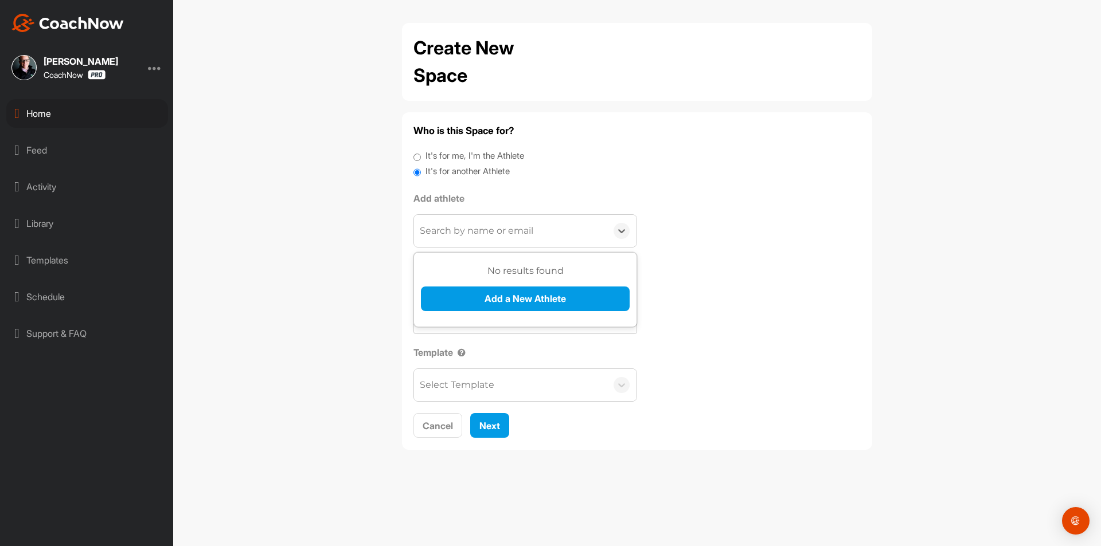
click at [457, 239] on div "Search by name or email" at bounding box center [510, 231] width 193 height 32
paste input "agaliber@me.com"
type input "agaliber@me.com"
click at [467, 287] on button "Add a New Athlete" at bounding box center [525, 299] width 209 height 25
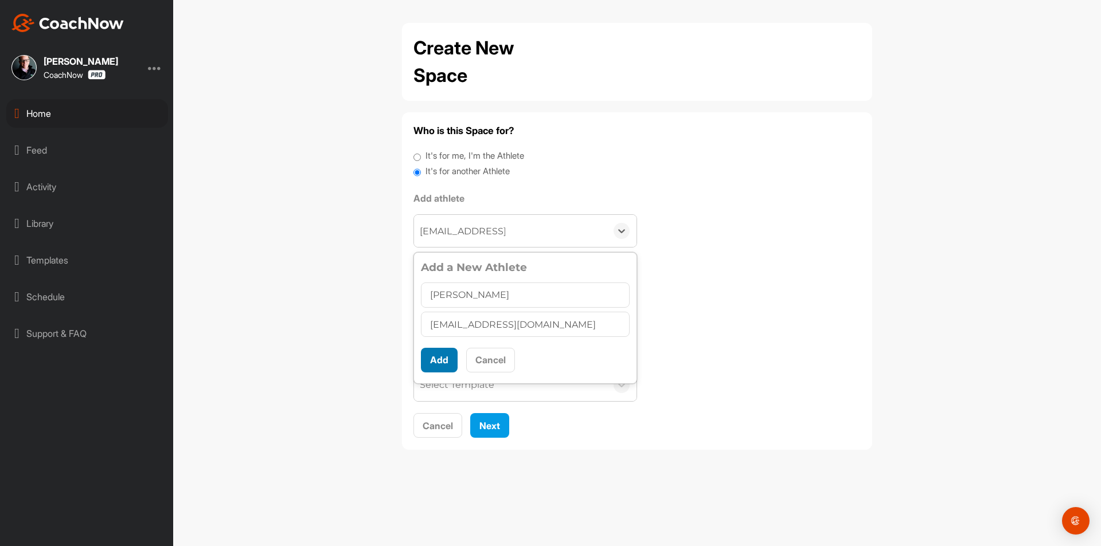
type input "[PERSON_NAME]"
click at [436, 349] on button "Add" at bounding box center [439, 360] width 37 height 25
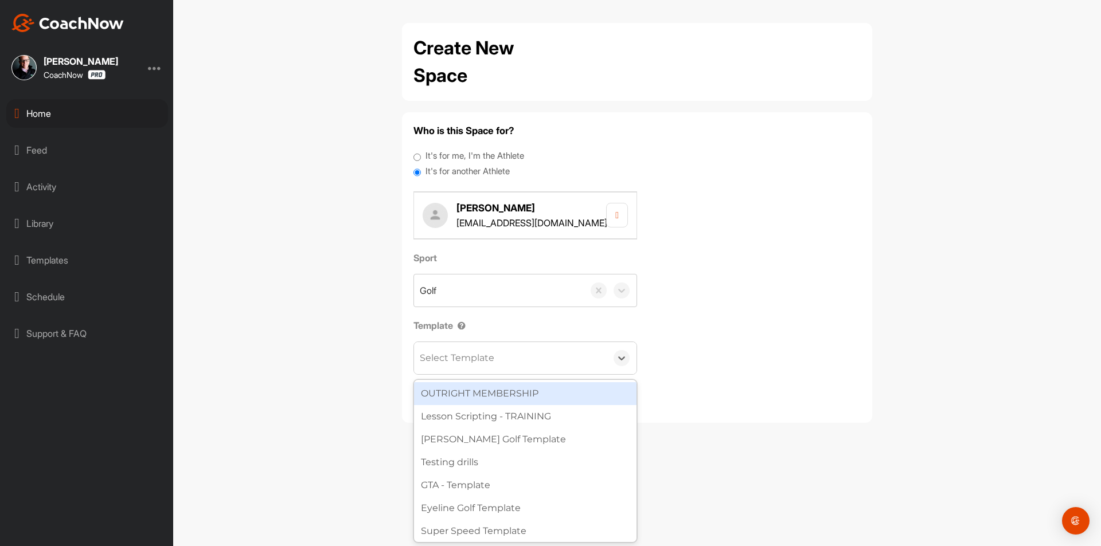
click at [475, 353] on div "Select Template" at bounding box center [457, 358] width 75 height 14
type input "wat"
click at [486, 397] on div "[PERSON_NAME] Golf Template" at bounding box center [525, 393] width 222 height 23
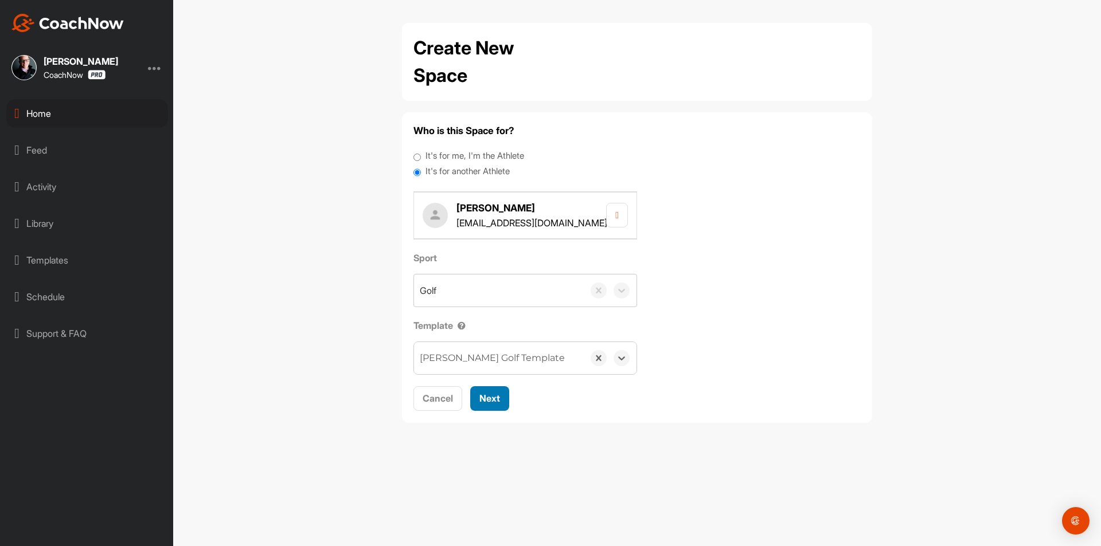
drag, startPoint x: 493, startPoint y: 396, endPoint x: 488, endPoint y: 380, distance: 16.7
click at [492, 394] on span "Next" at bounding box center [489, 398] width 21 height 11
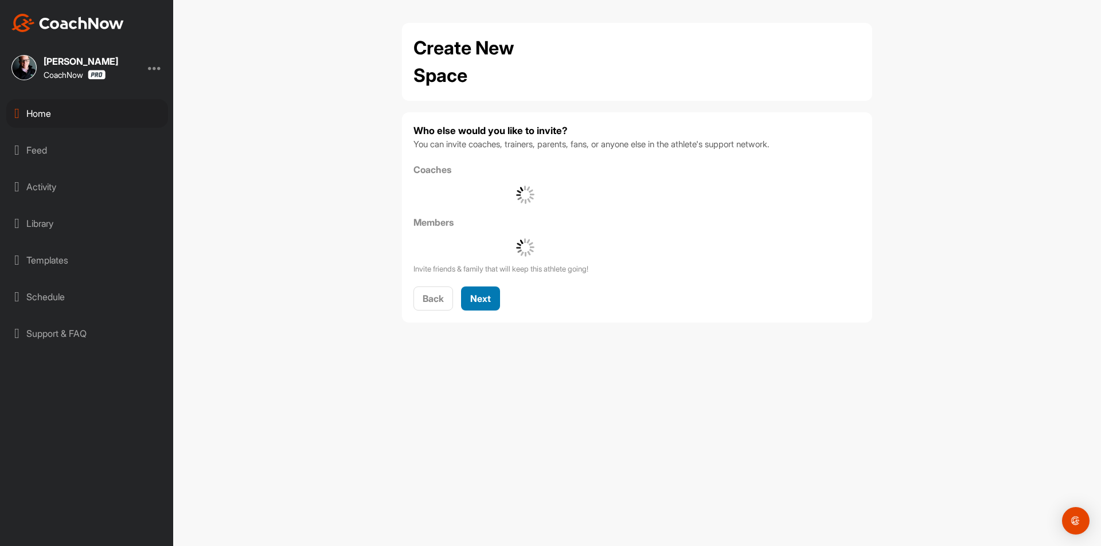
click at [476, 294] on span "Next" at bounding box center [480, 298] width 21 height 11
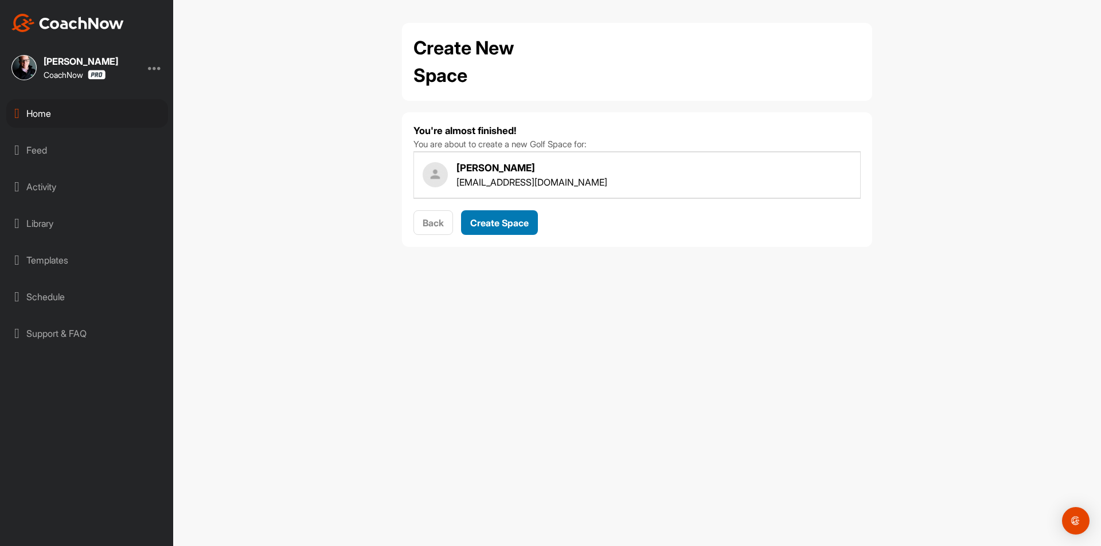
click at [491, 217] on span "Create Space" at bounding box center [499, 222] width 58 height 11
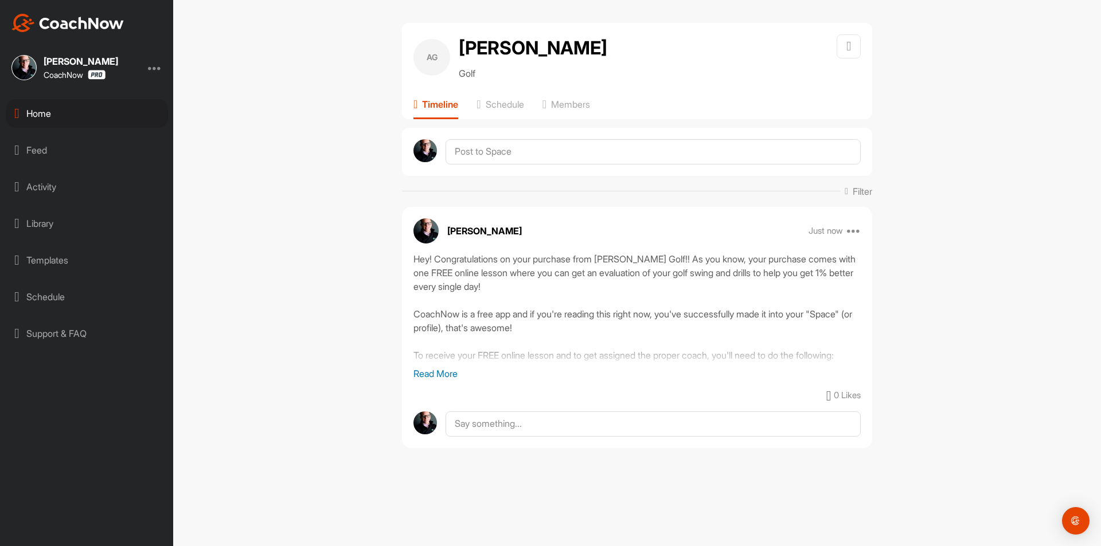
click at [112, 110] on div "Home" at bounding box center [87, 113] width 162 height 29
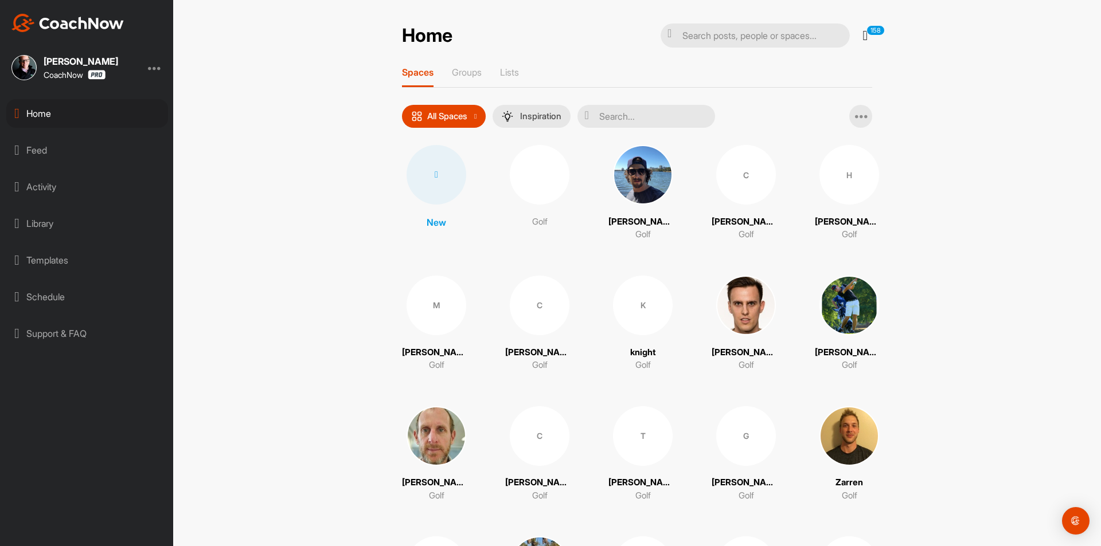
click at [438, 169] on div at bounding box center [437, 175] width 60 height 60
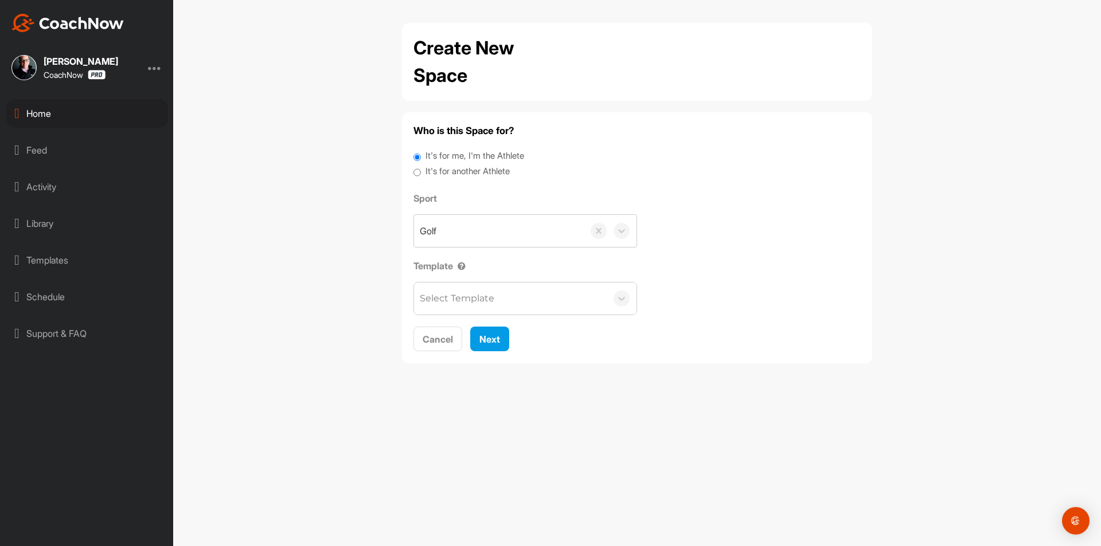
click at [467, 167] on label "It's for another Athlete" at bounding box center [467, 171] width 84 height 13
click at [421, 167] on input "It's for another Athlete" at bounding box center [416, 172] width 7 height 15
radio input "true"
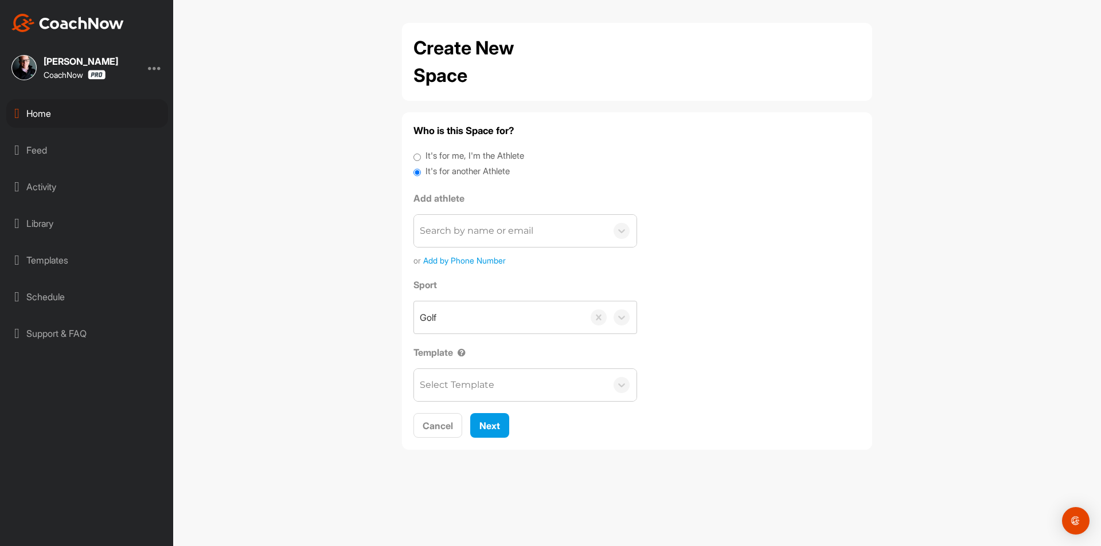
click at [493, 228] on div "Search by name or email" at bounding box center [477, 231] width 114 height 14
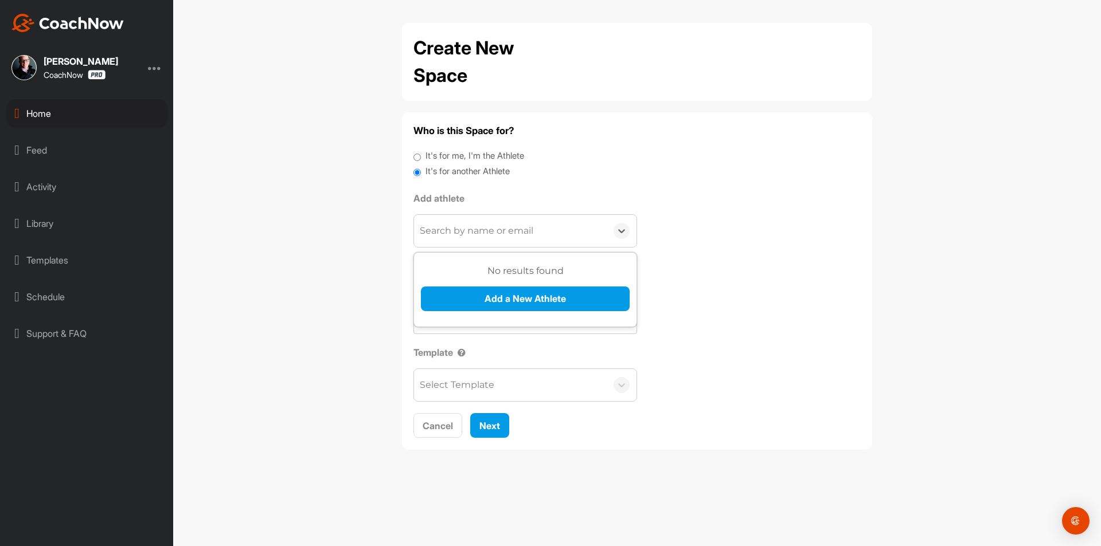
paste input "freytom@att.net"
type input "freytom@att.net"
click at [510, 307] on button "Add a New Athlete" at bounding box center [525, 299] width 209 height 25
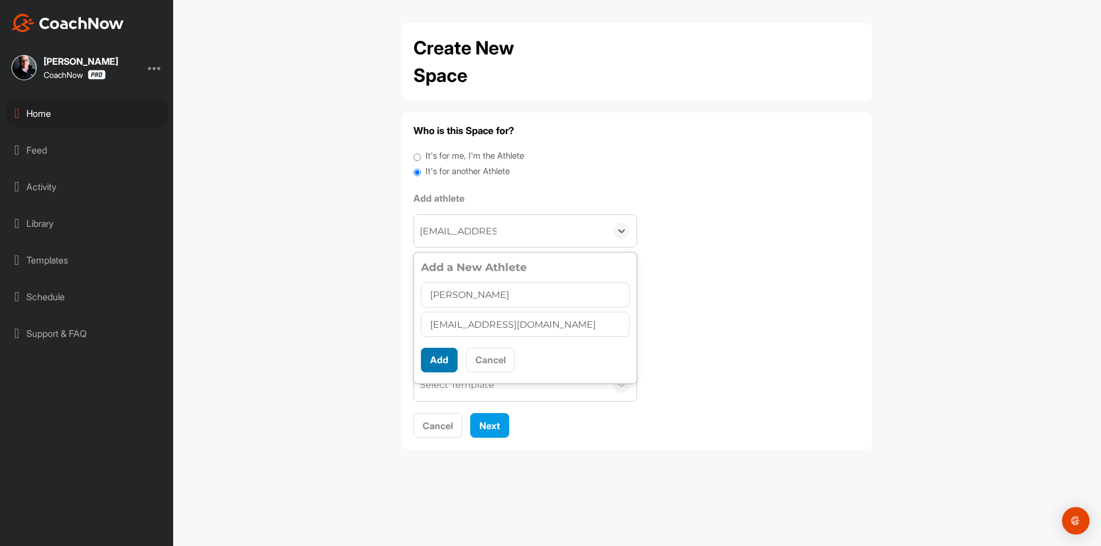
type input "Tom Frey"
click at [432, 349] on button "Add" at bounding box center [439, 360] width 37 height 25
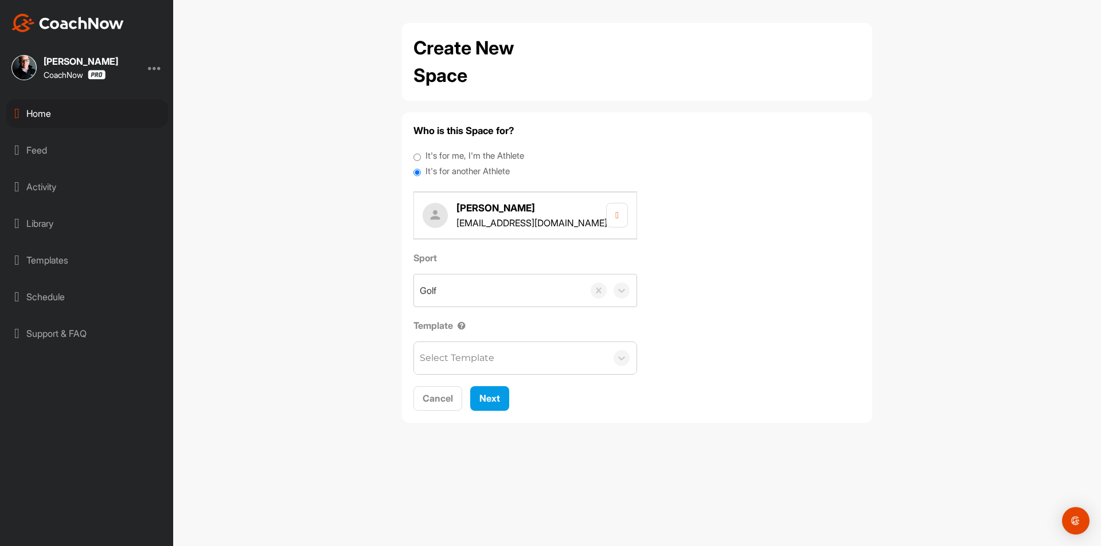
click at [459, 347] on div "Select Template" at bounding box center [510, 358] width 193 height 32
click at [463, 353] on div "Select Template" at bounding box center [457, 358] width 75 height 14
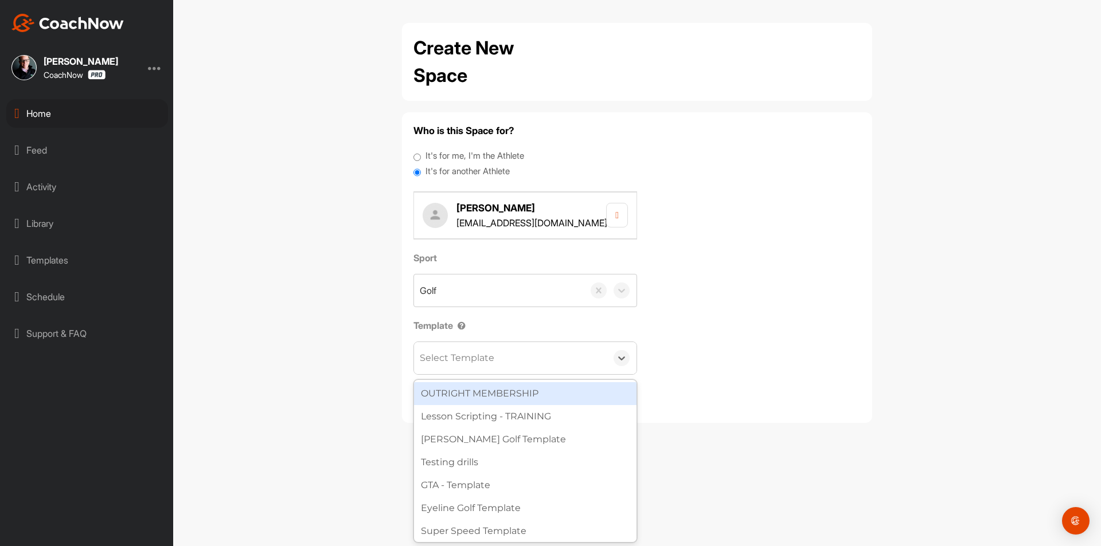
click at [464, 353] on div "Select Template" at bounding box center [457, 358] width 75 height 14
type input "wat"
click at [481, 398] on div "[PERSON_NAME] Golf Template" at bounding box center [525, 393] width 222 height 23
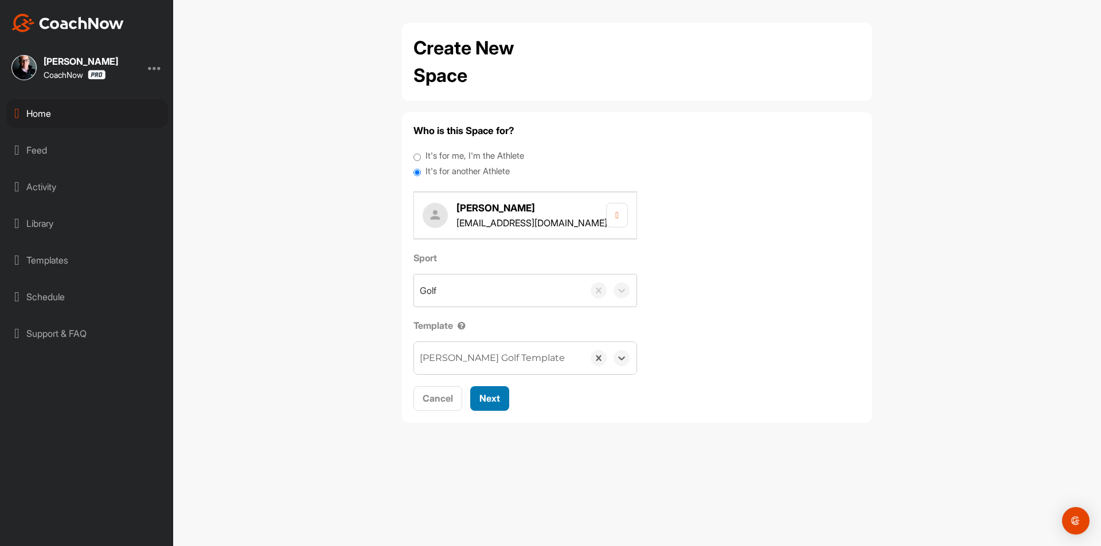
click at [487, 399] on span "Next" at bounding box center [489, 398] width 21 height 11
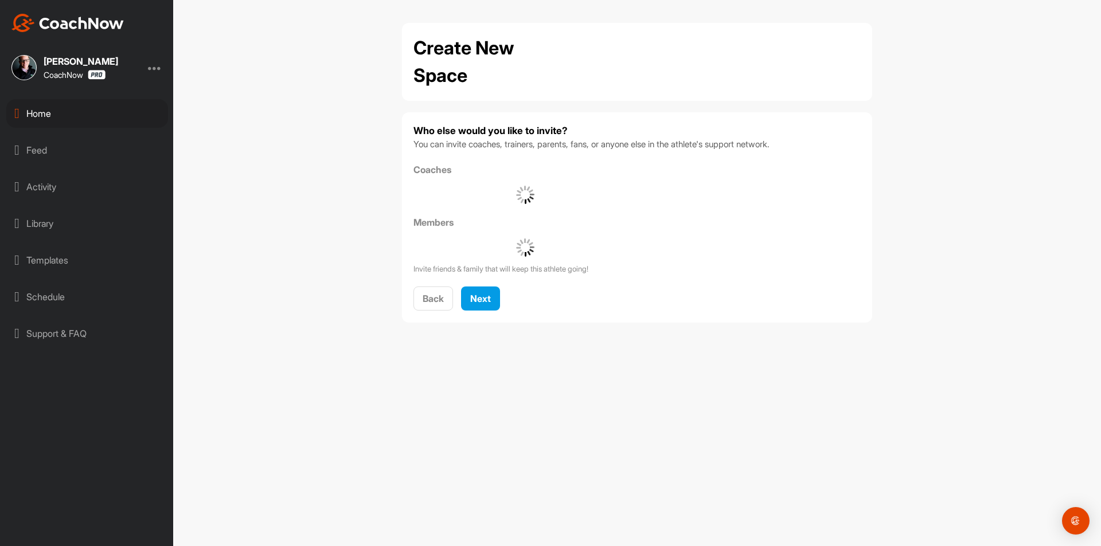
click at [477, 286] on div "Who else would you like to invite? You can invite coaches, trainers, parents, f…" at bounding box center [636, 218] width 447 height 188
click at [485, 302] on span "Next" at bounding box center [480, 298] width 21 height 11
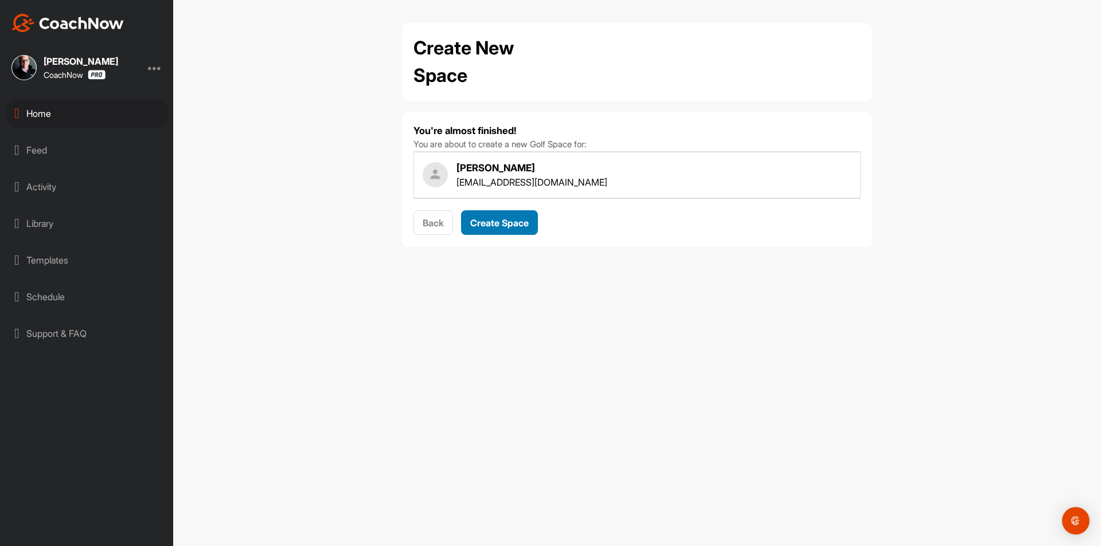
click at [497, 224] on span "Create Space" at bounding box center [499, 222] width 58 height 11
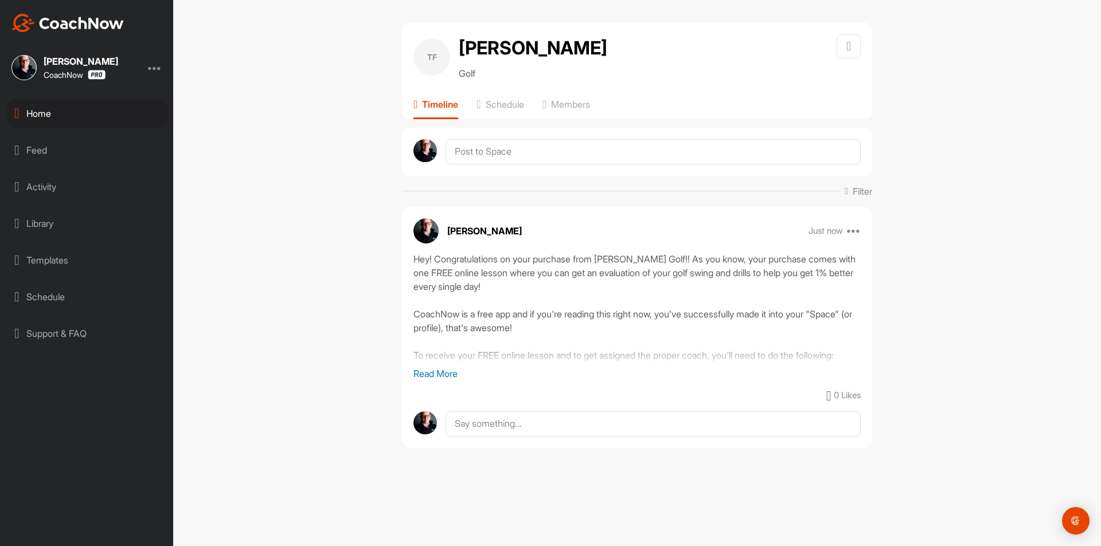
click at [99, 108] on div "Home" at bounding box center [87, 113] width 162 height 29
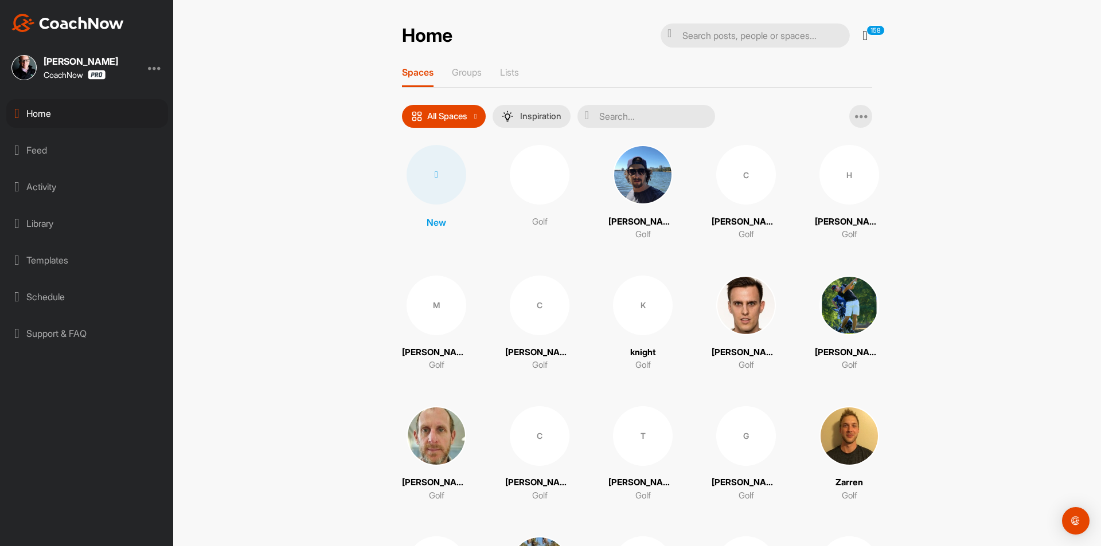
click at [434, 187] on div at bounding box center [437, 175] width 60 height 60
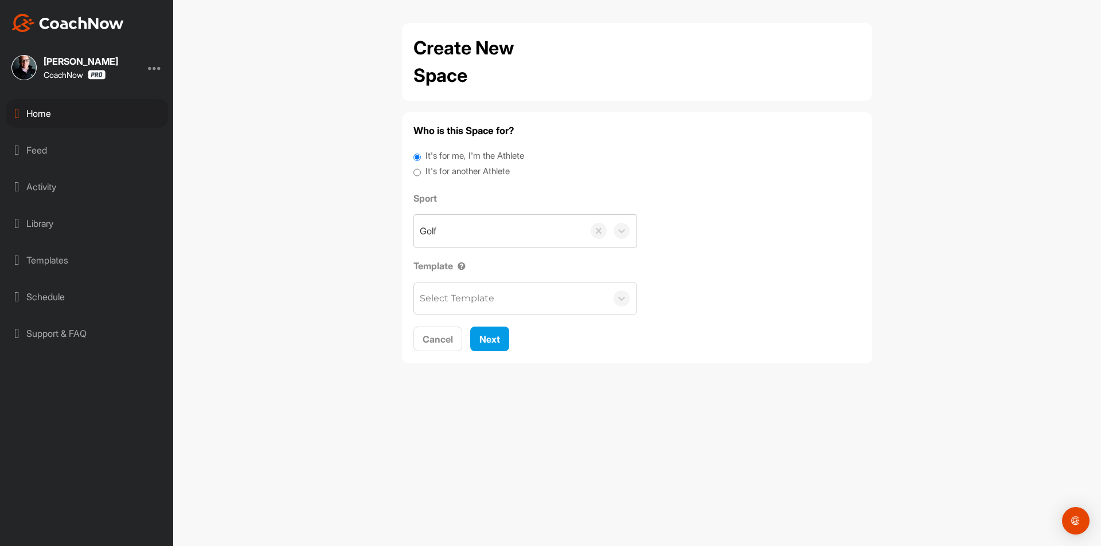
click at [475, 173] on label "It's for another Athlete" at bounding box center [467, 171] width 84 height 13
click at [421, 173] on input "It's for another Athlete" at bounding box center [416, 172] width 7 height 15
radio input "true"
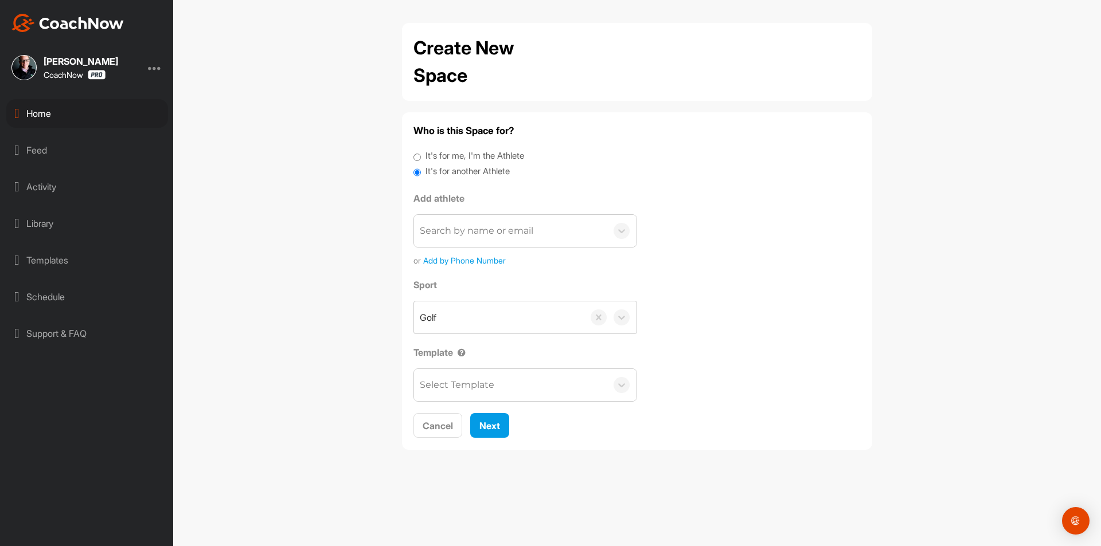
click at [482, 225] on div "Search by name or email" at bounding box center [477, 231] width 114 height 14
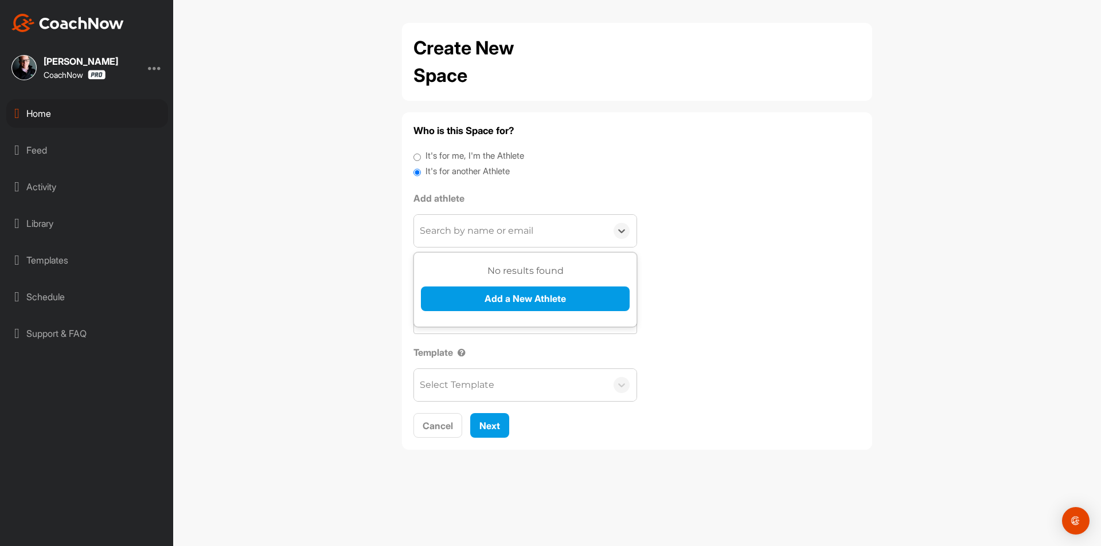
paste input "markm@lwllc.com"
type input "markm@lwllc.com"
click at [517, 300] on button "Add a New Athlete" at bounding box center [525, 299] width 209 height 25
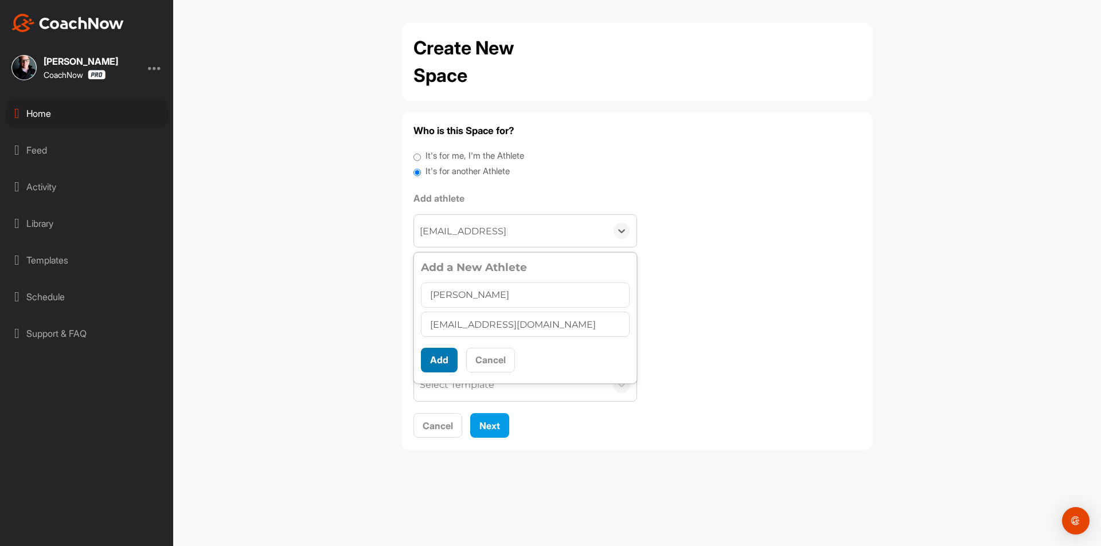
type input "Mark McGinnity"
click at [443, 349] on button "Add" at bounding box center [439, 360] width 37 height 25
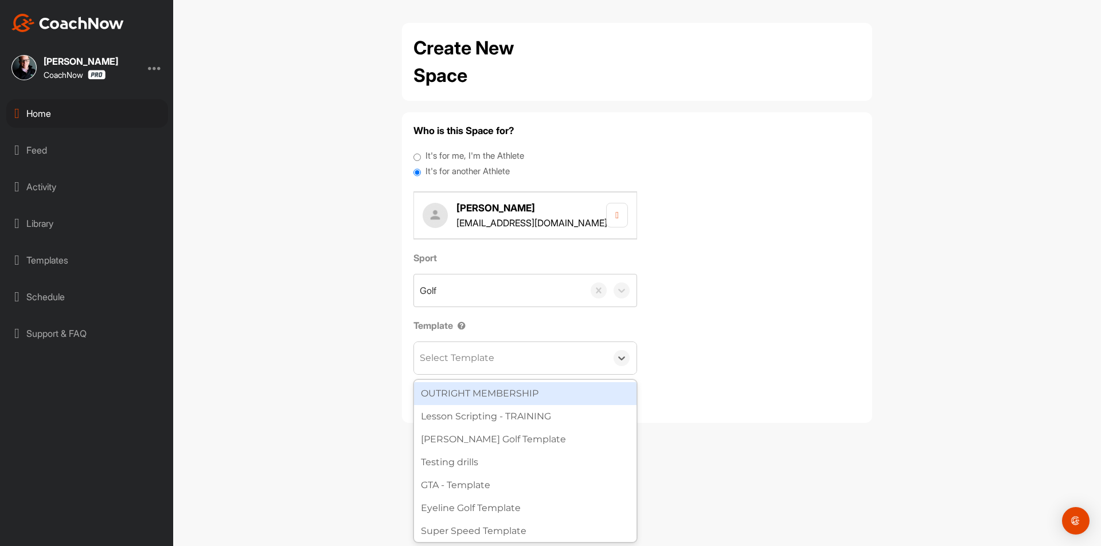
click at [446, 347] on div "Select Template" at bounding box center [510, 358] width 193 height 32
type input "wat"
click at [487, 397] on div "[PERSON_NAME] Golf Template" at bounding box center [525, 393] width 222 height 23
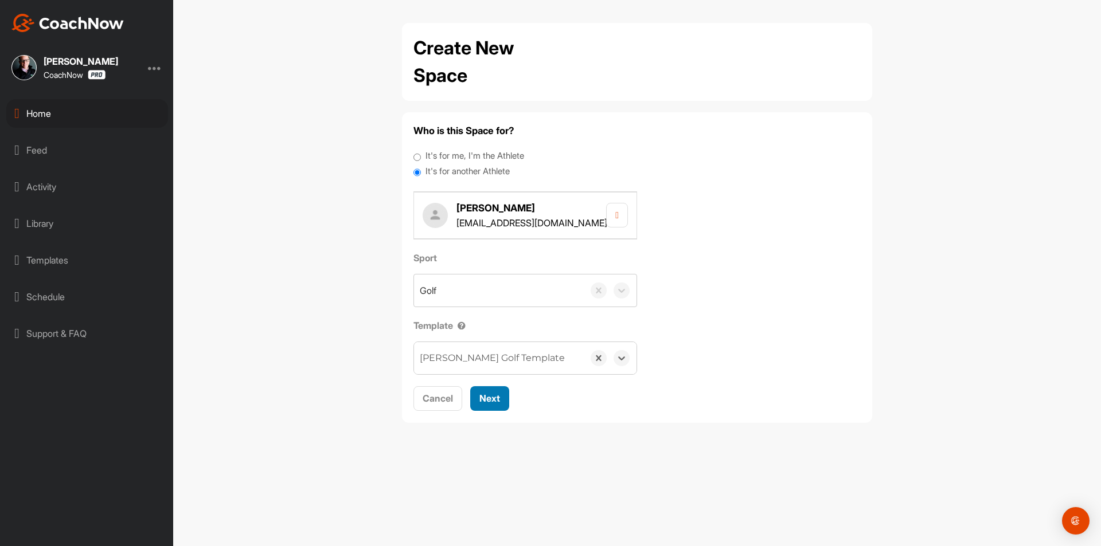
drag, startPoint x: 491, startPoint y: 397, endPoint x: 485, endPoint y: 373, distance: 24.8
click at [491, 396] on span "Next" at bounding box center [489, 398] width 21 height 11
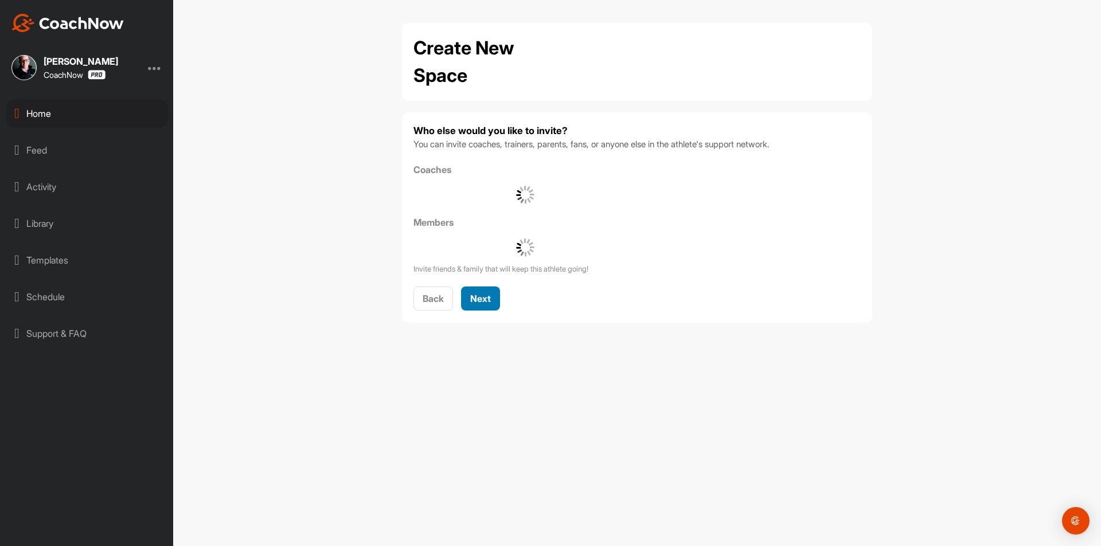
click at [484, 302] on span "Next" at bounding box center [480, 298] width 21 height 11
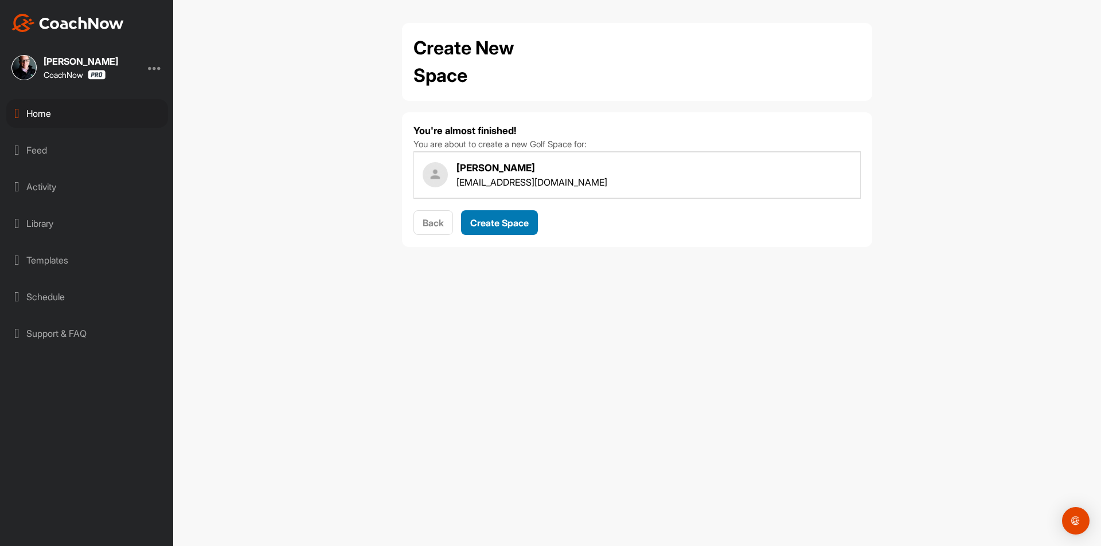
click at [488, 233] on button "Create Space" at bounding box center [499, 222] width 77 height 25
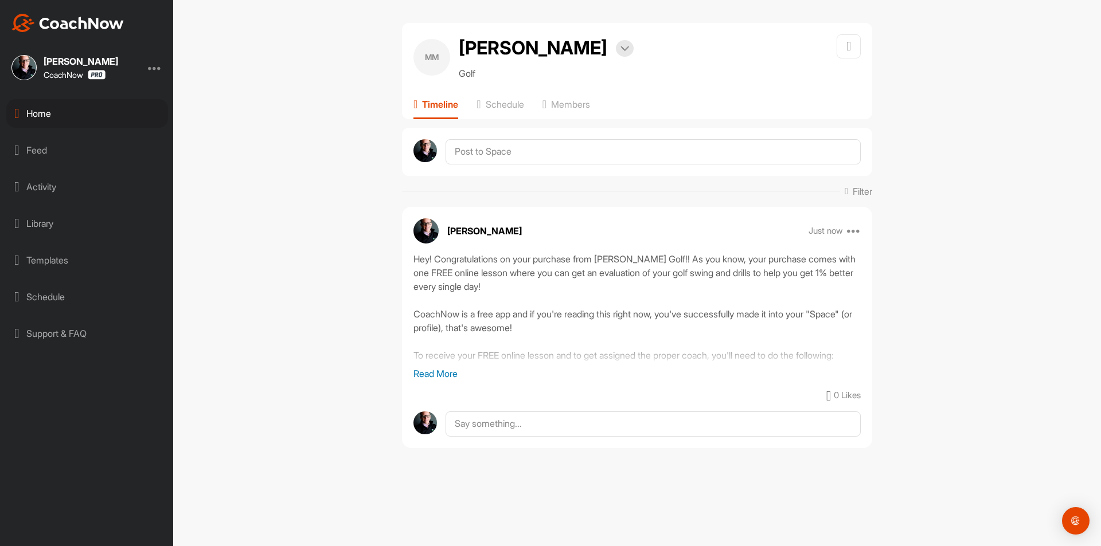
click at [101, 103] on div "Home" at bounding box center [87, 113] width 162 height 29
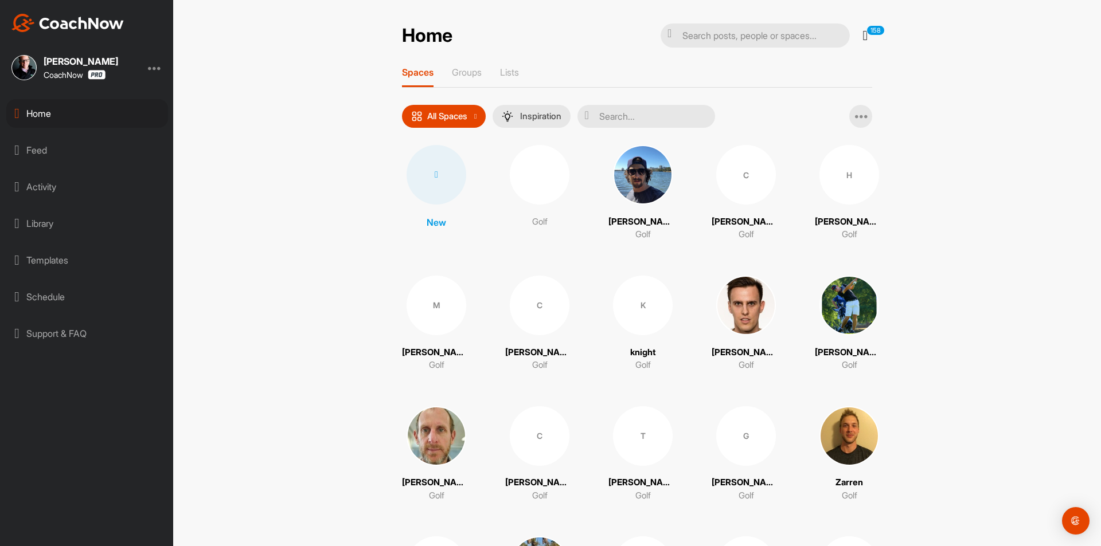
click at [435, 174] on icon at bounding box center [436, 174] width 3 height 9
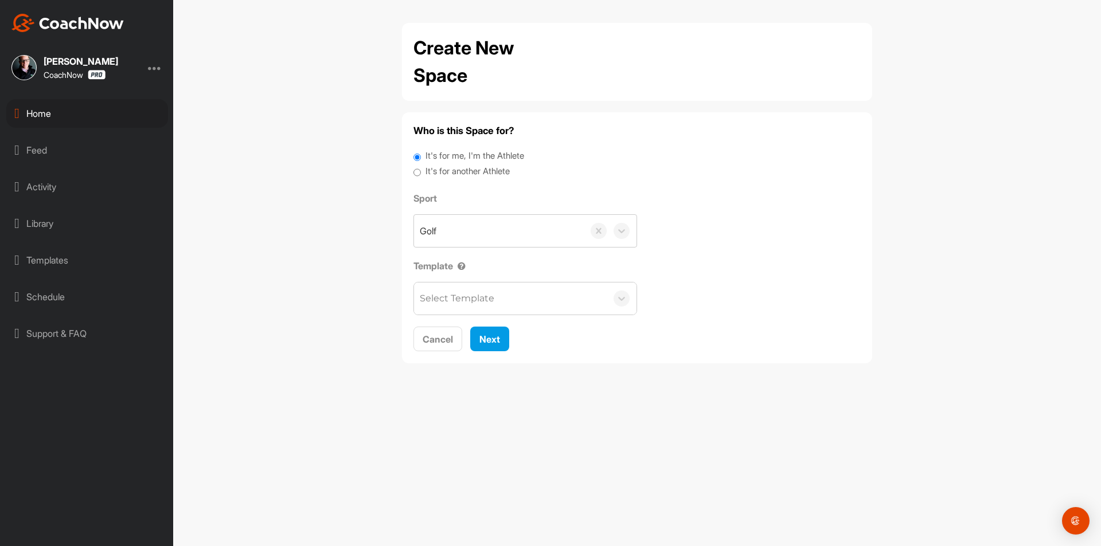
click at [455, 174] on label "It's for another Athlete" at bounding box center [467, 171] width 84 height 13
click at [421, 174] on input "It's for another Athlete" at bounding box center [416, 172] width 7 height 15
radio input "true"
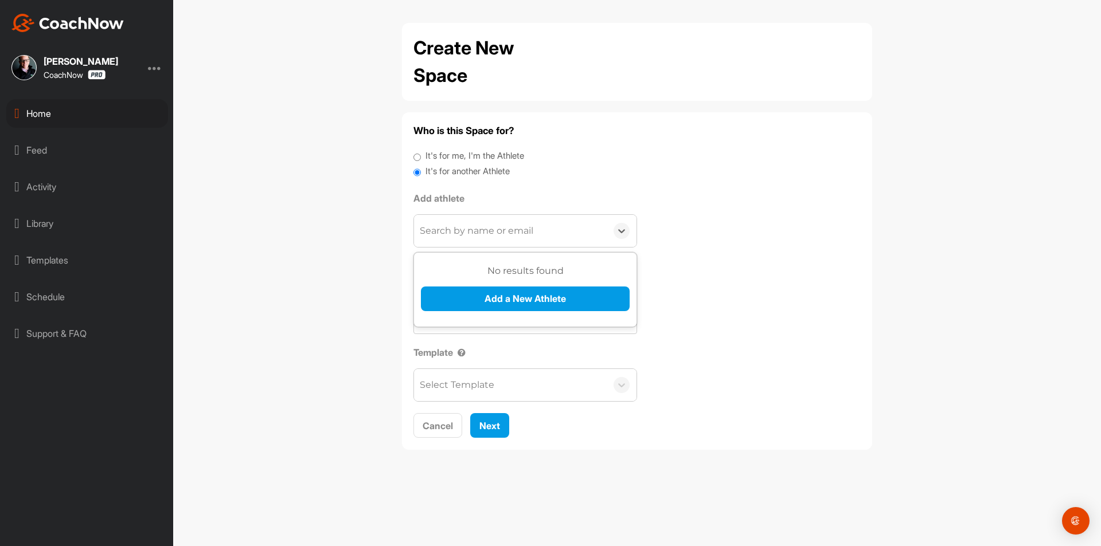
click at [459, 218] on div "Search by name or email" at bounding box center [510, 231] width 193 height 32
paste input "wgdarnell@cox.net"
type input "wgdarnell@cox.net"
click at [477, 303] on button "Add a New Athlete" at bounding box center [525, 299] width 209 height 25
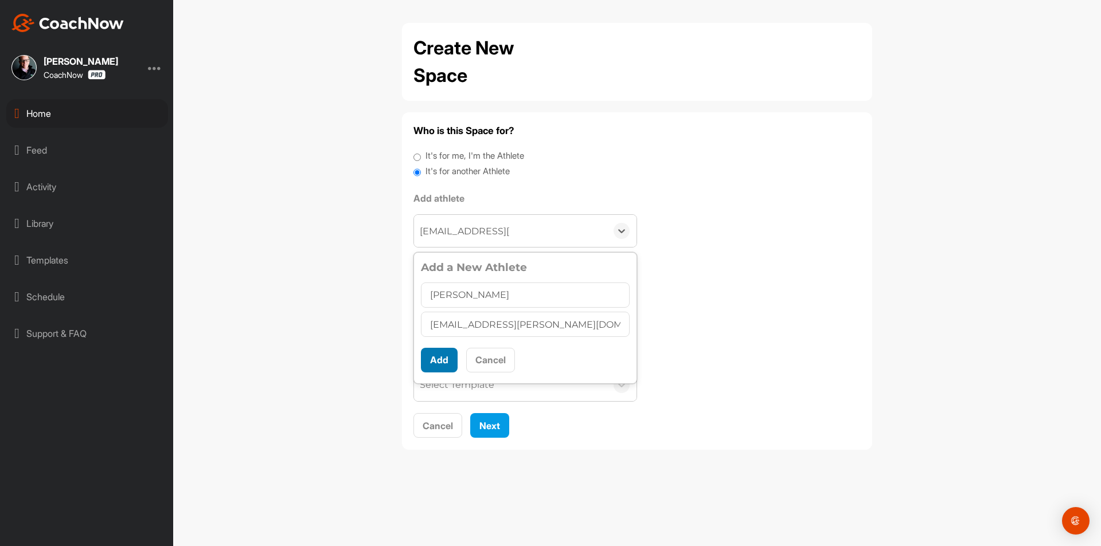
type input "William G Darnell"
click at [438, 364] on button "Add" at bounding box center [439, 360] width 37 height 25
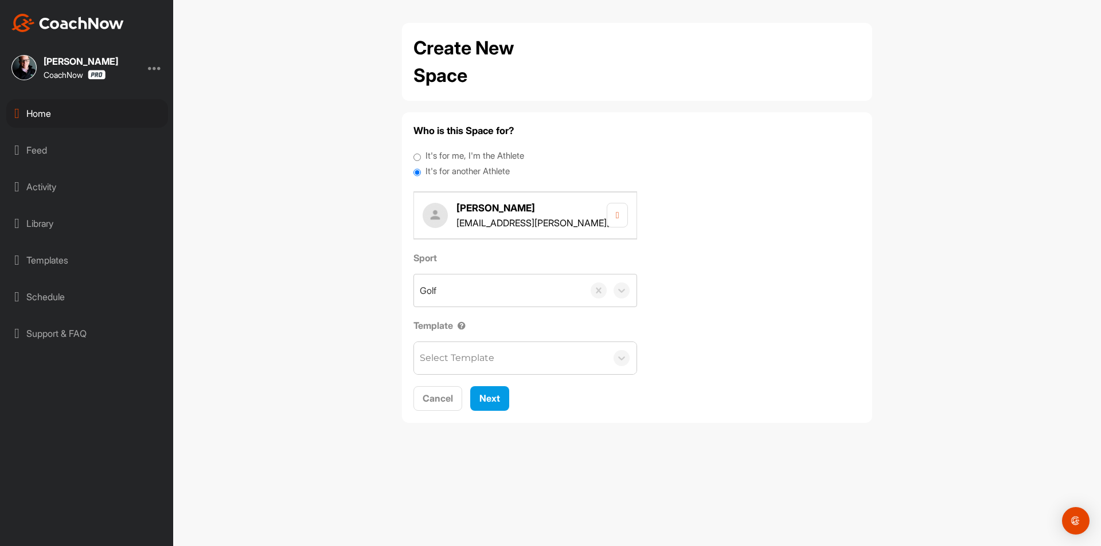
click at [460, 356] on div "Select Template" at bounding box center [457, 358] width 75 height 14
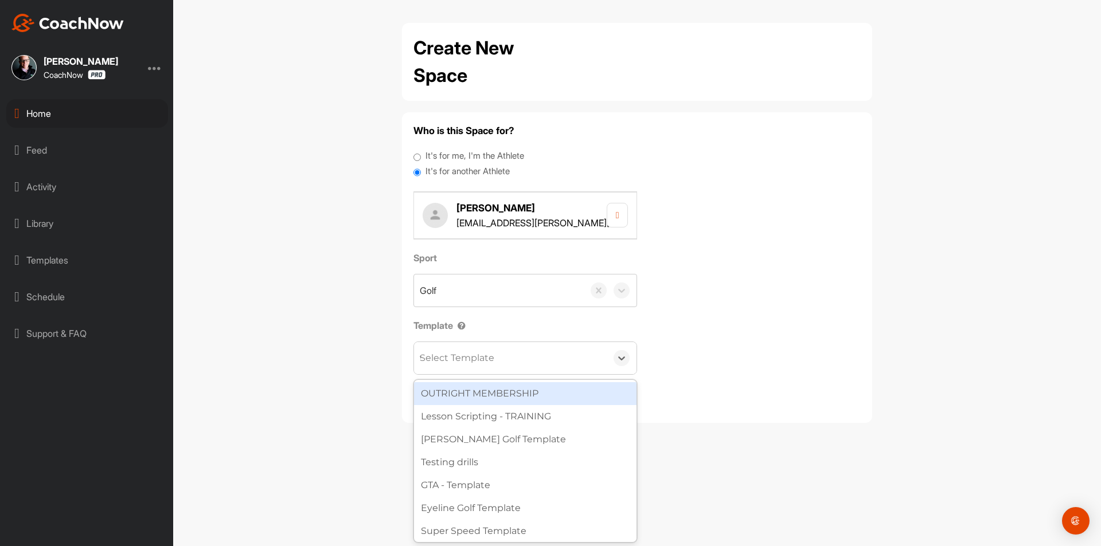
type input "wa"
click at [477, 397] on div "[PERSON_NAME] Golf Template" at bounding box center [525, 393] width 222 height 23
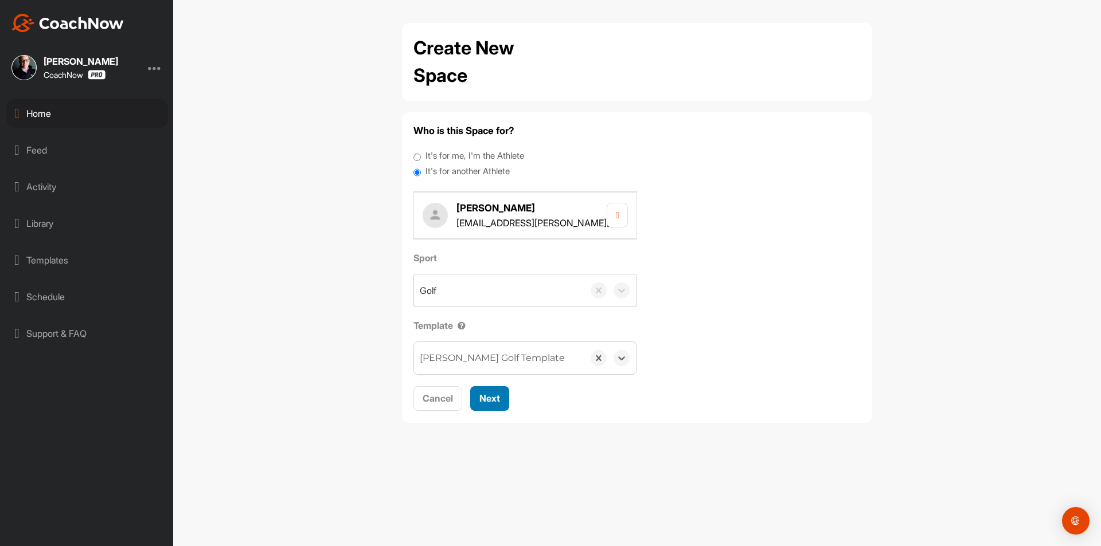
drag, startPoint x: 502, startPoint y: 399, endPoint x: 498, endPoint y: 391, distance: 9.0
click at [502, 398] on button "Next" at bounding box center [489, 398] width 39 height 25
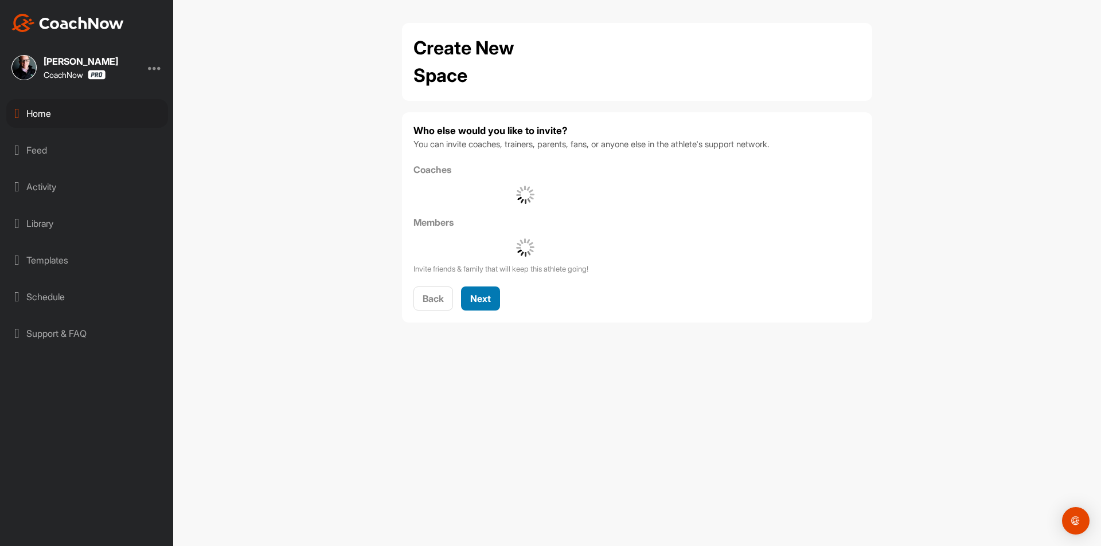
click at [485, 295] on span "Next" at bounding box center [480, 298] width 21 height 11
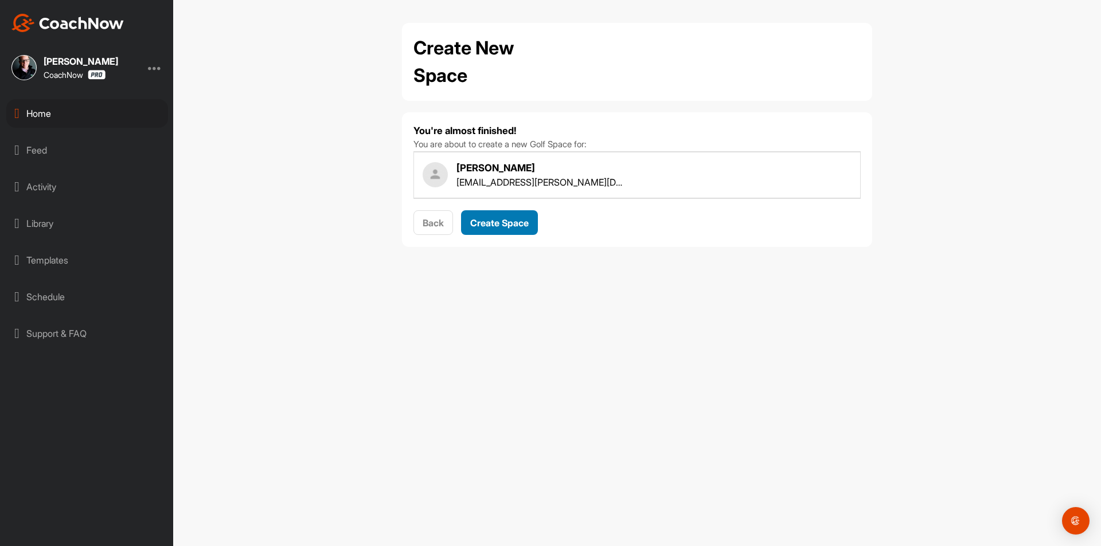
click at [508, 213] on button "Create Space" at bounding box center [499, 222] width 77 height 25
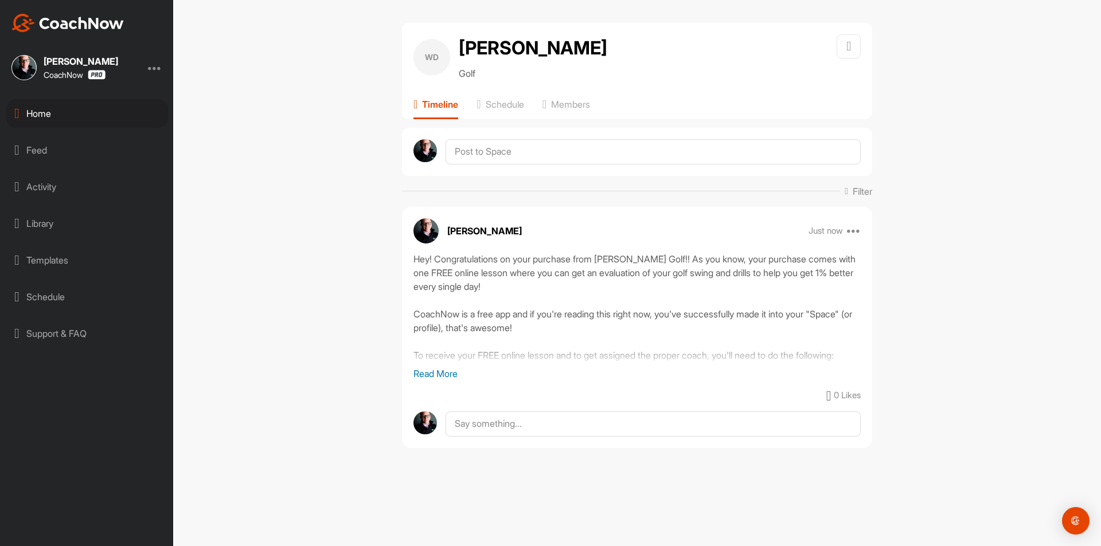
click at [136, 100] on div "Home" at bounding box center [87, 113] width 162 height 29
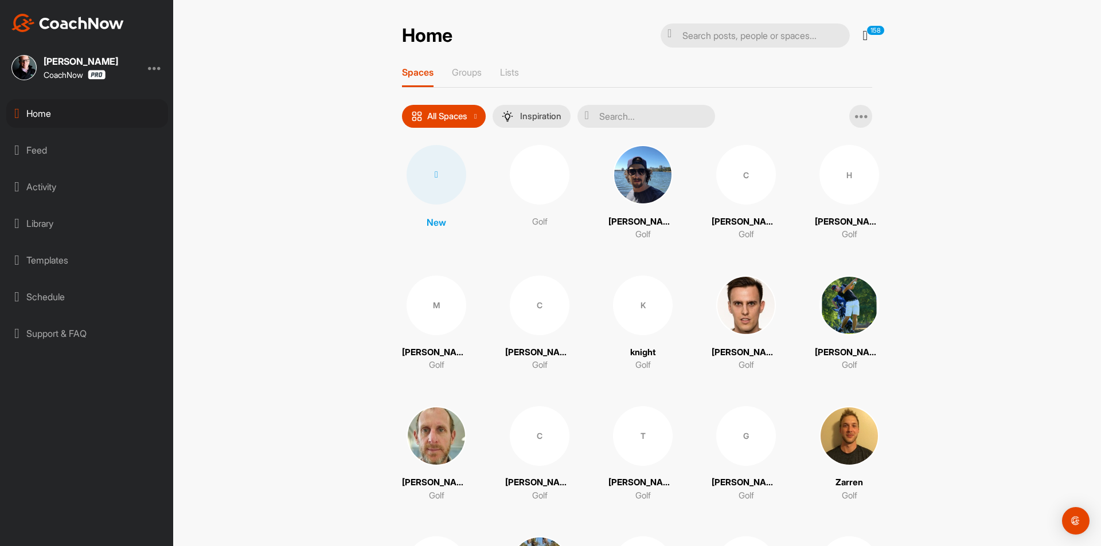
click at [446, 184] on div at bounding box center [437, 175] width 60 height 60
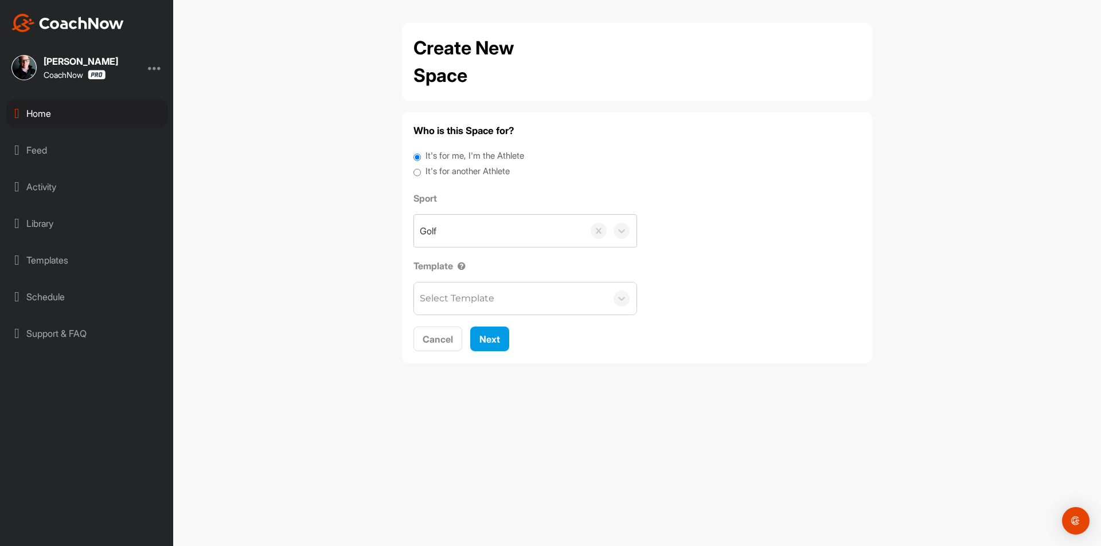
click at [473, 173] on label "It's for another Athlete" at bounding box center [467, 171] width 84 height 13
click at [421, 173] on input "It's for another Athlete" at bounding box center [416, 172] width 7 height 15
radio input "true"
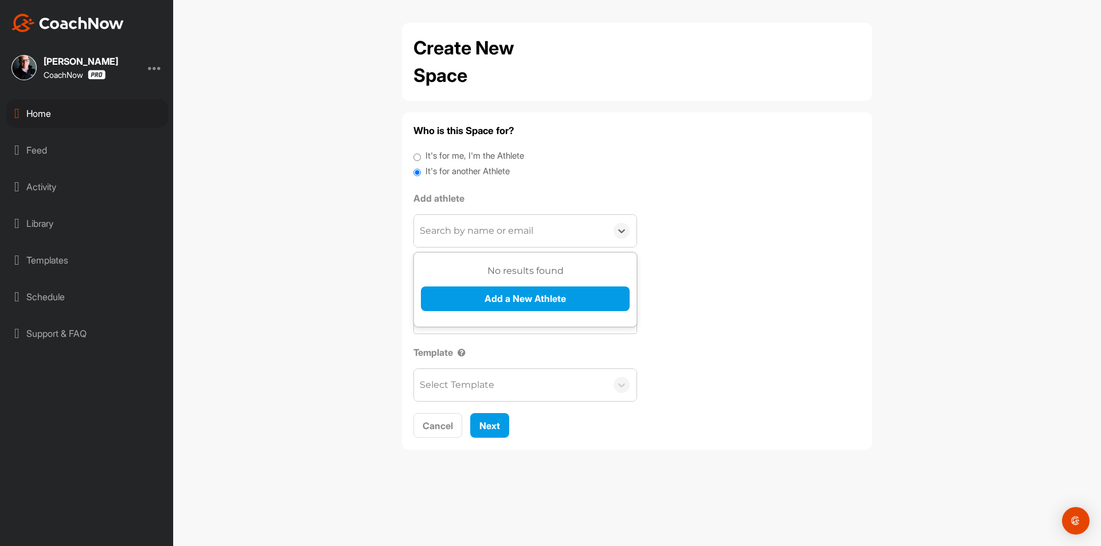
click at [478, 225] on div "Search by name or email" at bounding box center [477, 231] width 114 height 14
paste input "chris.quinlan@hotmail.com"
type input "chris.quinlan@hotmail.com"
click at [489, 281] on div "No results found Add a New Athlete" at bounding box center [525, 292] width 209 height 56
click at [499, 302] on button "Add a New Athlete" at bounding box center [525, 299] width 209 height 25
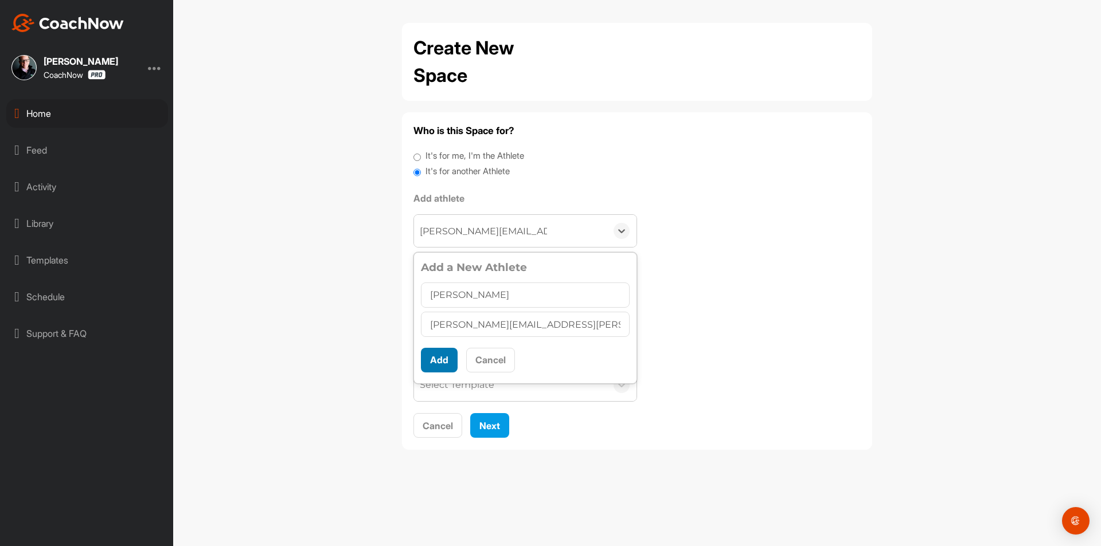
type input "Christopher Quinlan"
click at [433, 366] on button "Add" at bounding box center [439, 360] width 37 height 25
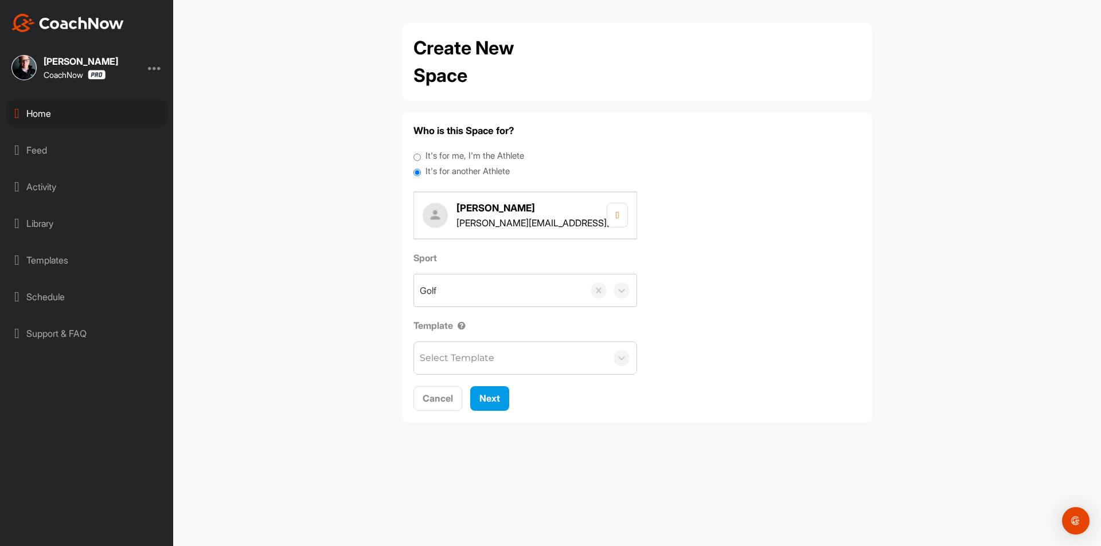
click at [461, 372] on div "Select Template" at bounding box center [510, 358] width 193 height 32
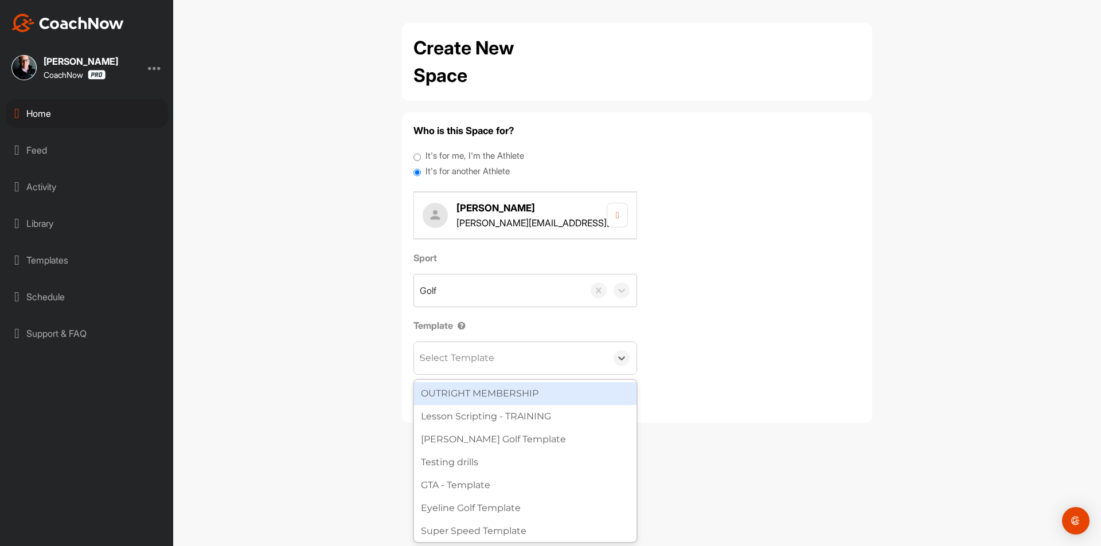
type input "wa"
type input "wat"
click at [474, 393] on div "[PERSON_NAME] Golf Template" at bounding box center [525, 393] width 222 height 23
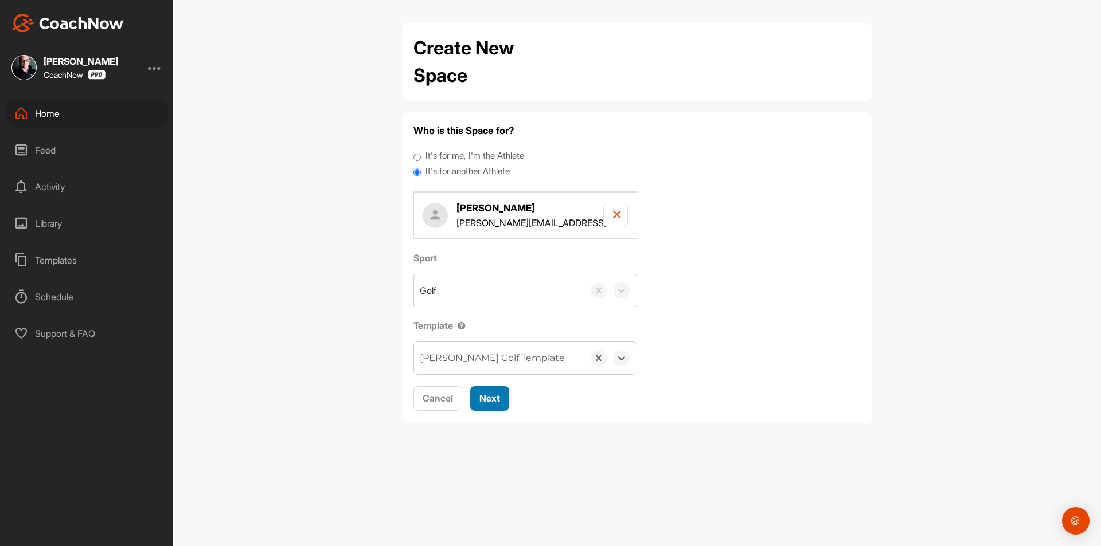
click at [490, 389] on button "Next" at bounding box center [489, 398] width 39 height 25
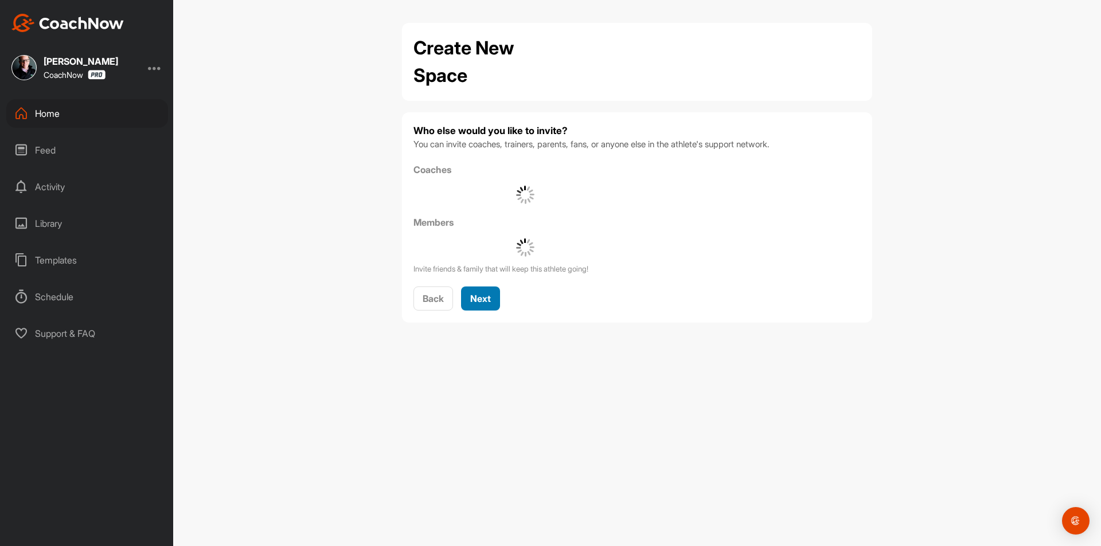
click at [488, 292] on div "Next" at bounding box center [480, 299] width 21 height 14
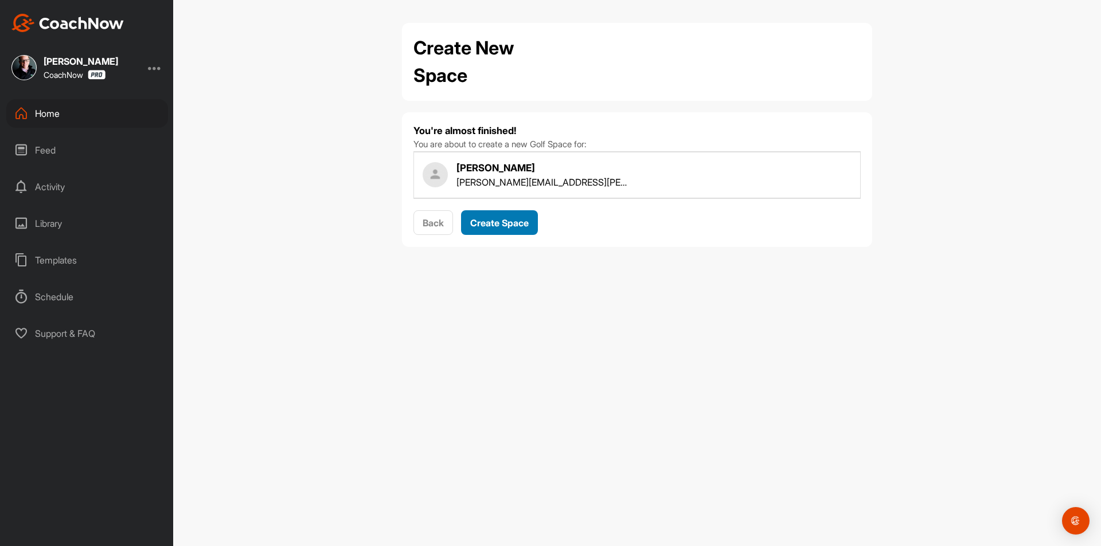
click at [516, 217] on span "Create Space" at bounding box center [499, 222] width 58 height 11
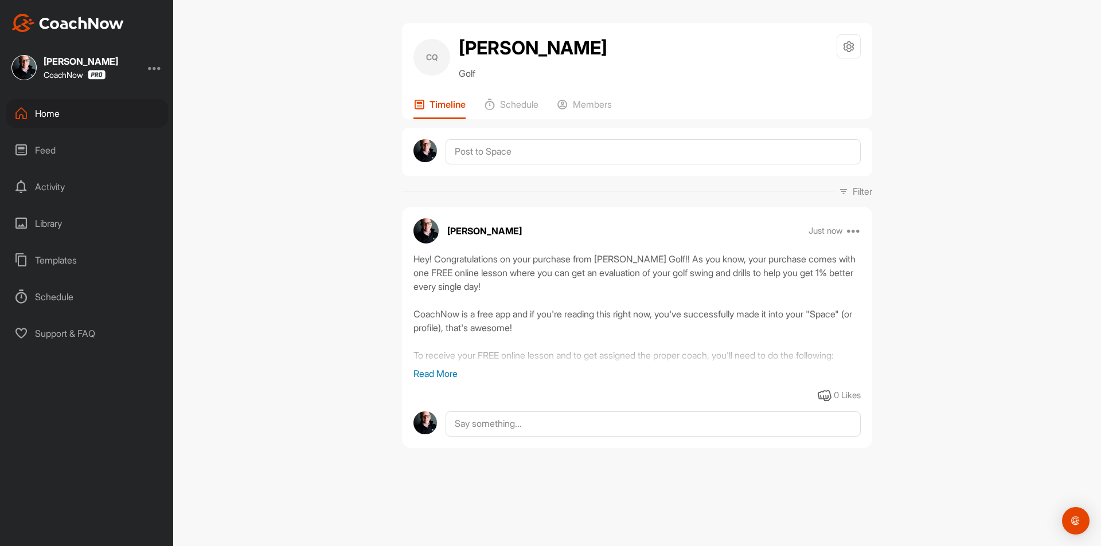
click at [131, 121] on div "Home" at bounding box center [87, 113] width 162 height 29
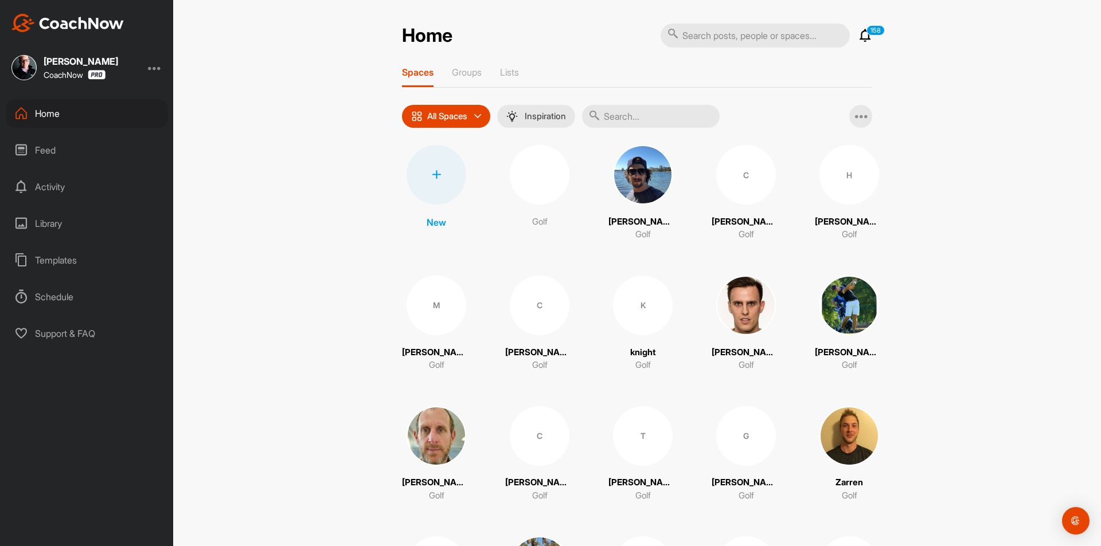
click at [447, 174] on div at bounding box center [437, 175] width 60 height 60
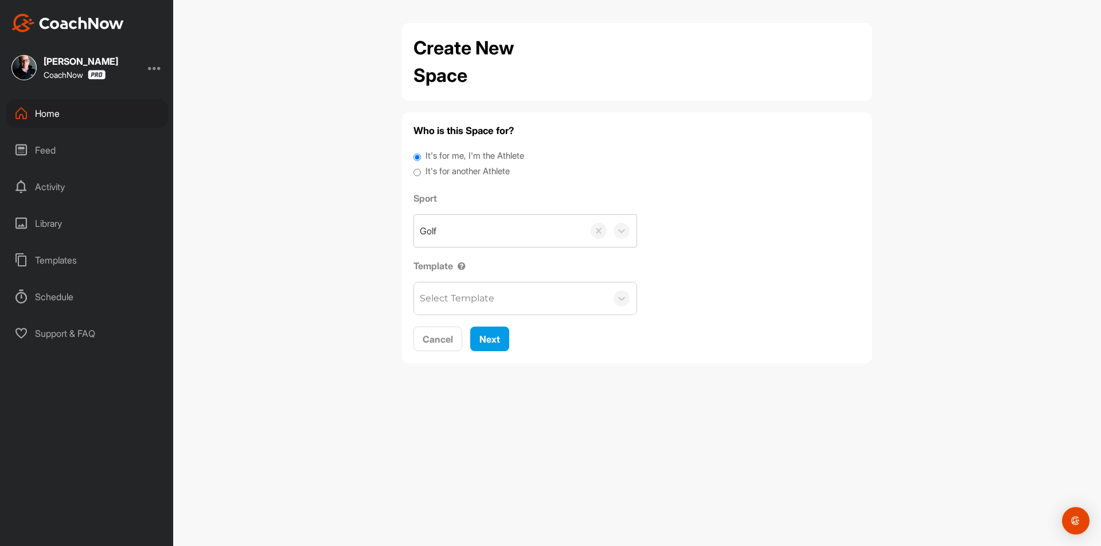
click at [447, 177] on label "It's for another Athlete" at bounding box center [467, 171] width 84 height 13
click at [421, 177] on input "It's for another Athlete" at bounding box center [416, 172] width 7 height 15
radio input "true"
click at [451, 169] on label "It's for another Athlete" at bounding box center [467, 171] width 84 height 13
click at [421, 169] on input "It's for another Athlete" at bounding box center [416, 172] width 7 height 15
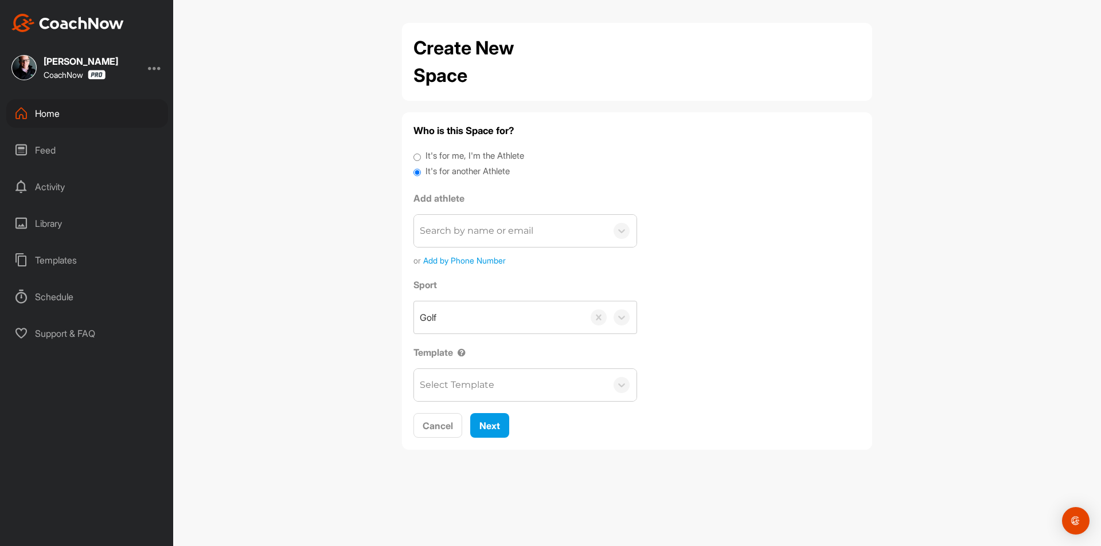
click at [460, 225] on div "Search by name or email" at bounding box center [477, 231] width 114 height 14
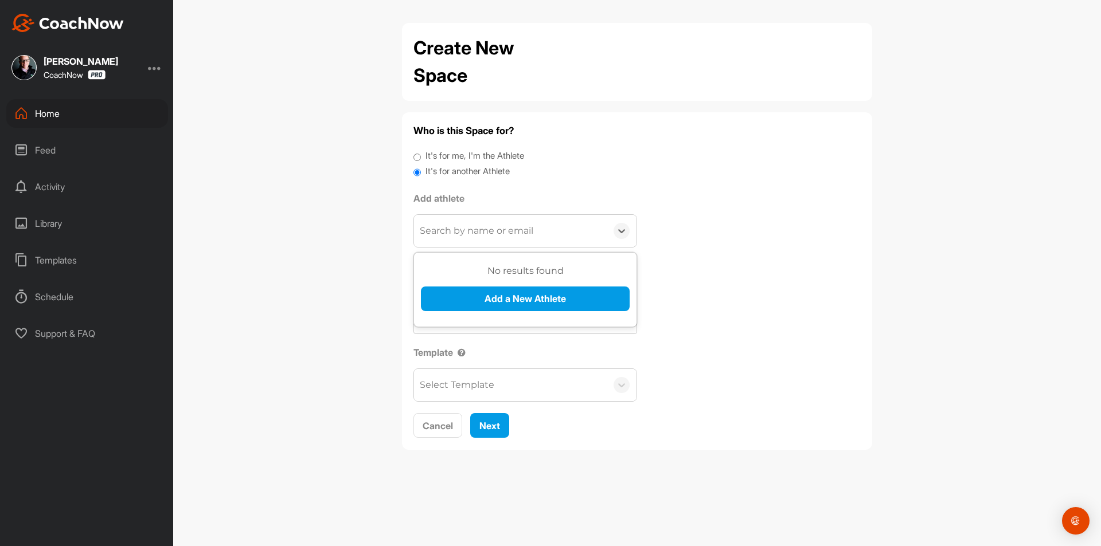
paste input "randbc1965@gmail.com"
type input "randbc1965@gmail.com"
click at [467, 287] on button "Add a New Athlete" at bounding box center [525, 299] width 209 height 25
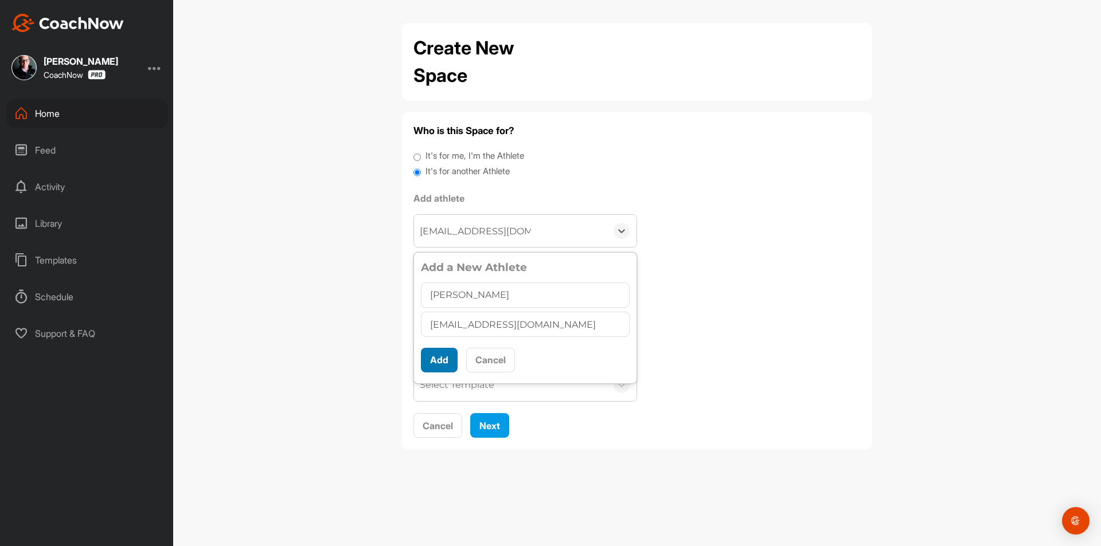
type input "Robert Cullen"
click at [436, 353] on button "Add" at bounding box center [439, 360] width 37 height 25
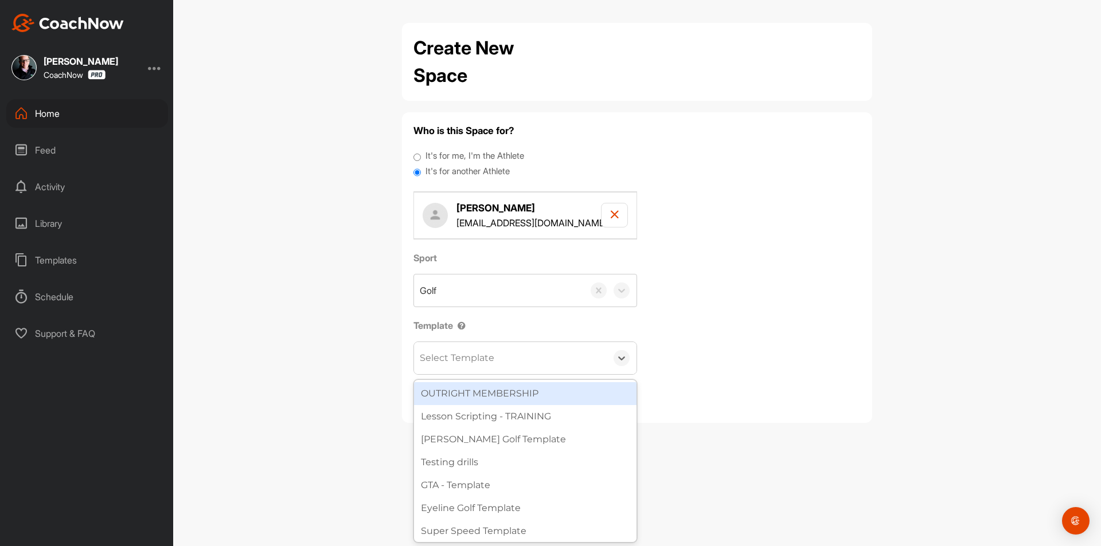
click at [465, 366] on div "Select Template" at bounding box center [510, 358] width 193 height 32
type input "wat"
drag, startPoint x: 474, startPoint y: 390, endPoint x: 493, endPoint y: 393, distance: 19.1
click at [475, 390] on div "[PERSON_NAME] Golf Template" at bounding box center [525, 393] width 222 height 23
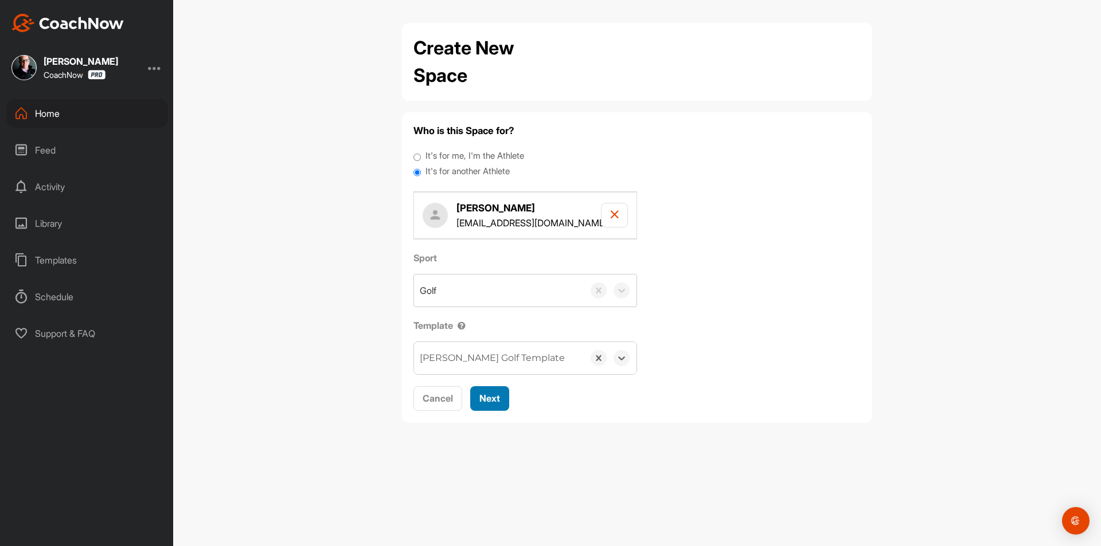
click at [500, 393] on span "Next" at bounding box center [489, 398] width 21 height 11
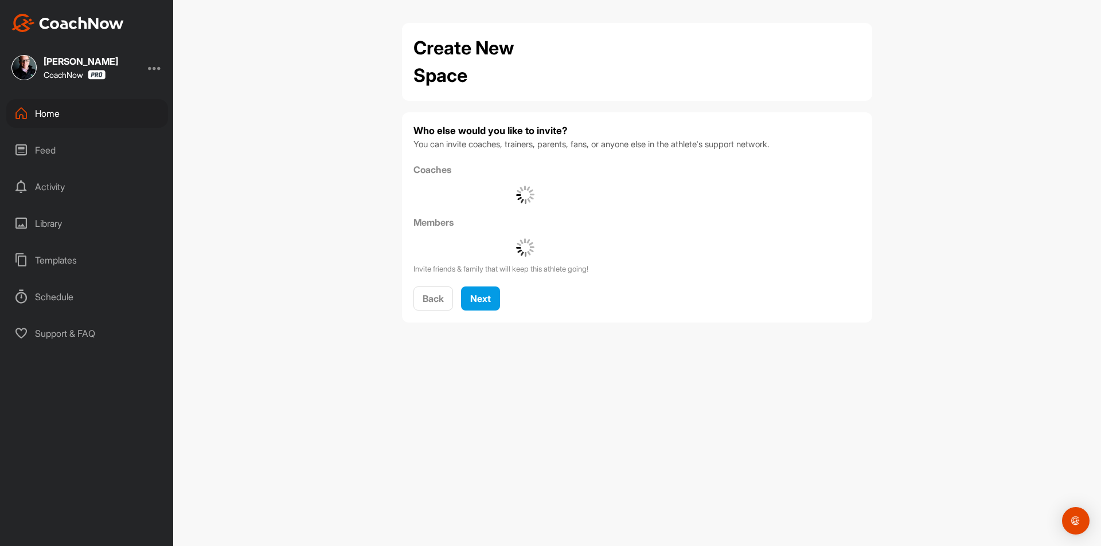
click at [485, 284] on div "Who else would you like to invite? You can invite coaches, trainers, parents, f…" at bounding box center [636, 218] width 447 height 188
click at [487, 294] on span "Next" at bounding box center [480, 298] width 21 height 11
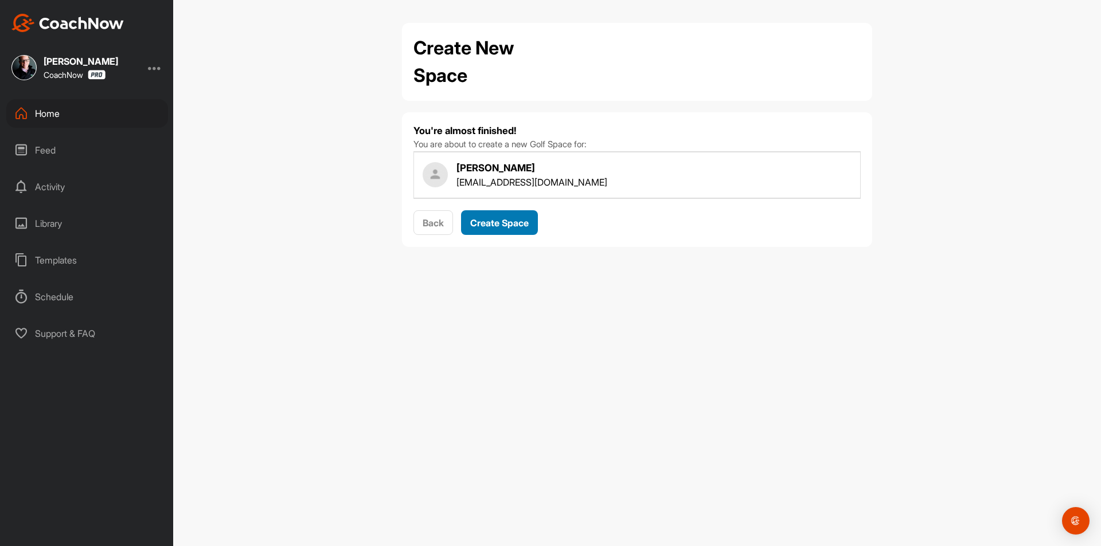
click at [499, 213] on button "Create Space" at bounding box center [499, 222] width 77 height 25
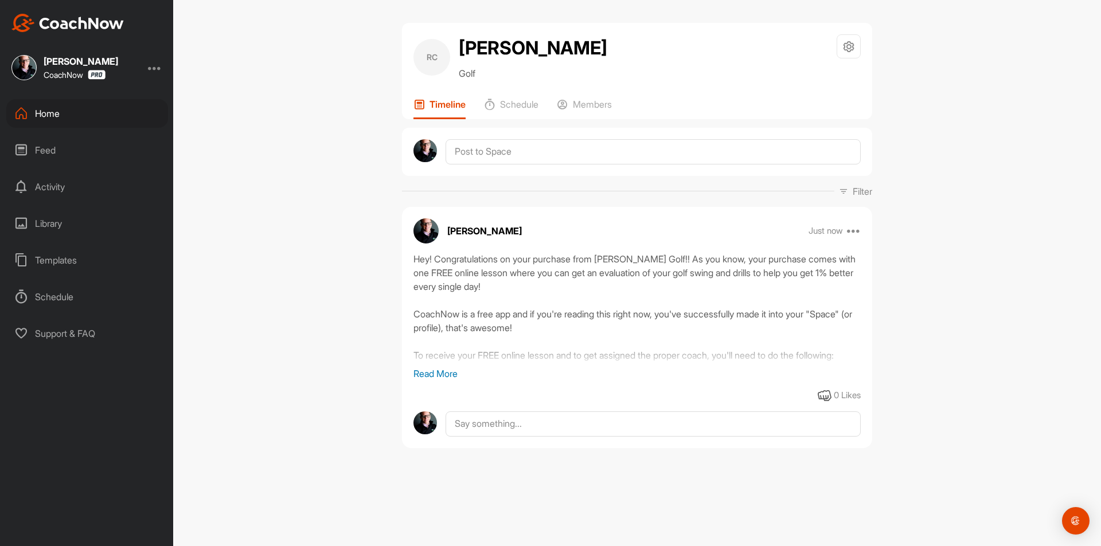
click at [85, 111] on div "Home" at bounding box center [87, 113] width 162 height 29
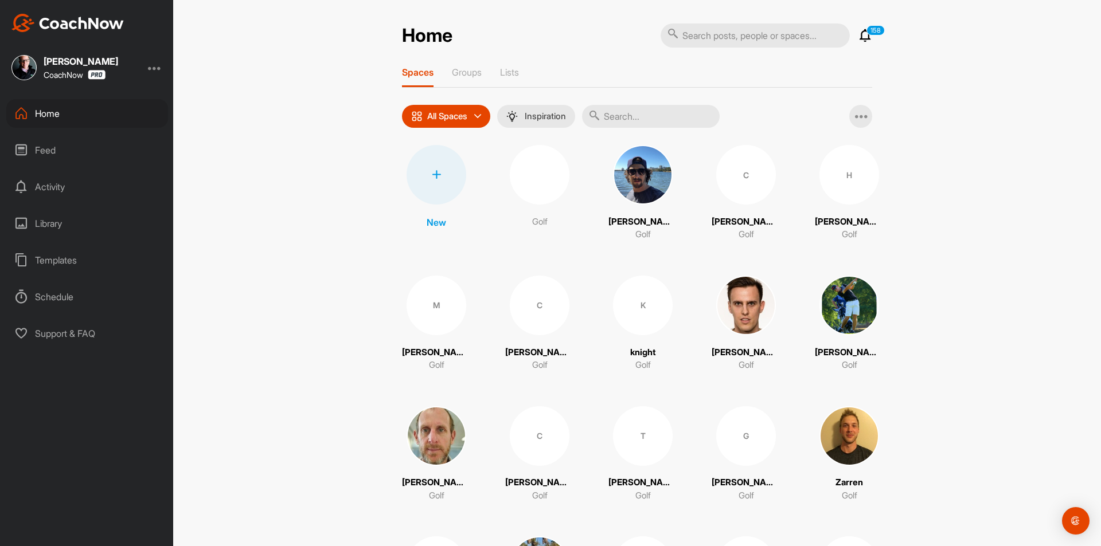
click at [438, 177] on div at bounding box center [437, 175] width 60 height 60
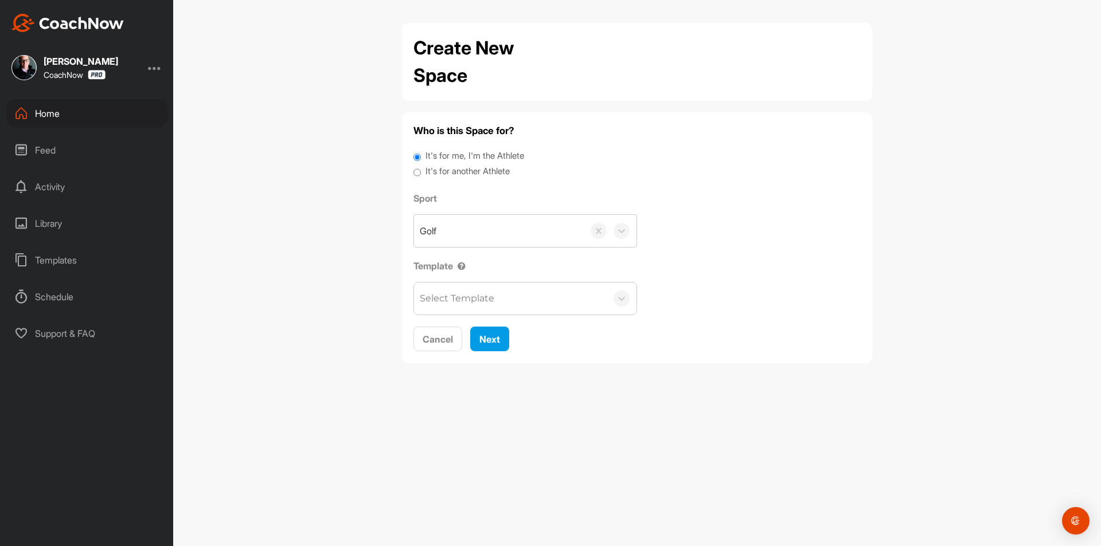
click at [456, 165] on label "It's for another Athlete" at bounding box center [467, 171] width 84 height 13
click at [421, 165] on input "It's for another Athlete" at bounding box center [416, 172] width 7 height 15
radio input "true"
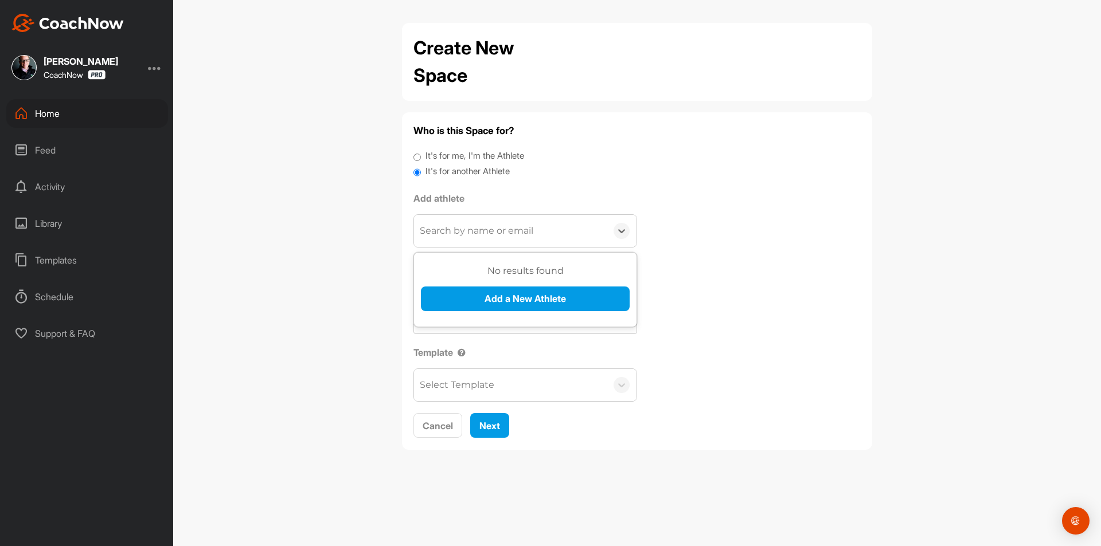
click at [464, 236] on div "Search by name or email" at bounding box center [477, 231] width 114 height 14
paste input "gregwhite9@yahoo.com"
type input "gregwhite9@yahoo.com"
click at [493, 295] on button "Add a New Athlete" at bounding box center [525, 299] width 209 height 25
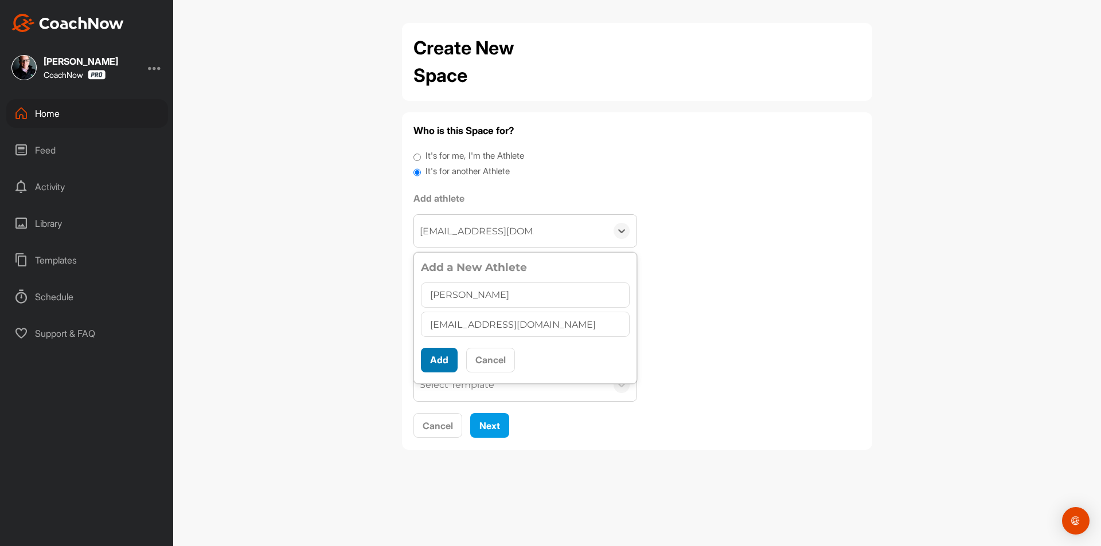
type input "Gregory White"
click at [441, 356] on button "Add" at bounding box center [439, 360] width 37 height 25
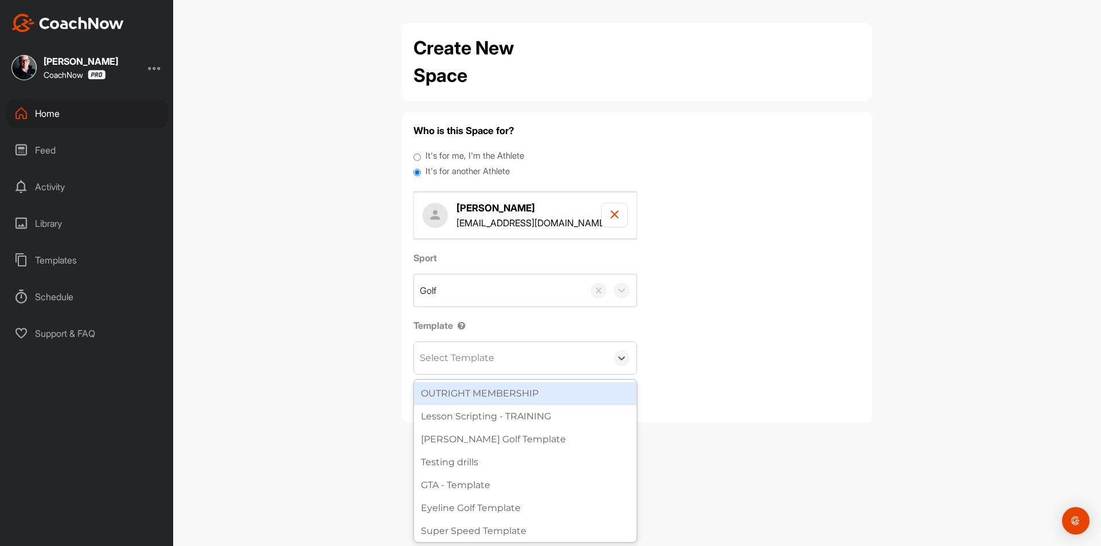
click at [460, 362] on div "Select Template" at bounding box center [457, 358] width 75 height 14
type input "wat"
click at [513, 388] on div "[PERSON_NAME] Golf Template" at bounding box center [525, 393] width 222 height 23
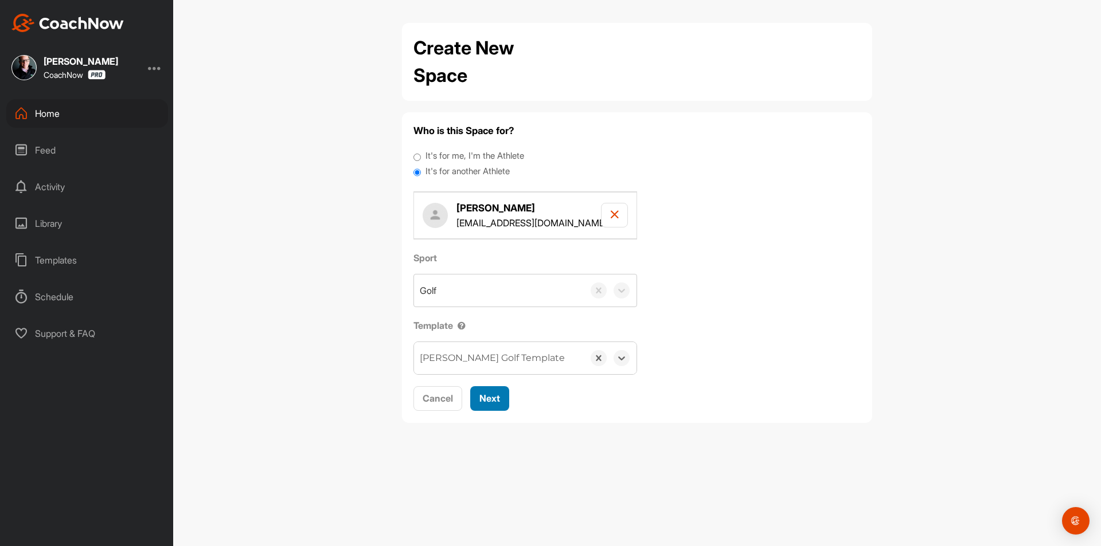
click at [509, 397] on button "Next" at bounding box center [489, 398] width 39 height 25
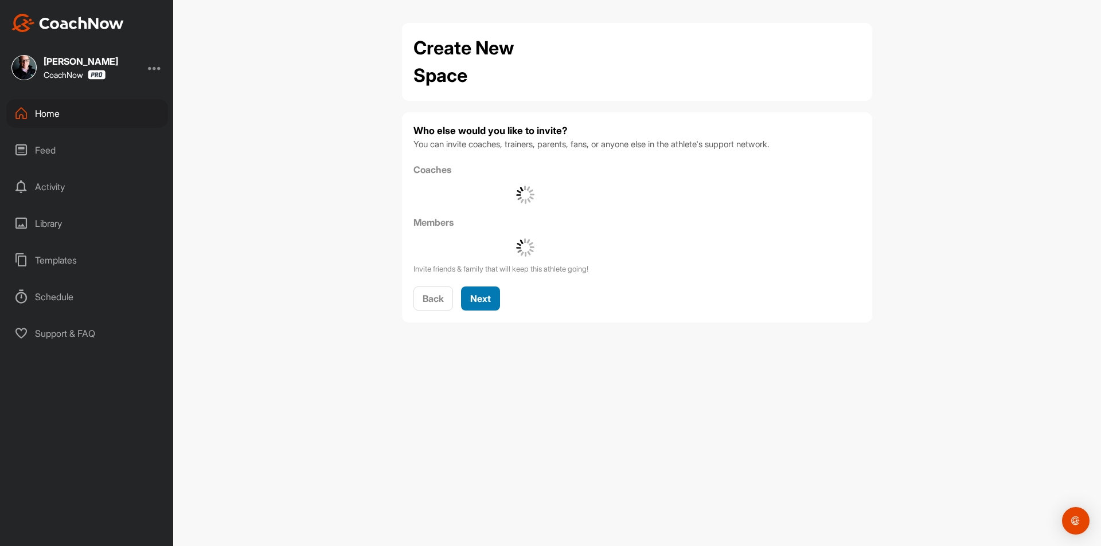
click at [481, 295] on span "Next" at bounding box center [480, 298] width 21 height 11
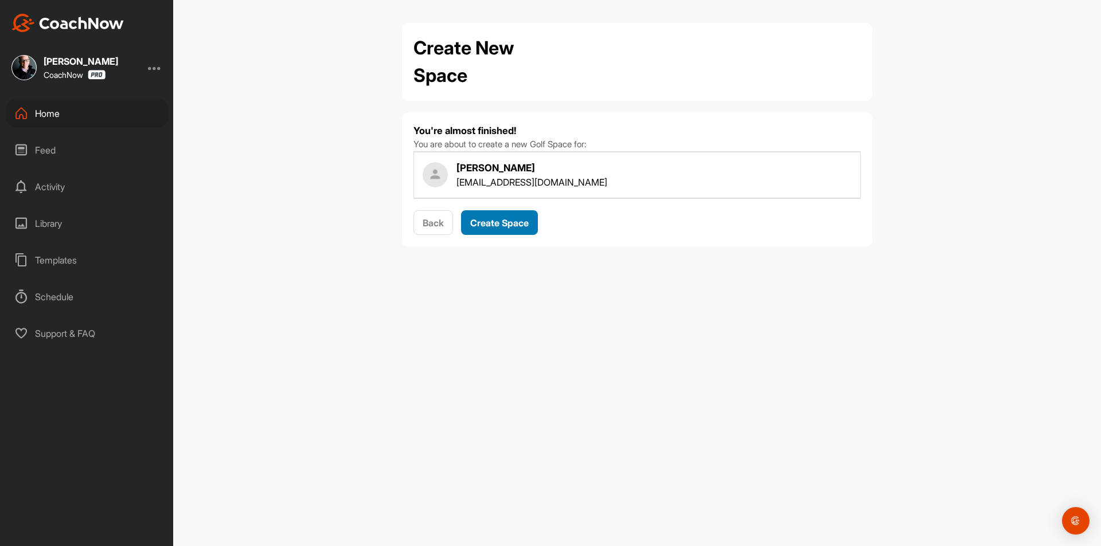
click at [509, 224] on span "Create Space" at bounding box center [499, 222] width 58 height 11
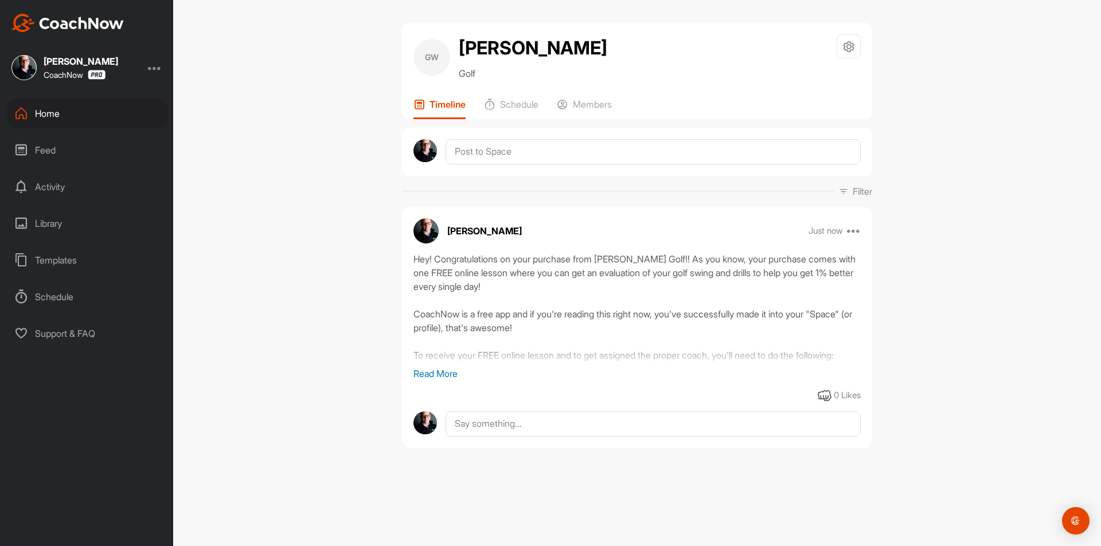
click at [85, 114] on div "Home" at bounding box center [87, 113] width 162 height 29
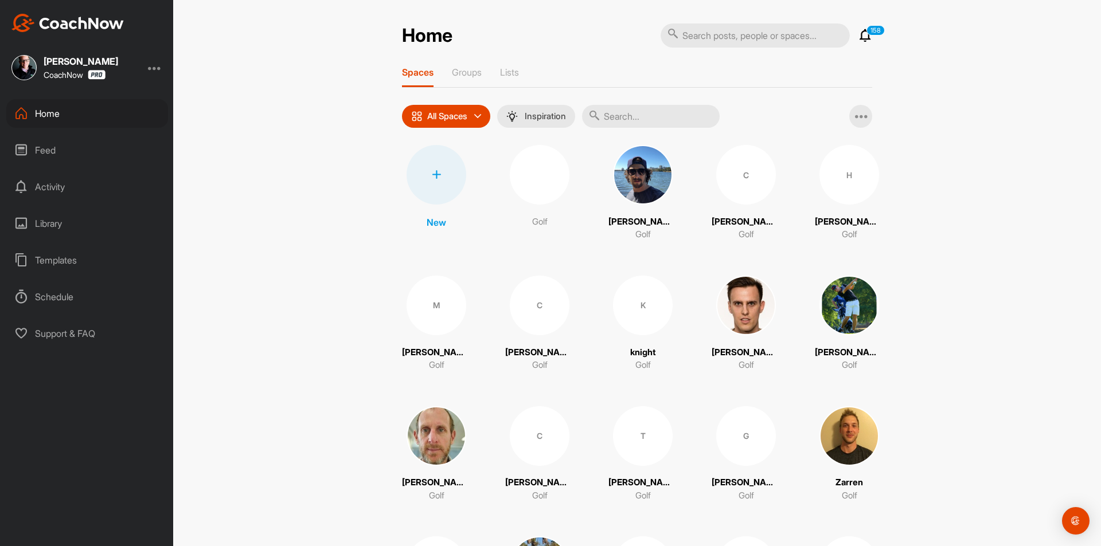
click at [442, 183] on div at bounding box center [437, 175] width 60 height 60
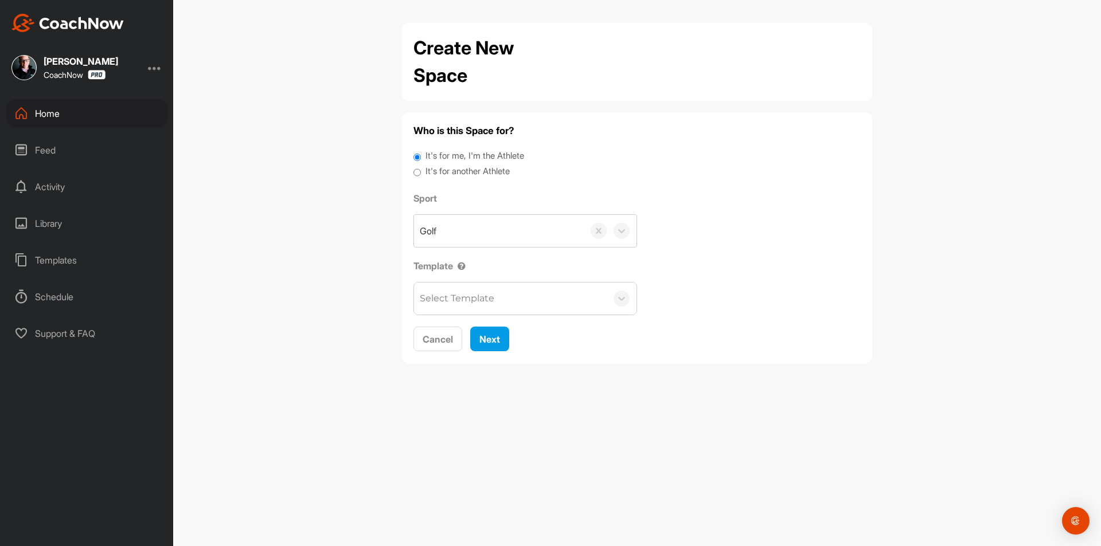
click at [446, 170] on label "It's for another Athlete" at bounding box center [467, 171] width 84 height 13
click at [421, 170] on input "It's for another Athlete" at bounding box center [416, 172] width 7 height 15
radio input "true"
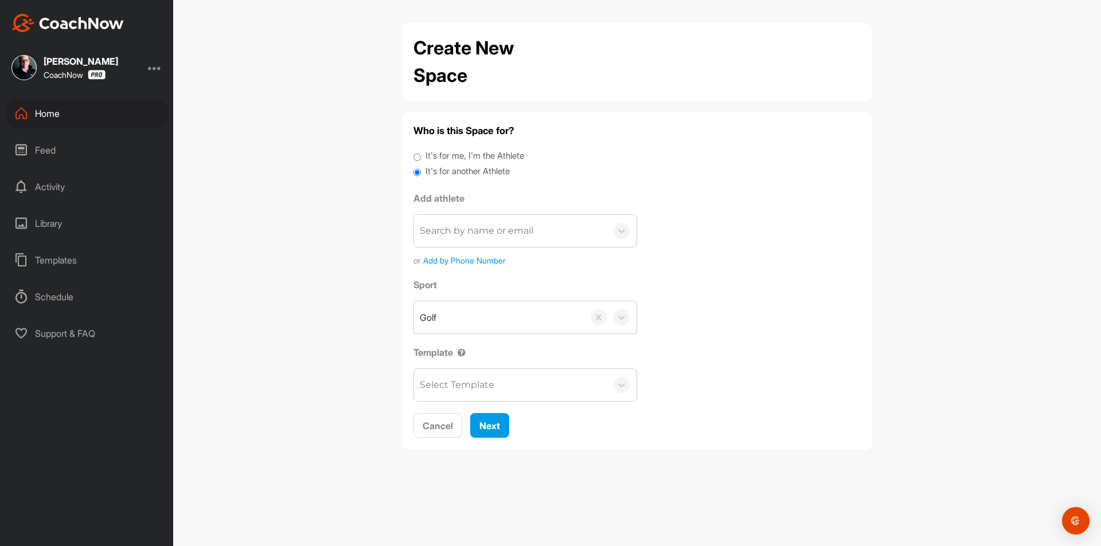
click at [461, 220] on div "Search by name or email" at bounding box center [510, 231] width 193 height 32
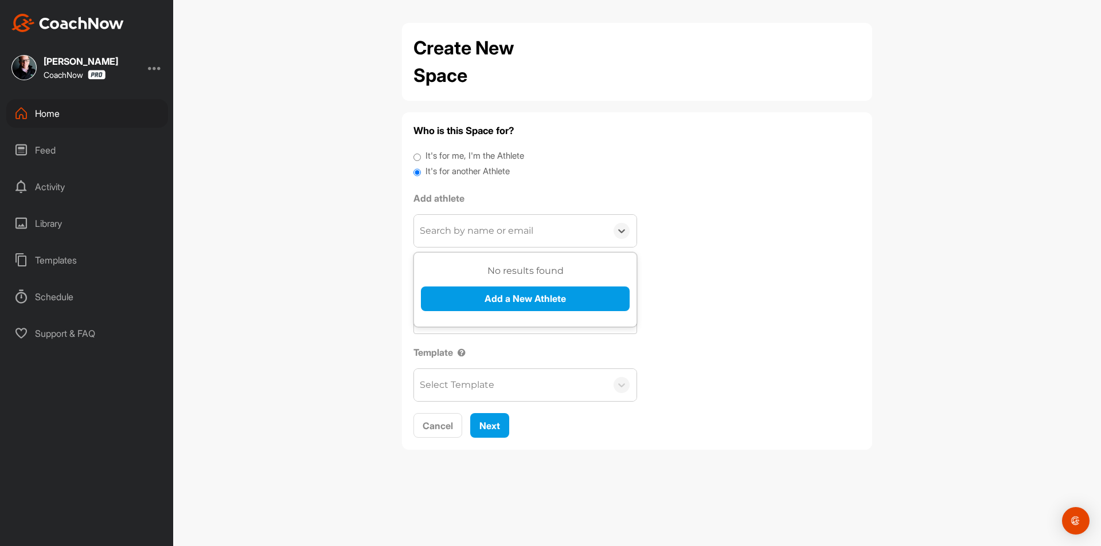
paste input "dan45980@icloud.com"
type input "dan45980@icloud.com"
click at [485, 303] on button "Add a New Athlete" at bounding box center [525, 299] width 209 height 25
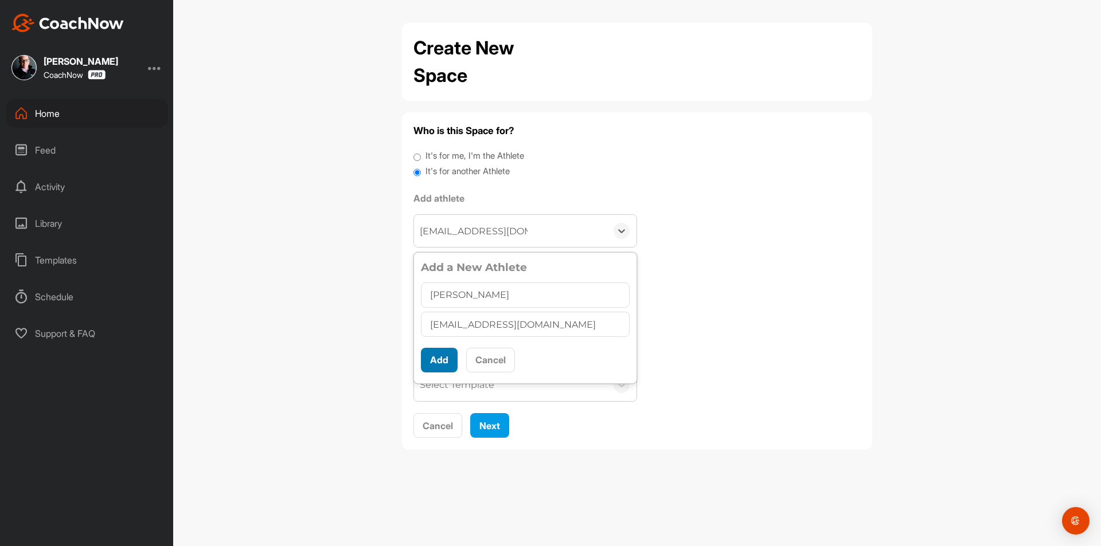
type input "Dan Stokes"
click at [425, 361] on button "Add" at bounding box center [439, 360] width 37 height 25
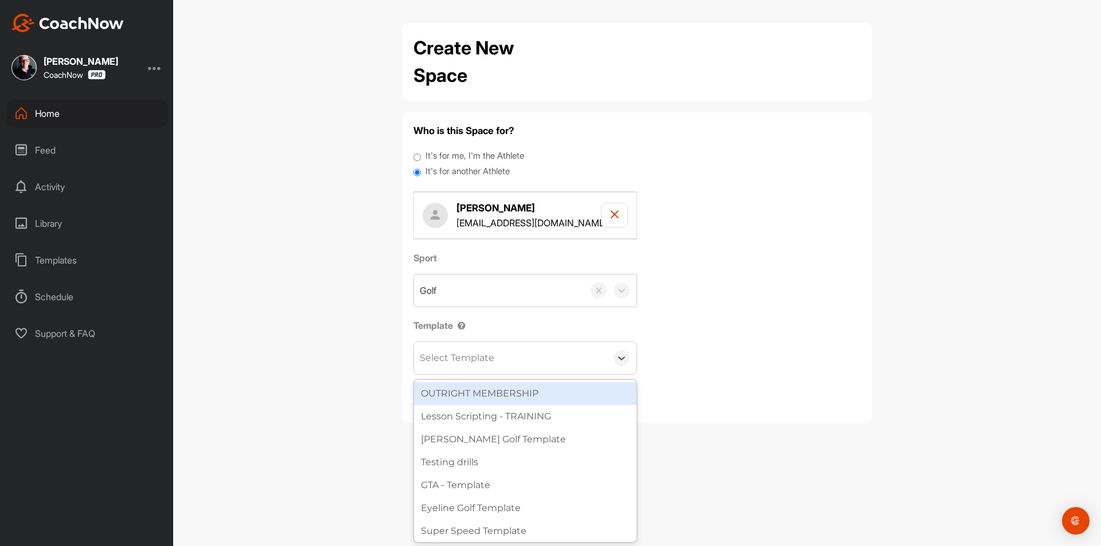
click at [458, 368] on div "Select Template" at bounding box center [510, 358] width 193 height 32
type input "wat"
click at [488, 403] on div "[PERSON_NAME] Golf Template" at bounding box center [525, 393] width 222 height 23
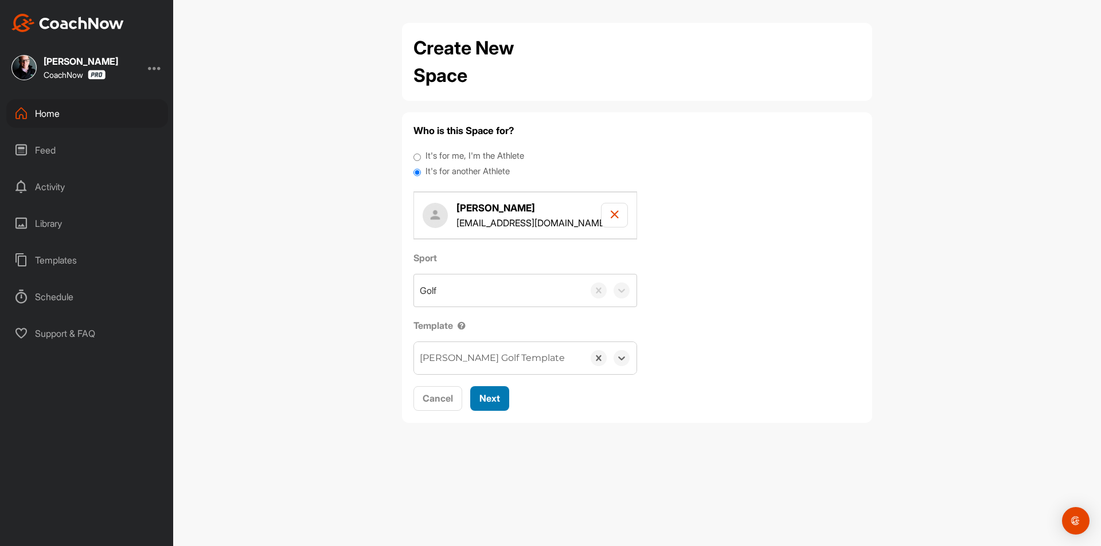
drag, startPoint x: 490, startPoint y: 400, endPoint x: 485, endPoint y: 353, distance: 47.3
click at [490, 399] on span "Next" at bounding box center [489, 398] width 21 height 11
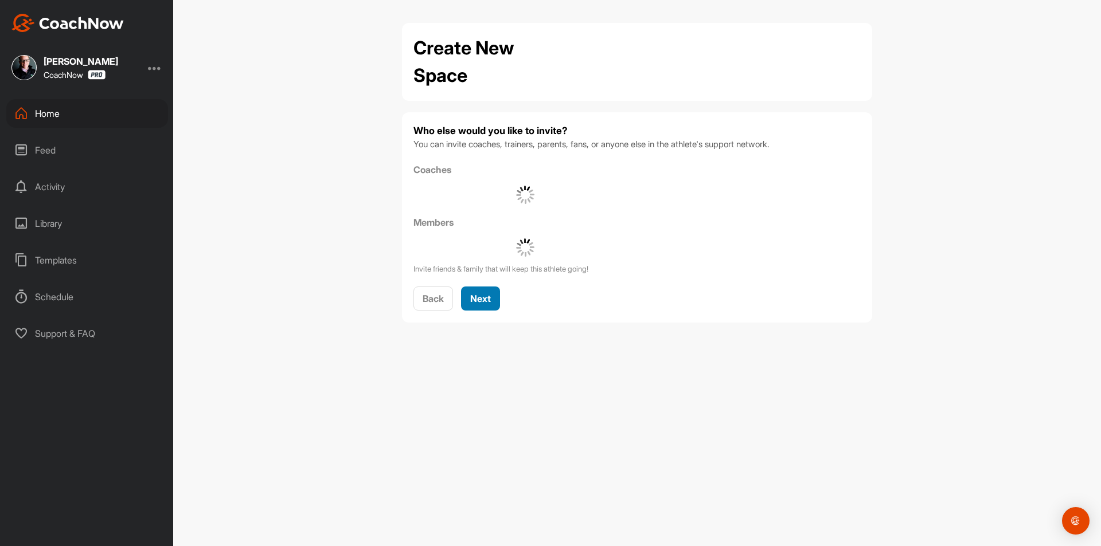
click at [481, 298] on span "Next" at bounding box center [480, 298] width 21 height 11
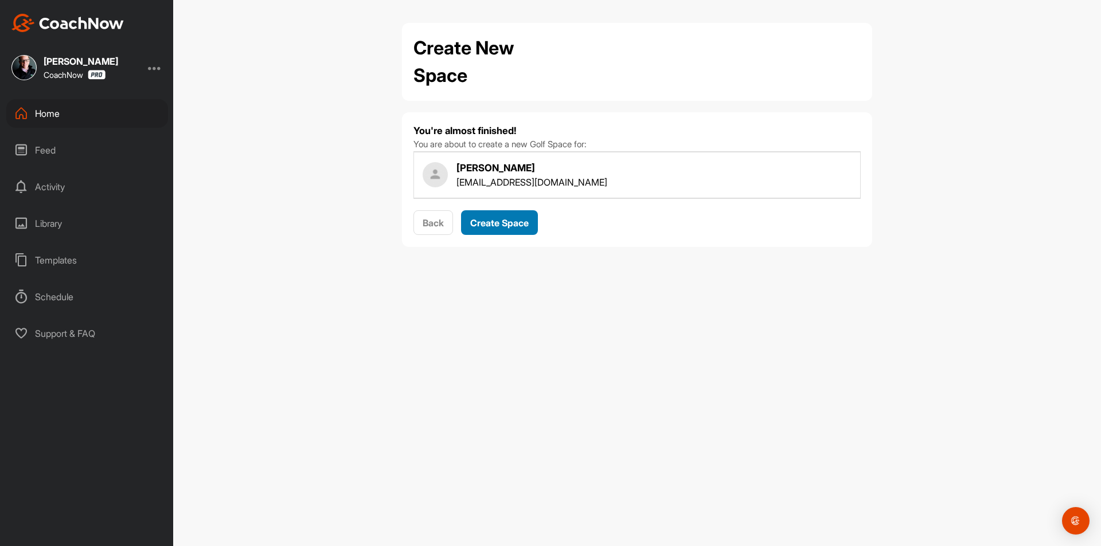
click at [499, 224] on span "Create Space" at bounding box center [499, 222] width 58 height 11
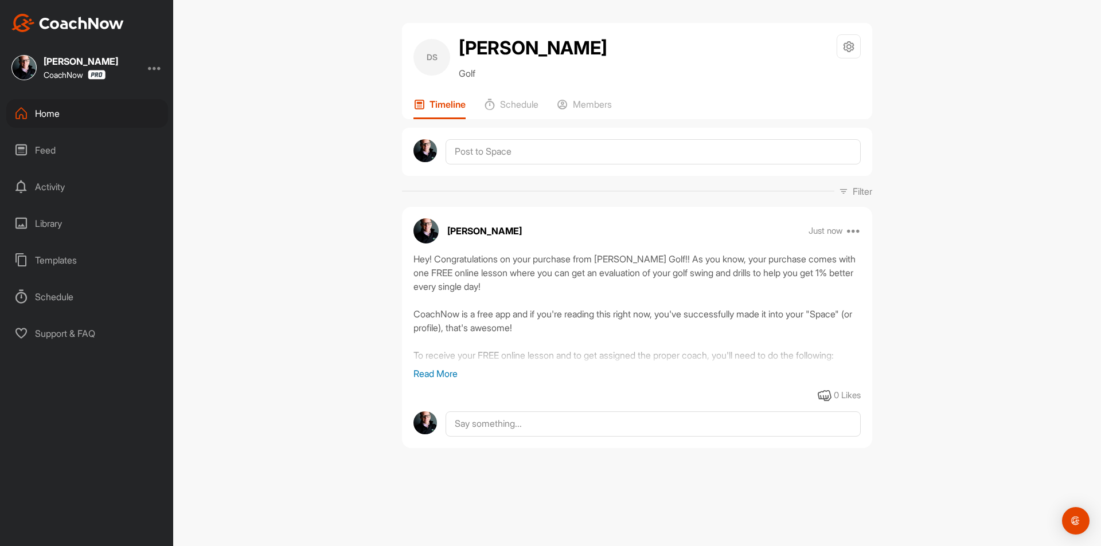
click at [126, 106] on div "Home" at bounding box center [87, 113] width 162 height 29
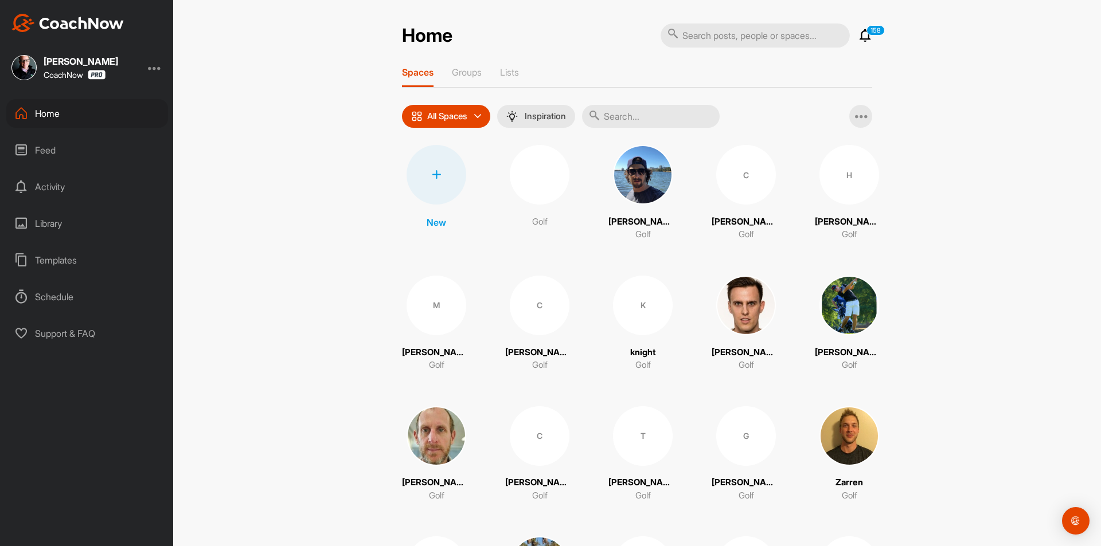
click at [445, 175] on div at bounding box center [437, 175] width 60 height 60
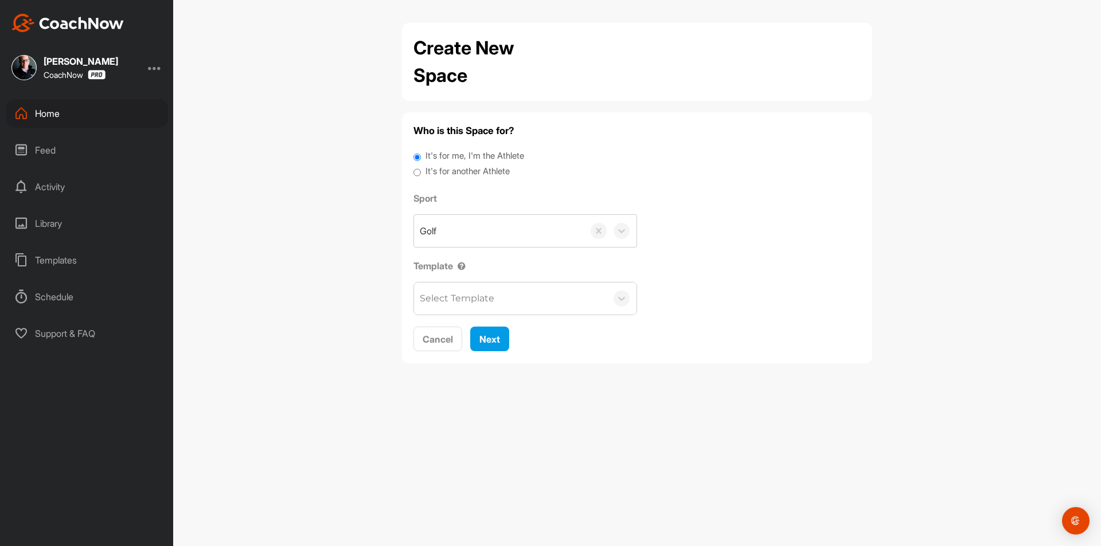
click at [442, 169] on label "It's for another Athlete" at bounding box center [467, 171] width 84 height 13
click at [421, 169] on input "It's for another Athlete" at bounding box center [416, 172] width 7 height 15
radio input "true"
click at [426, 173] on label "It's for another Athlete" at bounding box center [467, 171] width 84 height 13
click at [421, 173] on input "It's for another Athlete" at bounding box center [416, 172] width 7 height 15
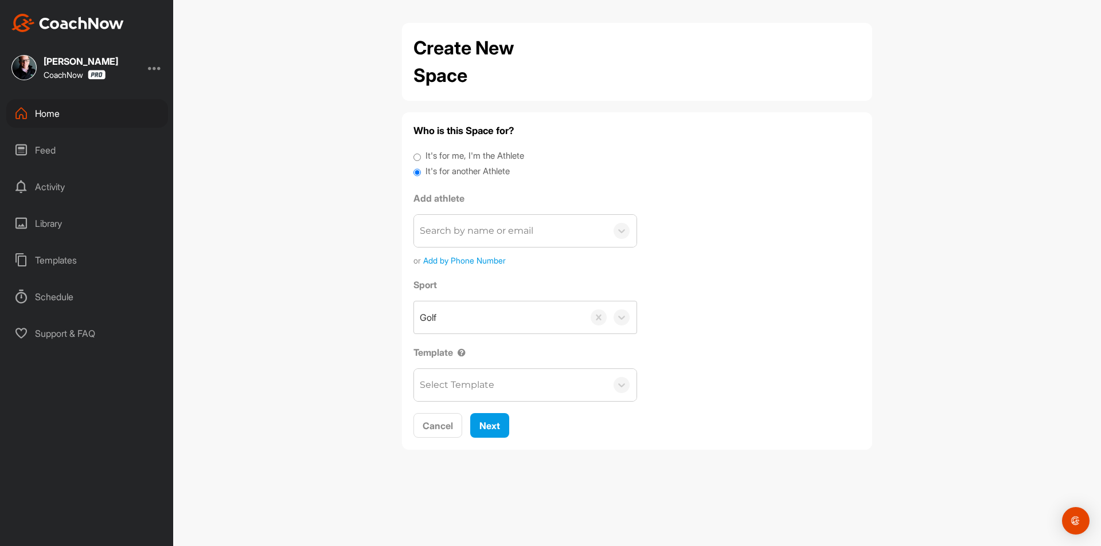
click at [459, 225] on div "Search by name or email" at bounding box center [477, 231] width 114 height 14
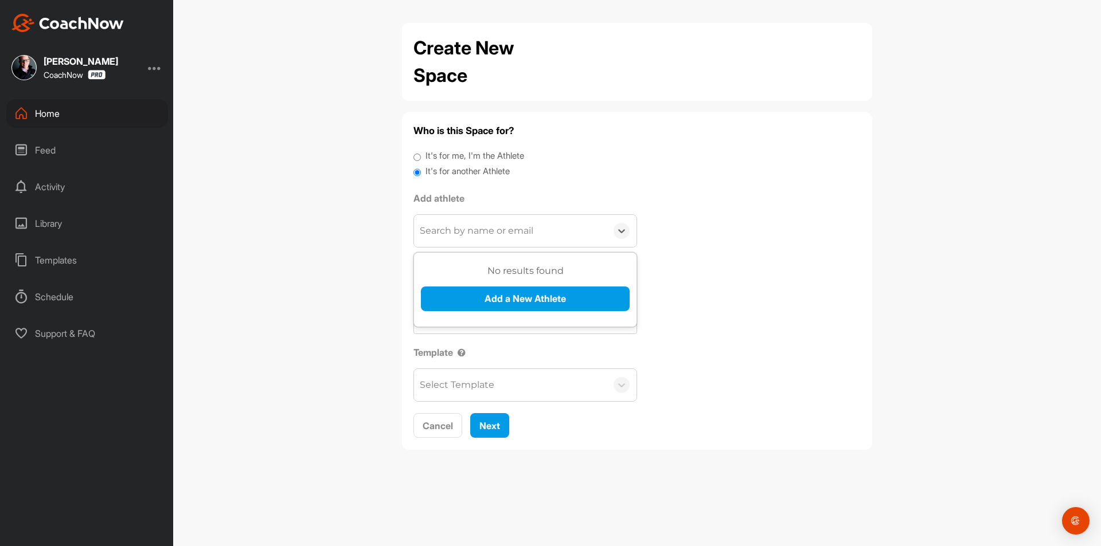
paste input "michaelh053@mac.com"
type input "michaelh053@mac.com"
click at [510, 298] on button "Add a New Athlete" at bounding box center [525, 299] width 209 height 25
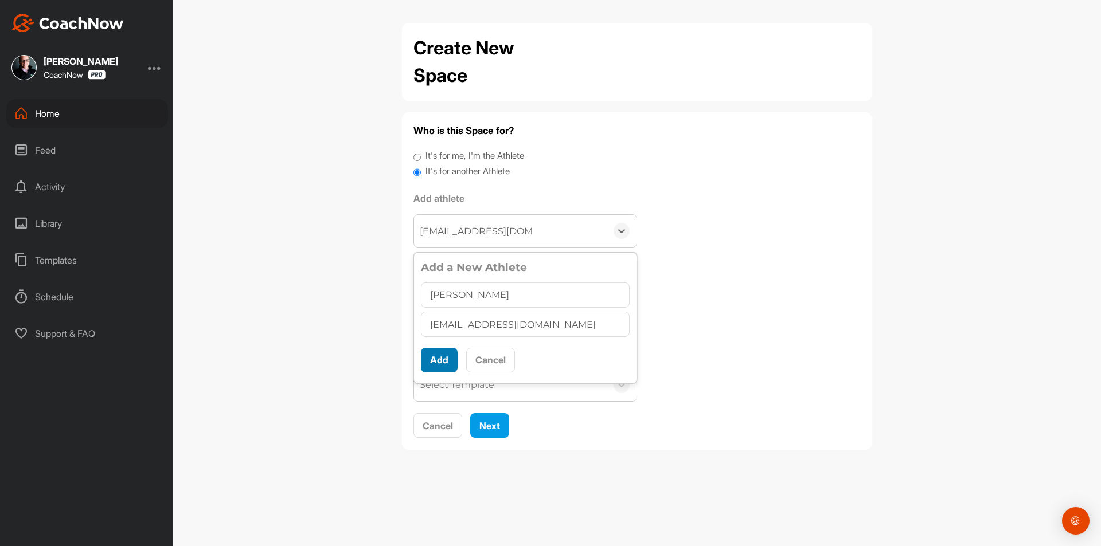
type input "Michael Peters"
click at [446, 350] on button "Add" at bounding box center [439, 360] width 37 height 25
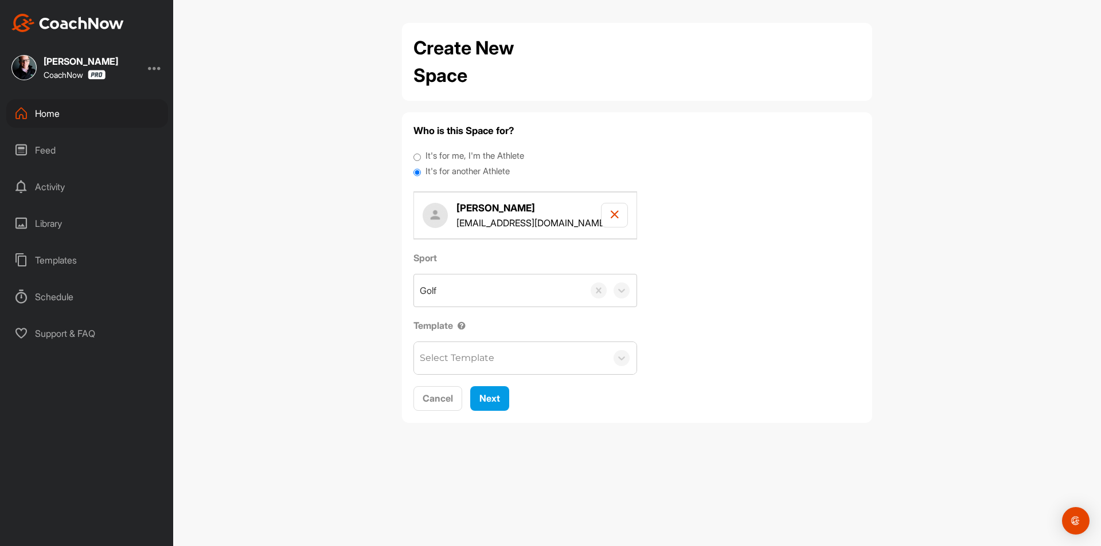
click at [452, 359] on div "Select Template" at bounding box center [457, 358] width 75 height 14
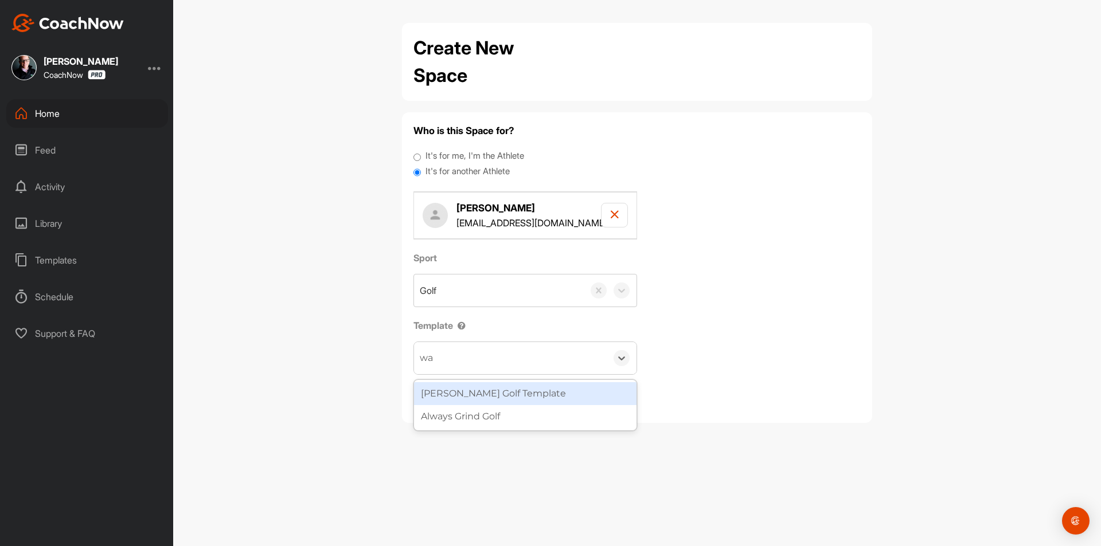
type input "wat"
click at [488, 401] on div "[PERSON_NAME] Golf Template" at bounding box center [525, 393] width 222 height 23
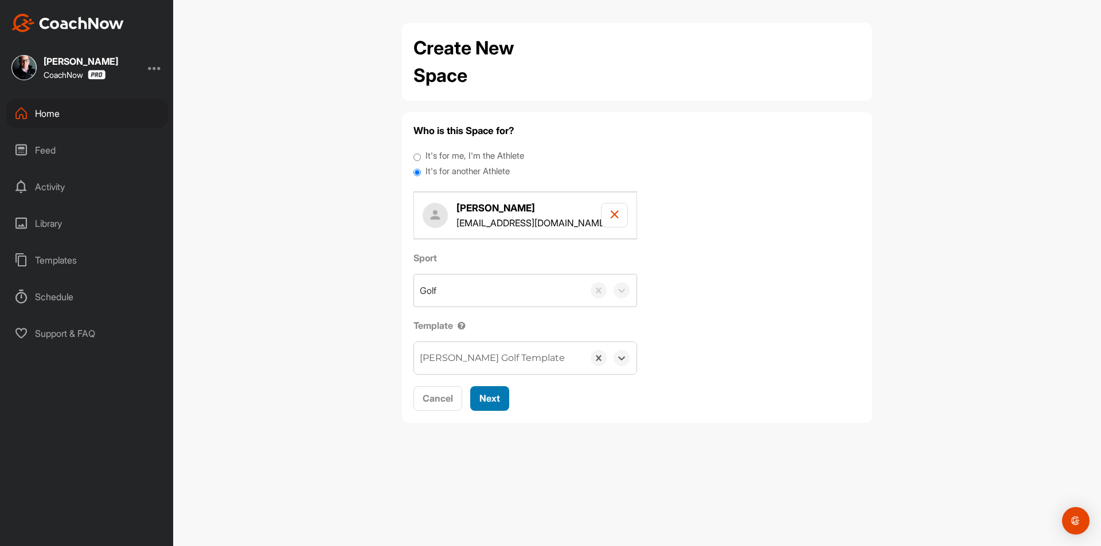
click at [507, 394] on button "Next" at bounding box center [489, 398] width 39 height 25
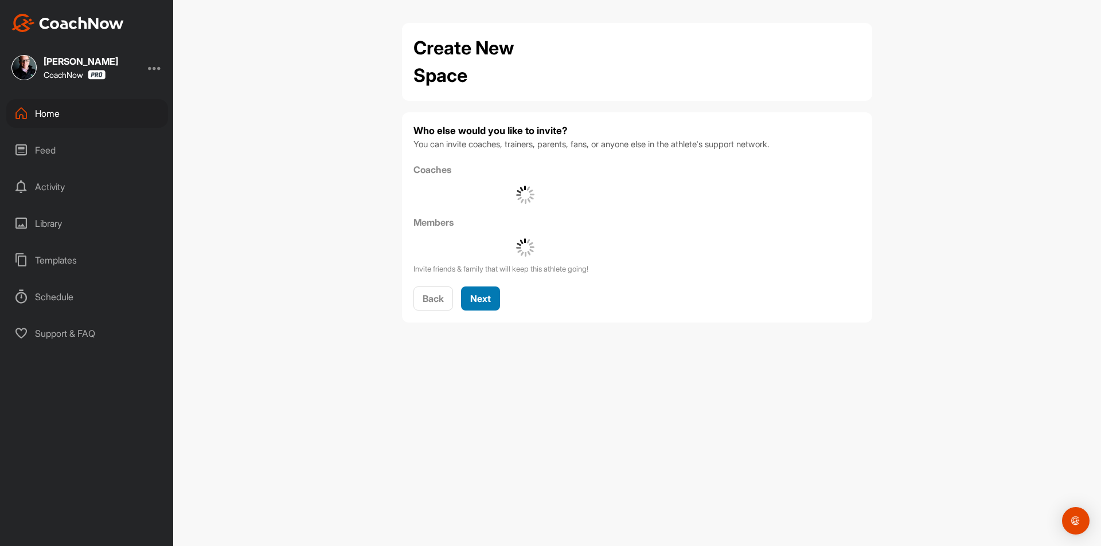
click at [485, 294] on span "Next" at bounding box center [480, 298] width 21 height 11
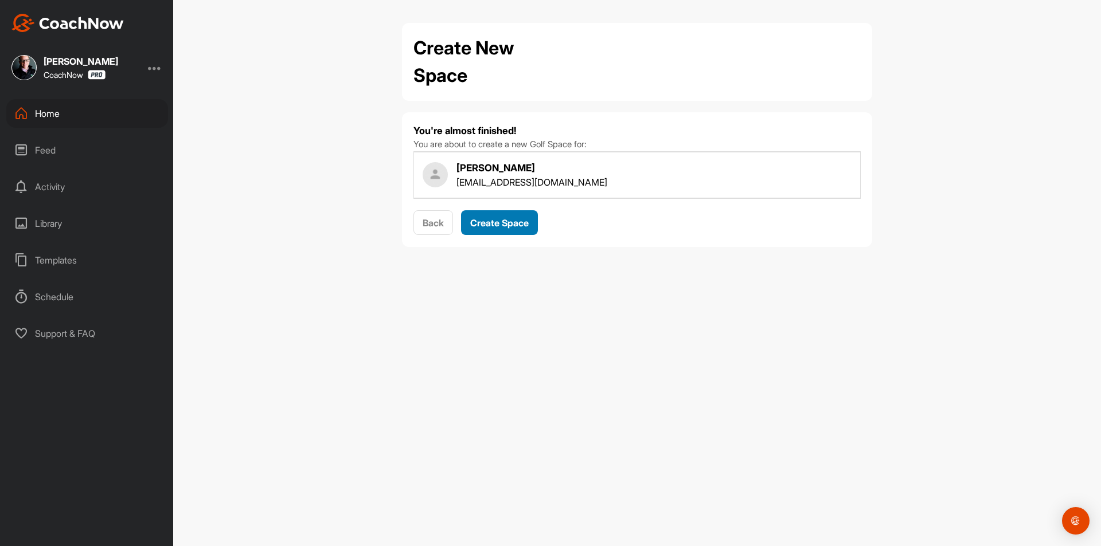
click at [501, 217] on span "Create Space" at bounding box center [499, 222] width 58 height 11
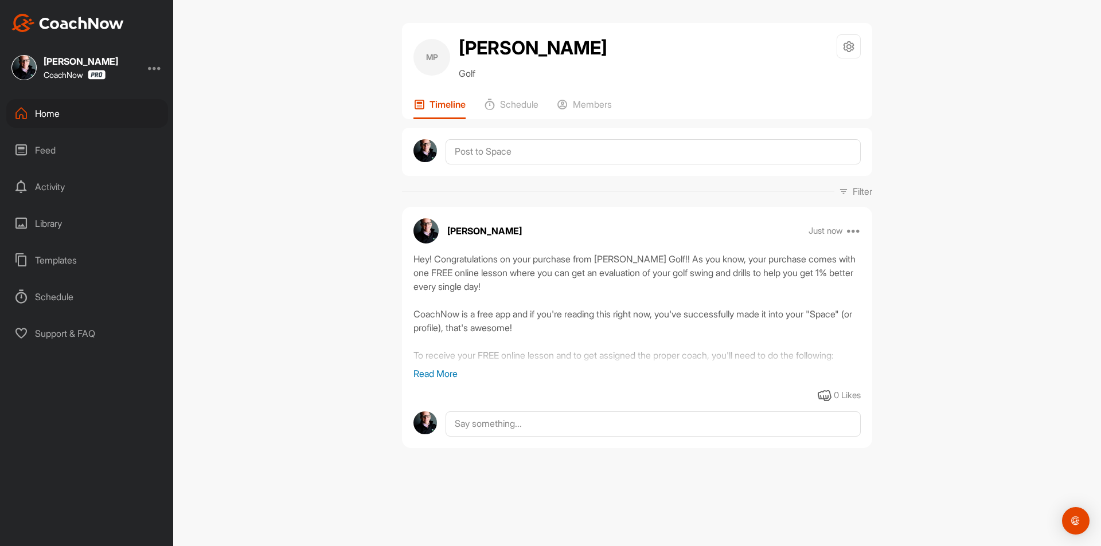
click at [93, 114] on div "Home" at bounding box center [87, 113] width 162 height 29
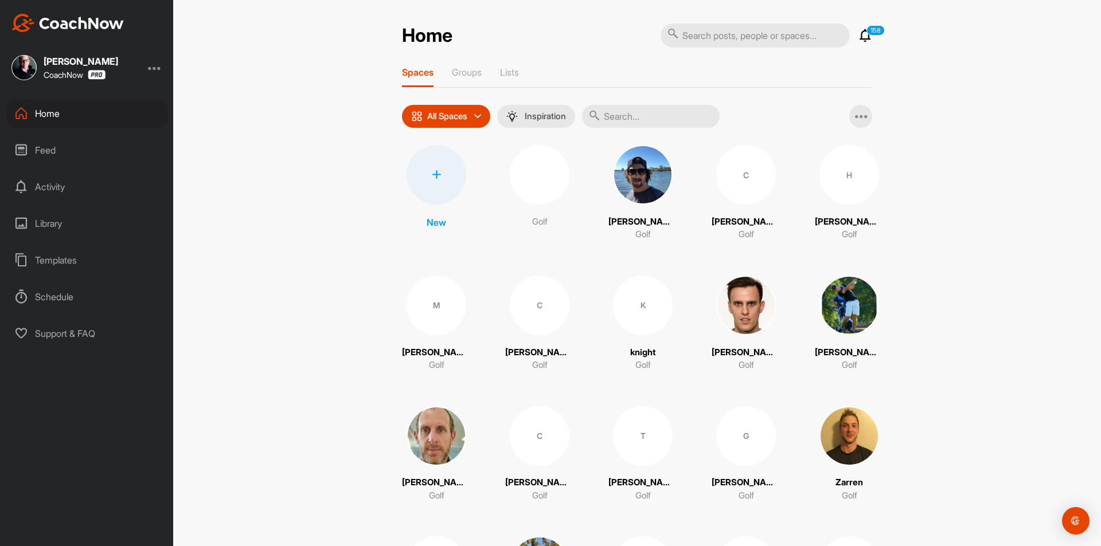
click at [421, 181] on div at bounding box center [437, 175] width 60 height 60
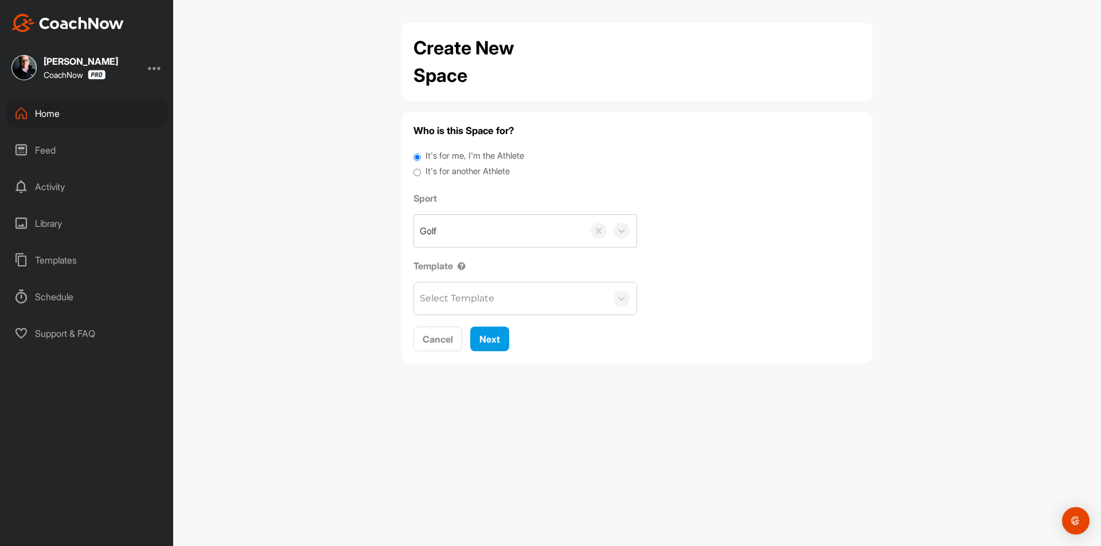
click at [433, 166] on label "It's for another Athlete" at bounding box center [467, 171] width 84 height 13
click at [421, 166] on input "It's for another Athlete" at bounding box center [416, 172] width 7 height 15
radio input "true"
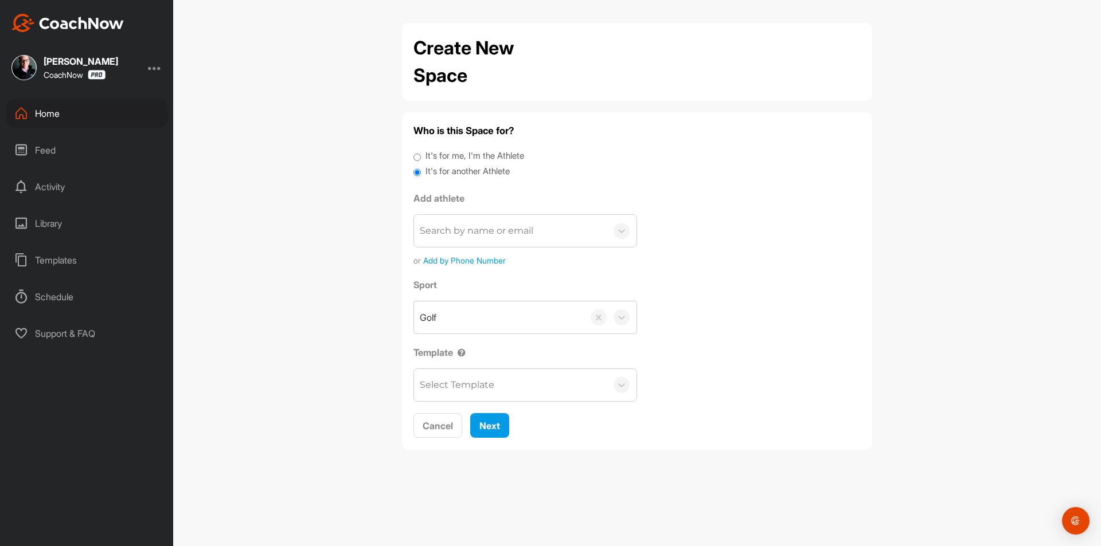
click at [456, 228] on div "Search by name or email" at bounding box center [477, 231] width 114 height 14
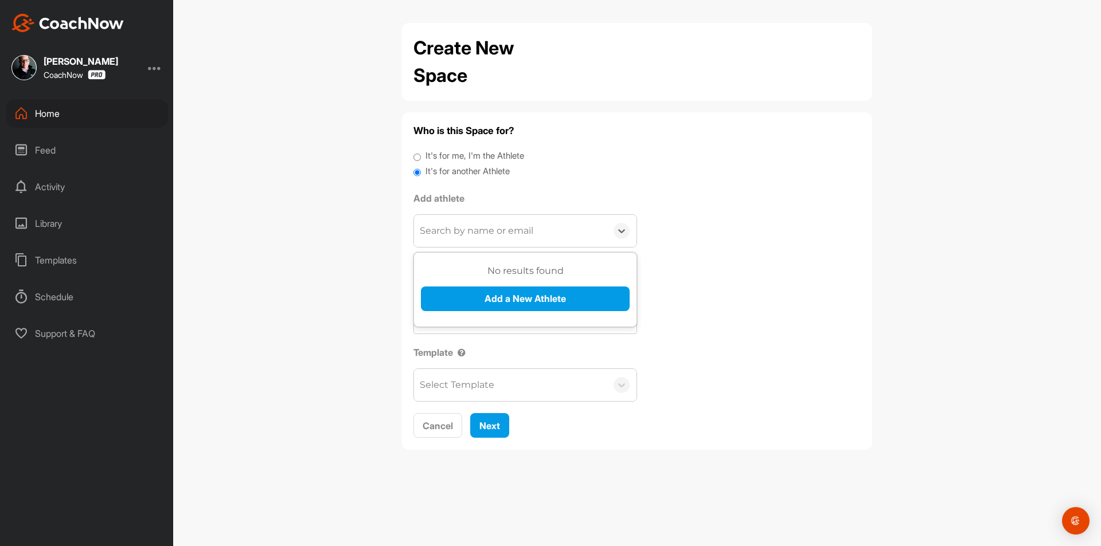
paste input "brettposton@yahoo.com"
type input "brettposton@yahoo.com"
click at [479, 309] on button "Add a New Athlete" at bounding box center [525, 299] width 209 height 25
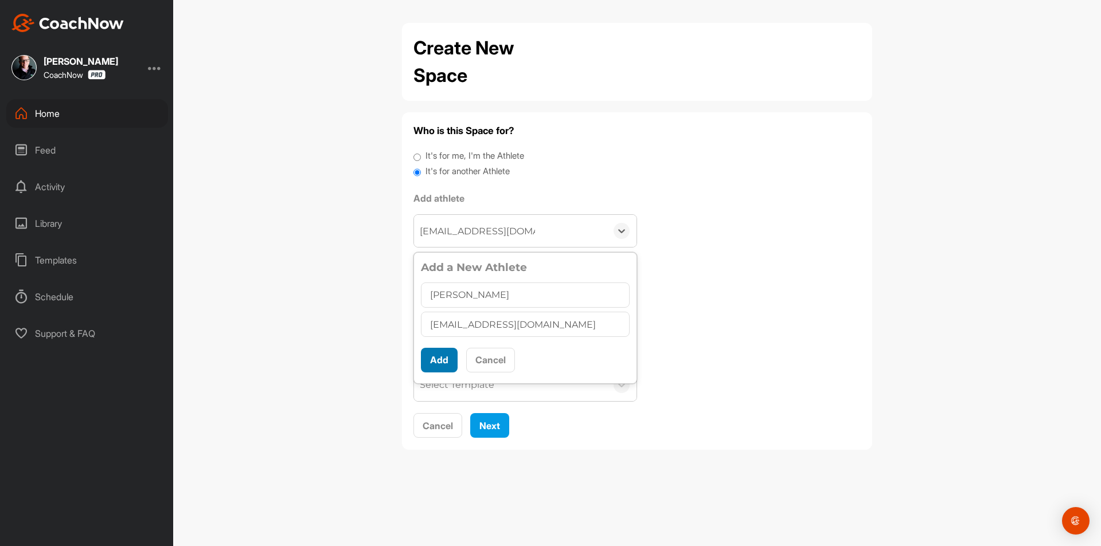
type input "Brett Poston"
click at [443, 360] on button "Add" at bounding box center [439, 360] width 37 height 25
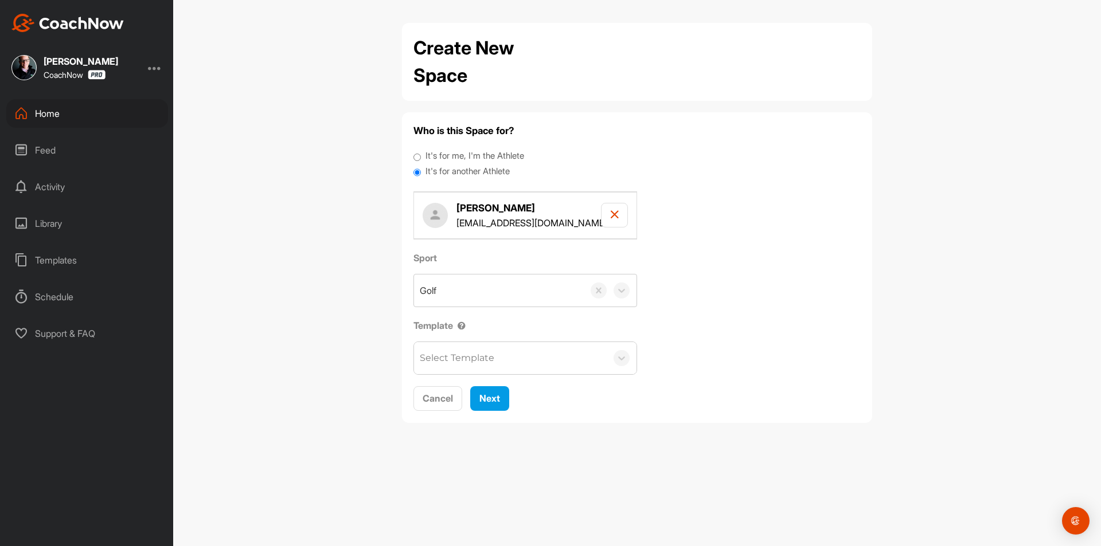
click at [451, 358] on div "Select Template" at bounding box center [457, 358] width 75 height 14
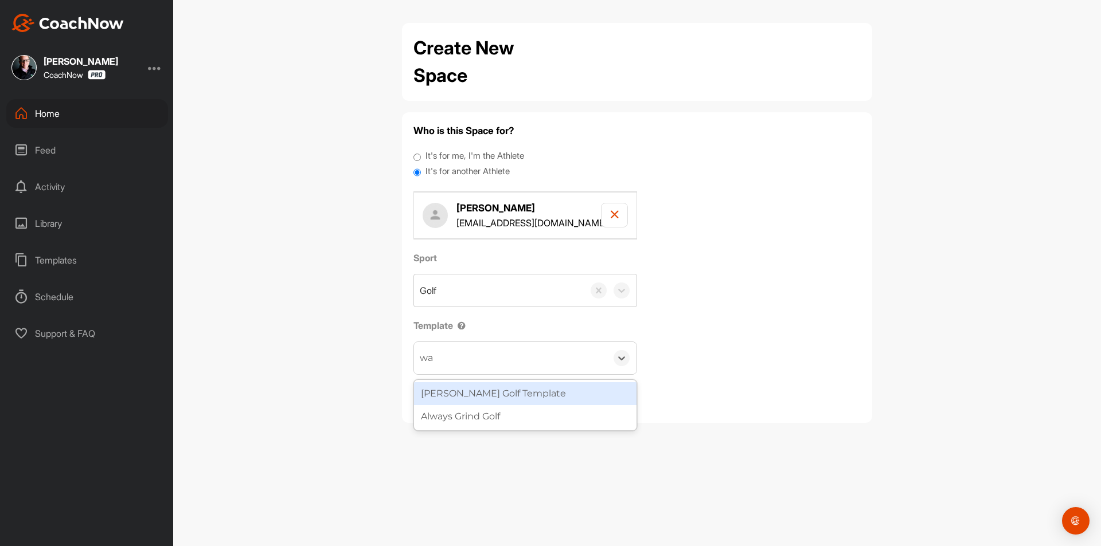
type input "wat"
drag, startPoint x: 487, startPoint y: 391, endPoint x: 493, endPoint y: 402, distance: 12.6
click at [487, 392] on div "[PERSON_NAME] Golf Template" at bounding box center [525, 393] width 222 height 23
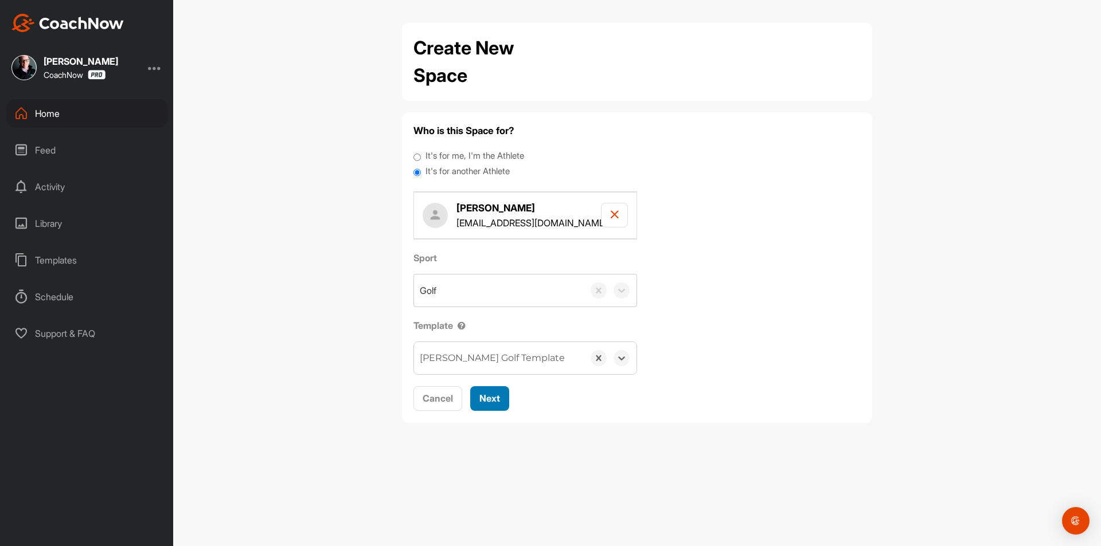
click at [493, 400] on span "Next" at bounding box center [489, 398] width 21 height 11
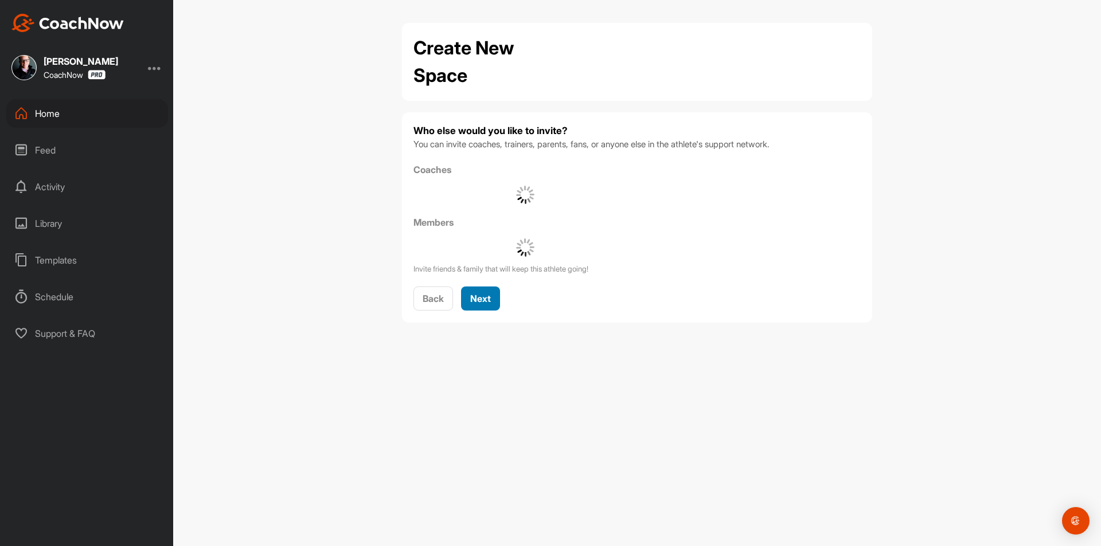
click at [491, 305] on div "Next" at bounding box center [480, 299] width 21 height 14
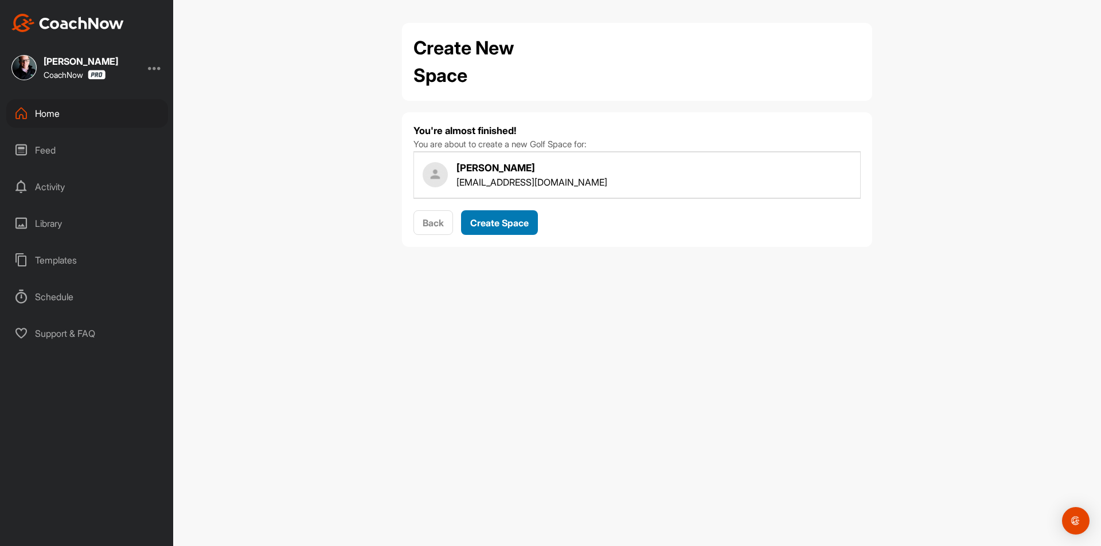
click at [501, 224] on span "Create Space" at bounding box center [499, 222] width 58 height 11
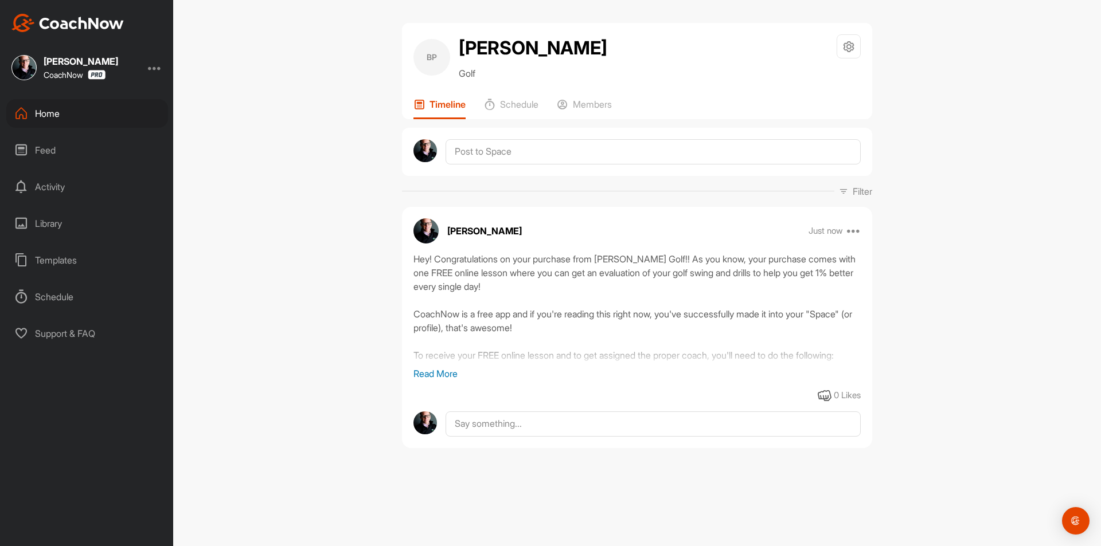
click at [92, 114] on div "Home" at bounding box center [87, 113] width 162 height 29
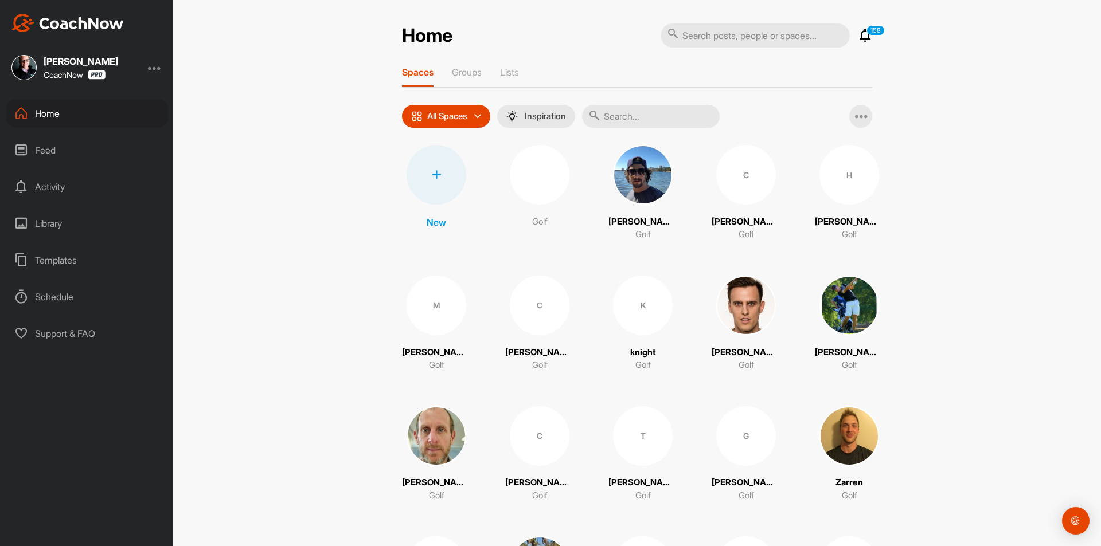
click at [451, 185] on div at bounding box center [437, 175] width 60 height 60
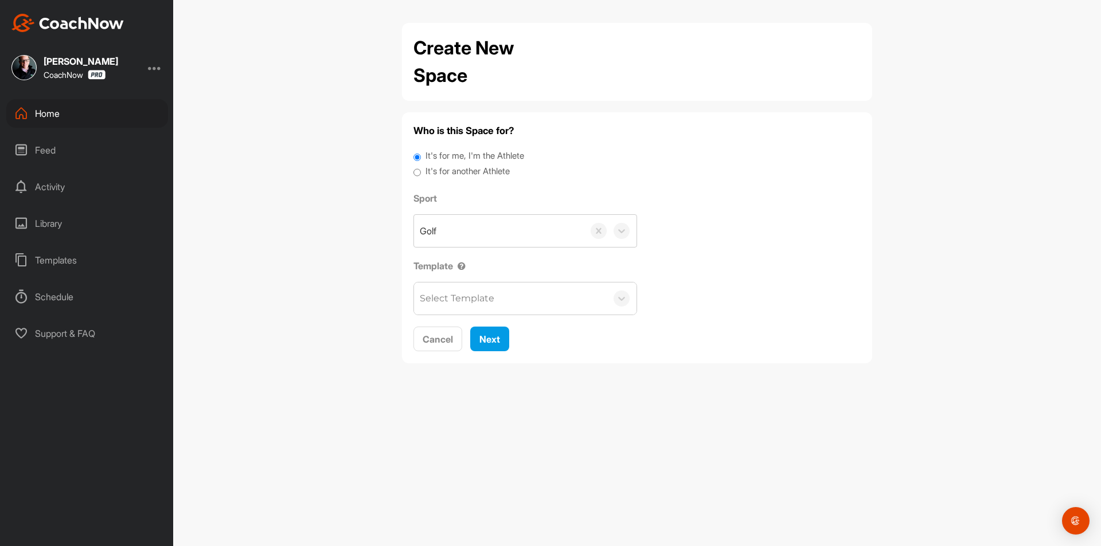
click at [466, 171] on label "It's for another Athlete" at bounding box center [467, 171] width 84 height 13
click at [421, 171] on input "It's for another Athlete" at bounding box center [416, 172] width 7 height 15
radio input "true"
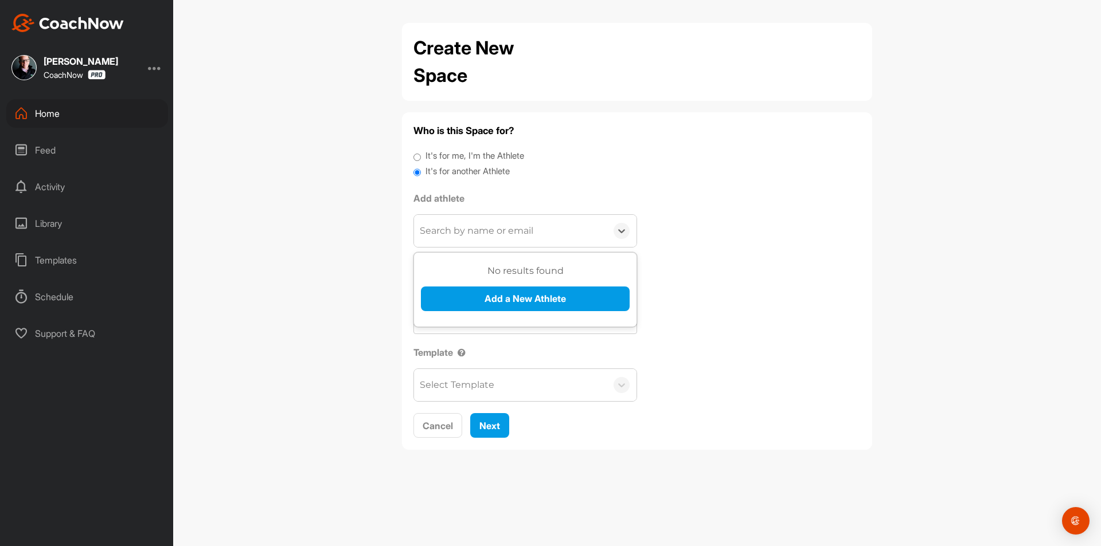
click at [468, 236] on div "Search by name or email" at bounding box center [477, 231] width 114 height 14
paste input "icardmd@aol.com"
type input "icardmd@aol.com"
click at [500, 310] on button "Add a New Athlete" at bounding box center [525, 299] width 209 height 25
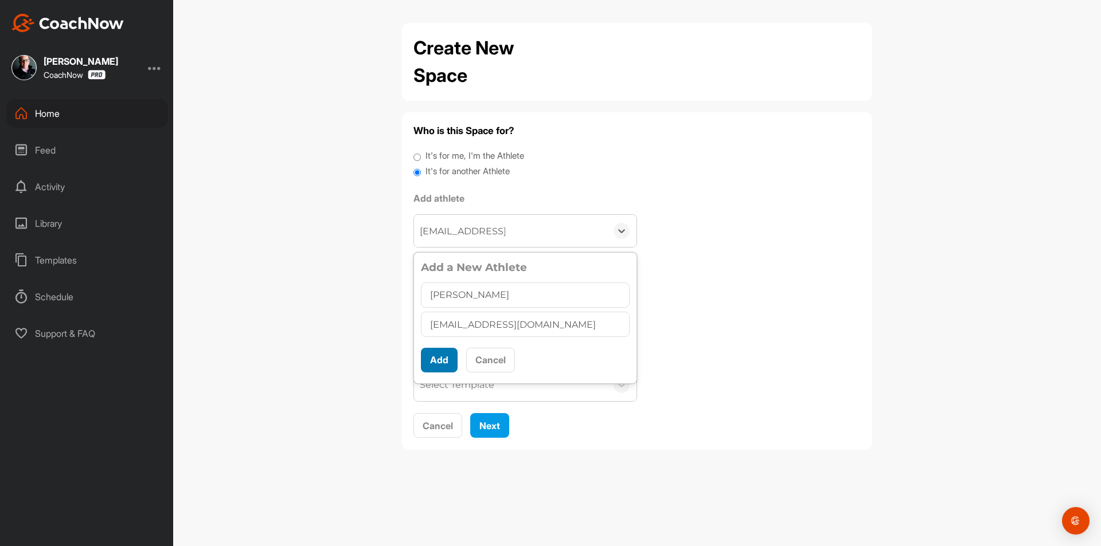
type input "Raymond Dattilo"
click at [451, 357] on button "Add" at bounding box center [439, 360] width 37 height 25
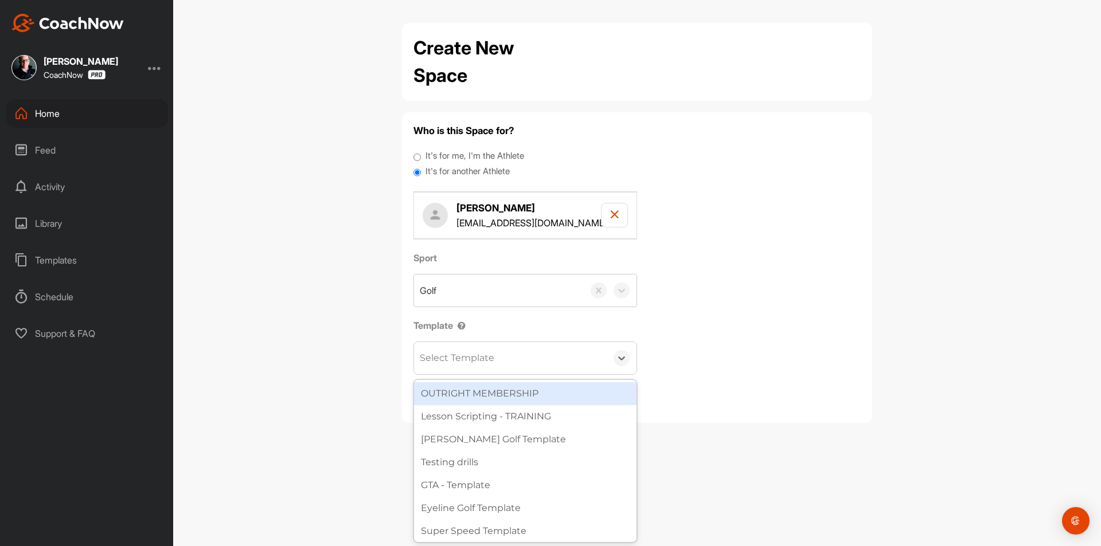
click at [454, 350] on div "Select Template" at bounding box center [510, 358] width 193 height 32
type input "wat"
click at [470, 397] on div "[PERSON_NAME] Golf Template" at bounding box center [525, 393] width 222 height 23
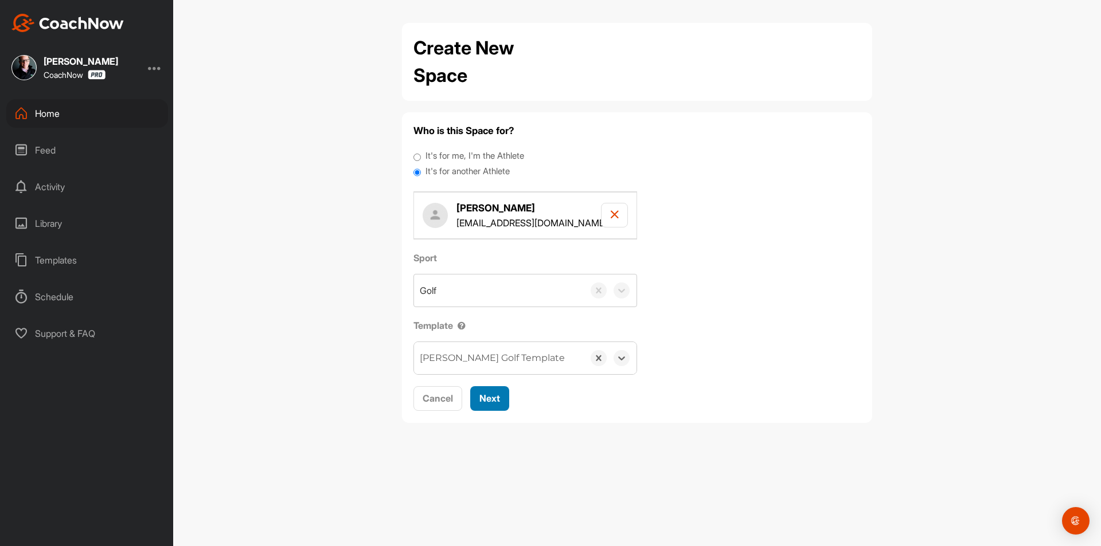
drag, startPoint x: 491, startPoint y: 397, endPoint x: 482, endPoint y: 337, distance: 61.0
click at [491, 397] on span "Next" at bounding box center [489, 398] width 21 height 11
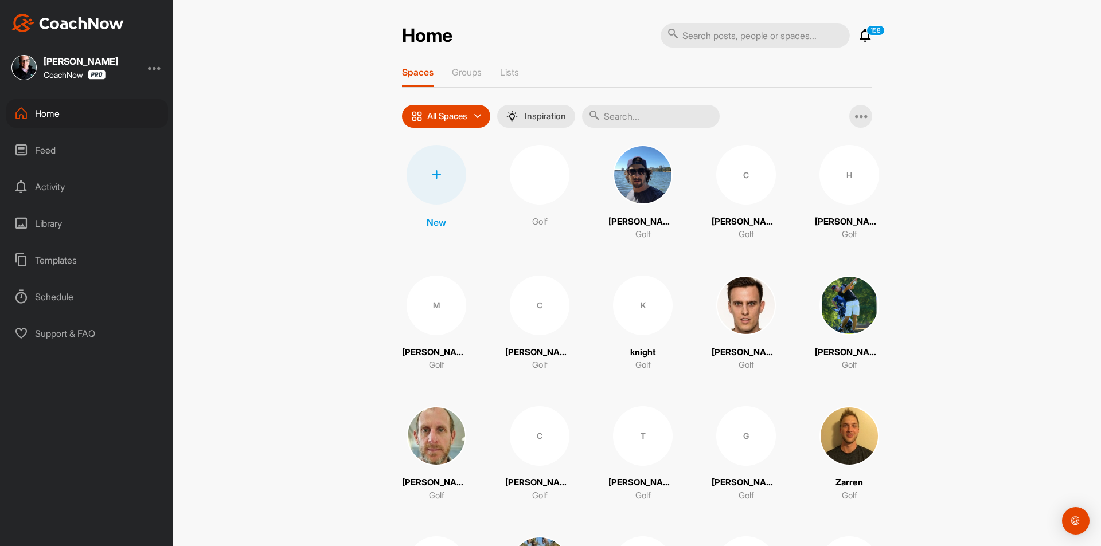
click at [441, 188] on div at bounding box center [437, 175] width 60 height 60
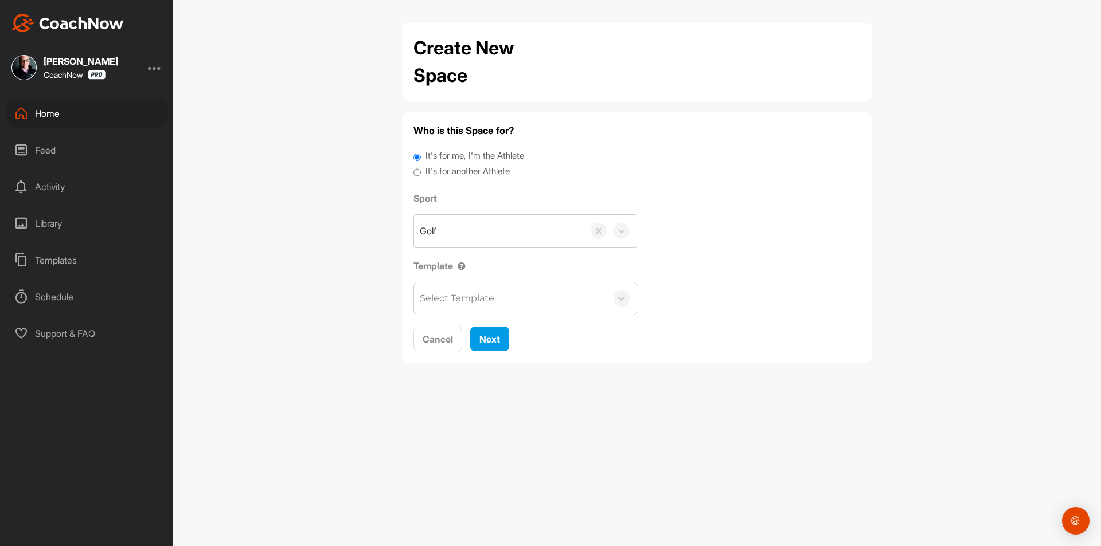
click at [439, 171] on label "It's for another Athlete" at bounding box center [467, 171] width 84 height 13
click at [421, 171] on input "It's for another Athlete" at bounding box center [416, 172] width 7 height 15
radio input "true"
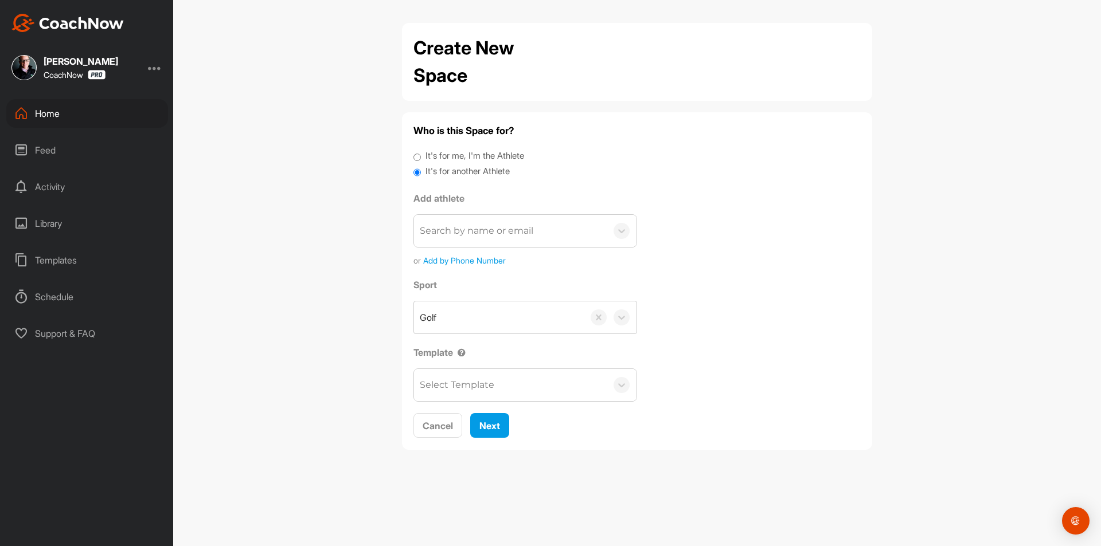
click at [440, 214] on div "Search by name or email" at bounding box center [525, 230] width 224 height 33
paste input "Thank you for [DATE] everyone!Here’s what I accomplished:-Creating Space for To…"
type input "Thank you for [DATE] everyone!Here’s what I accomplished:-Creating Space for To…"
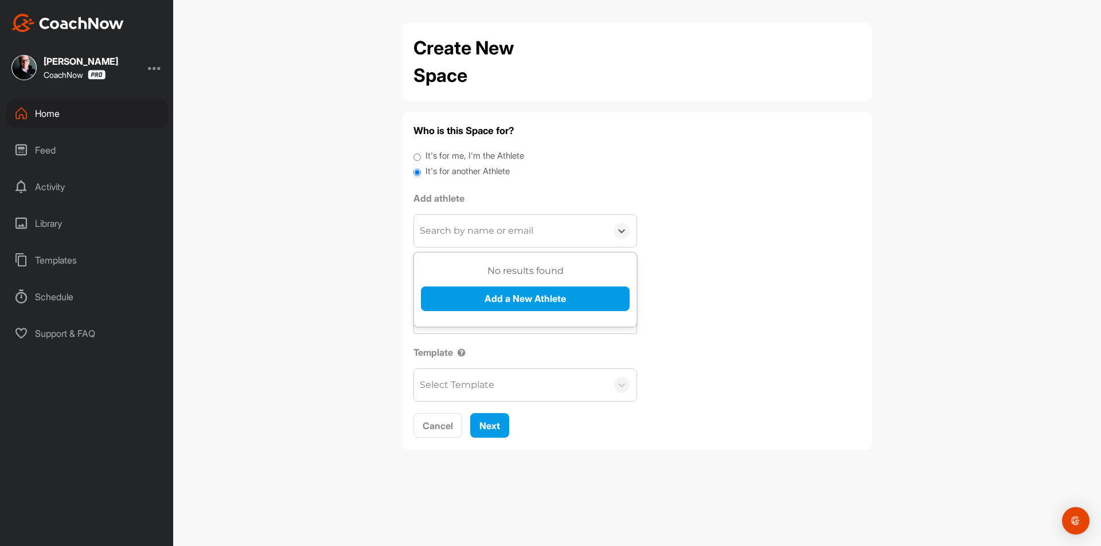
paste input "[PERSON_NAME][EMAIL_ADDRESS][PERSON_NAME][DOMAIN_NAME]"
type input "[PERSON_NAME][EMAIL_ADDRESS][PERSON_NAME][DOMAIN_NAME]"
click at [521, 295] on button "Add a New Athlete" at bounding box center [525, 299] width 209 height 25
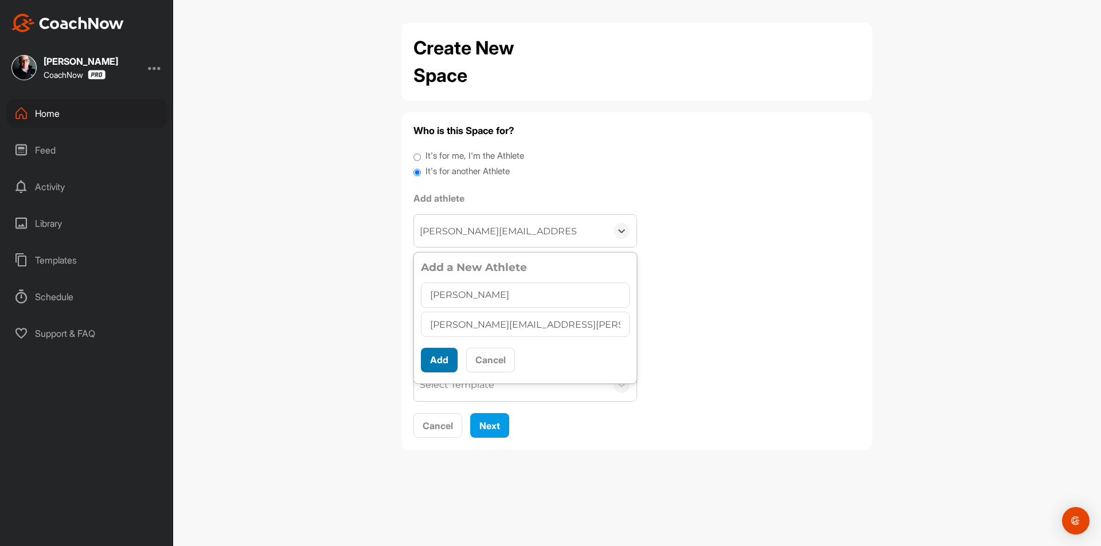
type input "[PERSON_NAME]"
click at [442, 361] on button "Add" at bounding box center [439, 360] width 37 height 25
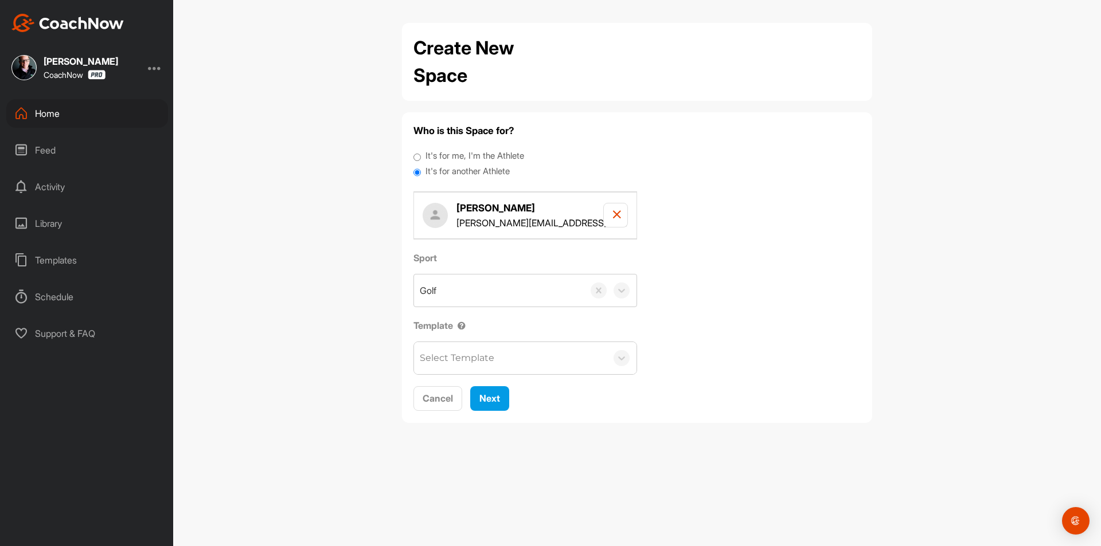
click at [503, 368] on div "Select Template" at bounding box center [510, 358] width 193 height 32
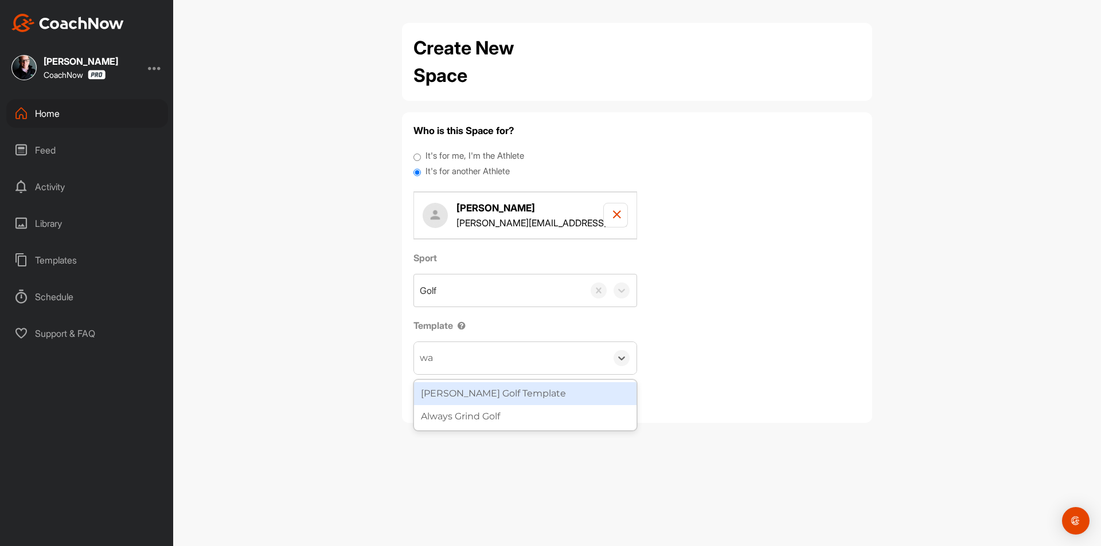
type input "wat"
click at [489, 393] on div "[PERSON_NAME] Golf Template" at bounding box center [525, 393] width 222 height 23
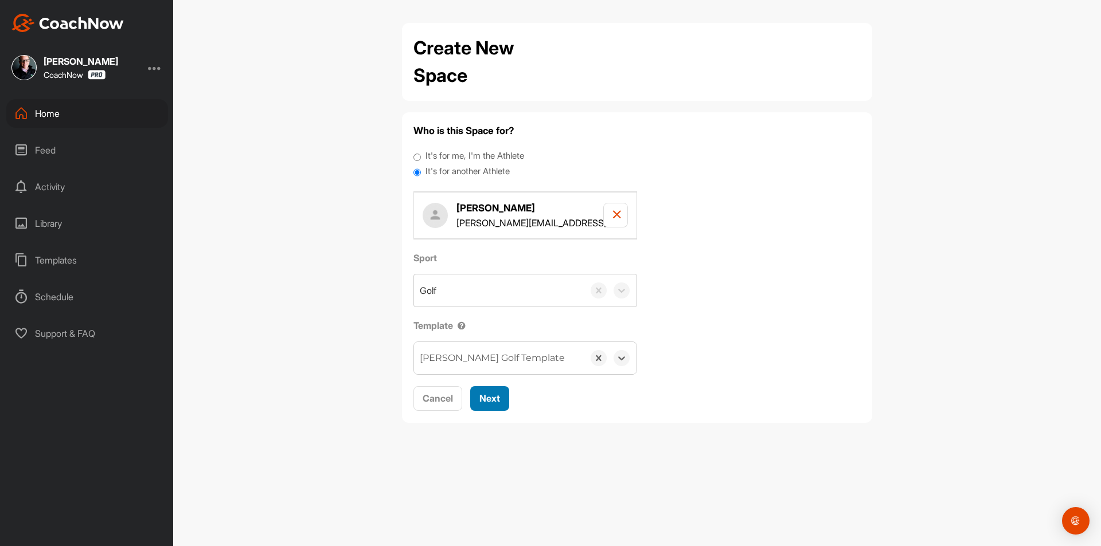
click at [494, 395] on span "Next" at bounding box center [489, 398] width 21 height 11
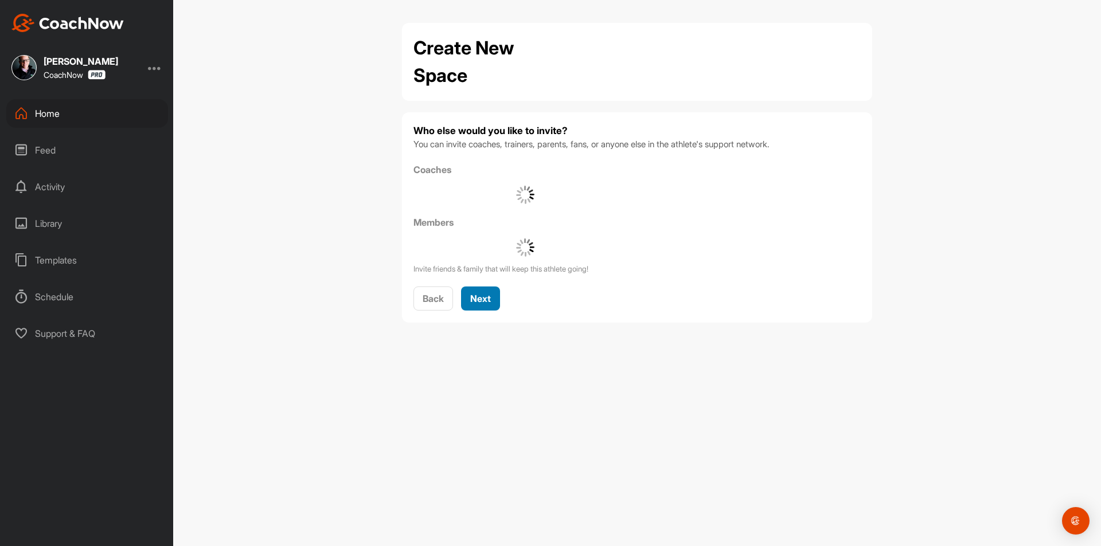
click at [483, 292] on div "Next" at bounding box center [480, 299] width 21 height 14
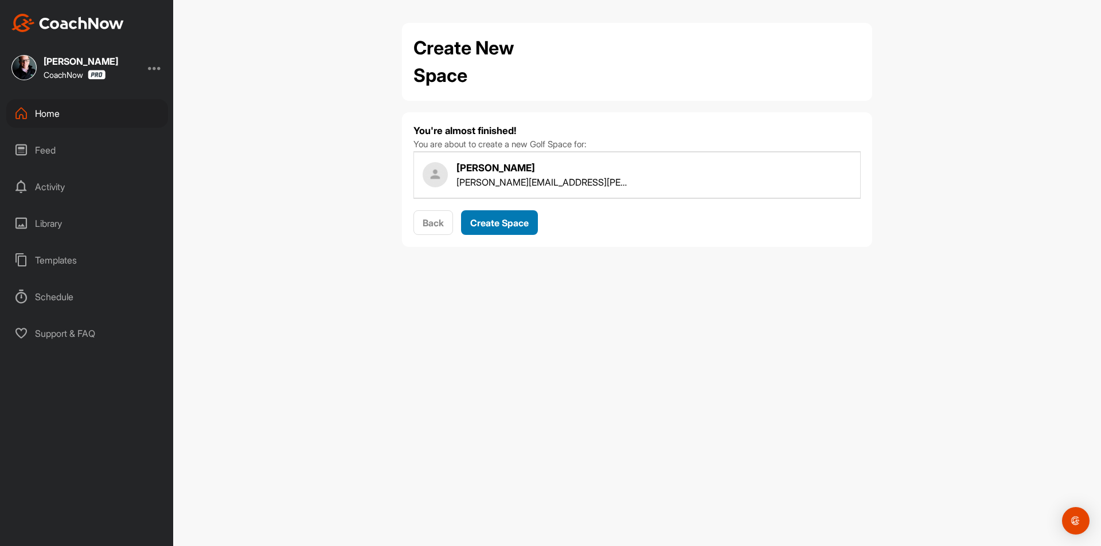
click at [514, 225] on span "Create Space" at bounding box center [499, 222] width 58 height 11
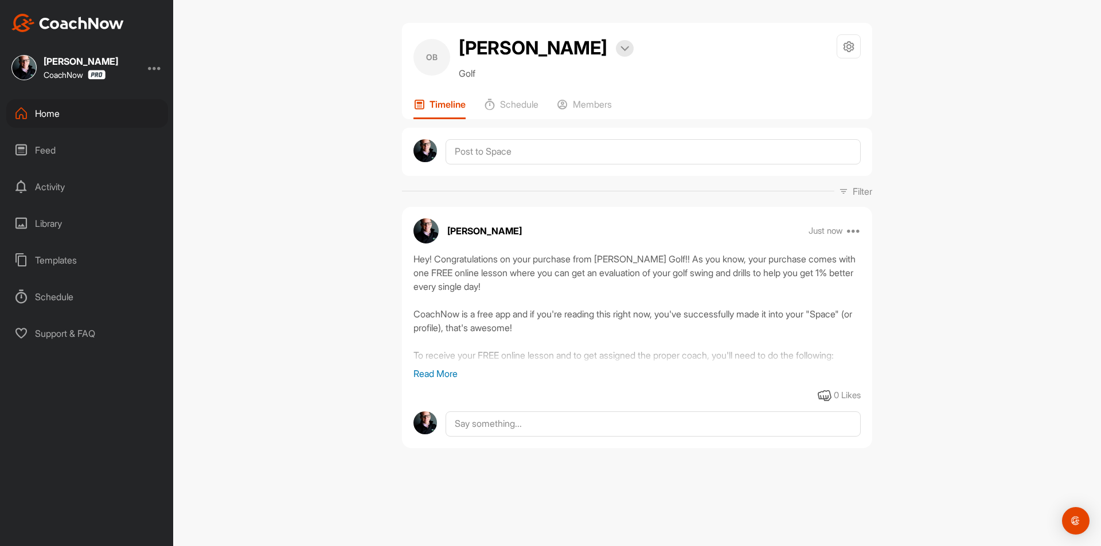
click at [104, 113] on div "Home" at bounding box center [87, 113] width 162 height 29
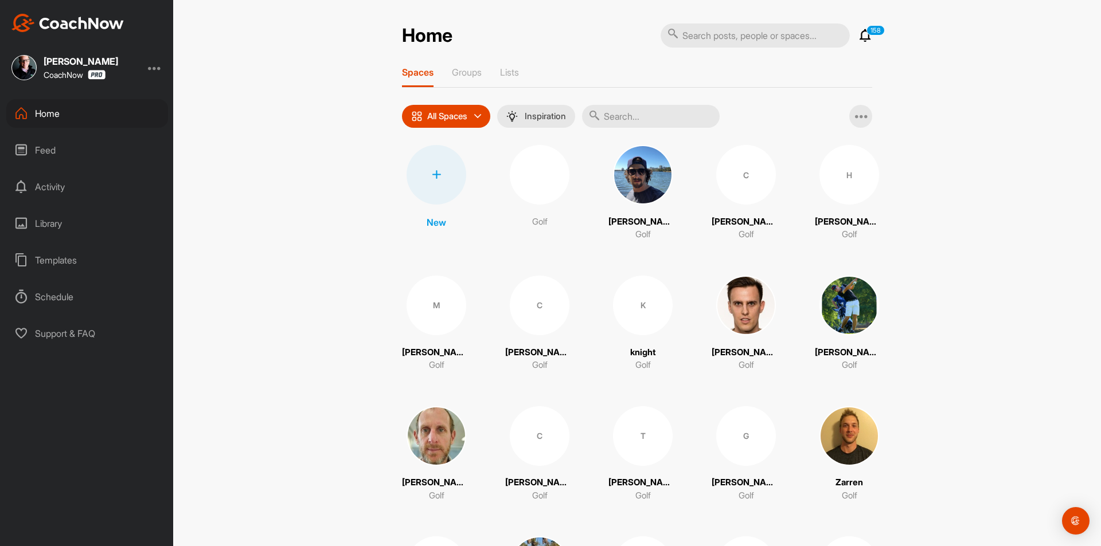
click at [438, 184] on div at bounding box center [437, 175] width 60 height 60
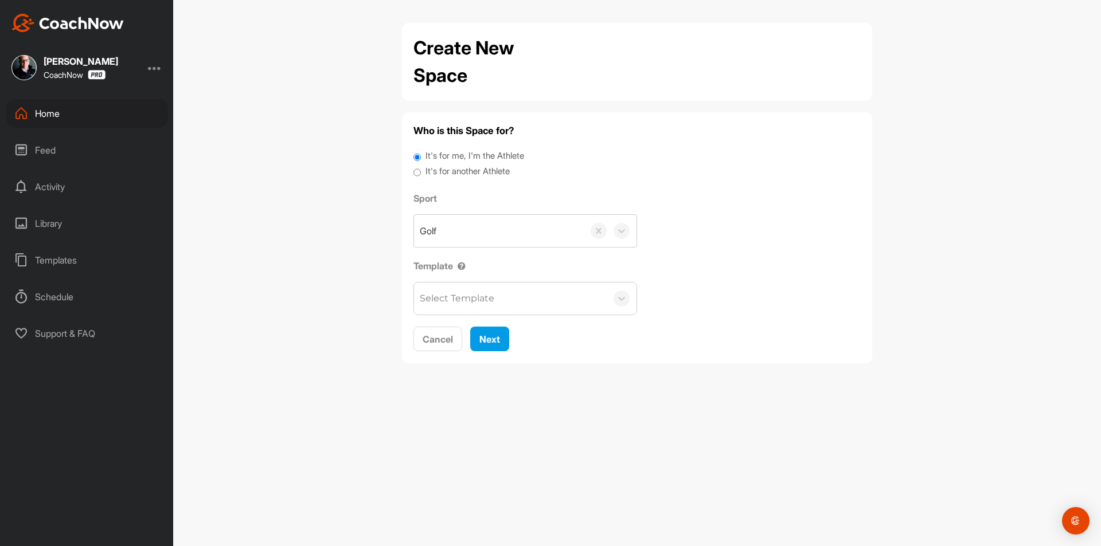
click at [465, 173] on label "It's for another Athlete" at bounding box center [467, 171] width 84 height 13
click at [421, 173] on input "It's for another Athlete" at bounding box center [416, 172] width 7 height 15
radio input "true"
click at [477, 173] on label "It's for another Athlete" at bounding box center [467, 171] width 84 height 13
click at [421, 173] on input "It's for another Athlete" at bounding box center [416, 172] width 7 height 15
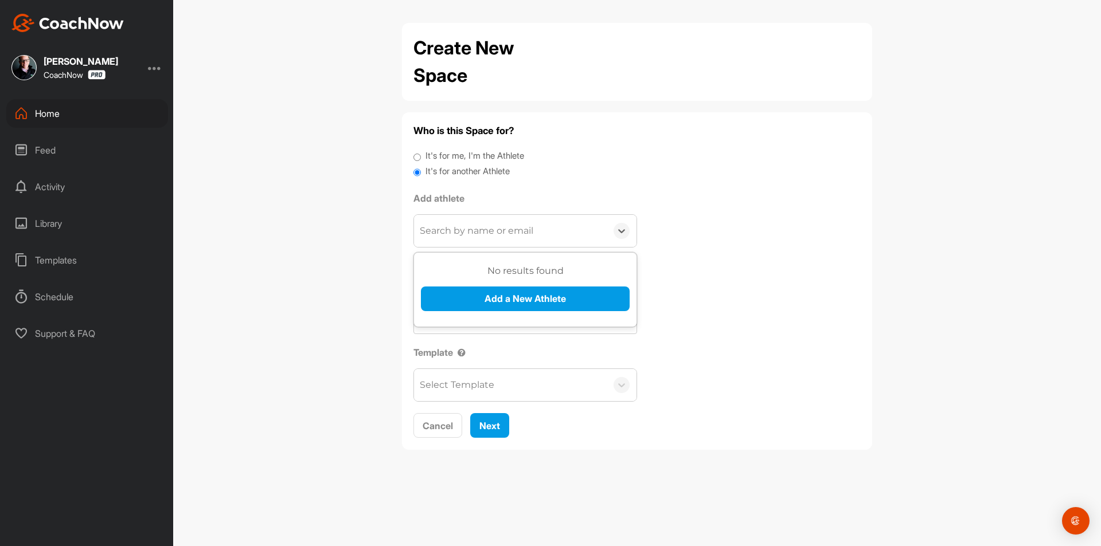
click at [472, 231] on div "Search by name or email" at bounding box center [477, 231] width 114 height 14
paste input "[EMAIL_ADDRESS][DOMAIN_NAME]"
type input "[EMAIL_ADDRESS][DOMAIN_NAME]"
click at [501, 290] on button "Add a New Athlete" at bounding box center [525, 299] width 209 height 25
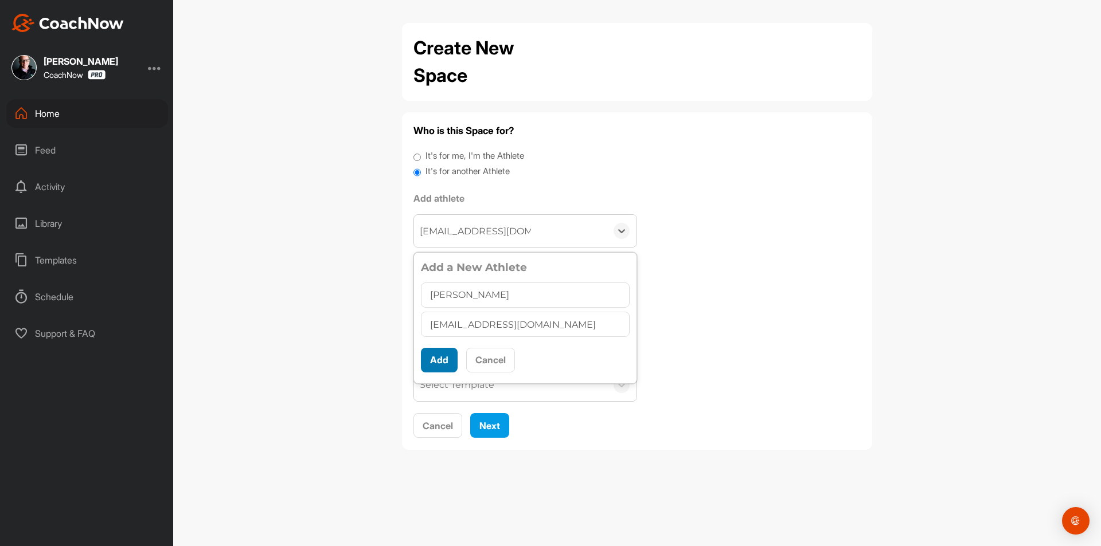
type input "[PERSON_NAME]"
click at [439, 353] on button "Add" at bounding box center [439, 360] width 37 height 25
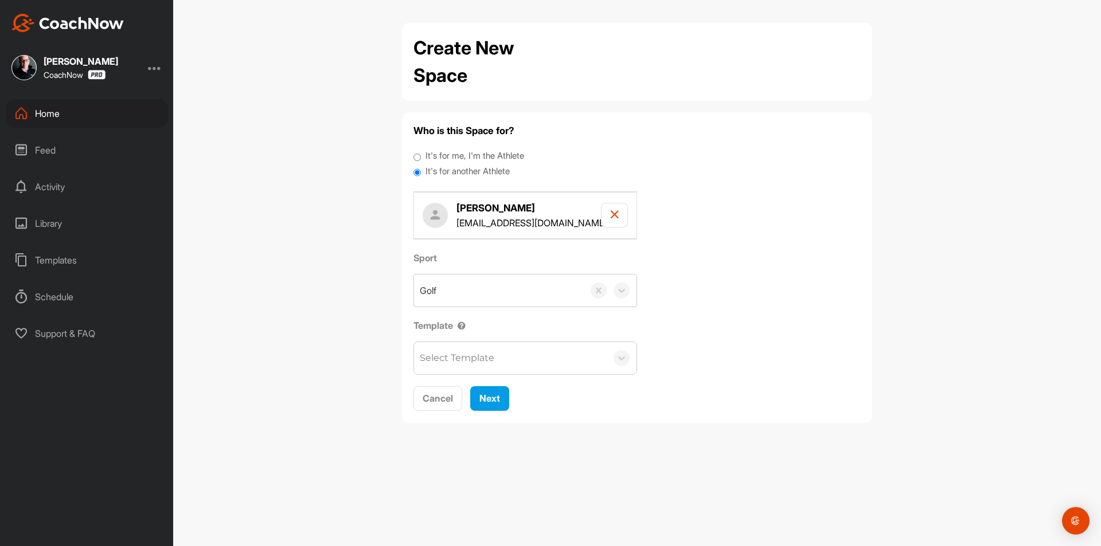
click at [458, 368] on div "Select Template" at bounding box center [510, 358] width 193 height 32
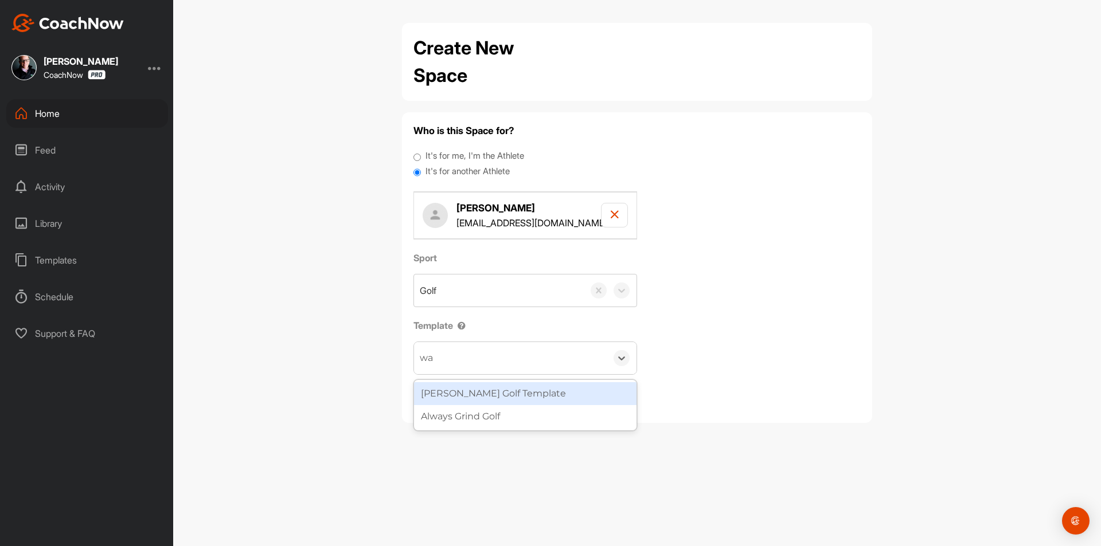
type input "wat"
click at [469, 394] on div "[PERSON_NAME] Golf Template" at bounding box center [525, 393] width 222 height 23
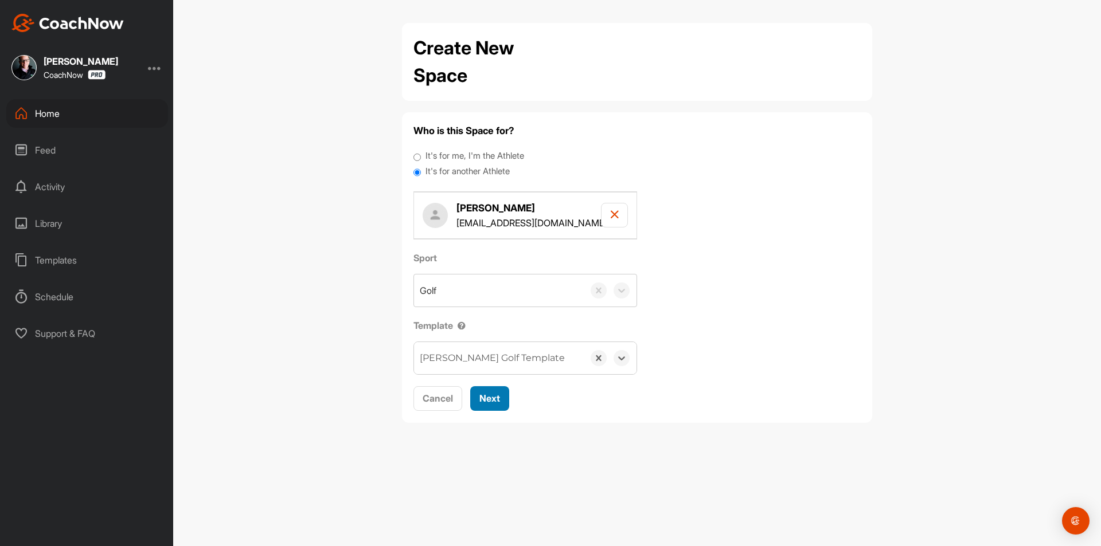
click at [482, 393] on span "Next" at bounding box center [489, 398] width 21 height 11
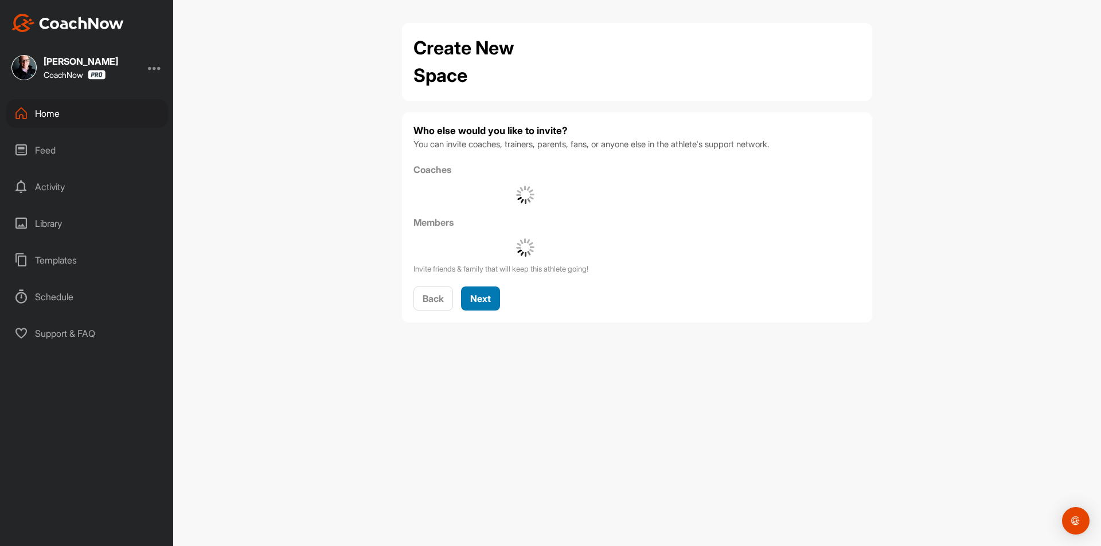
click at [471, 296] on span "Next" at bounding box center [480, 298] width 21 height 11
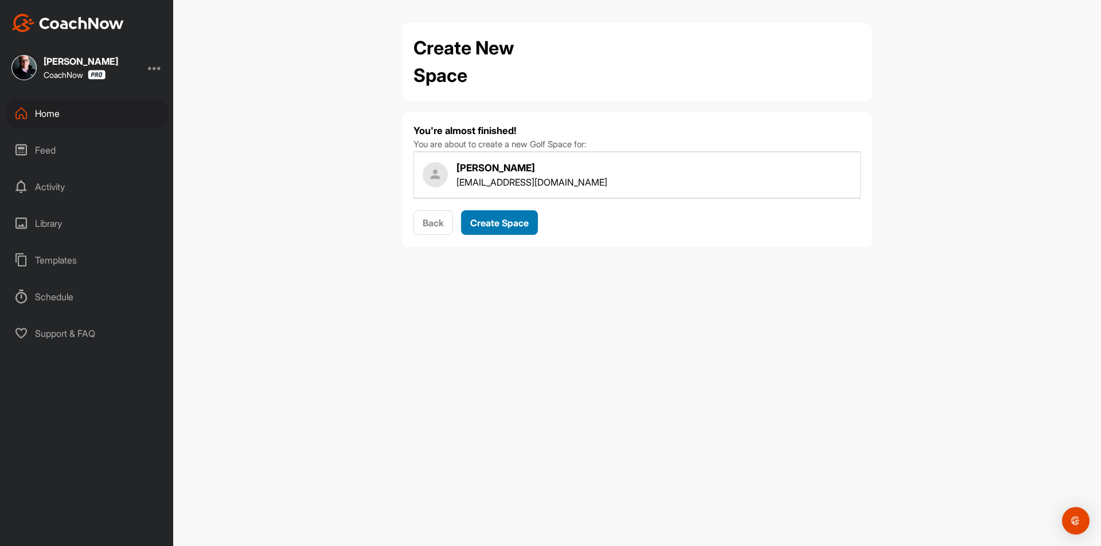
click at [507, 225] on span "Create Space" at bounding box center [499, 222] width 58 height 11
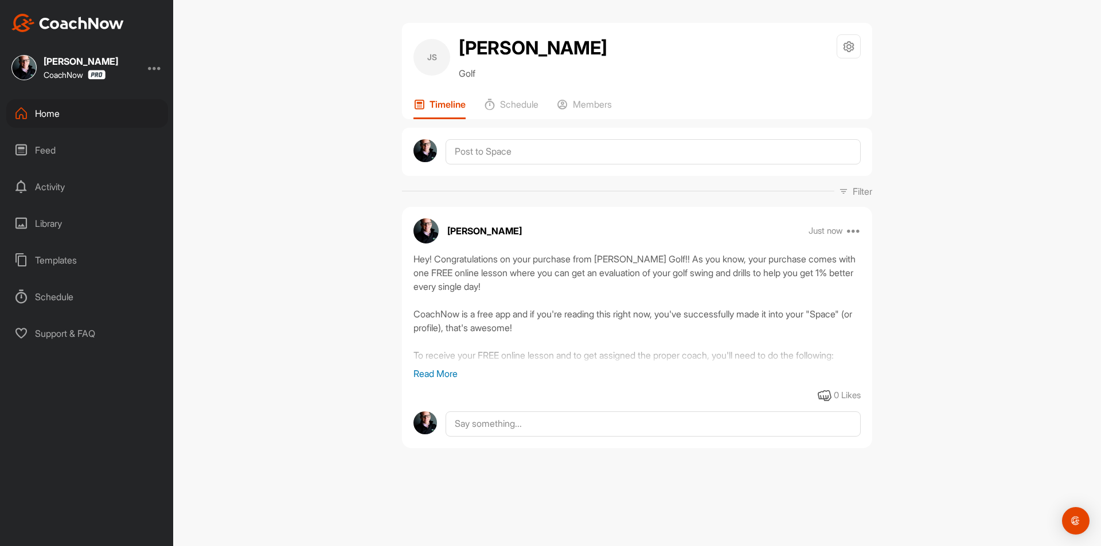
click at [116, 104] on div "Home" at bounding box center [87, 113] width 162 height 29
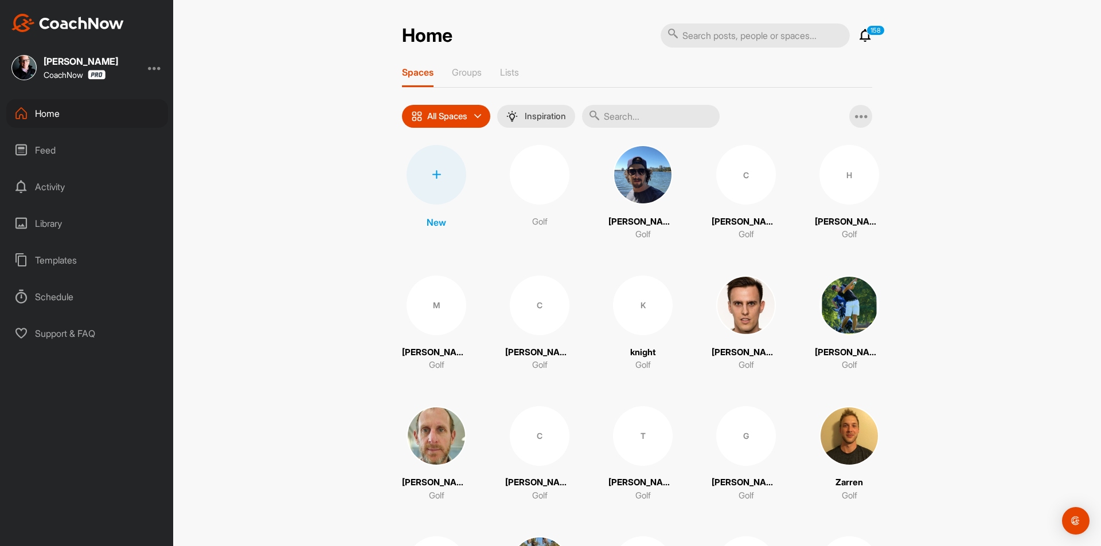
click at [441, 183] on div at bounding box center [437, 175] width 60 height 60
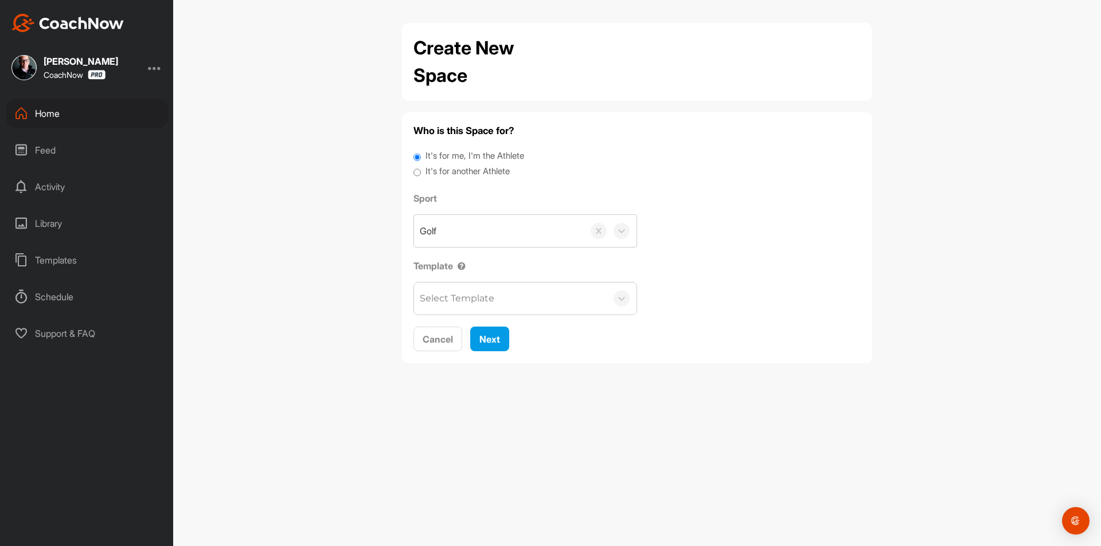
click at [450, 170] on label "It's for another Athlete" at bounding box center [467, 171] width 84 height 13
click at [421, 170] on input "It's for another Athlete" at bounding box center [416, 172] width 7 height 15
radio input "true"
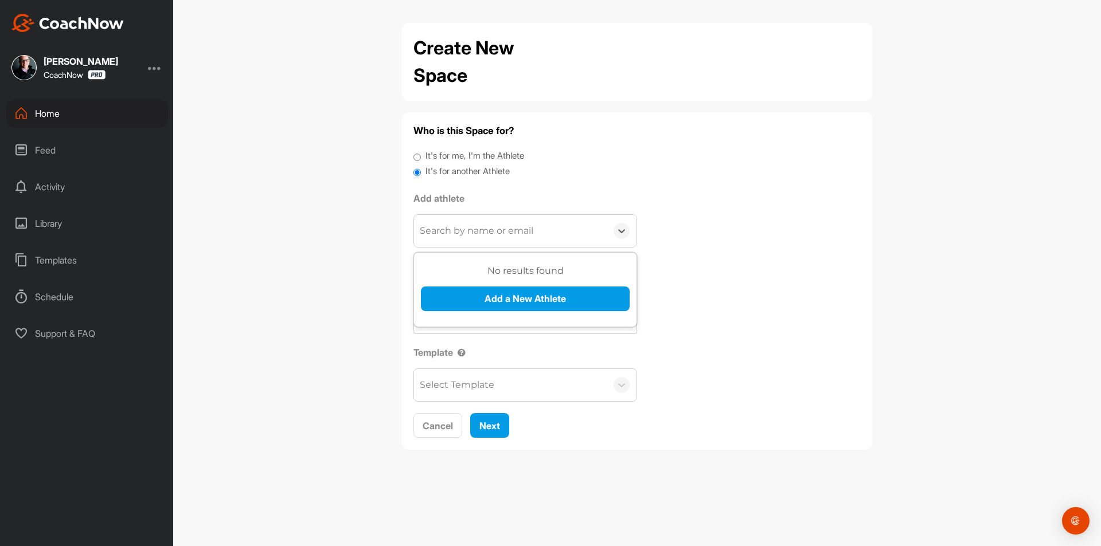
click at [454, 222] on div "Search by name or email" at bounding box center [510, 231] width 193 height 32
paste input "[EMAIL_ADDRESS][DOMAIN_NAME]"
type input "[EMAIL_ADDRESS][DOMAIN_NAME]"
click at [491, 292] on button "Add a New Athlete" at bounding box center [525, 299] width 209 height 25
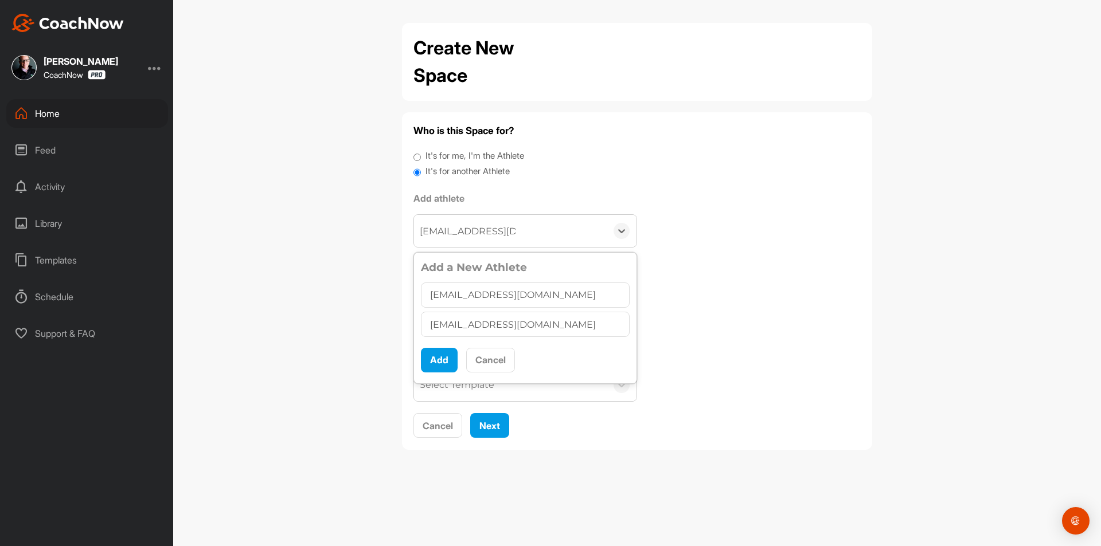
drag, startPoint x: 530, startPoint y: 297, endPoint x: 353, endPoint y: 300, distance: 177.8
click at [353, 300] on div "Create New Space Who is this Space for? It's for me, I'm the Athlete It's for a…" at bounding box center [637, 273] width 928 height 546
type input "[PERSON_NAME]"
click at [436, 359] on button "Add" at bounding box center [439, 360] width 37 height 25
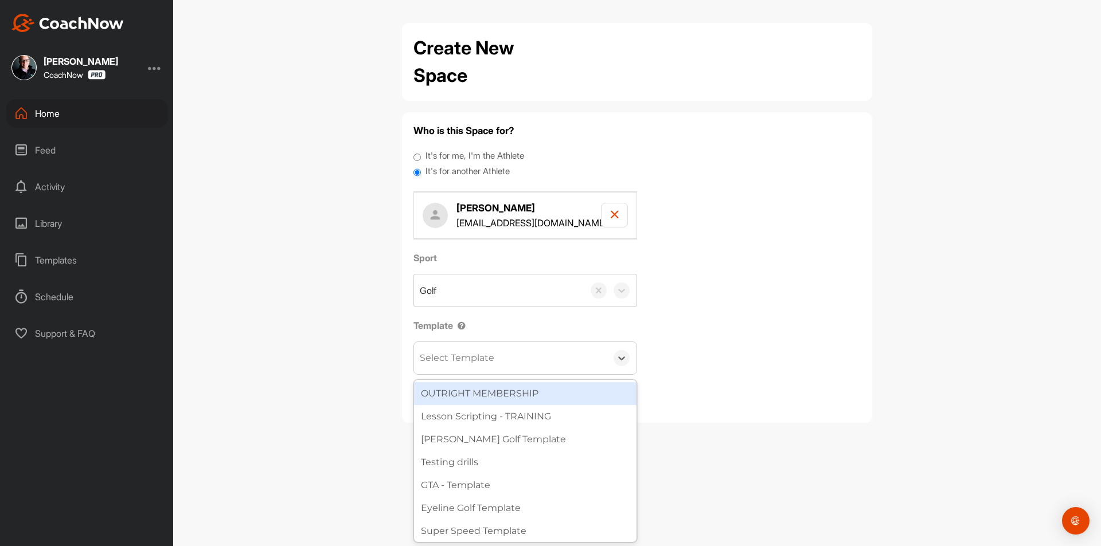
click at [457, 366] on div "Select Template" at bounding box center [510, 358] width 193 height 32
type input "wat"
click at [493, 399] on div "[PERSON_NAME] Golf Template" at bounding box center [525, 393] width 222 height 23
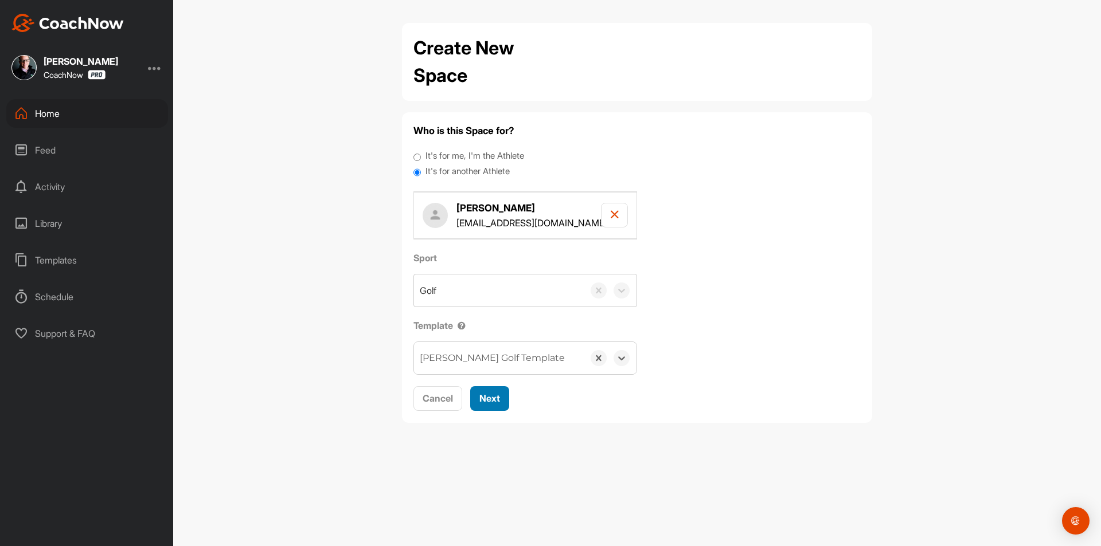
click at [496, 388] on button "Next" at bounding box center [489, 398] width 39 height 25
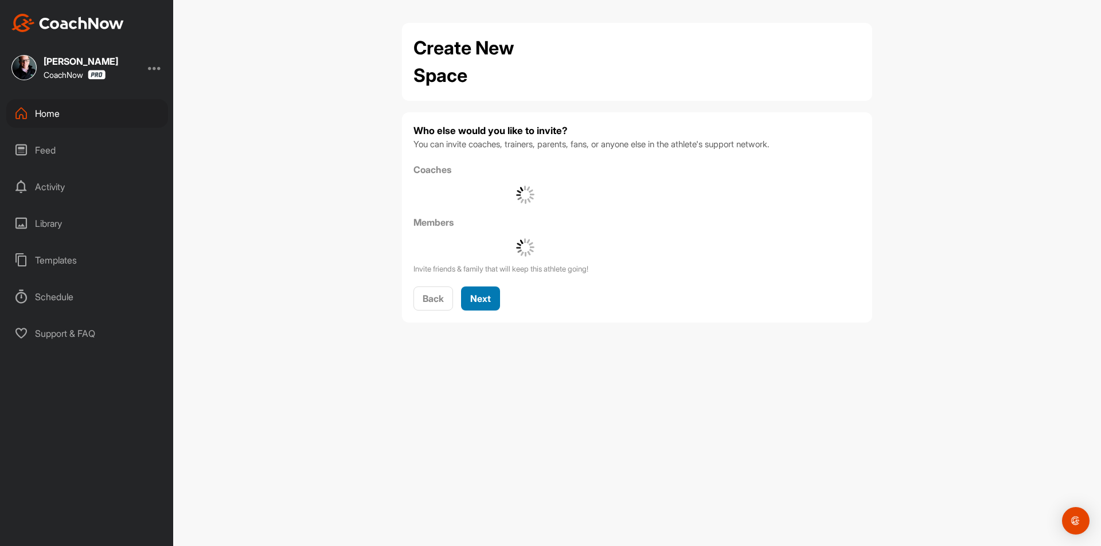
click at [489, 302] on span "Next" at bounding box center [480, 298] width 21 height 11
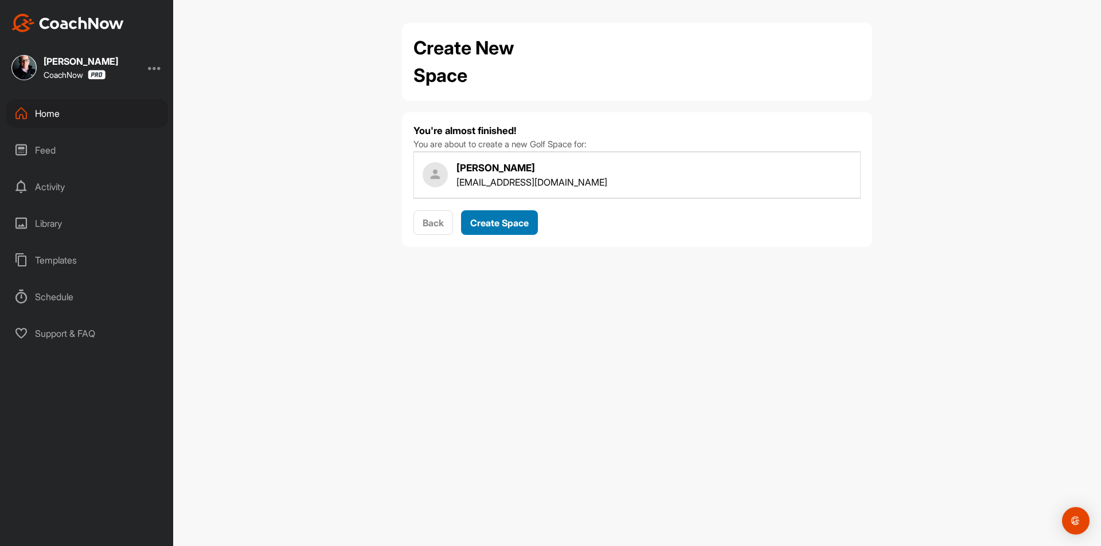
click at [486, 210] on button "Create Space" at bounding box center [499, 222] width 77 height 25
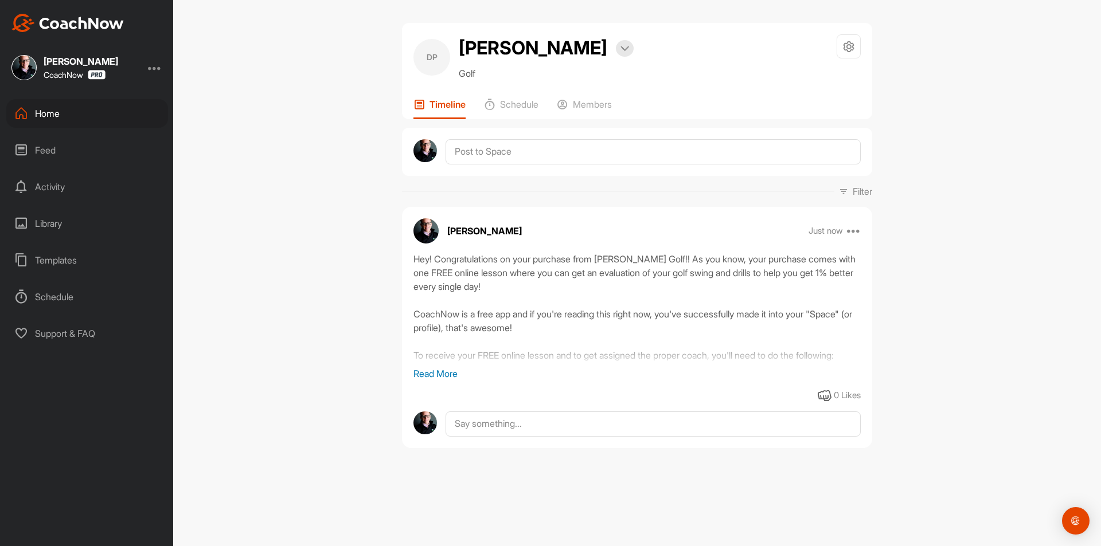
click at [128, 114] on div "Home" at bounding box center [87, 113] width 162 height 29
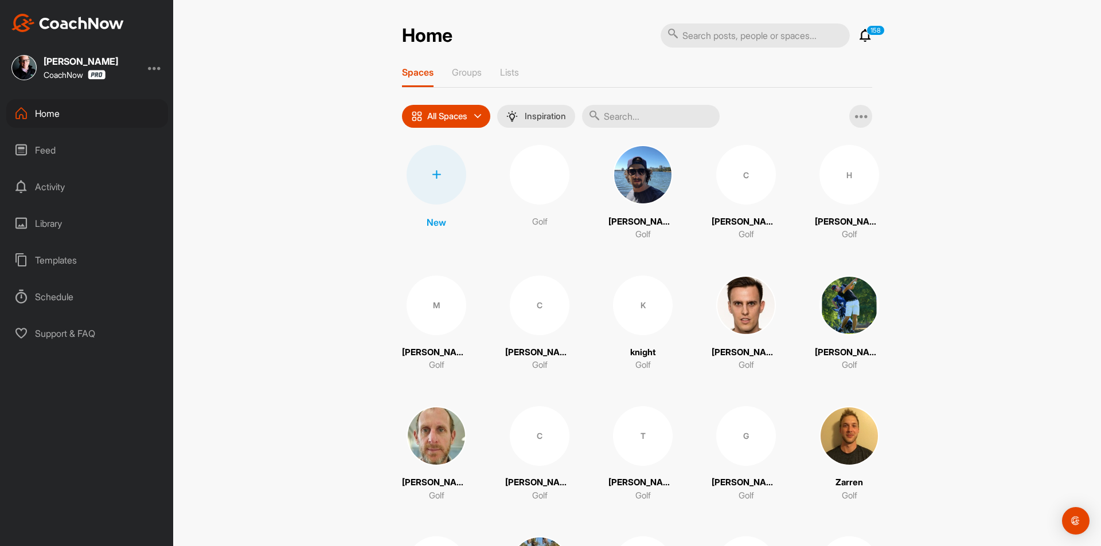
click at [435, 188] on div at bounding box center [437, 175] width 60 height 60
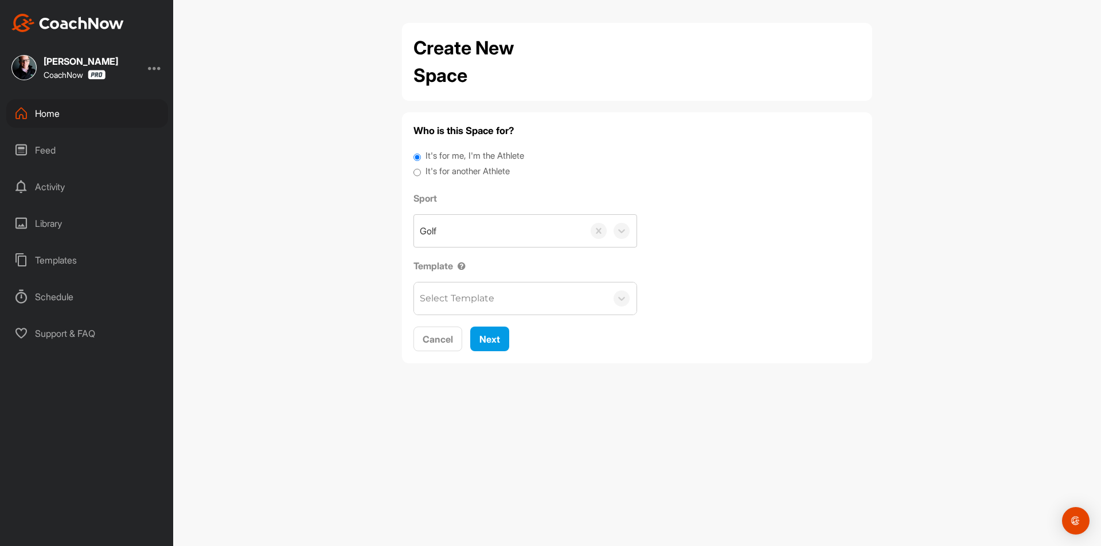
click at [470, 167] on label "It's for another Athlete" at bounding box center [467, 171] width 84 height 13
click at [421, 167] on input "It's for another Athlete" at bounding box center [416, 172] width 7 height 15
radio input "true"
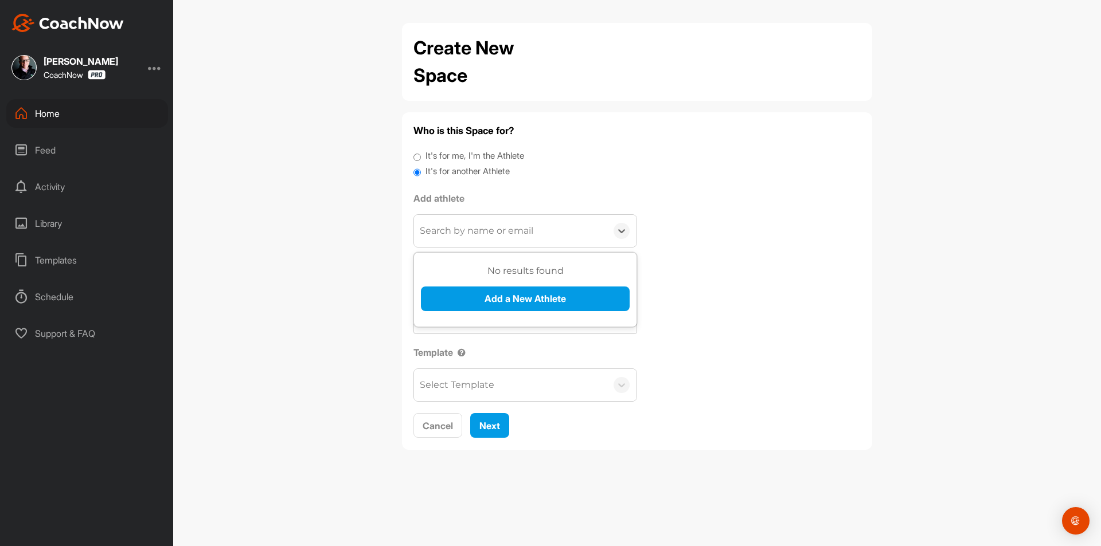
click at [472, 232] on div "Search by name or email" at bounding box center [477, 231] width 114 height 14
paste input "[EMAIL_ADDRESS][DOMAIN_NAME]"
type input "[EMAIL_ADDRESS][DOMAIN_NAME]"
click at [507, 296] on button "Add a New Athlete" at bounding box center [525, 299] width 209 height 25
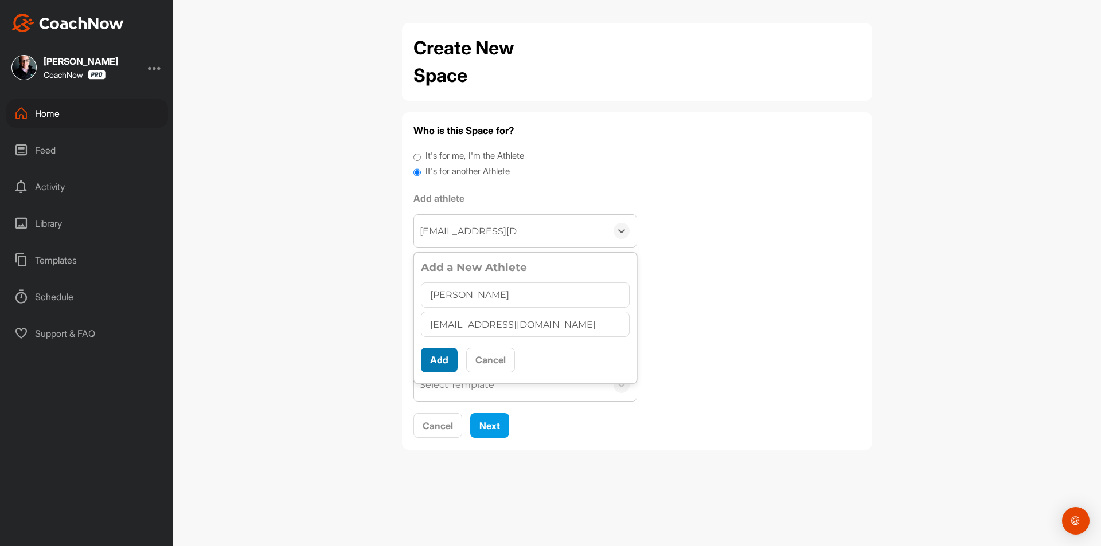
type input "[PERSON_NAME]"
click at [426, 360] on button "Add" at bounding box center [439, 360] width 37 height 25
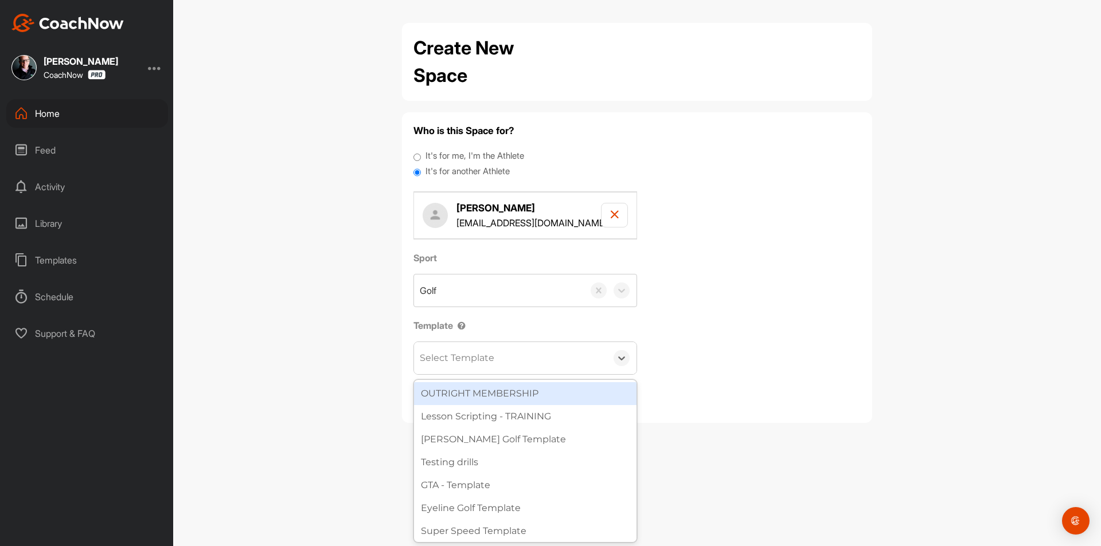
click at [455, 360] on div "Select Template" at bounding box center [457, 358] width 75 height 14
type input "wat"
click at [484, 388] on div "[PERSON_NAME] Golf Template" at bounding box center [525, 393] width 222 height 23
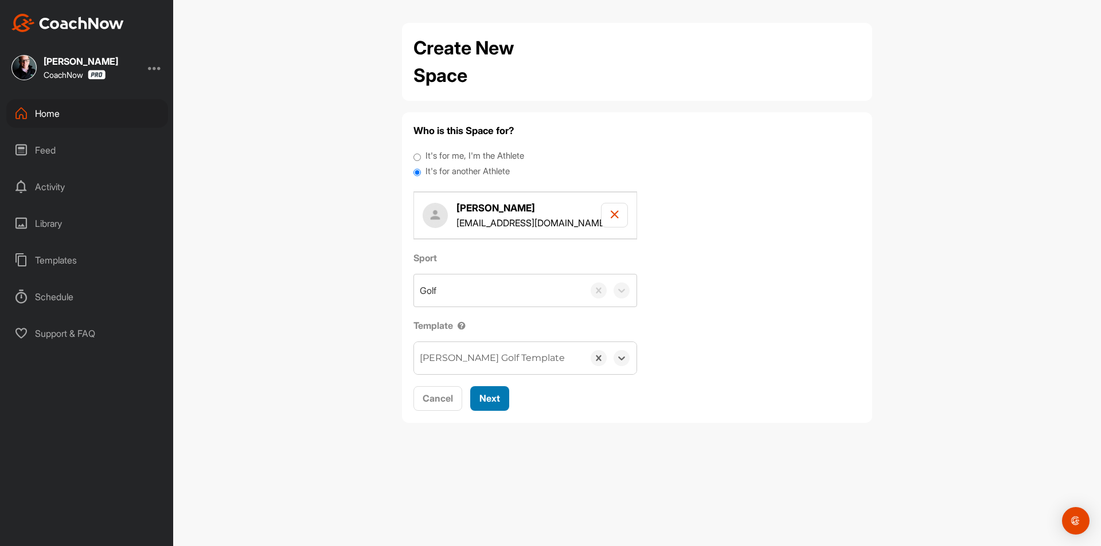
click at [490, 392] on div "Next" at bounding box center [489, 399] width 21 height 14
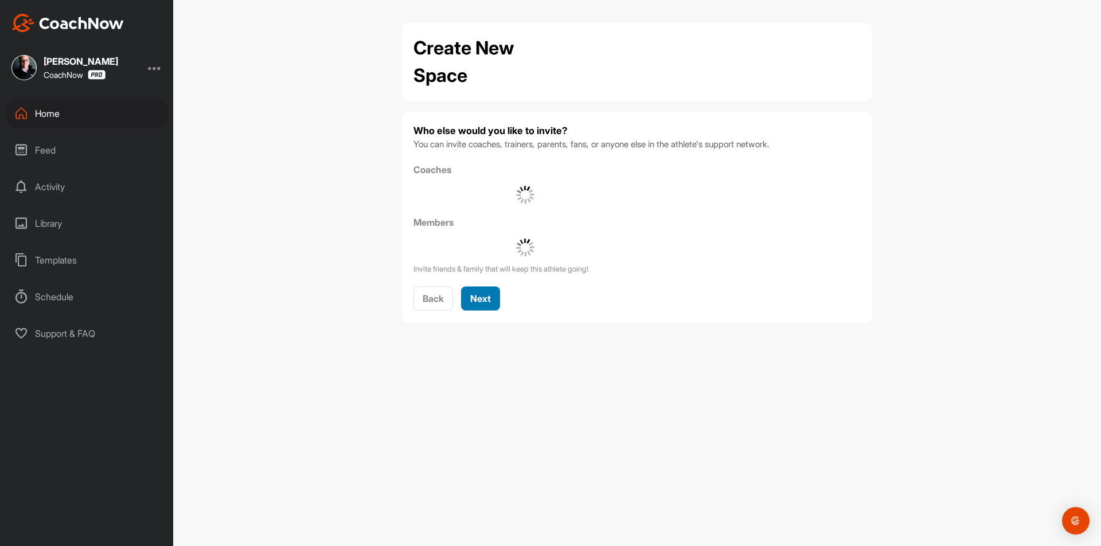
click at [492, 308] on button "Next" at bounding box center [480, 299] width 39 height 25
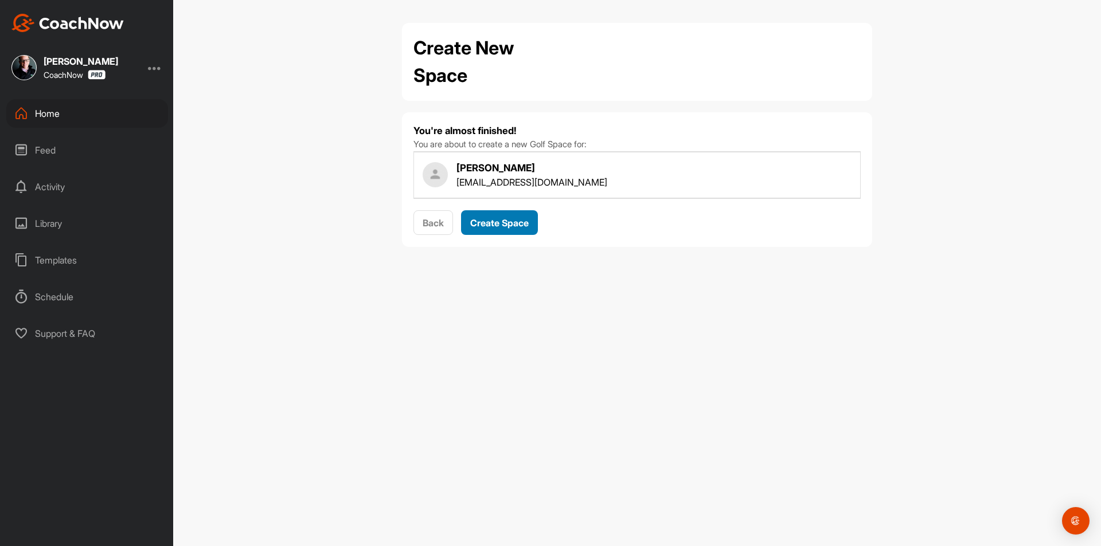
click at [514, 228] on span "Create Space" at bounding box center [499, 222] width 58 height 11
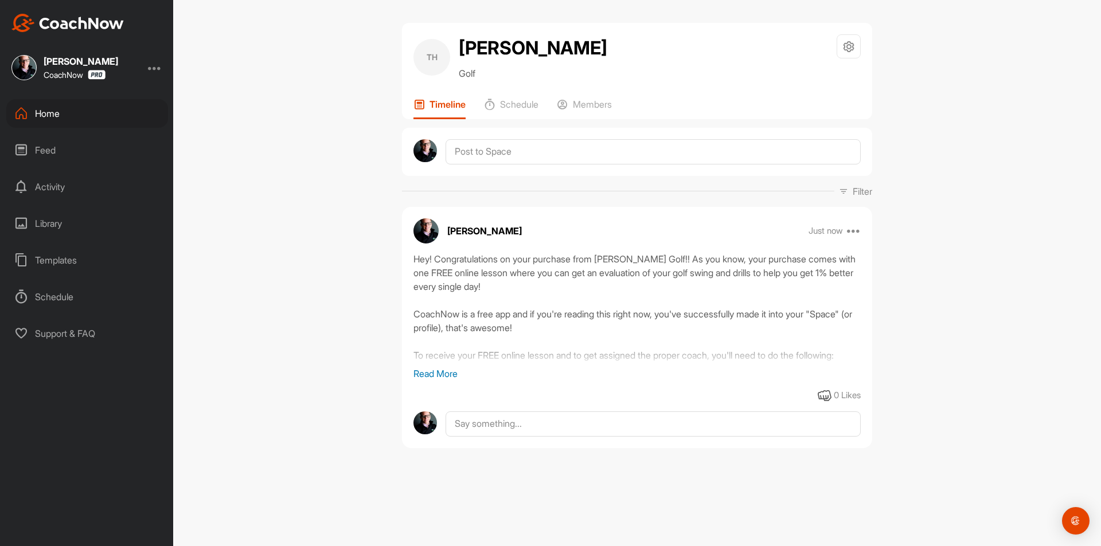
click at [130, 101] on div "Home" at bounding box center [87, 113] width 162 height 29
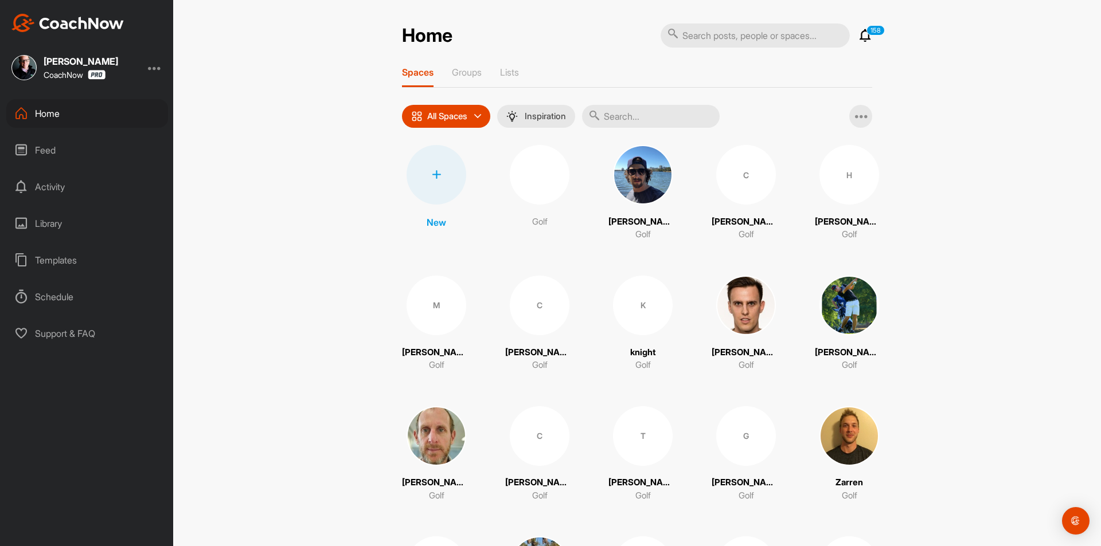
click at [435, 192] on div at bounding box center [437, 175] width 60 height 60
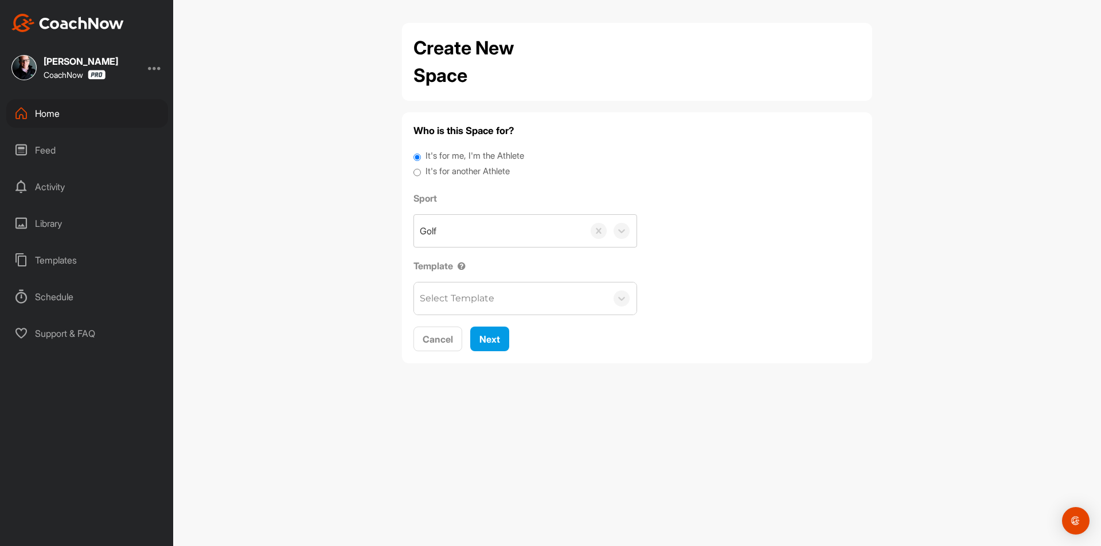
click at [466, 171] on label "It's for another Athlete" at bounding box center [467, 171] width 84 height 13
click at [421, 171] on input "It's for another Athlete" at bounding box center [416, 172] width 7 height 15
radio input "true"
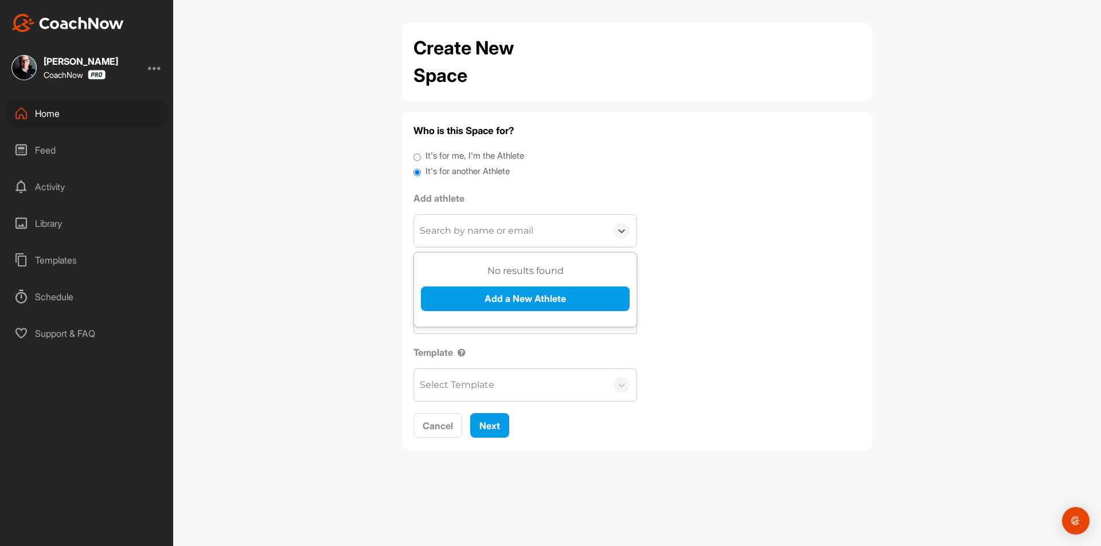
click at [471, 225] on div "Search by name or email" at bounding box center [477, 231] width 114 height 14
paste input "[EMAIL_ADDRESS][DOMAIN_NAME]"
type input "[EMAIL_ADDRESS][DOMAIN_NAME]"
click at [495, 290] on button "Add a New Athlete" at bounding box center [525, 299] width 209 height 25
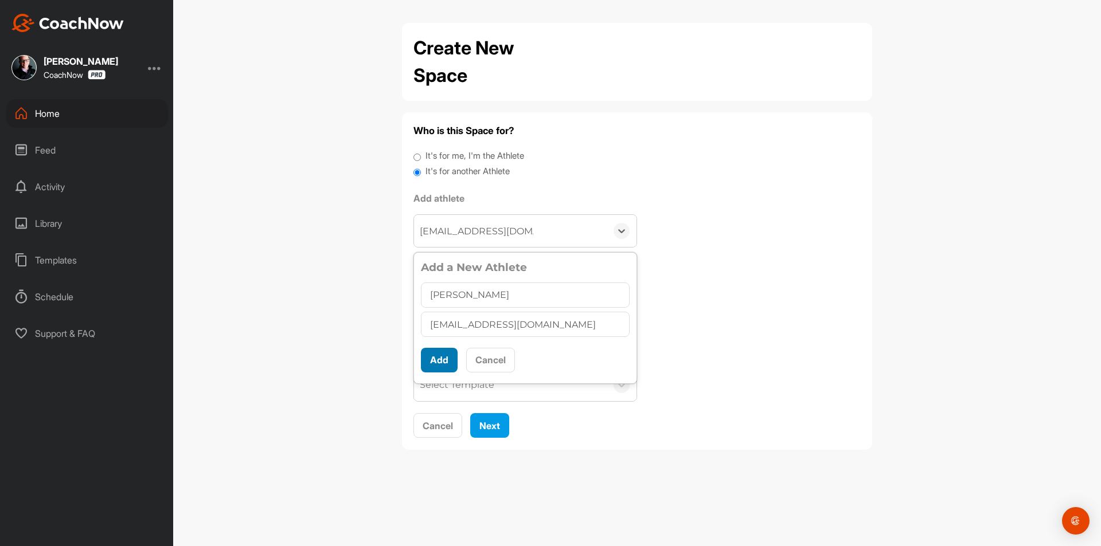
type input "[PERSON_NAME]"
click at [437, 358] on button "Add" at bounding box center [439, 360] width 37 height 25
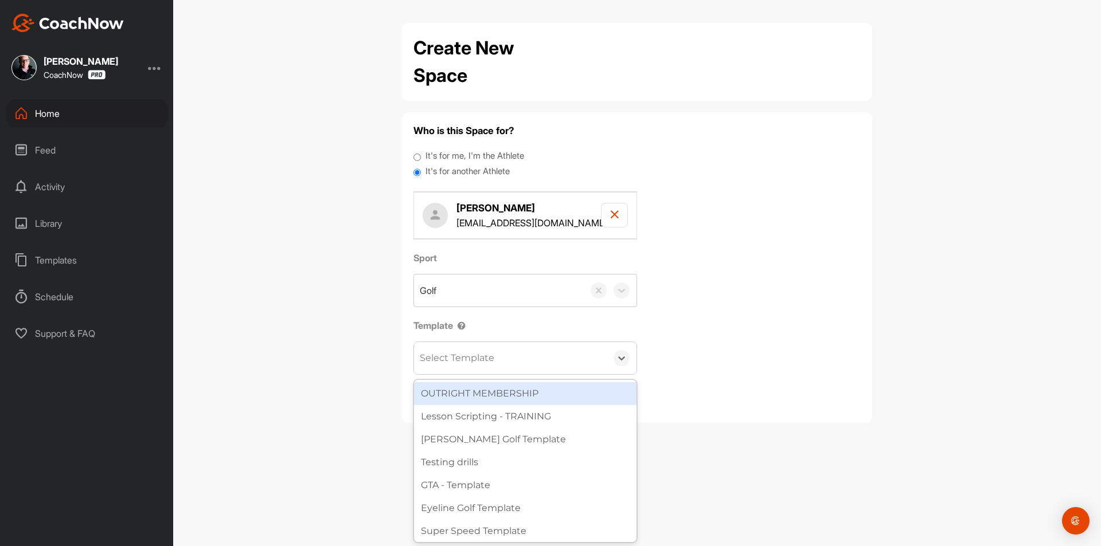
click at [470, 361] on div "Select Template" at bounding box center [457, 358] width 75 height 14
type input "wa"
click at [485, 386] on div "[PERSON_NAME] Golf Template" at bounding box center [525, 393] width 222 height 23
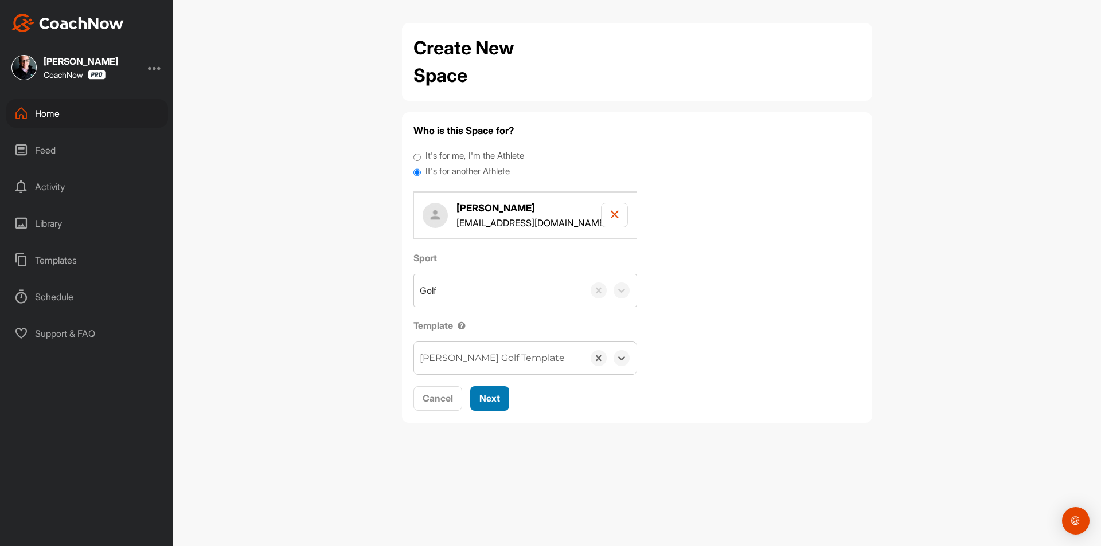
click at [491, 395] on span "Next" at bounding box center [489, 398] width 21 height 11
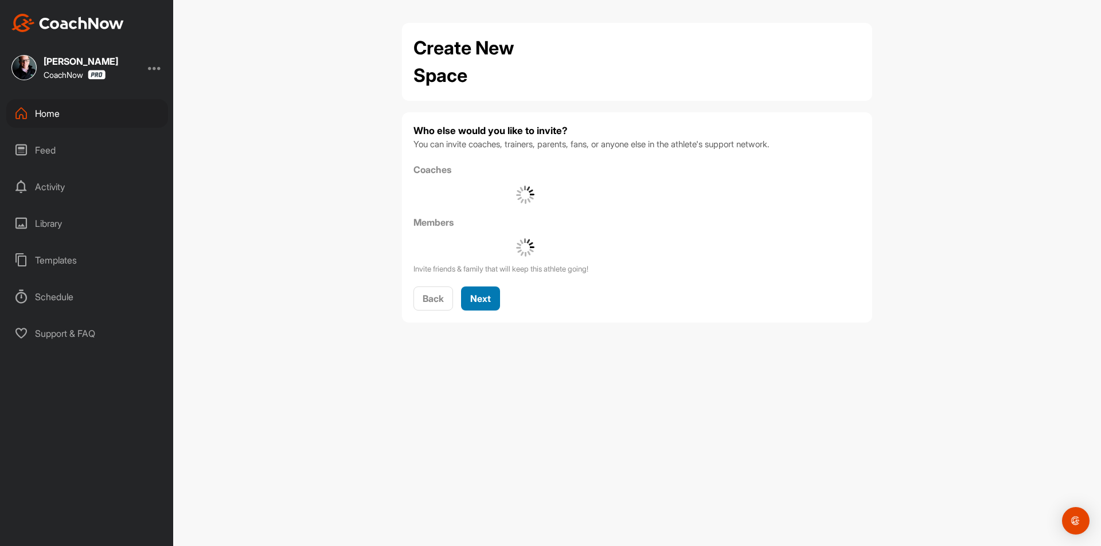
click at [484, 299] on span "Next" at bounding box center [480, 298] width 21 height 11
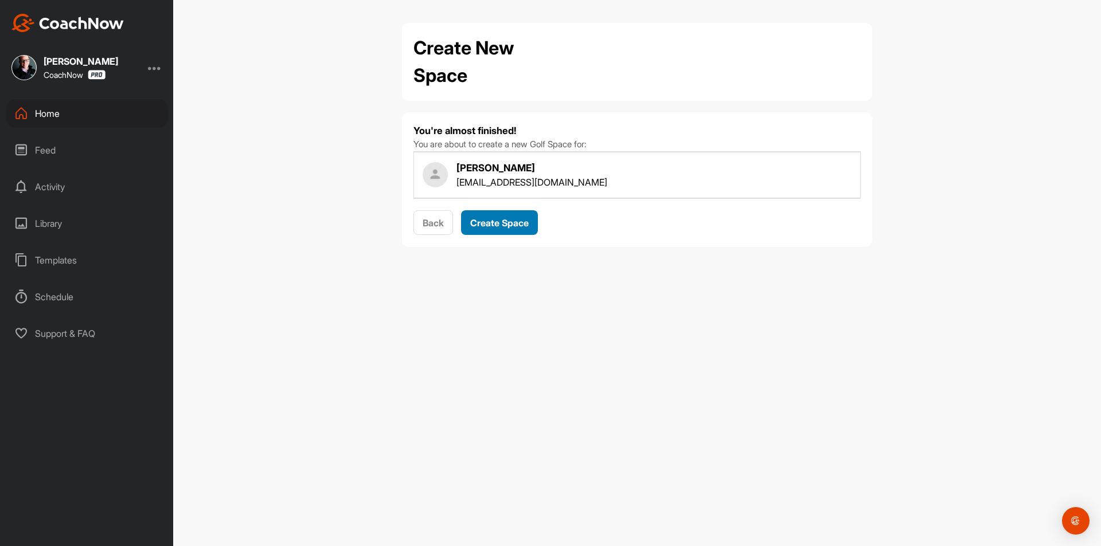
click at [495, 214] on button "Create Space" at bounding box center [499, 222] width 77 height 25
